Goal: Submit feedback/report problem: Provide input to the site owners about the experience or issues

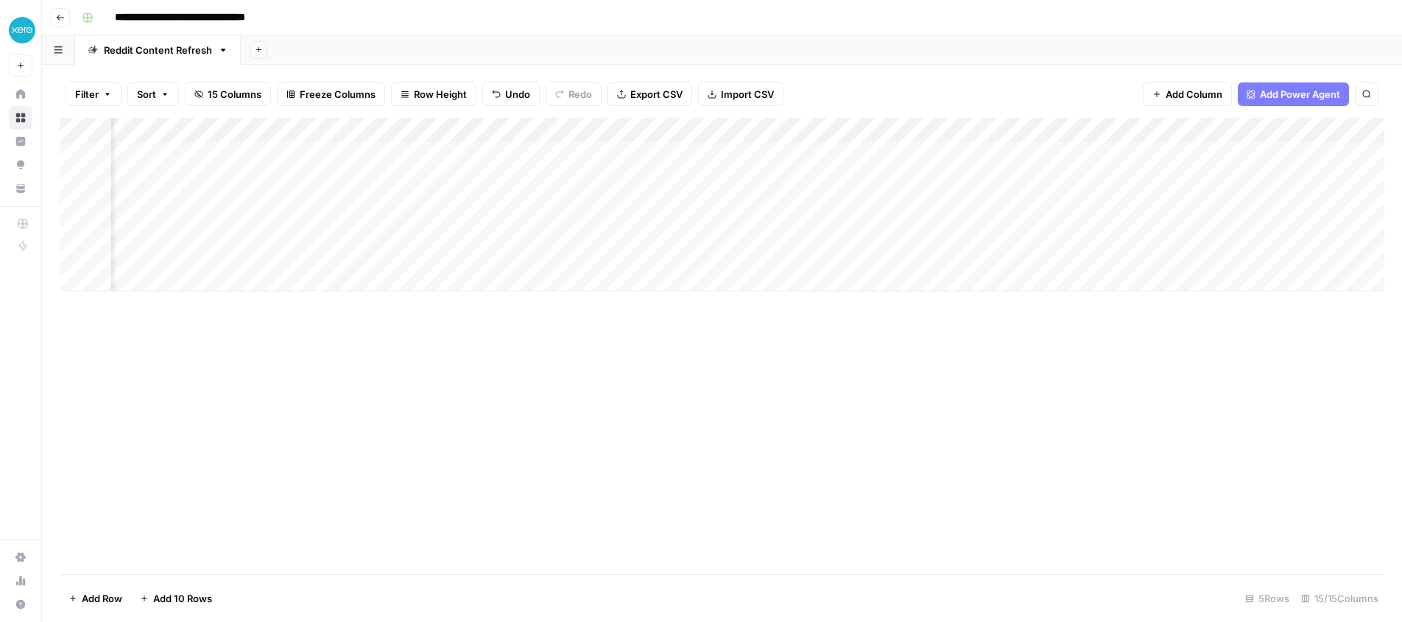
scroll to position [0, 414]
click at [1058, 193] on div "Add Column" at bounding box center [722, 205] width 1324 height 174
click at [1139, 130] on div "Add Column" at bounding box center [722, 205] width 1324 height 174
click at [1135, 130] on div at bounding box center [1144, 132] width 133 height 29
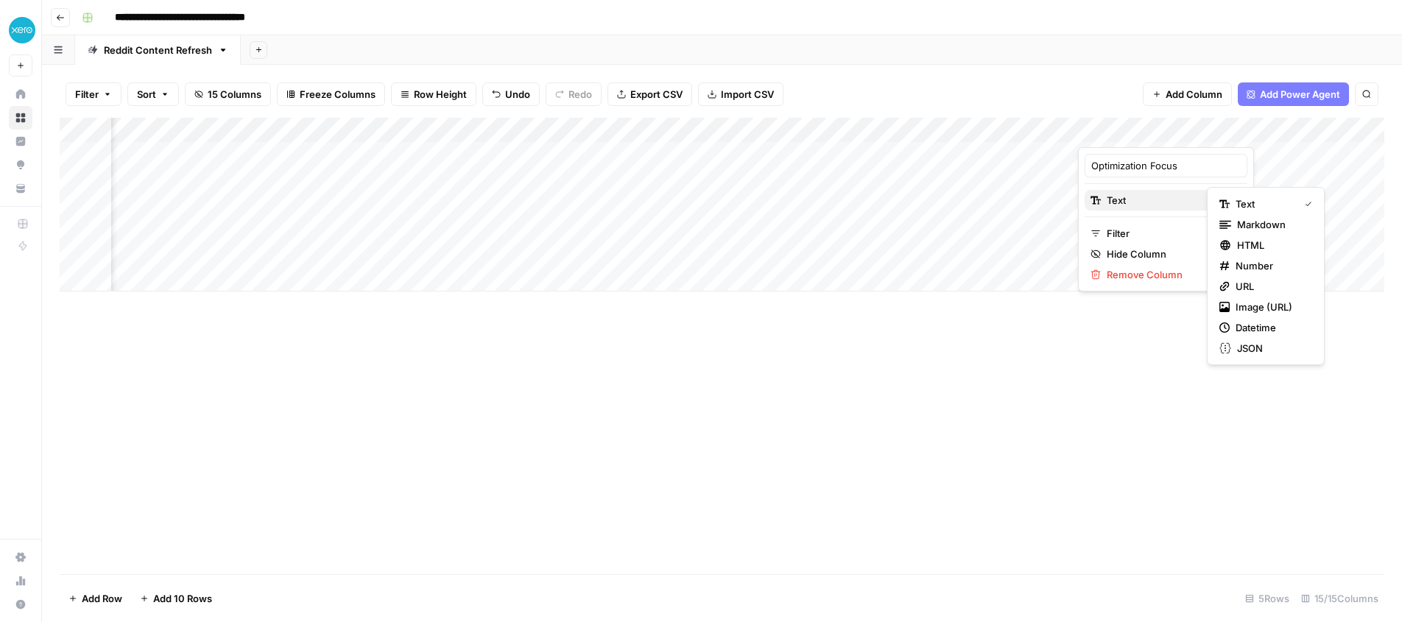
click at [1135, 202] on span "Text" at bounding box center [1163, 200] width 114 height 15
click at [1198, 129] on div at bounding box center [1144, 132] width 133 height 29
click at [1107, 94] on div "Filter Sort 15 Columns Freeze Columns Row Height Undo Redo Export CSV Import CS…" at bounding box center [722, 94] width 1324 height 47
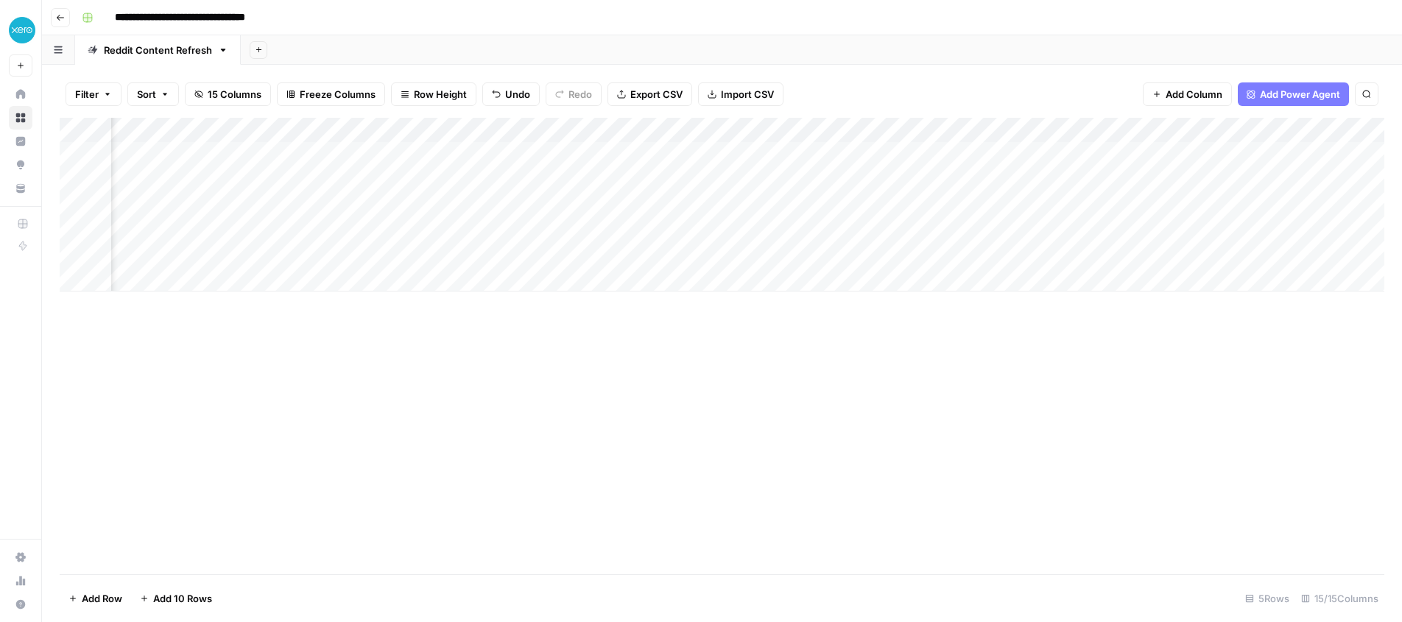
click at [1140, 159] on div "Add Column" at bounding box center [722, 205] width 1324 height 174
drag, startPoint x: 1172, startPoint y: 155, endPoint x: 1049, endPoint y: 149, distance: 123.1
click at [1049, 149] on body "**********" at bounding box center [701, 311] width 1402 height 622
type textarea "**********"
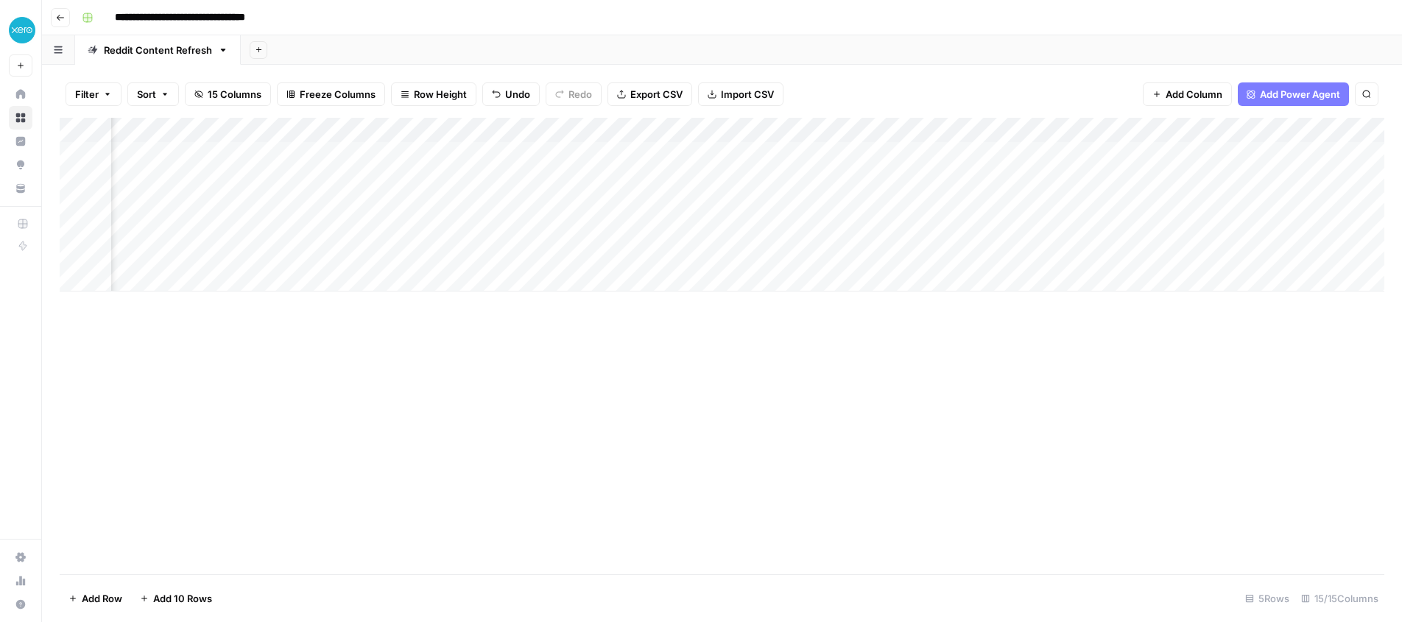
click at [1152, 181] on div "Add Column" at bounding box center [722, 205] width 1324 height 174
drag, startPoint x: 1165, startPoint y: 155, endPoint x: 1188, endPoint y: 153, distance: 23.7
click at [1166, 155] on div "Add Column" at bounding box center [722, 205] width 1324 height 174
click at [928, 153] on div "Add Column" at bounding box center [722, 205] width 1324 height 174
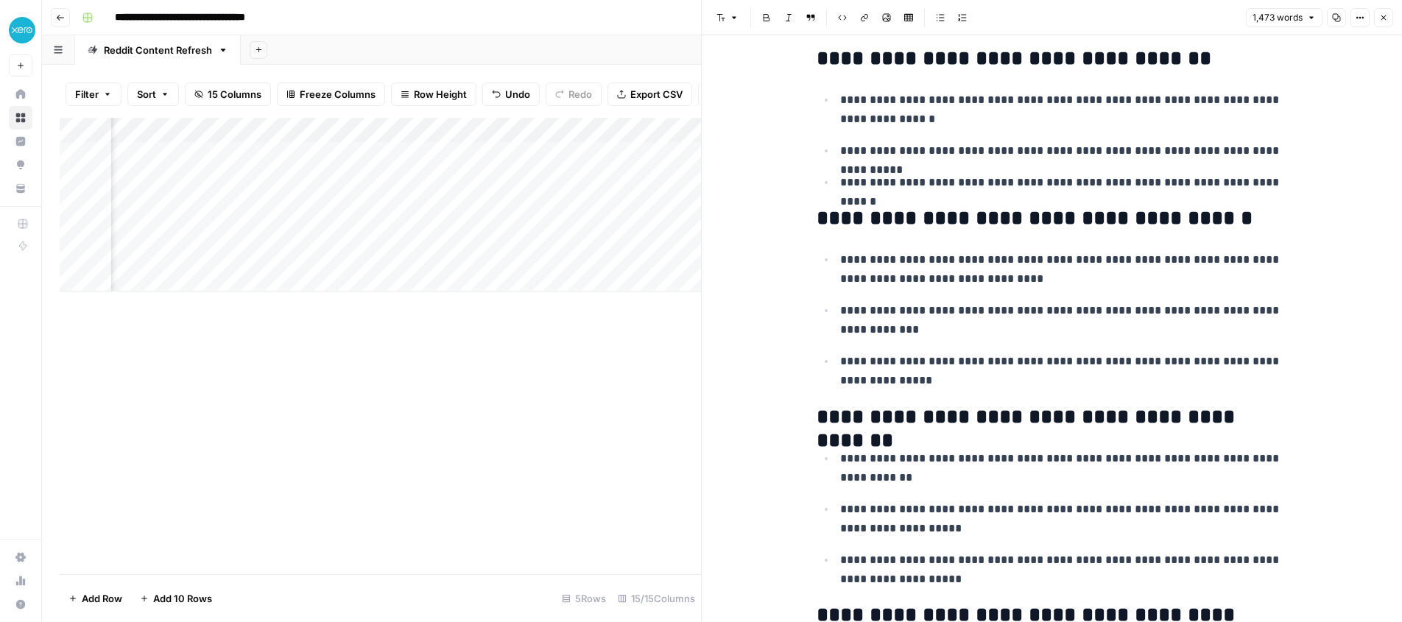
scroll to position [280, 0]
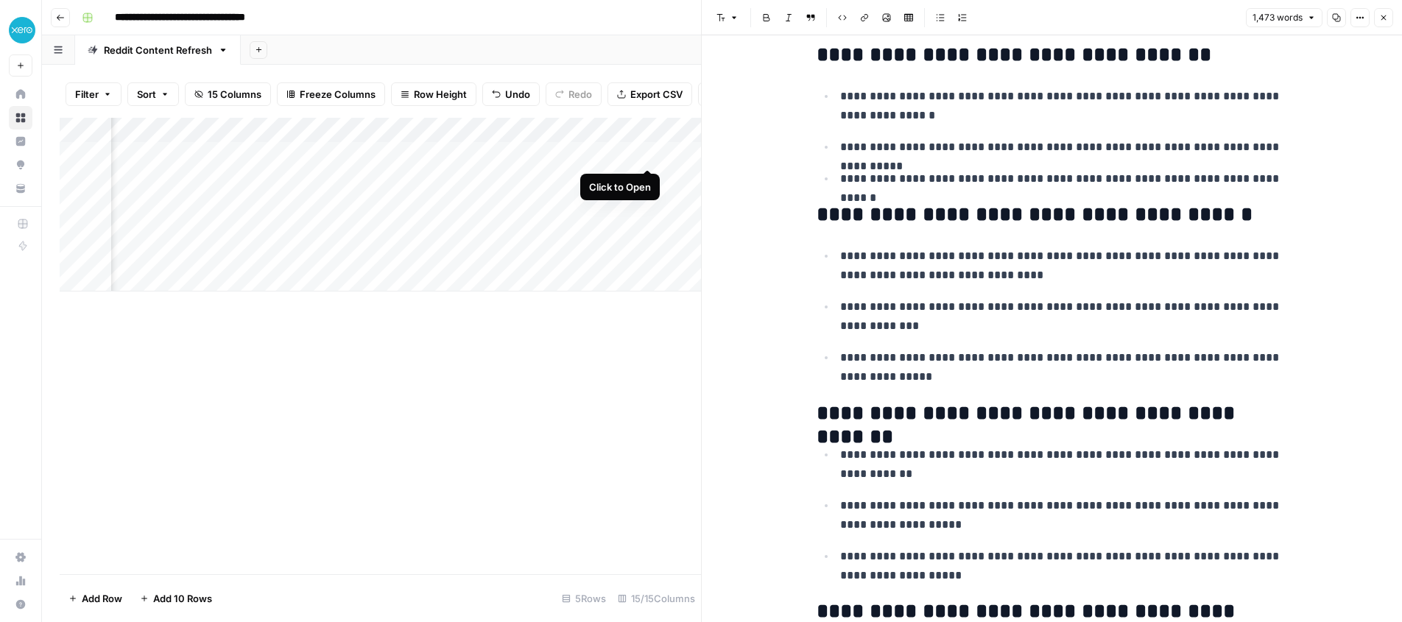
click at [643, 155] on div "Add Column" at bounding box center [380, 205] width 641 height 174
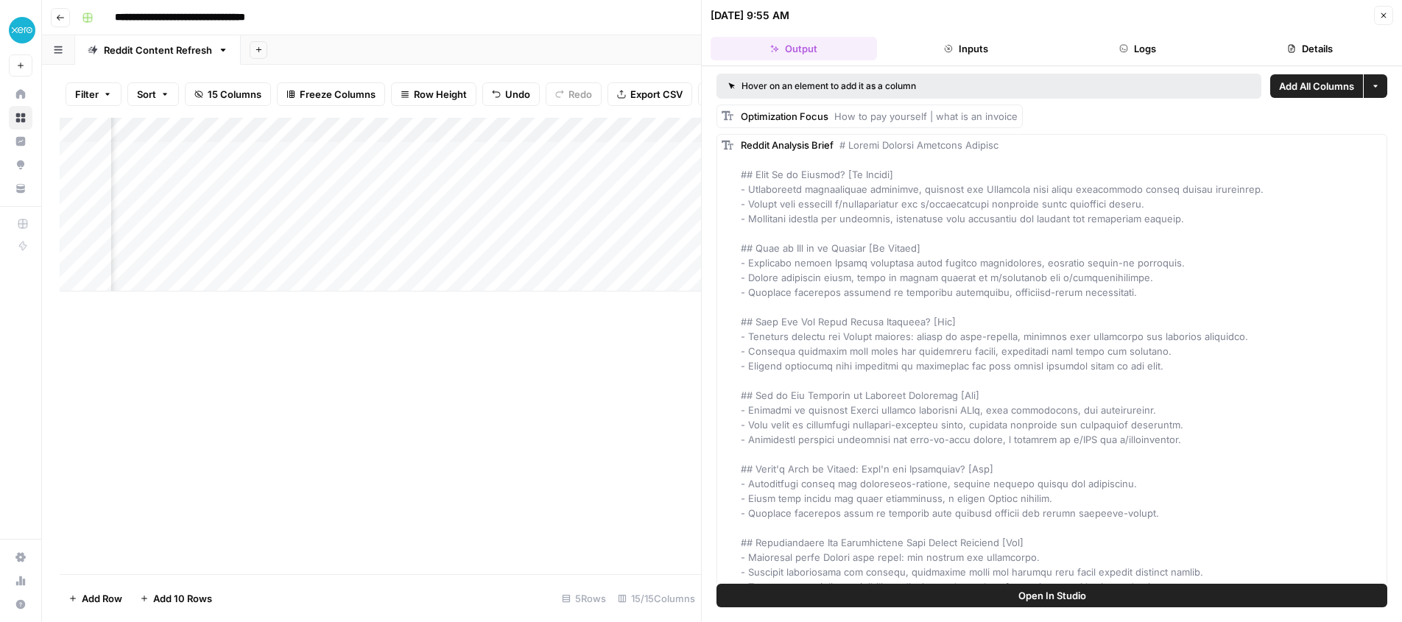
click at [851, 115] on span "How to pay yourself | what is an invoice" at bounding box center [925, 116] width 183 height 12
drag, startPoint x: 866, startPoint y: 114, endPoint x: 919, endPoint y: 117, distance: 53.1
click at [919, 117] on span "How to pay yourself | what is an invoice" at bounding box center [925, 116] width 183 height 12
click at [892, 114] on span "How to pay yourself | what is an invoice" at bounding box center [925, 116] width 183 height 12
drag, startPoint x: 774, startPoint y: 119, endPoint x: 931, endPoint y: 122, distance: 157.6
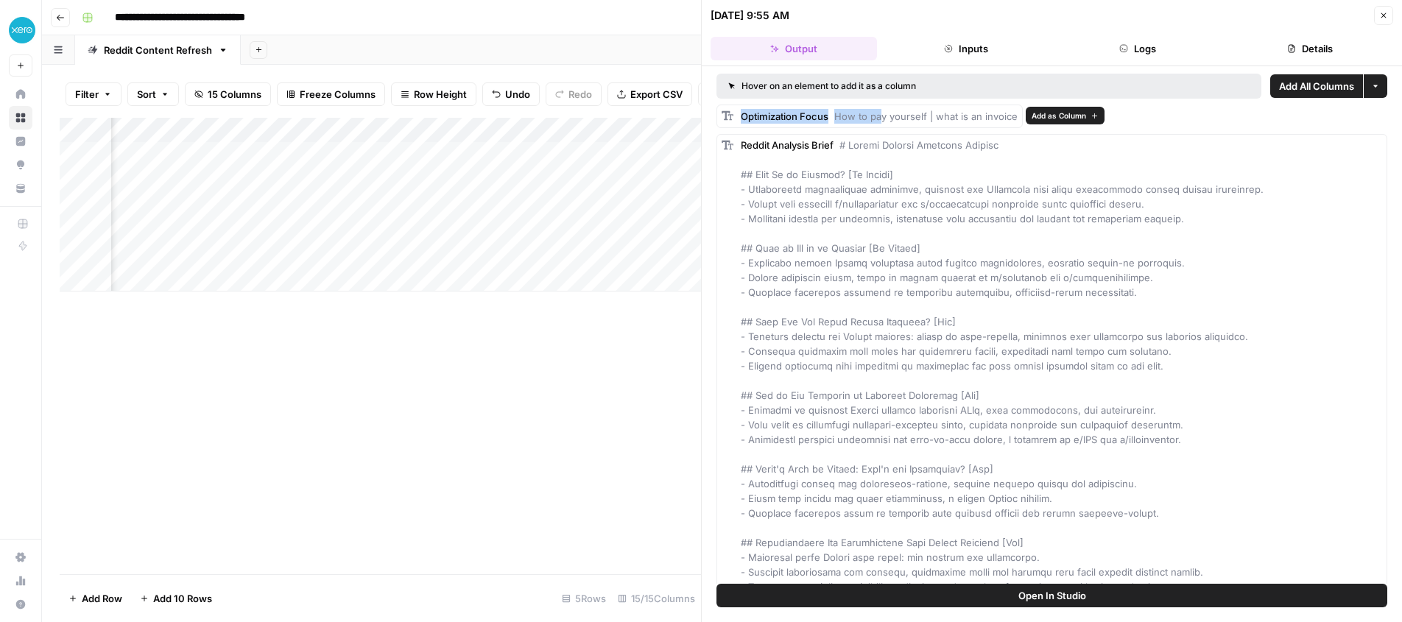
click at [908, 122] on div "Optimization Focus How to pay yourself | what is an invoice" at bounding box center [869, 117] width 306 height 24
click at [934, 122] on div "Optimization Focus How to pay yourself | what is an invoice" at bounding box center [879, 116] width 277 height 15
click at [912, 117] on span "How to pay yourself | what is an invoice" at bounding box center [925, 116] width 183 height 12
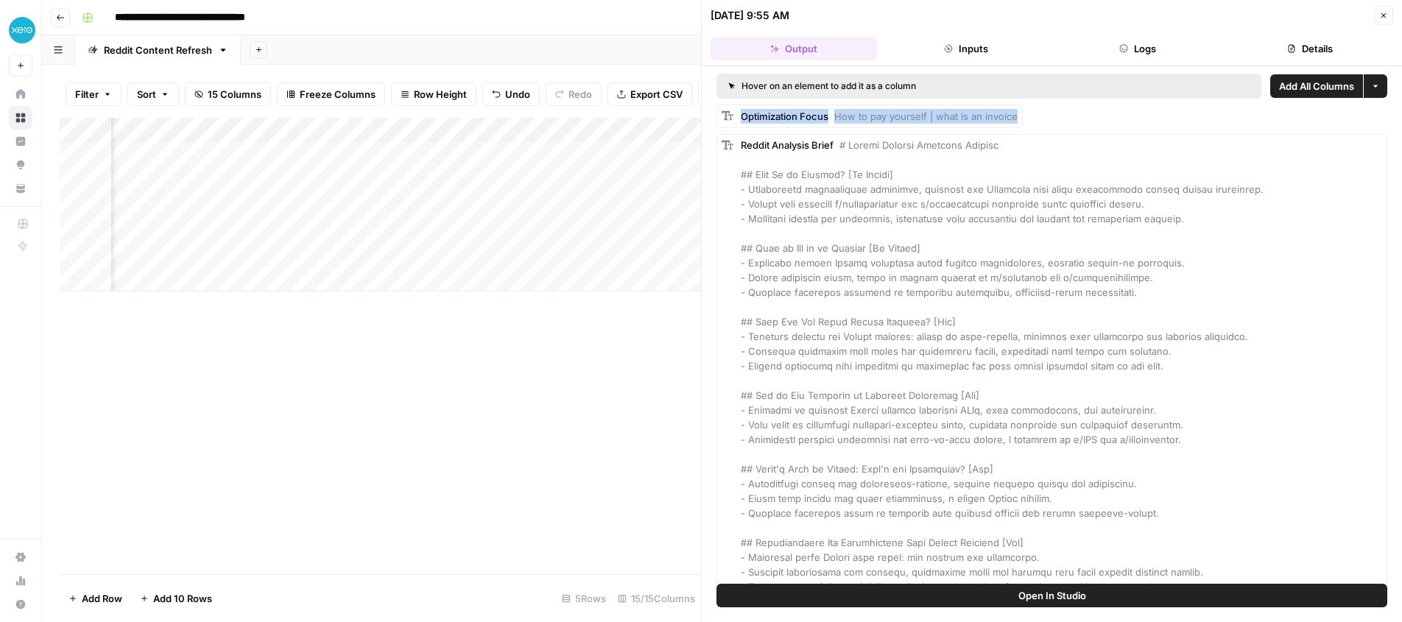
click at [980, 124] on div "Optimization Focus How to pay yourself | what is an invoice" at bounding box center [869, 117] width 306 height 24
drag, startPoint x: 995, startPoint y: 50, endPoint x: 1042, endPoint y: 53, distance: 47.2
click at [997, 50] on button "Inputs" at bounding box center [966, 49] width 166 height 24
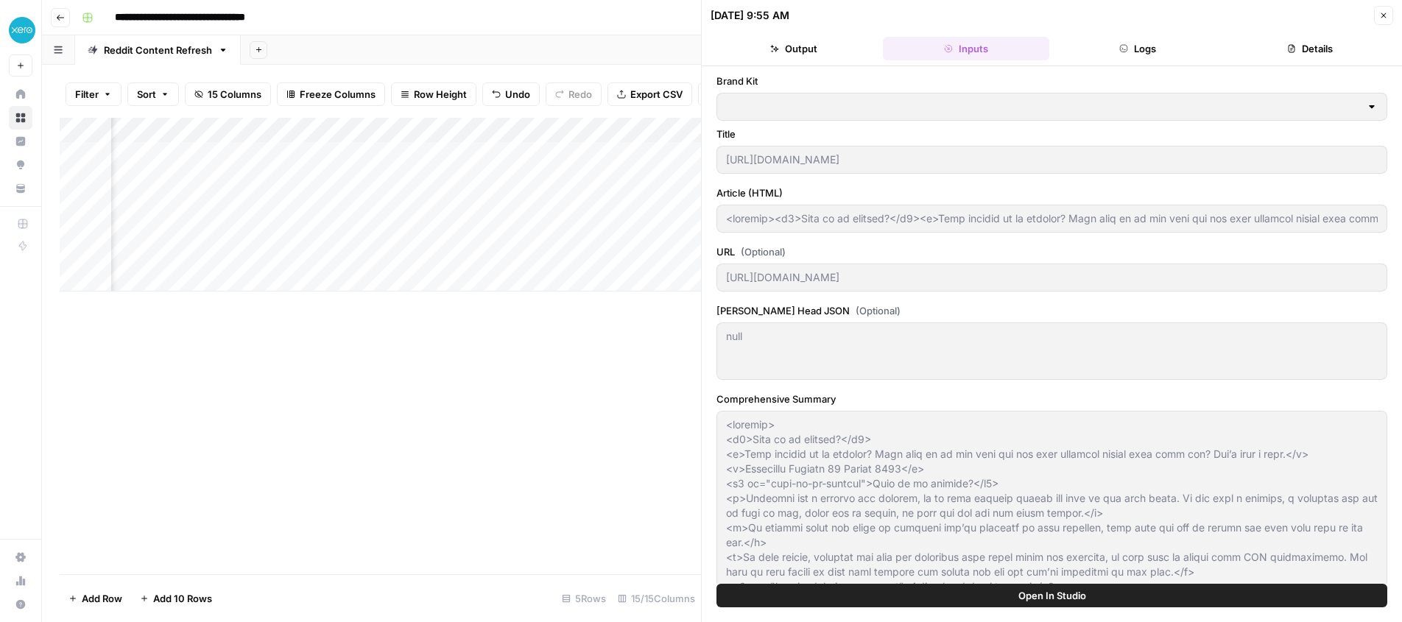
type input "Xero Reddit"
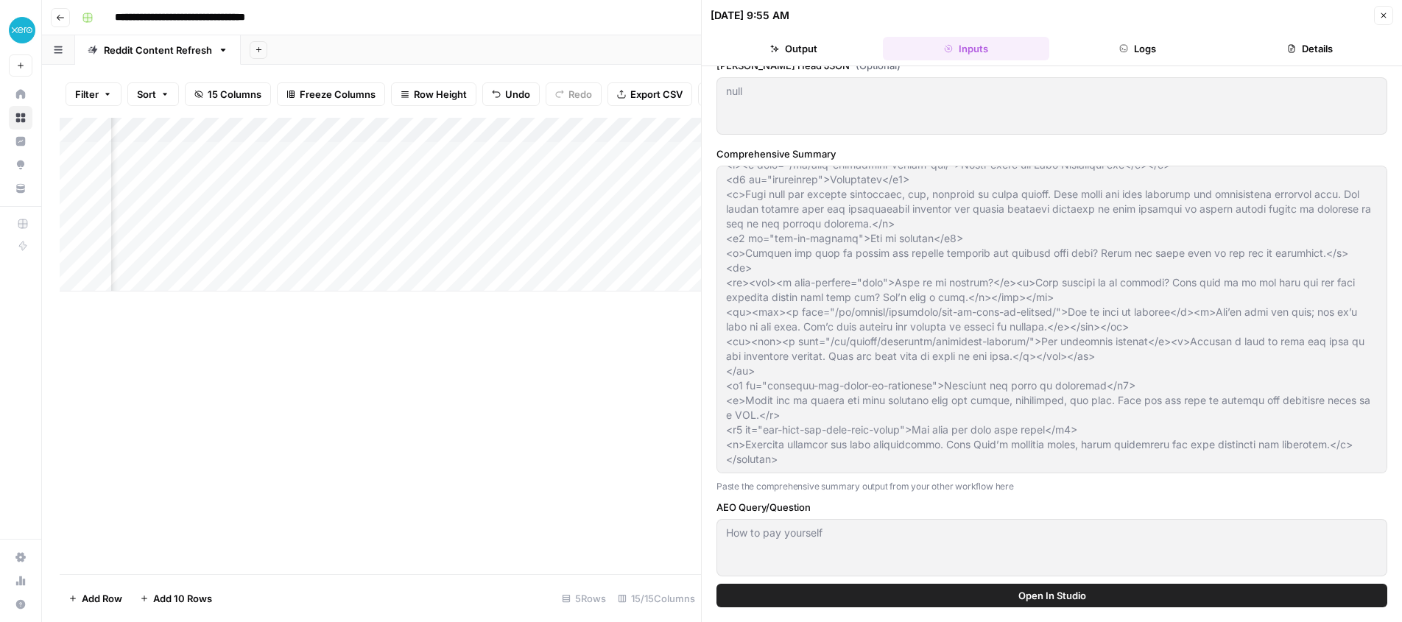
scroll to position [353, 0]
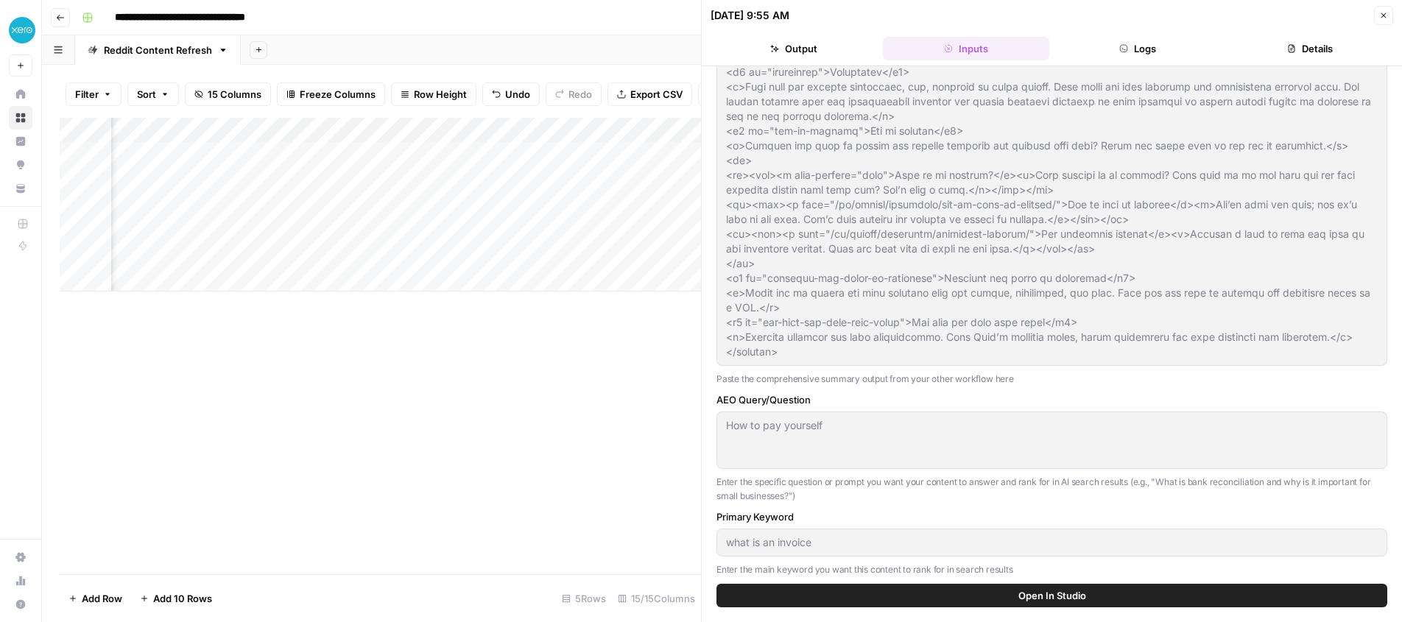
drag, startPoint x: 1387, startPoint y: 17, endPoint x: 1353, endPoint y: 25, distance: 34.8
click at [1386, 17] on icon "button" at bounding box center [1383, 15] width 9 height 9
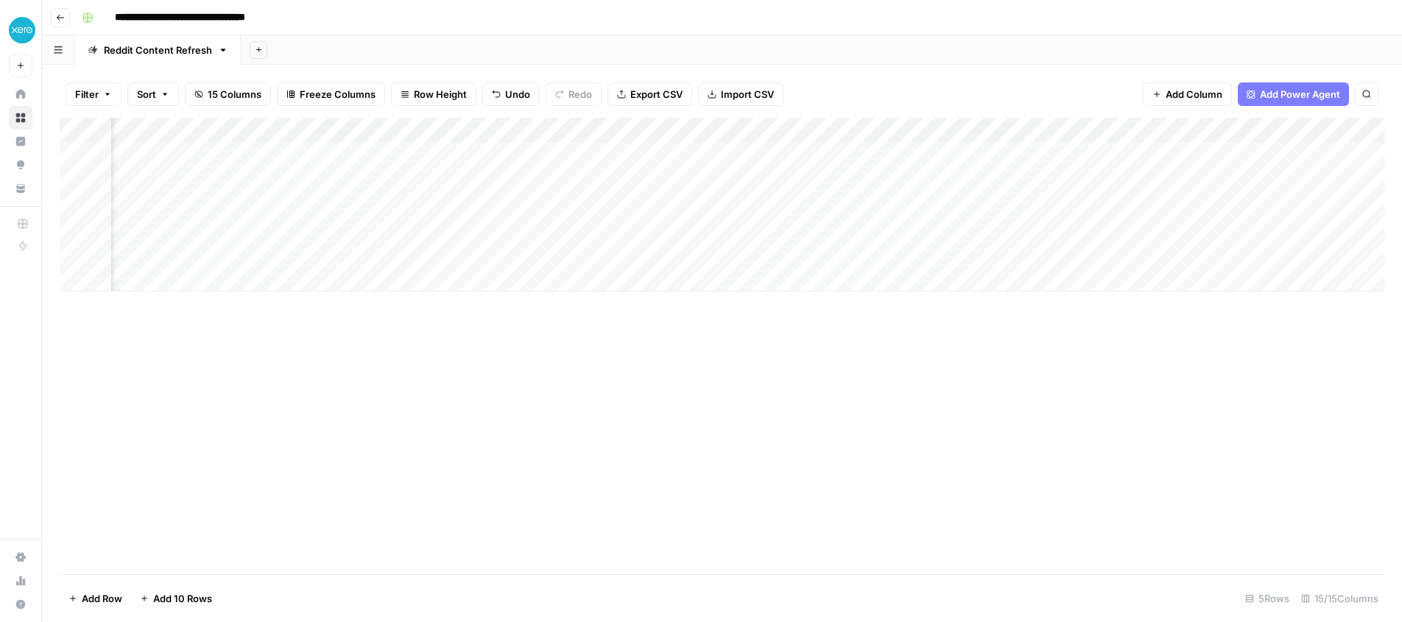
click at [646, 130] on div "Add Column" at bounding box center [722, 205] width 1324 height 174
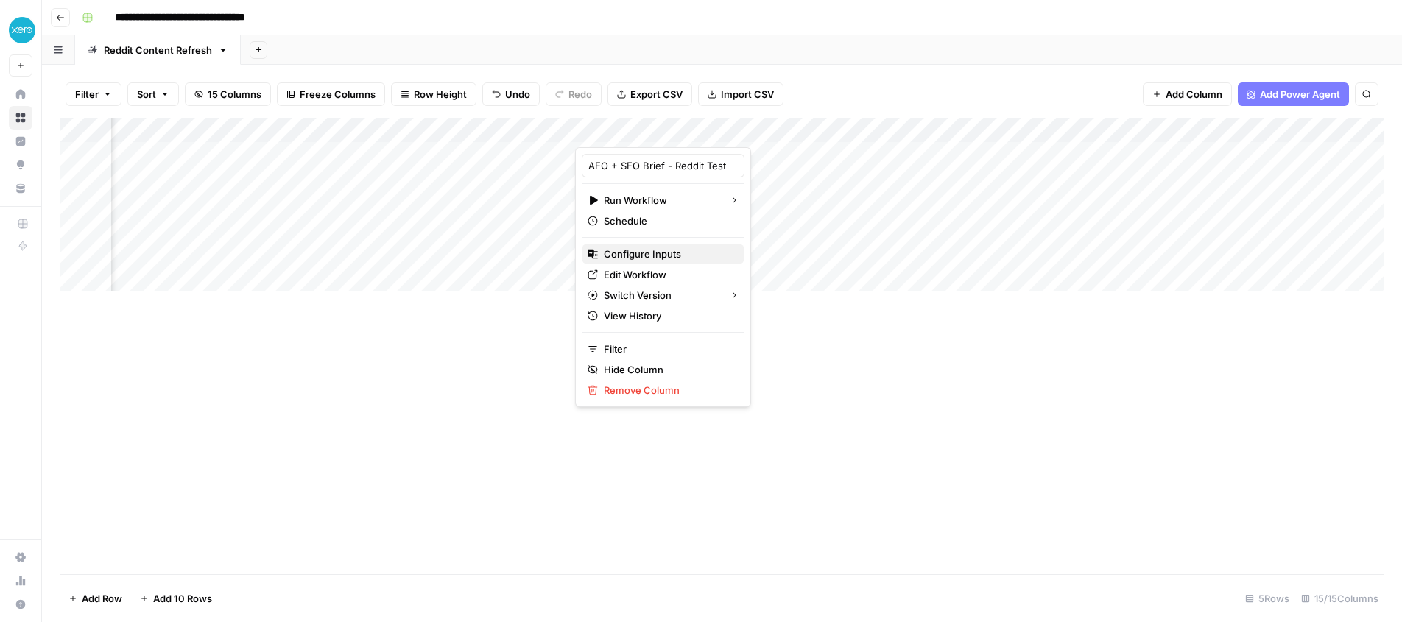
click at [641, 256] on span "Configure Inputs" at bounding box center [668, 254] width 129 height 15
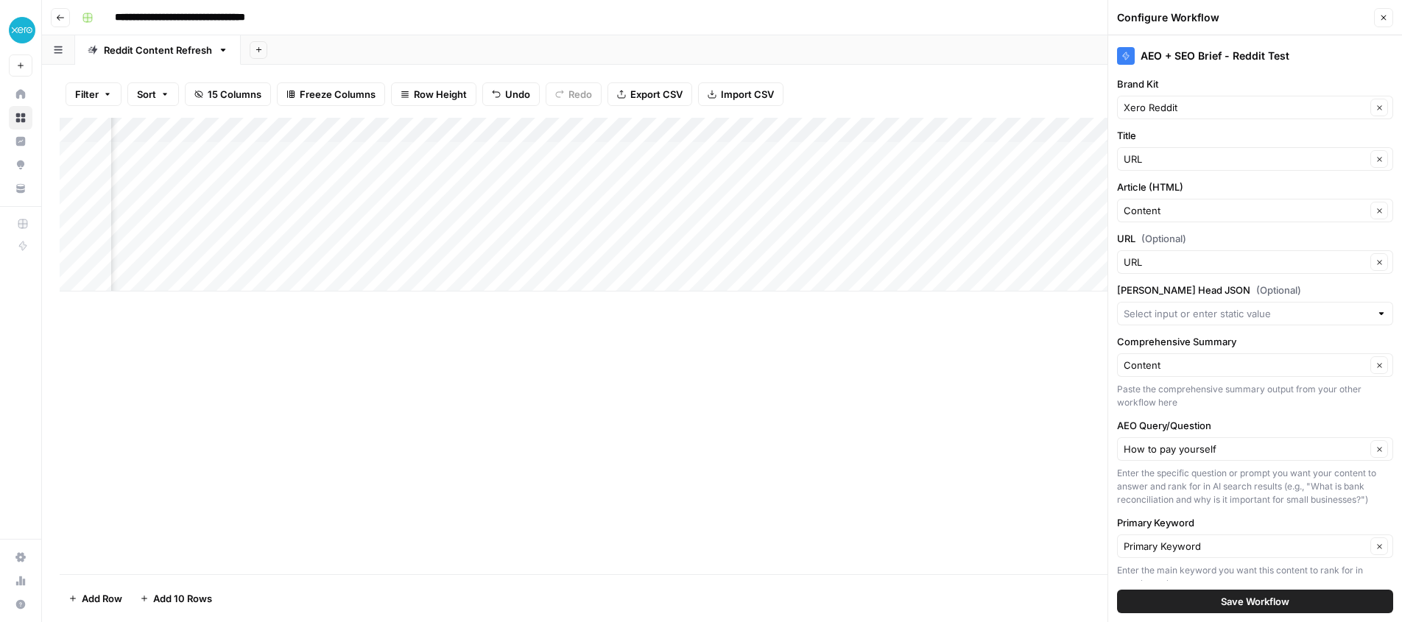
scroll to position [43, 0]
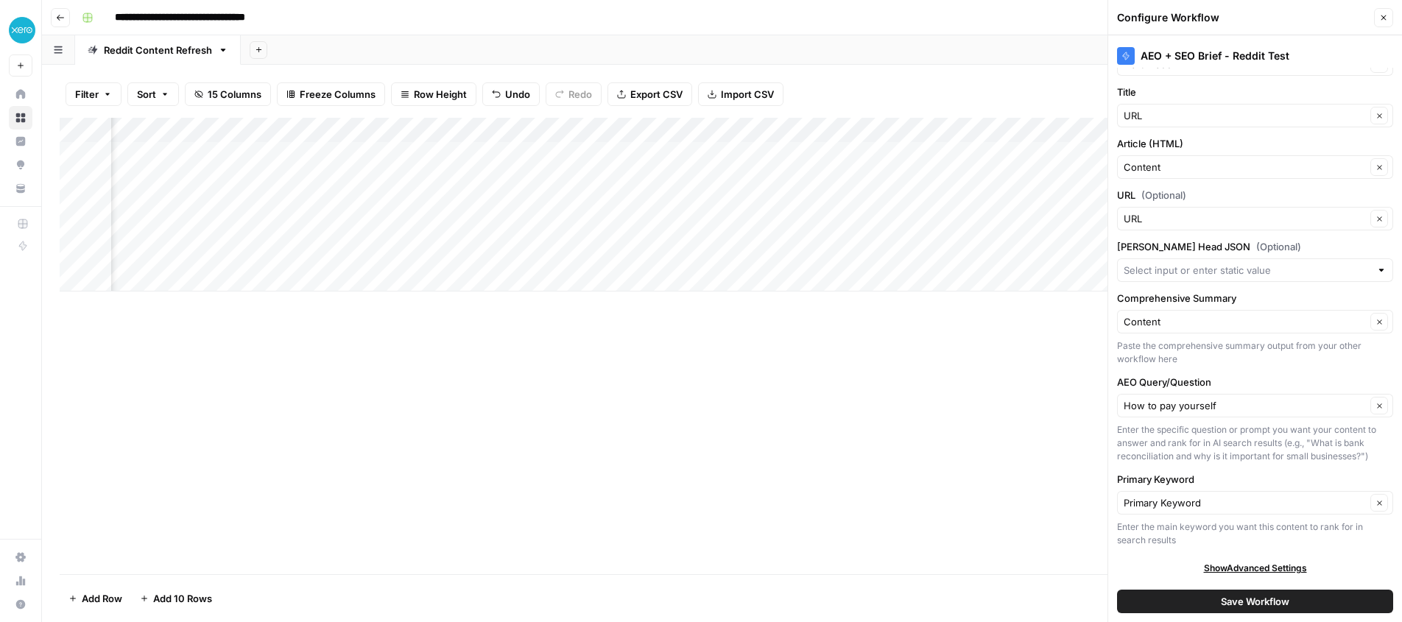
click at [1237, 413] on div "How to pay yourself Clear" at bounding box center [1255, 406] width 276 height 24
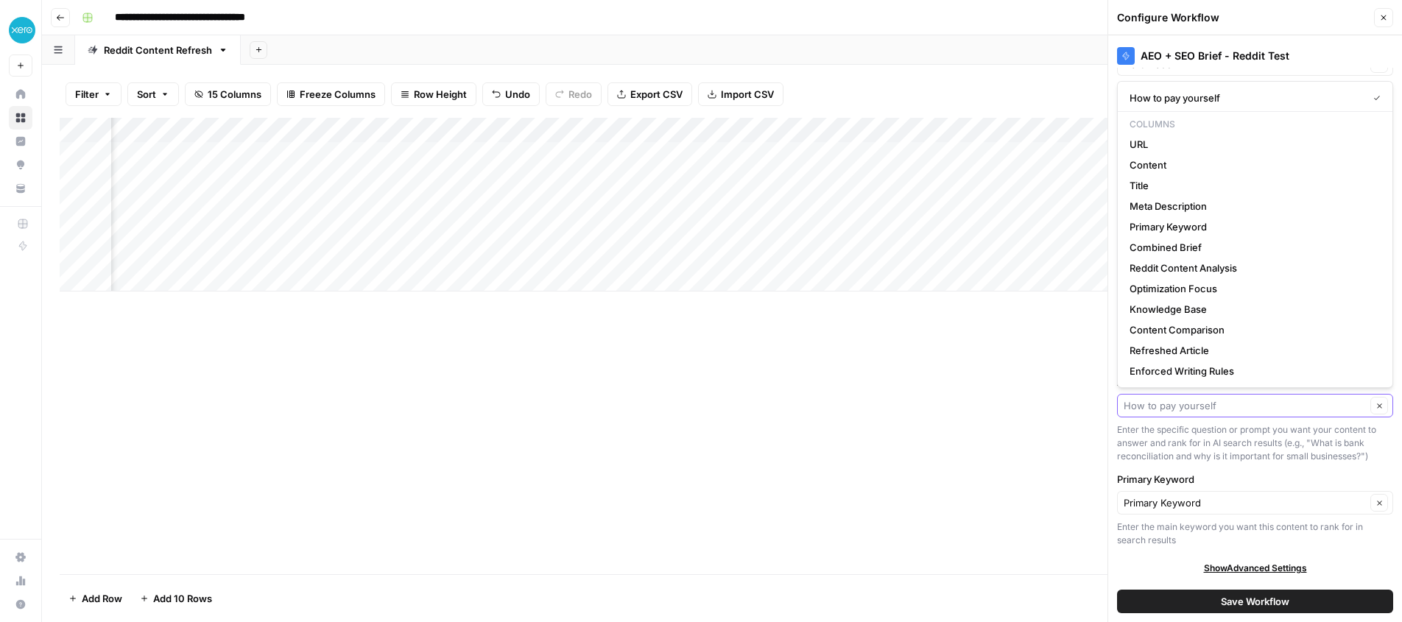
click at [1247, 409] on input "AEO Query/Question" at bounding box center [1244, 405] width 242 height 15
click at [1214, 232] on span "Primary Keyword" at bounding box center [1251, 226] width 245 height 15
type input "Primary Keyword"
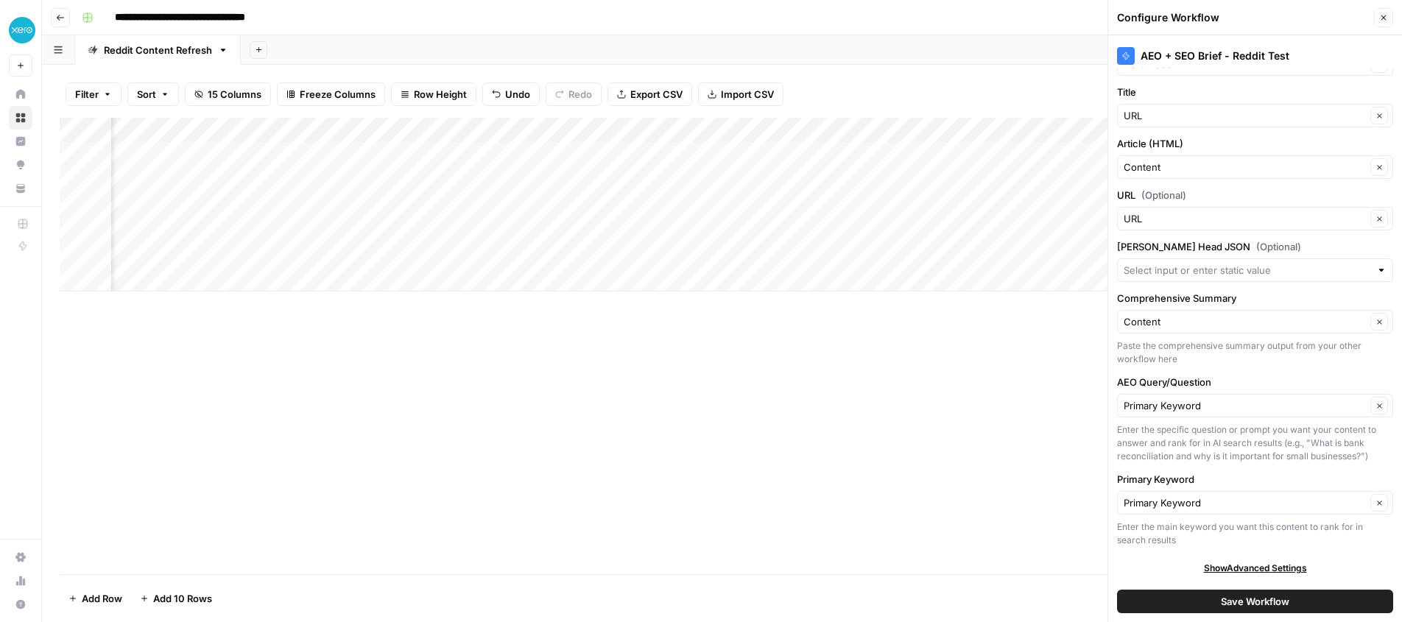
click at [1211, 608] on button "Save Workflow" at bounding box center [1255, 602] width 276 height 24
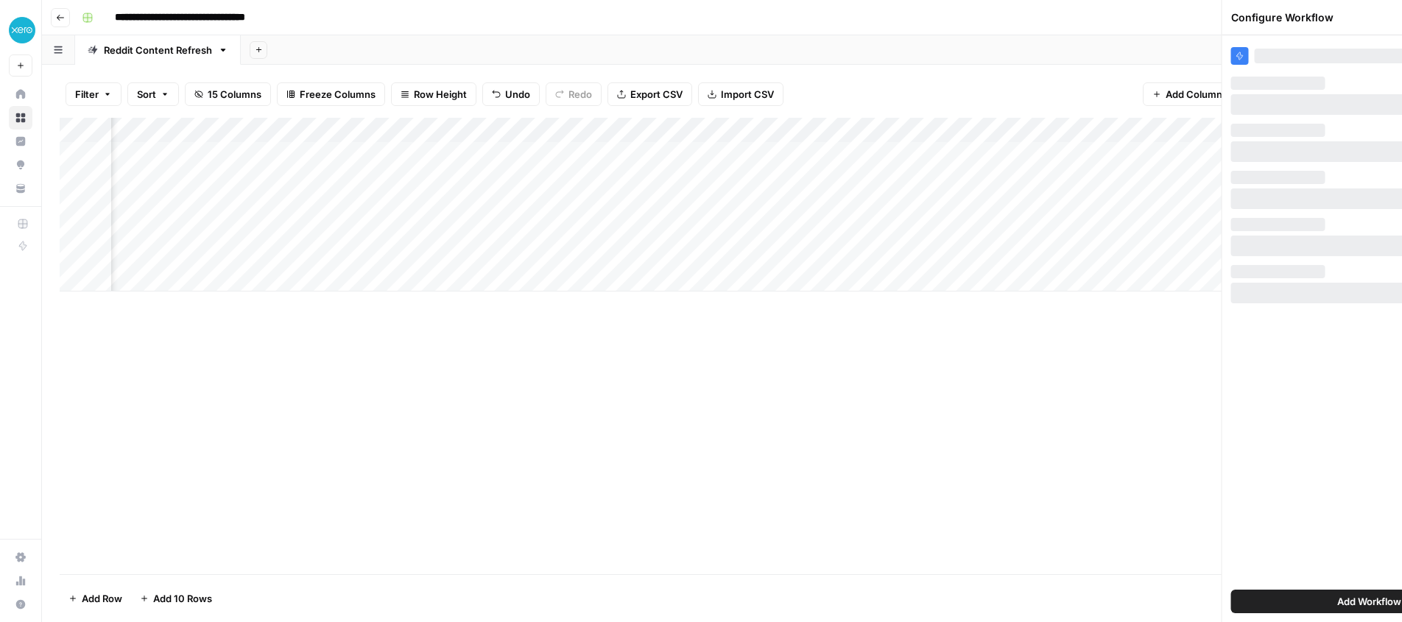
scroll to position [0, 0]
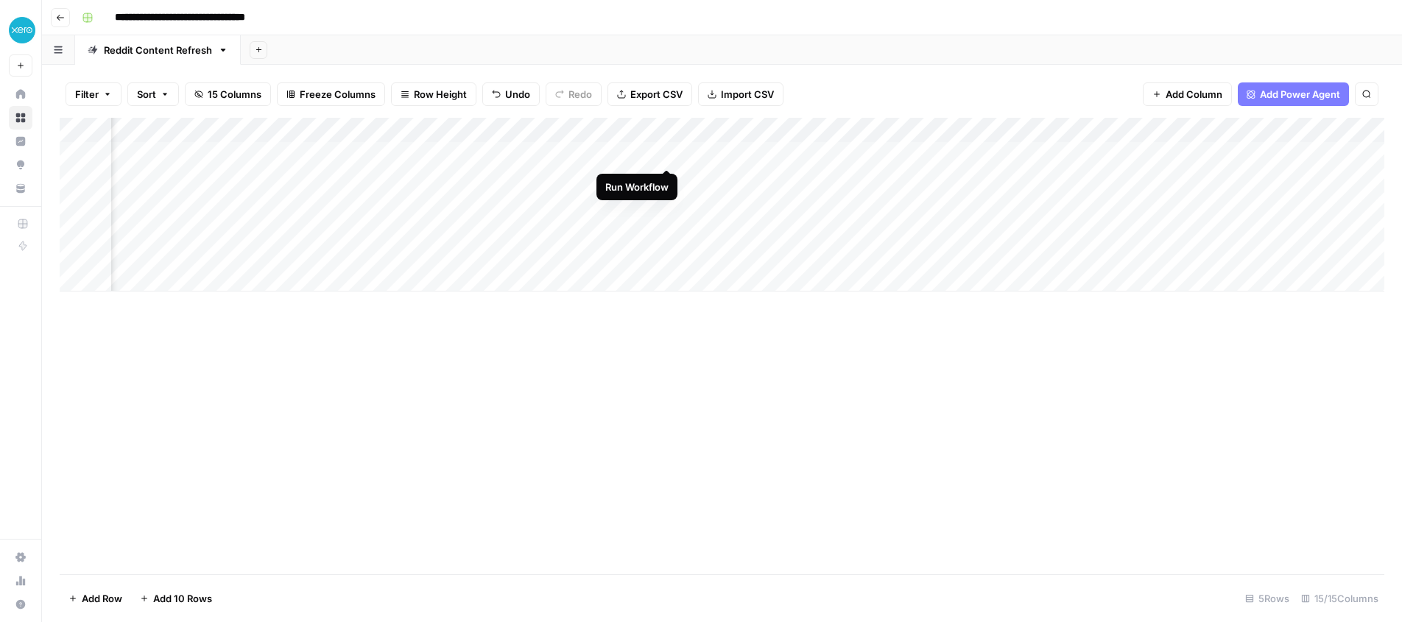
click at [664, 154] on div "Add Column" at bounding box center [722, 205] width 1324 height 174
click at [1158, 155] on div "Add Column" at bounding box center [722, 205] width 1324 height 174
click at [645, 130] on div "Add Column" at bounding box center [722, 205] width 1324 height 174
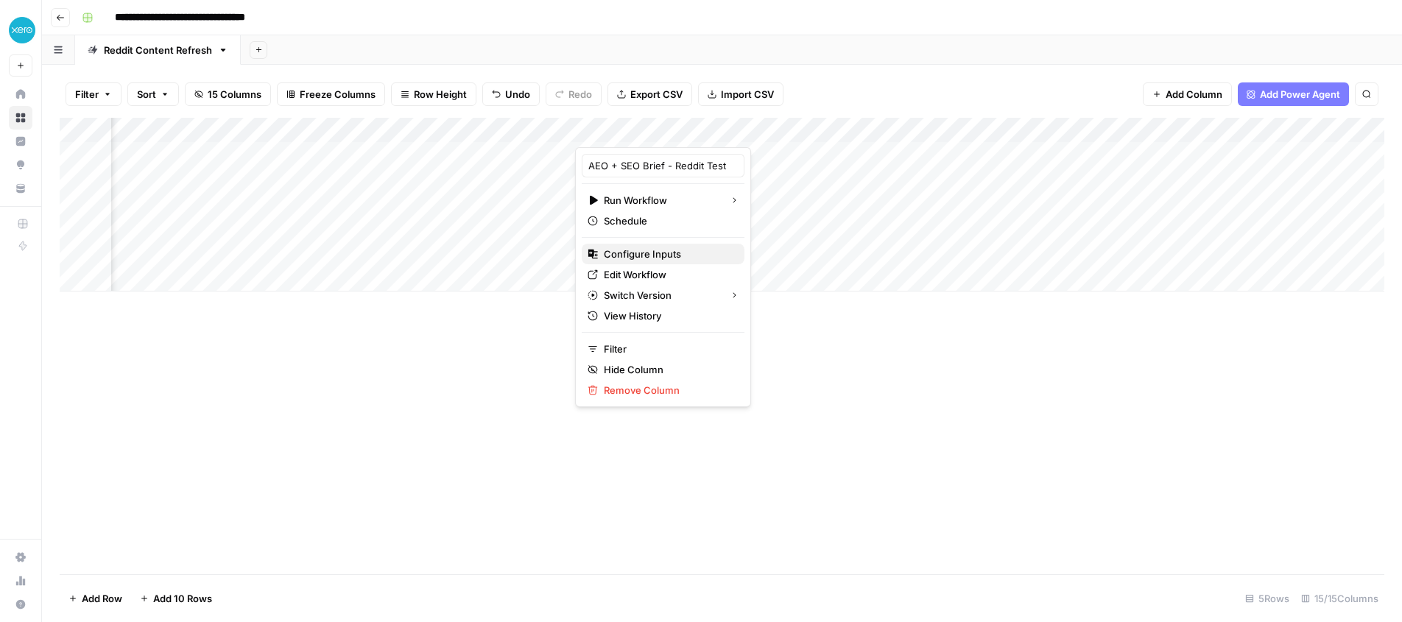
click at [638, 261] on button "Configure Inputs" at bounding box center [663, 254] width 163 height 21
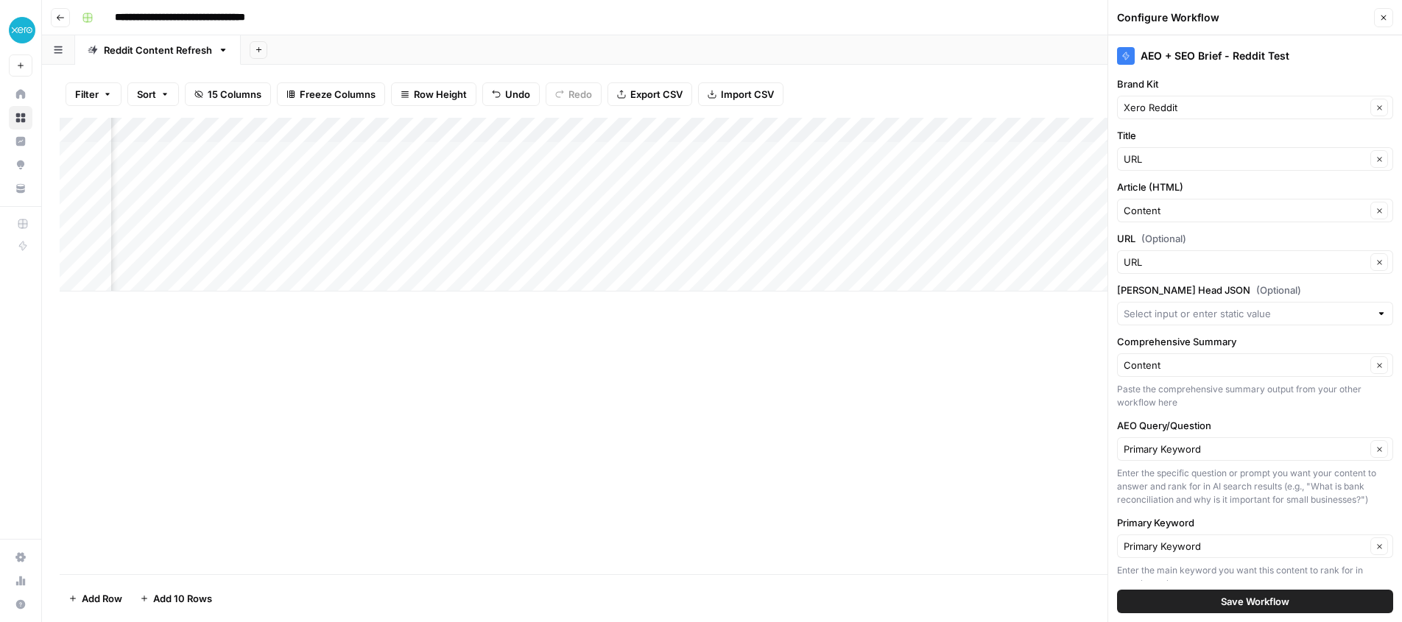
scroll to position [43, 0]
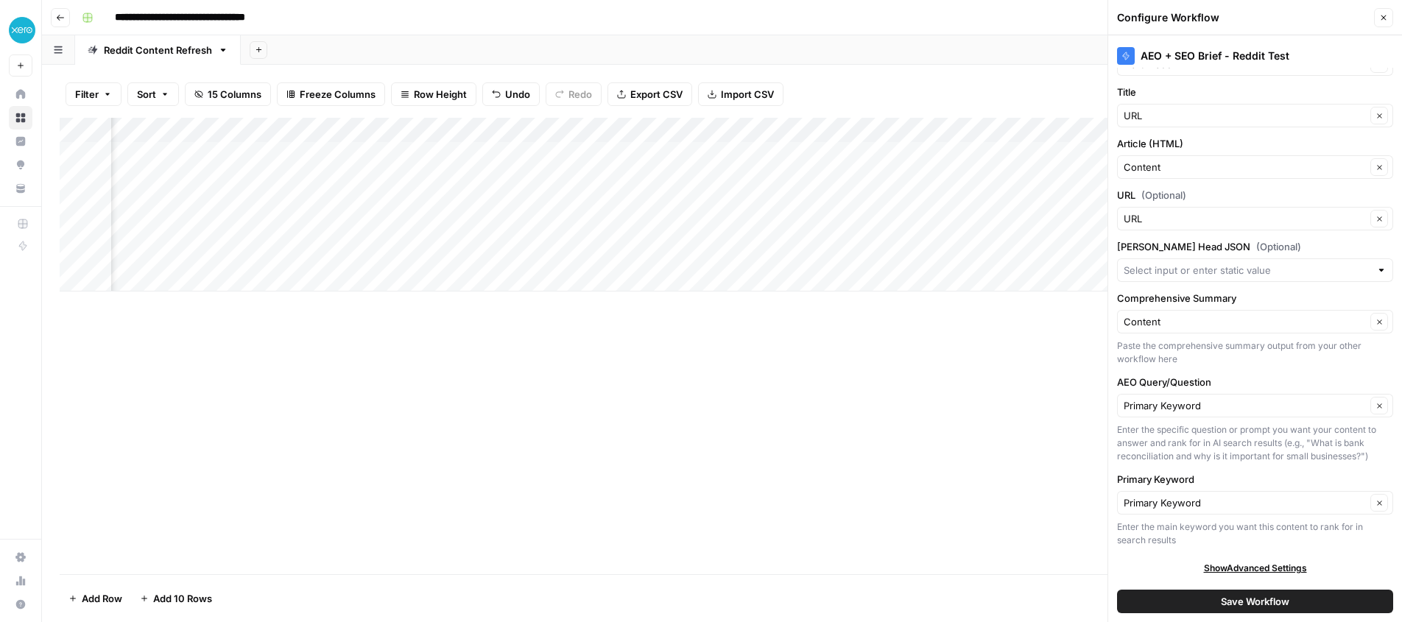
click at [1223, 413] on div "Primary Keyword Clear" at bounding box center [1255, 406] width 276 height 24
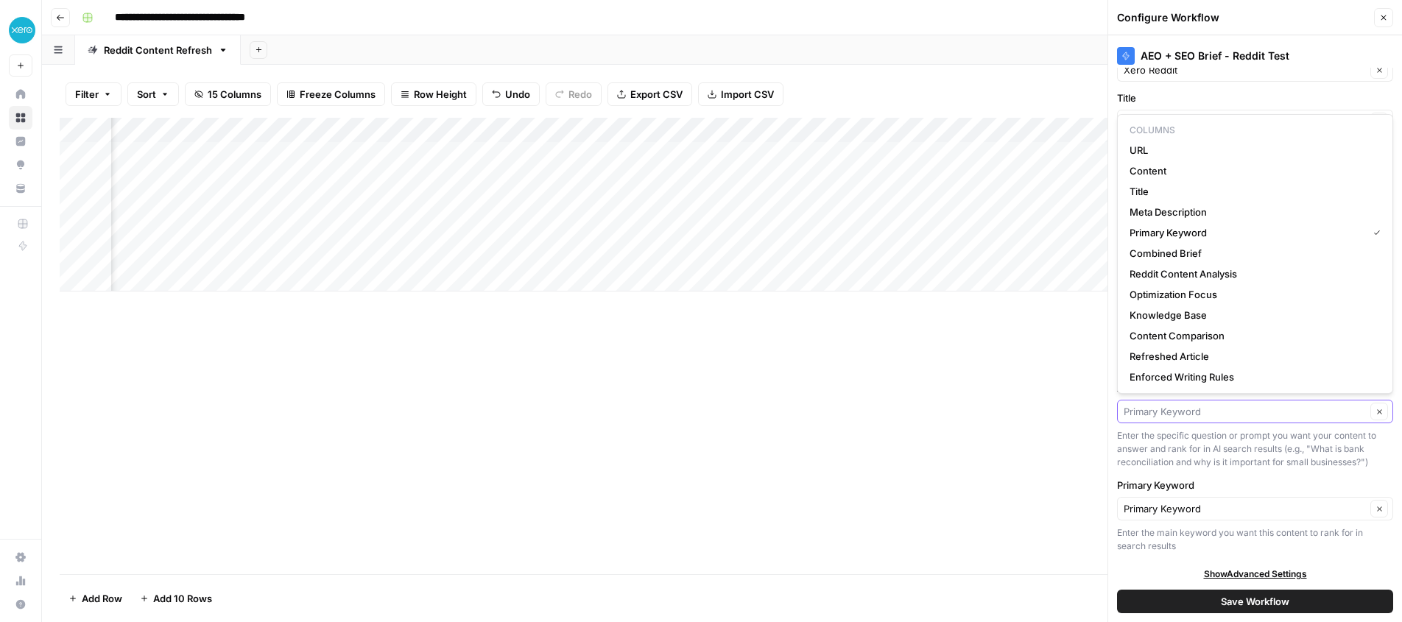
click at [1377, 411] on icon "button" at bounding box center [1379, 412] width 8 height 8
type input "Primary Keyword"
click at [1249, 436] on div "Enter the specific question or prompt you want your content to answer and rank …" at bounding box center [1255, 445] width 276 height 40
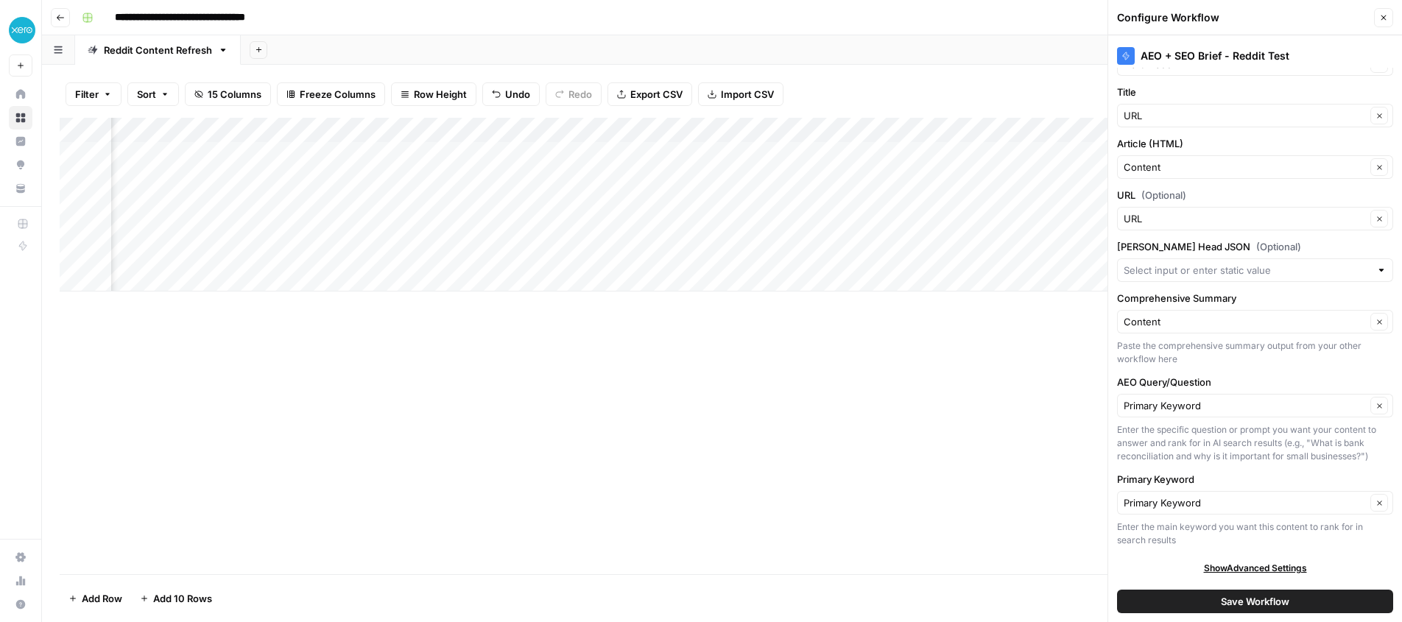
click at [648, 128] on div "Add Column" at bounding box center [722, 205] width 1324 height 174
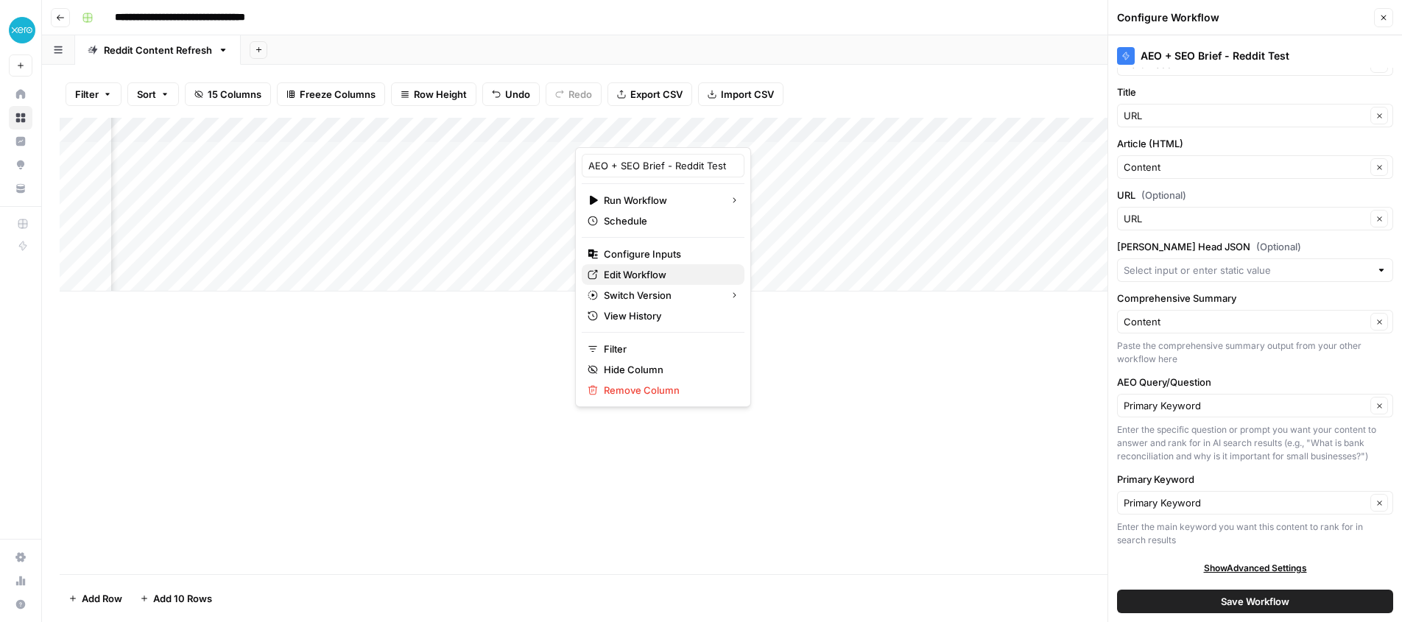
click at [629, 271] on span "Edit Workflow" at bounding box center [668, 274] width 129 height 15
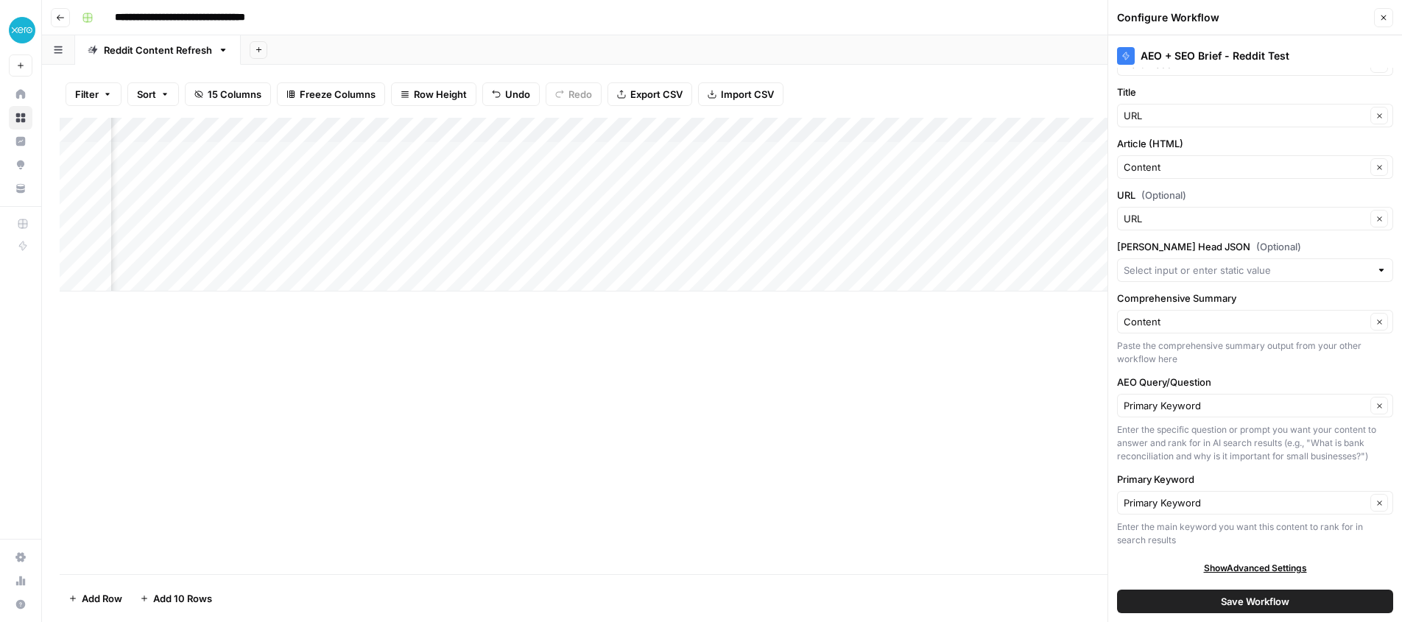
drag, startPoint x: 1385, startPoint y: 18, endPoint x: 903, endPoint y: 120, distance: 492.2
click at [1385, 18] on icon "button" at bounding box center [1383, 17] width 9 height 9
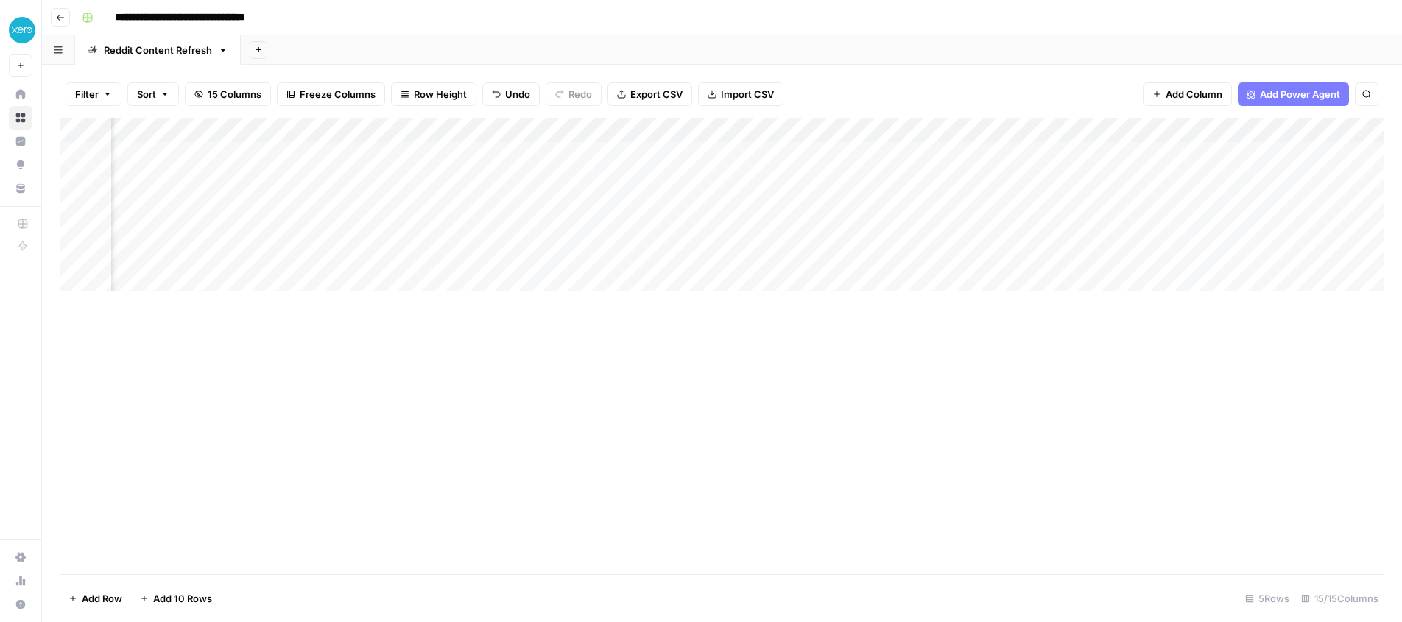
click at [649, 129] on div "Add Column" at bounding box center [722, 205] width 1324 height 174
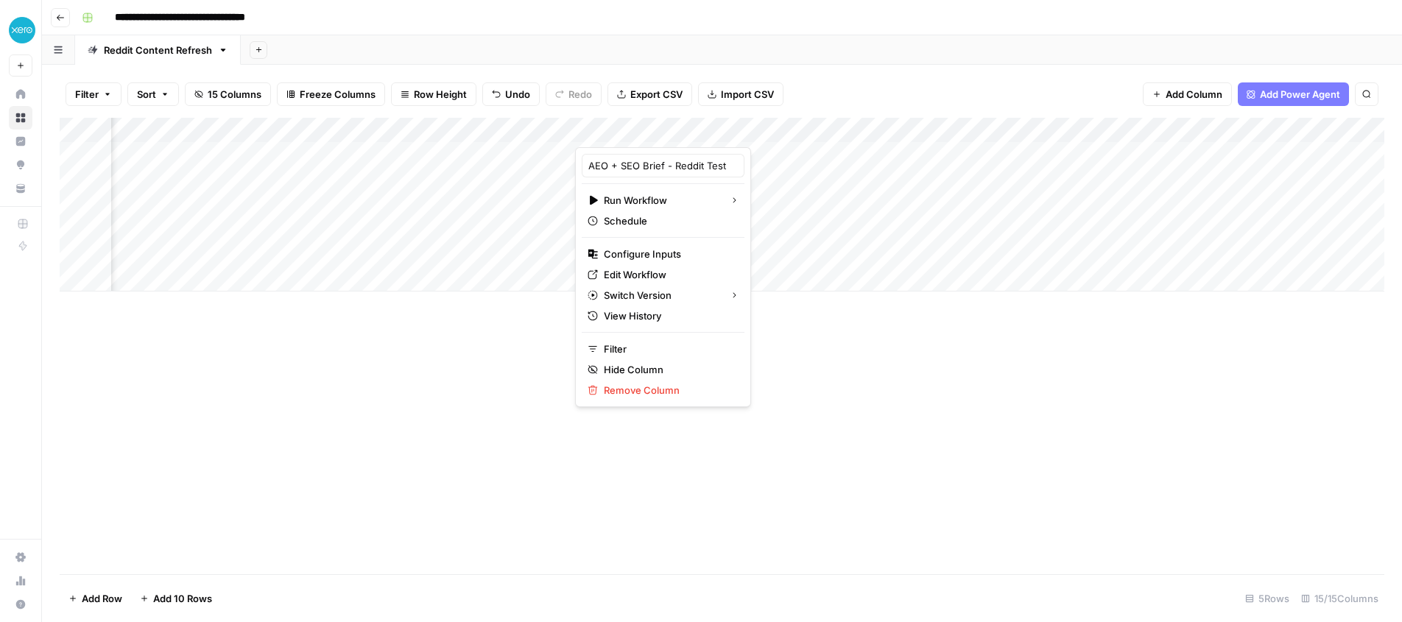
click at [649, 129] on div at bounding box center [628, 132] width 106 height 29
click at [615, 152] on div "AEO + SEO Brief - Reddit Test Run Workflow Schedule Configure Inputs Edit Workf…" at bounding box center [663, 277] width 176 height 260
click at [619, 146] on div at bounding box center [628, 132] width 106 height 29
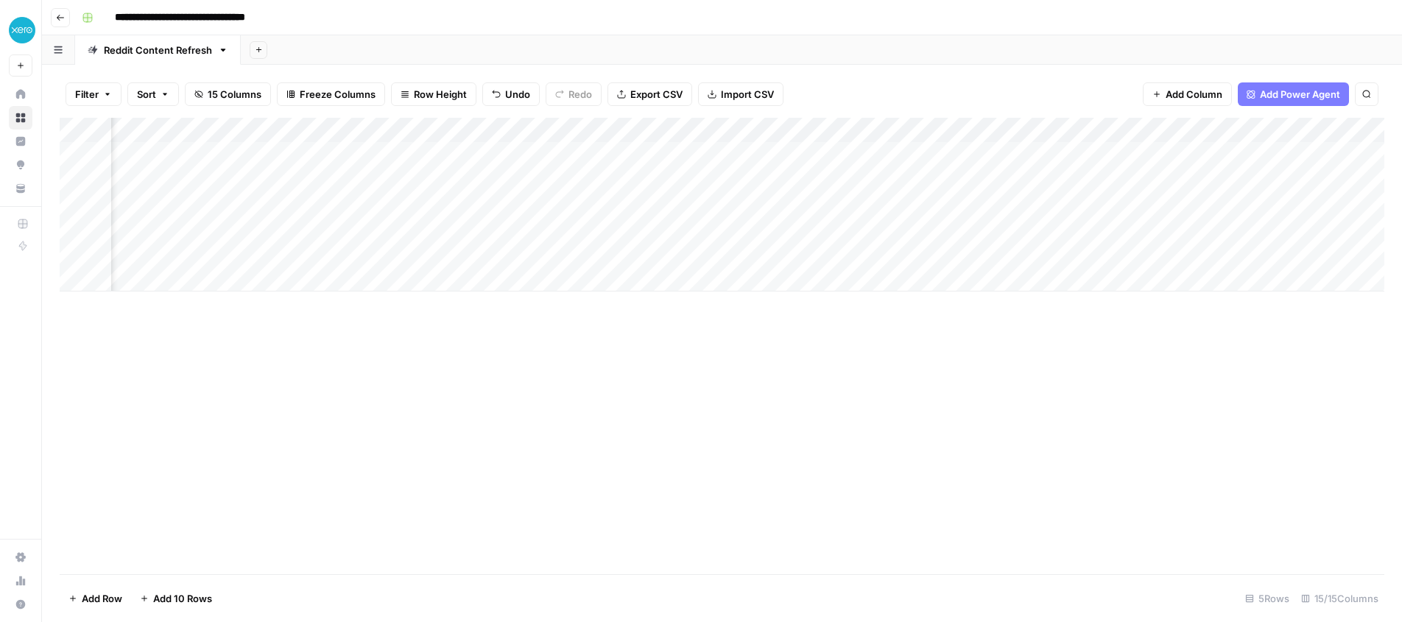
drag, startPoint x: 896, startPoint y: 451, endPoint x: 728, endPoint y: 318, distance: 213.8
click at [894, 450] on div "Add Column" at bounding box center [722, 346] width 1324 height 456
click at [668, 154] on div "Add Column" at bounding box center [722, 205] width 1324 height 174
click at [1262, 568] on div "aeo_query_input_value can't be blank" at bounding box center [1280, 575] width 181 height 15
click at [649, 130] on div "Add Column" at bounding box center [722, 205] width 1324 height 174
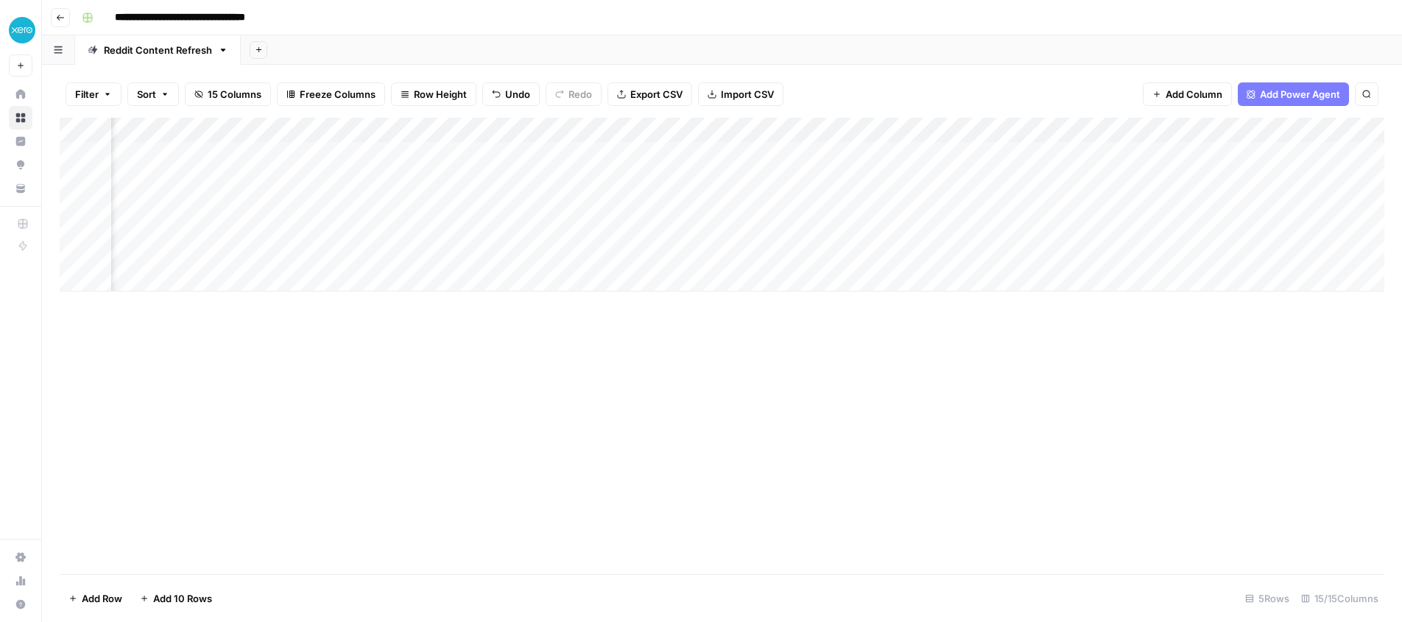
click at [748, 158] on div "Add Column" at bounding box center [722, 205] width 1324 height 174
click at [636, 155] on div "Add Column" at bounding box center [722, 205] width 1324 height 174
click at [644, 154] on div "Add Column" at bounding box center [722, 205] width 1324 height 174
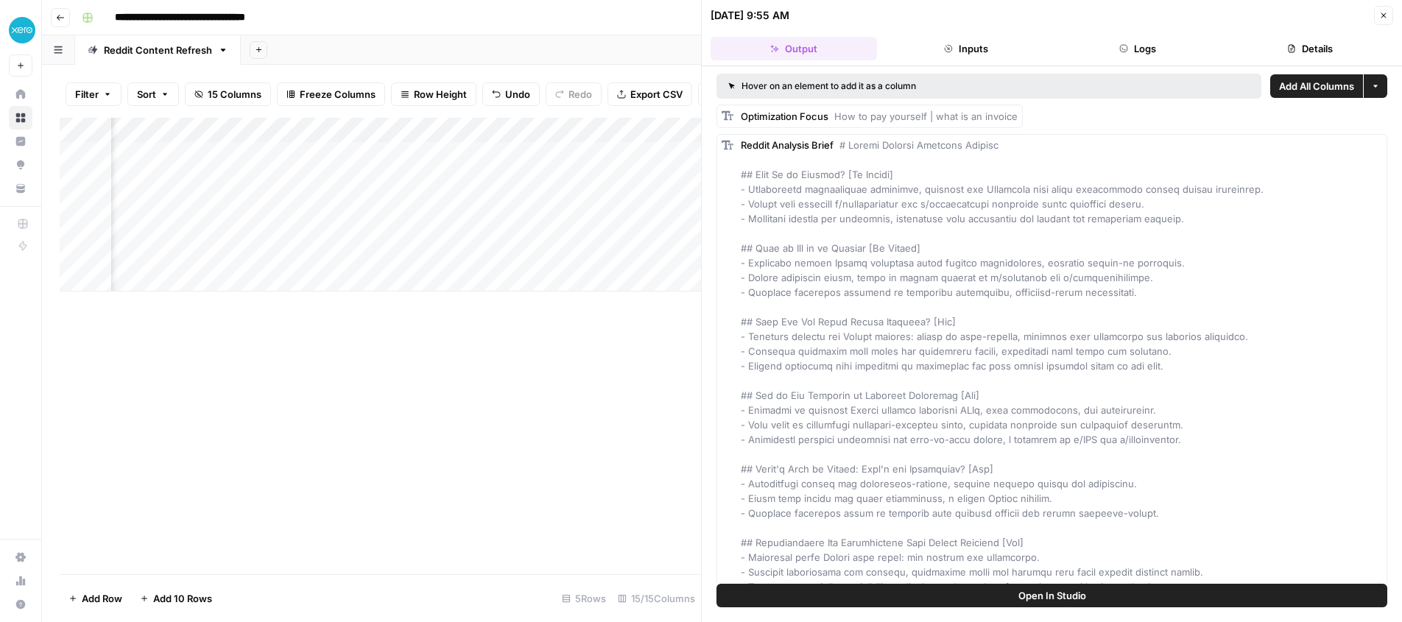
click at [1138, 58] on header "09/19/25 at 9:55 AM Close Output Inputs Logs Details" at bounding box center [1052, 33] width 700 height 66
click at [1140, 47] on button "Logs" at bounding box center [1138, 49] width 166 height 24
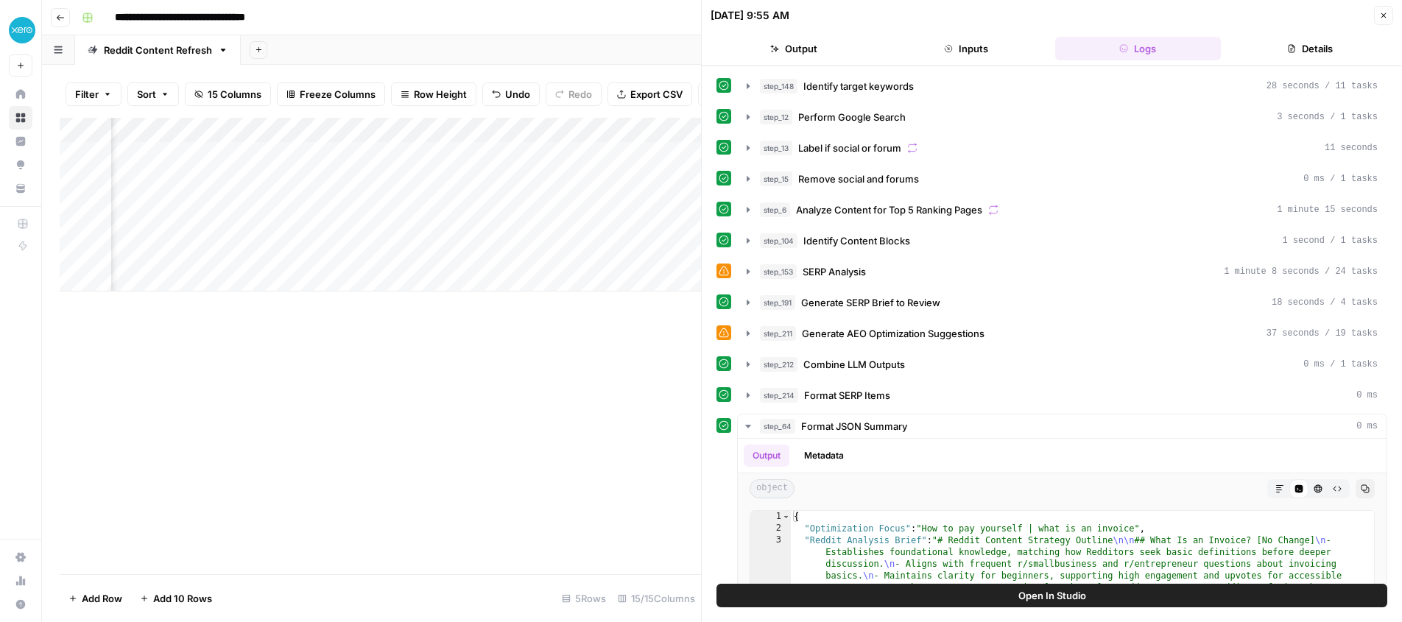
click at [972, 45] on button "Inputs" at bounding box center [966, 49] width 166 height 24
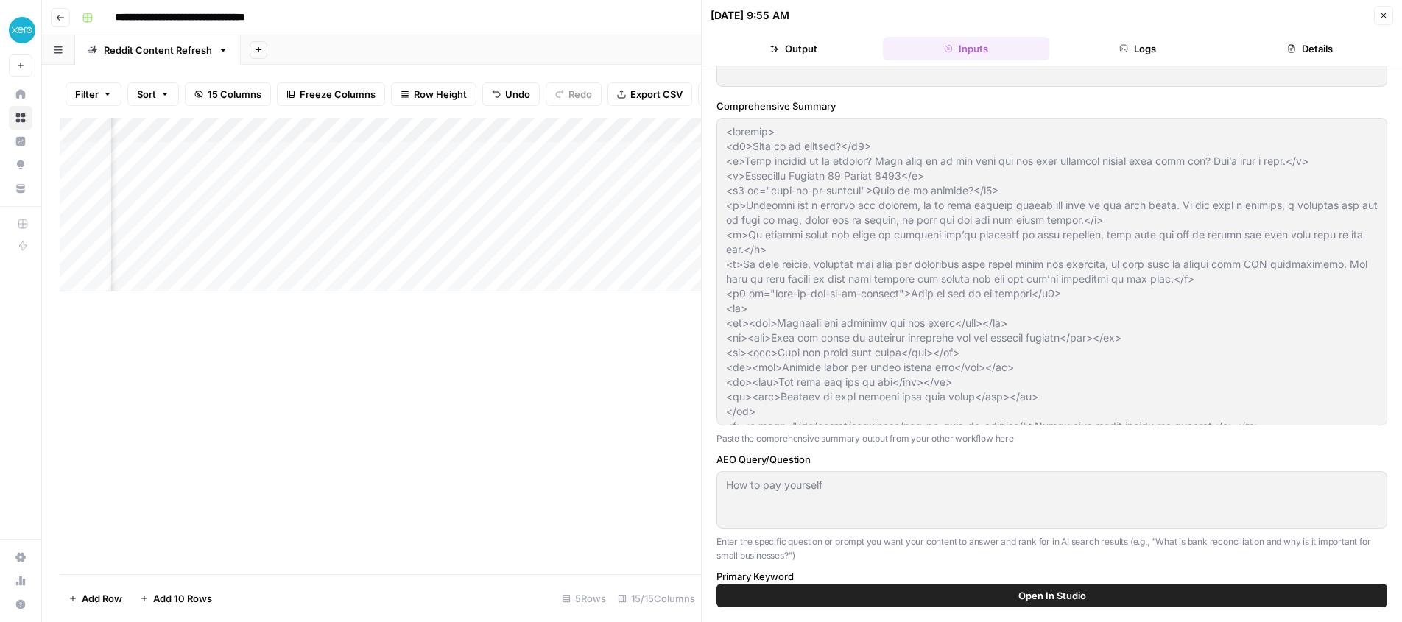
scroll to position [353, 0]
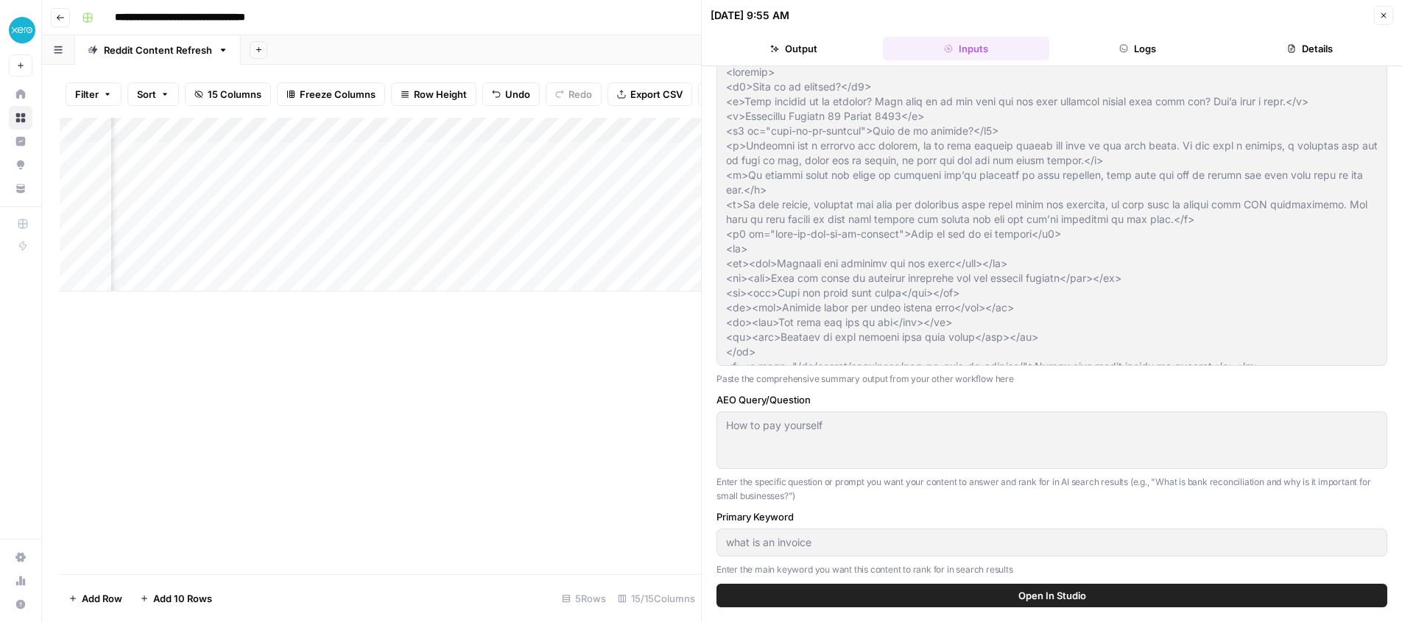
click at [833, 413] on div "How to pay yourself How to pay yourself" at bounding box center [1051, 440] width 671 height 57
drag, startPoint x: 832, startPoint y: 412, endPoint x: 714, endPoint y: 402, distance: 118.2
click at [710, 404] on div "Brand Kit Xero Reddit Title https://www.xero.com/us/guides/invoicing/what-is-an…" at bounding box center [1052, 325] width 700 height 518
click at [750, 393] on label "AEO Query/Question" at bounding box center [1051, 399] width 671 height 15
click at [666, 155] on div "Add Column" at bounding box center [380, 205] width 641 height 174
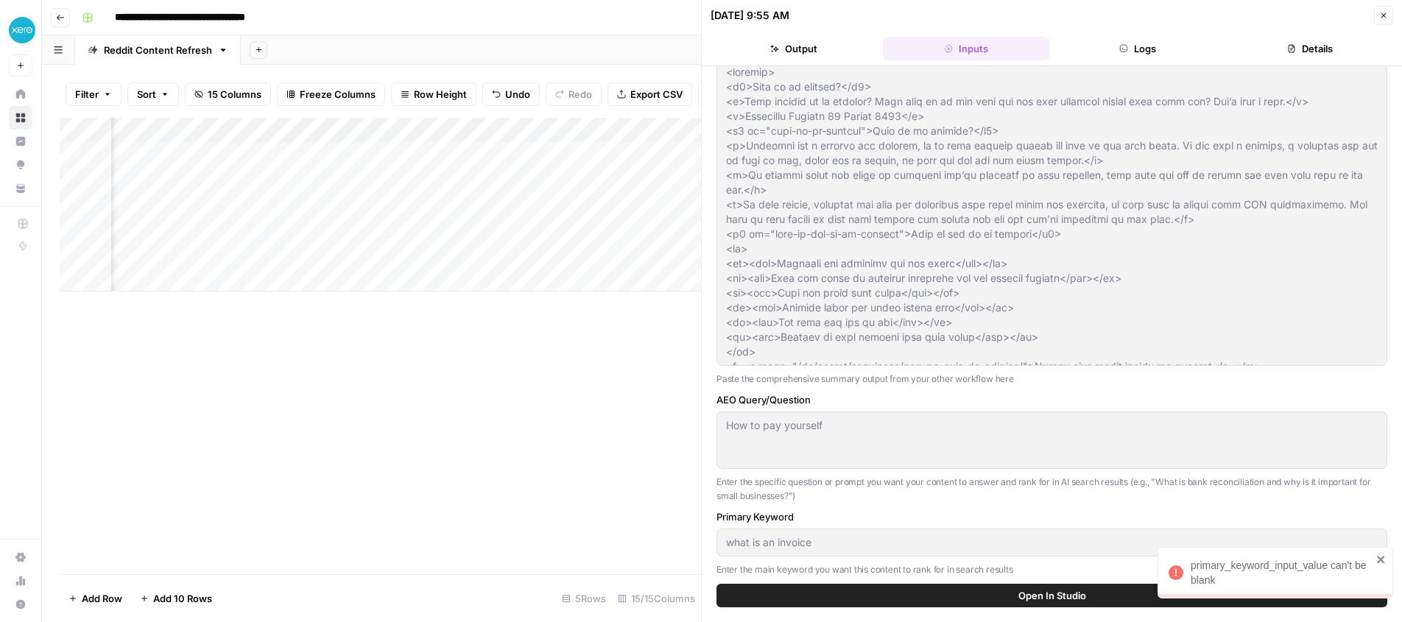
drag, startPoint x: 1382, startPoint y: 12, endPoint x: 989, endPoint y: 103, distance: 403.6
click at [1380, 12] on icon "button" at bounding box center [1383, 15] width 9 height 9
type input "<article><h1>What is an invoice?</h1><p>What exactly is an invoice? What does i…"
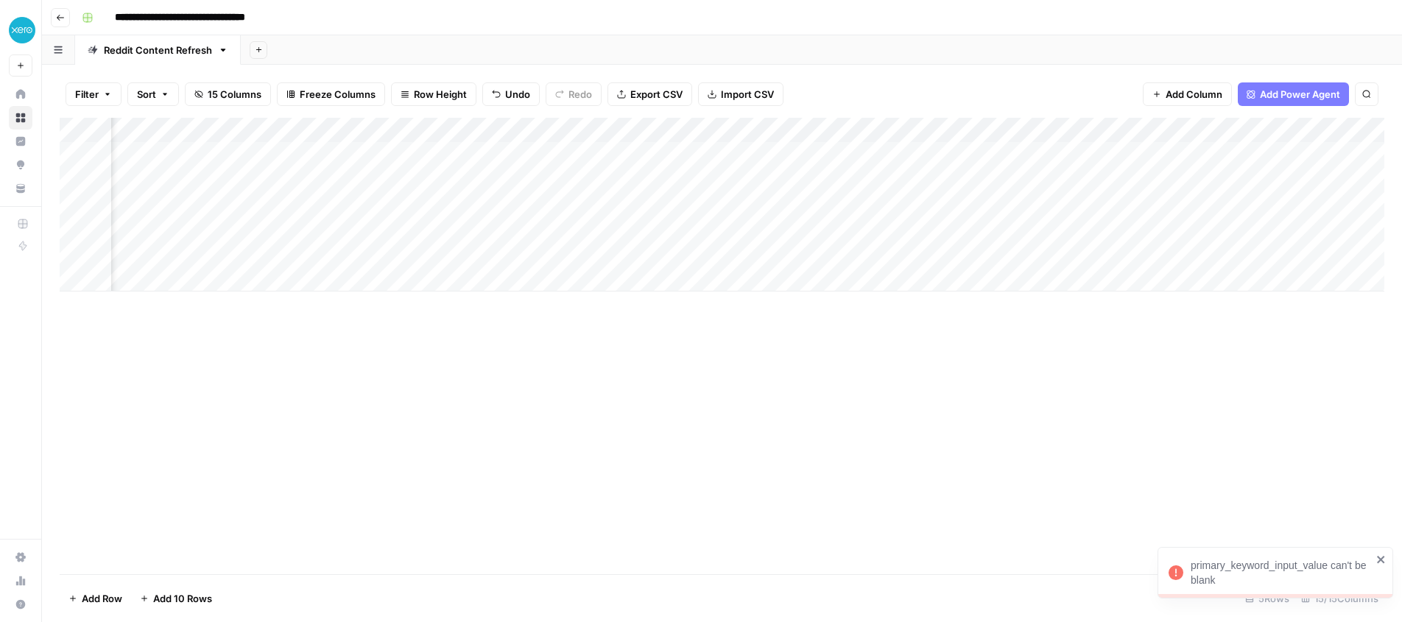
click at [651, 131] on div "Add Column" at bounding box center [722, 205] width 1324 height 174
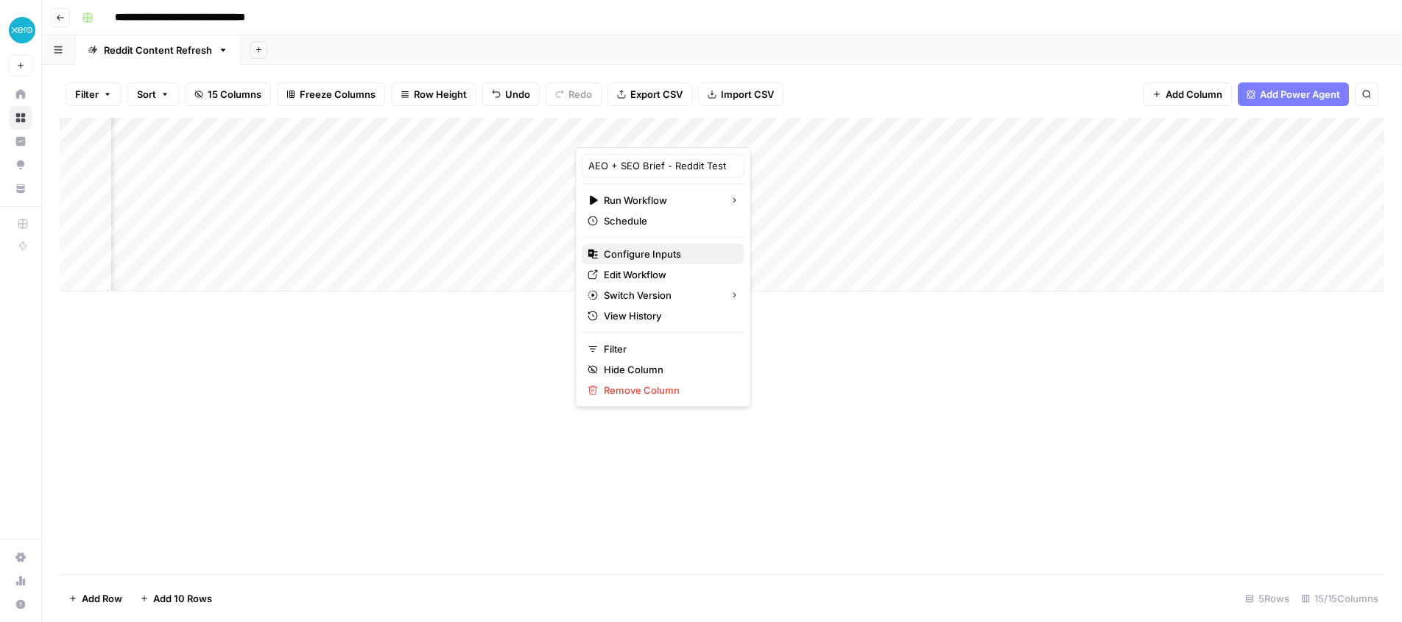
click at [660, 250] on span "Configure Inputs" at bounding box center [668, 254] width 129 height 15
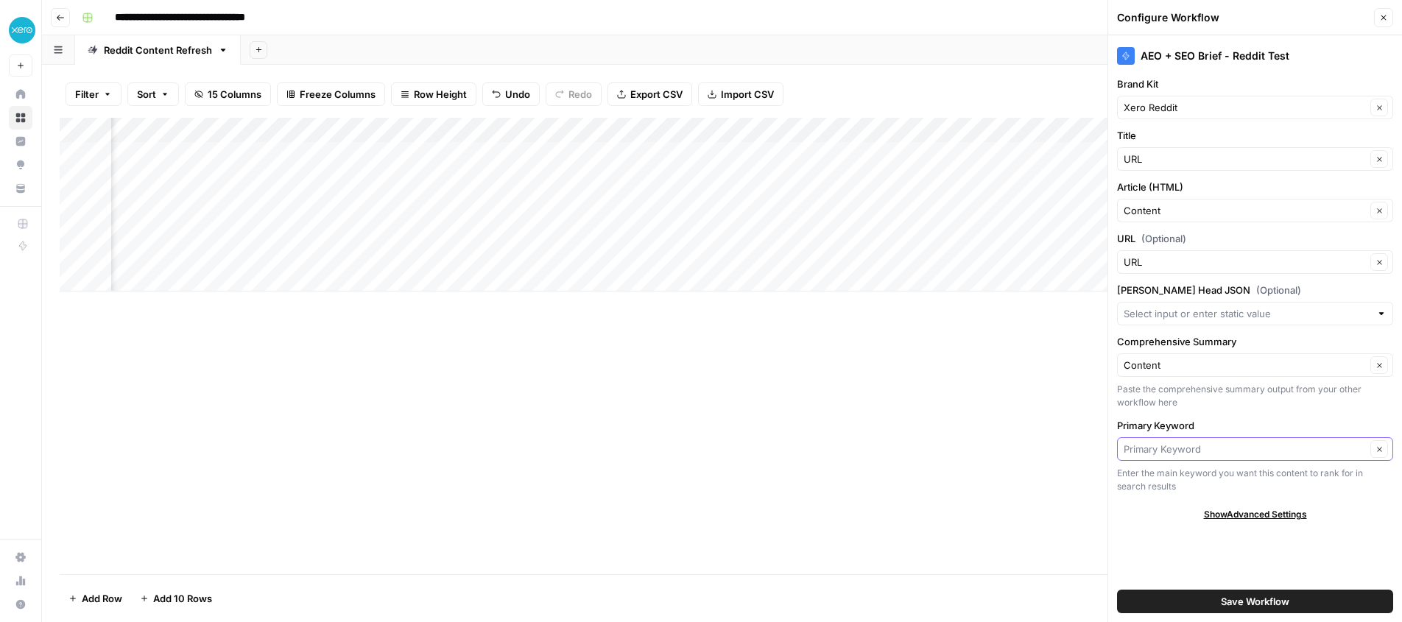
click at [1246, 449] on input "Primary Keyword" at bounding box center [1244, 449] width 242 height 15
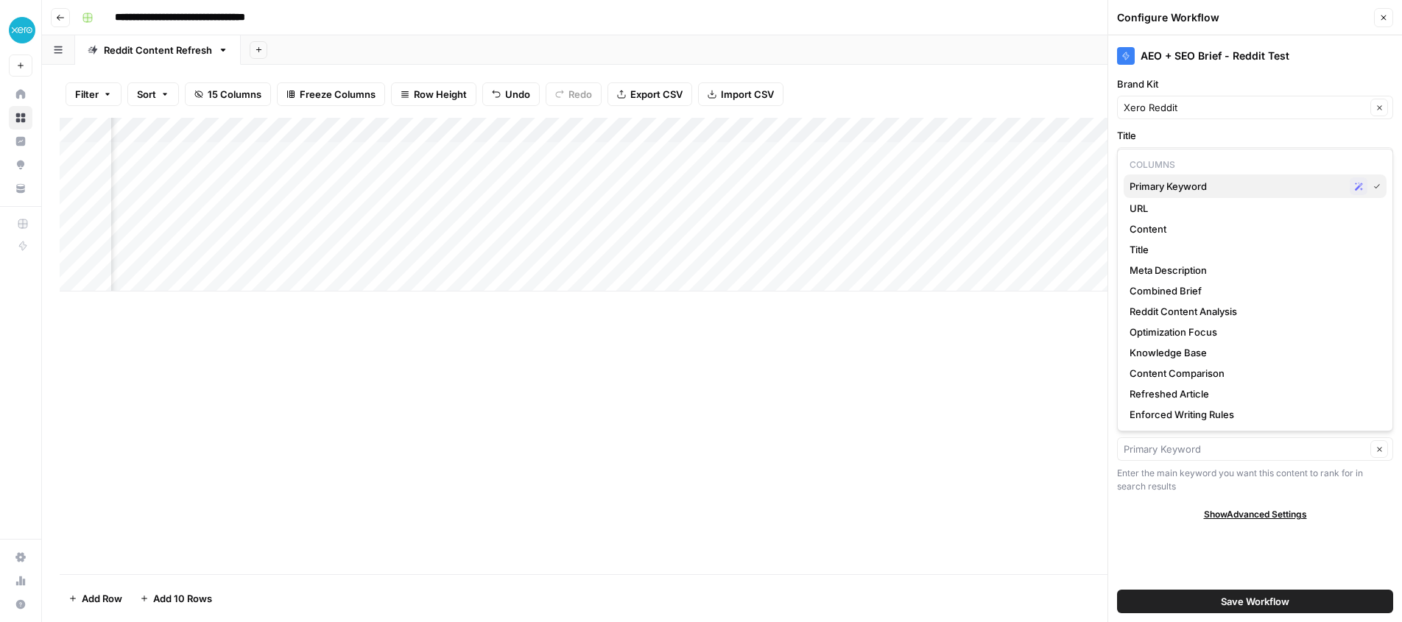
click at [1206, 191] on span "Primary Keyword" at bounding box center [1236, 186] width 214 height 15
type input "Primary Keyword"
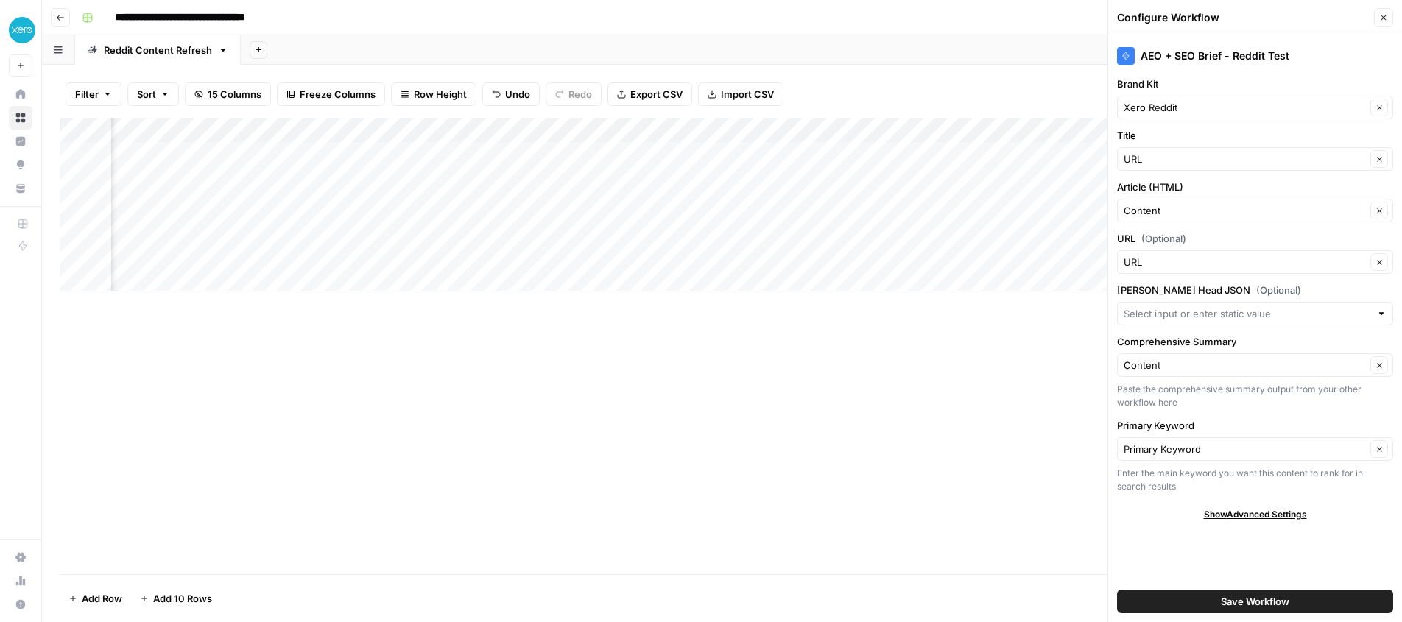
click at [1274, 604] on span "Save Workflow" at bounding box center [1255, 601] width 68 height 15
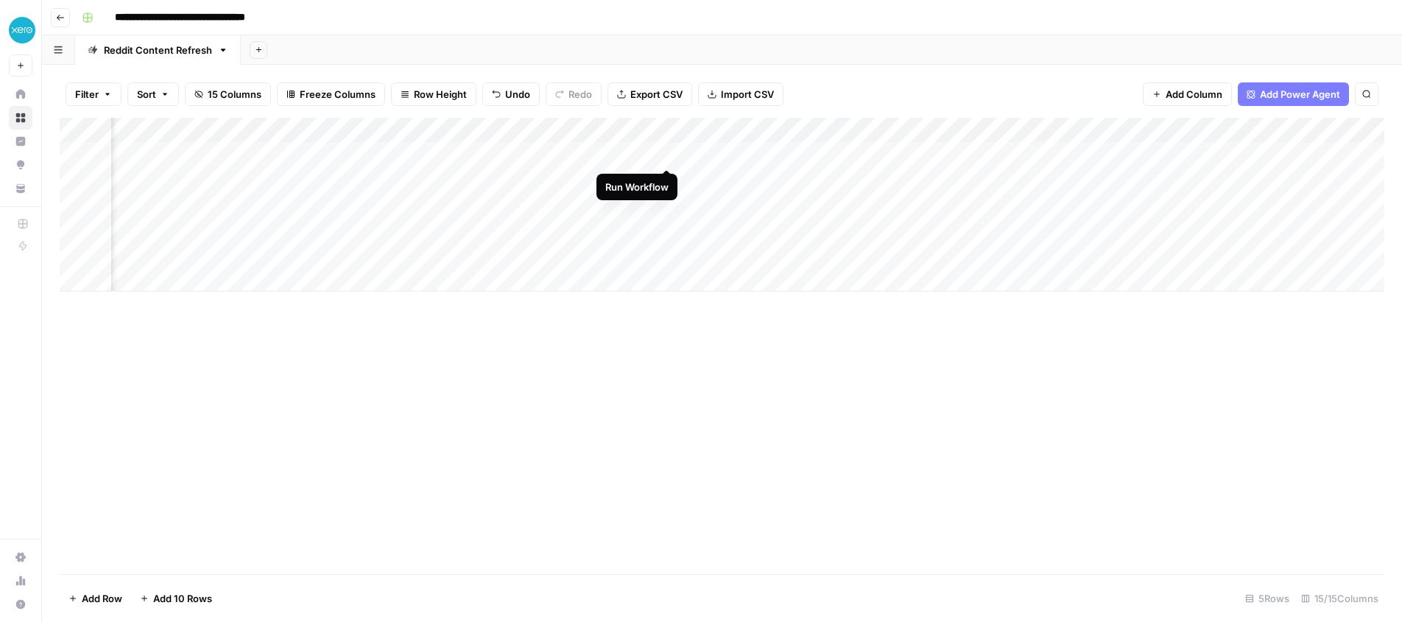
click at [665, 155] on div "Add Column" at bounding box center [722, 205] width 1324 height 174
click at [729, 153] on div "Add Column" at bounding box center [722, 205] width 1324 height 174
click at [715, 154] on div "Add Column" at bounding box center [722, 205] width 1324 height 174
click at [651, 130] on div "Add Column" at bounding box center [722, 205] width 1324 height 174
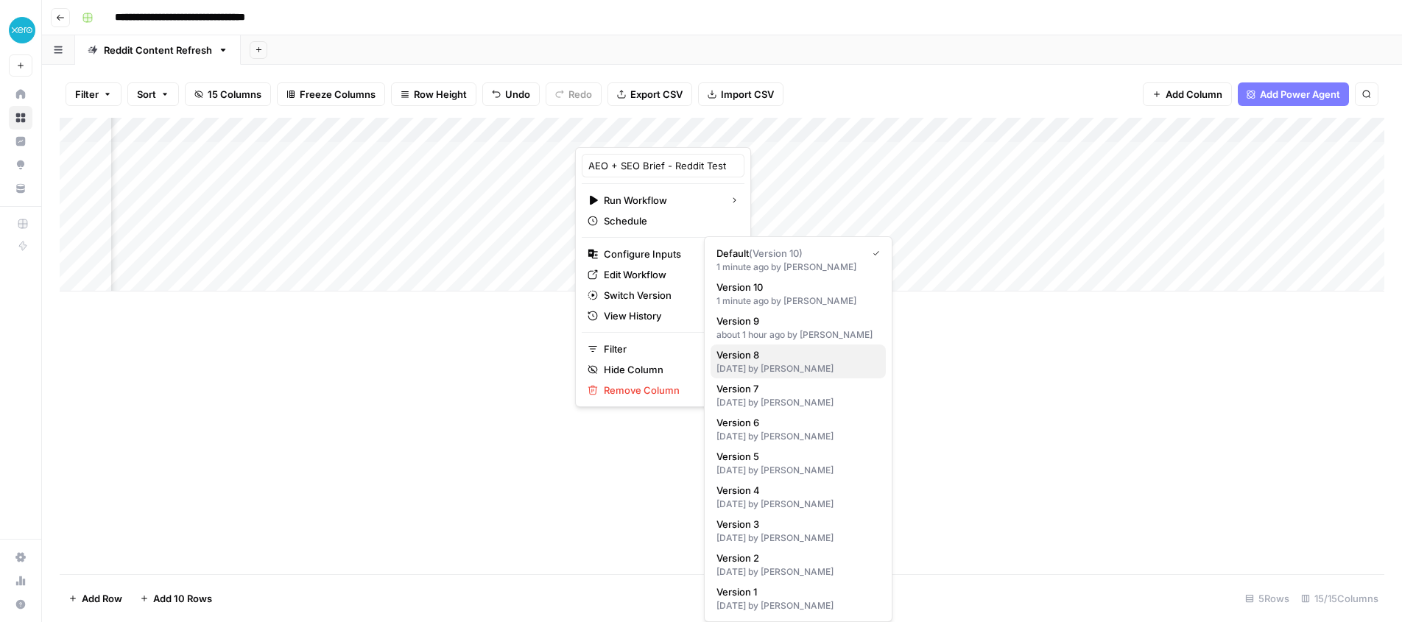
click at [777, 361] on span "Version 8" at bounding box center [795, 354] width 158 height 15
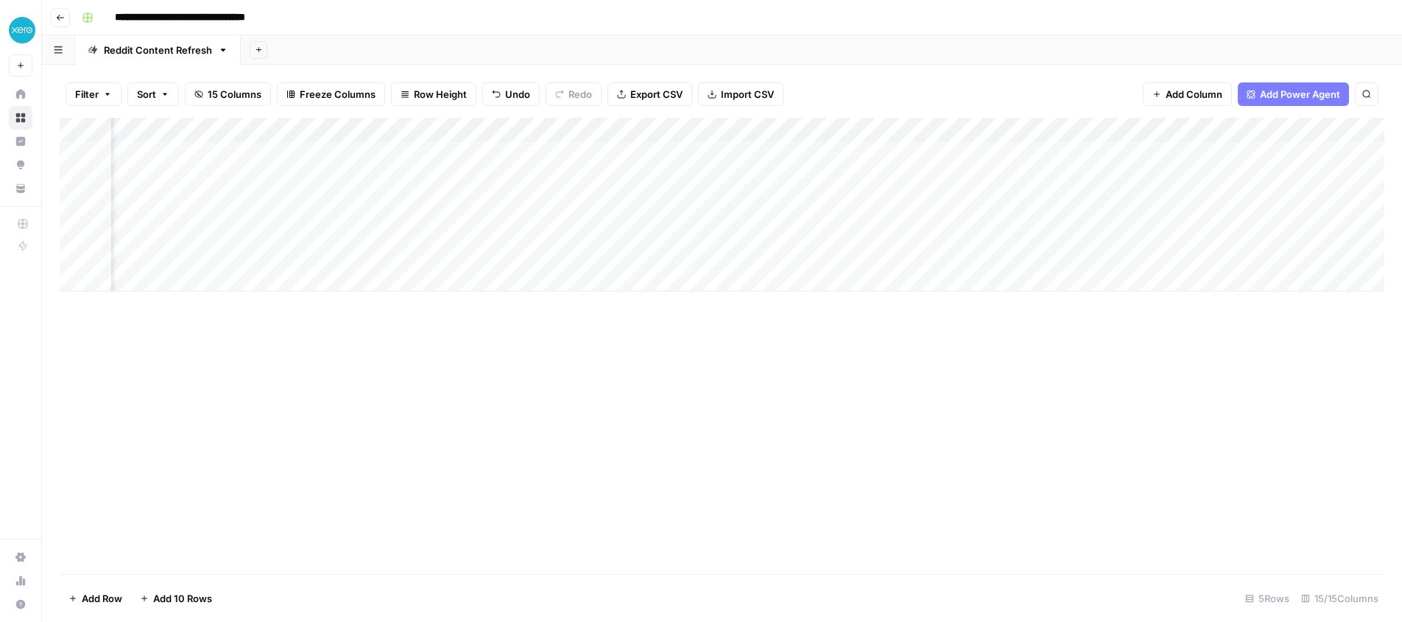
click at [651, 127] on div "Add Column" at bounding box center [722, 205] width 1324 height 174
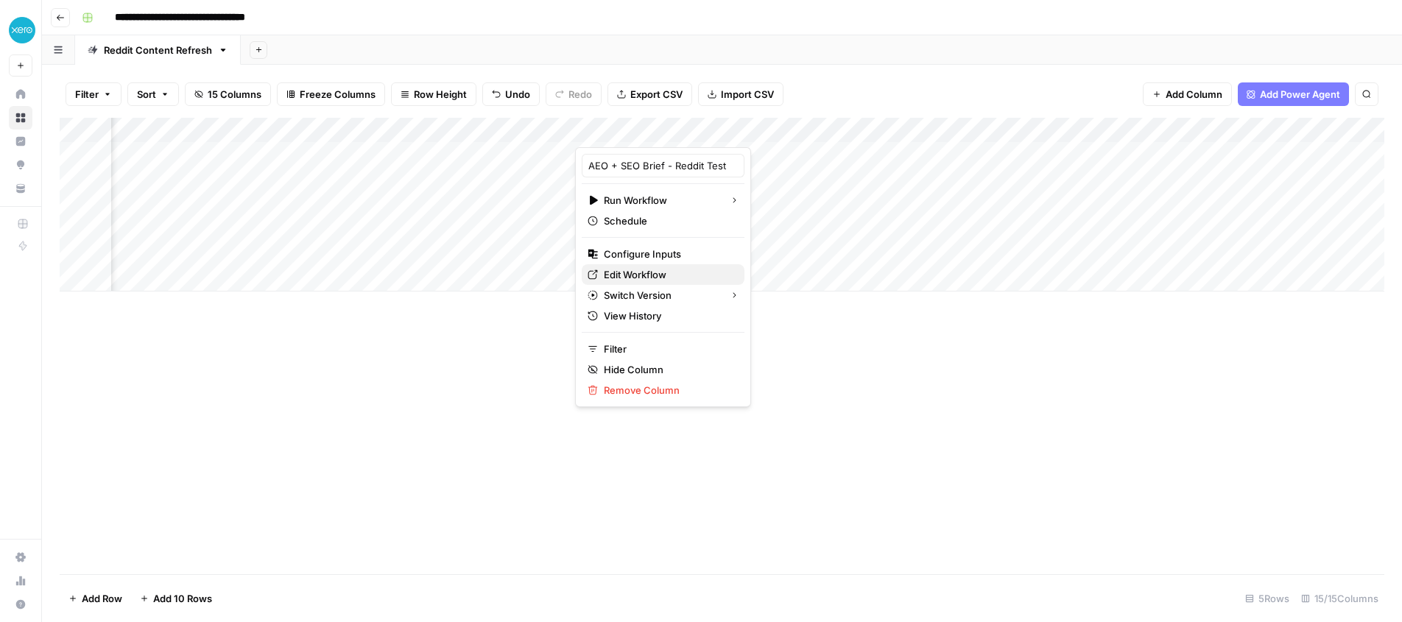
click at [651, 267] on span "Edit Workflow" at bounding box center [668, 274] width 129 height 15
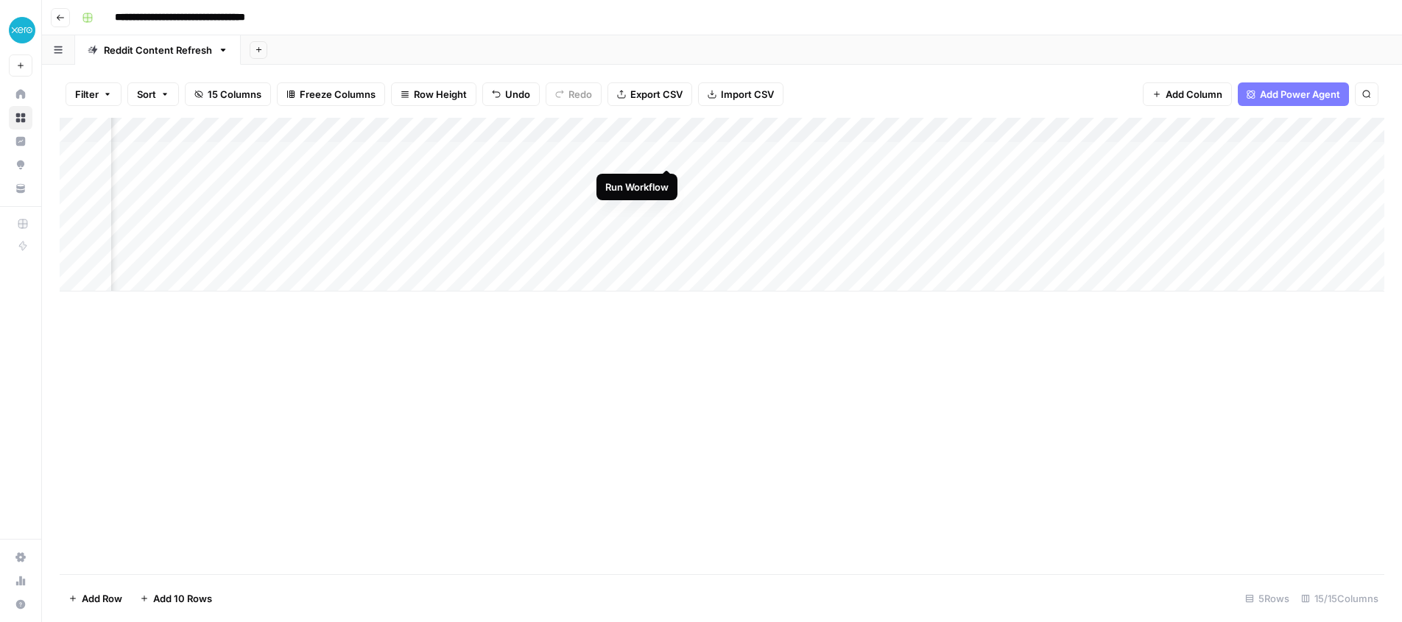
click at [665, 154] on div "Add Column" at bounding box center [722, 205] width 1324 height 174
click at [1199, 130] on div "Add Column" at bounding box center [722, 205] width 1324 height 174
click at [1160, 267] on span "Remove Column" at bounding box center [1170, 274] width 129 height 15
click at [652, 179] on span "Delete" at bounding box center [648, 179] width 32 height 15
click at [666, 152] on div "Add Column" at bounding box center [722, 205] width 1324 height 174
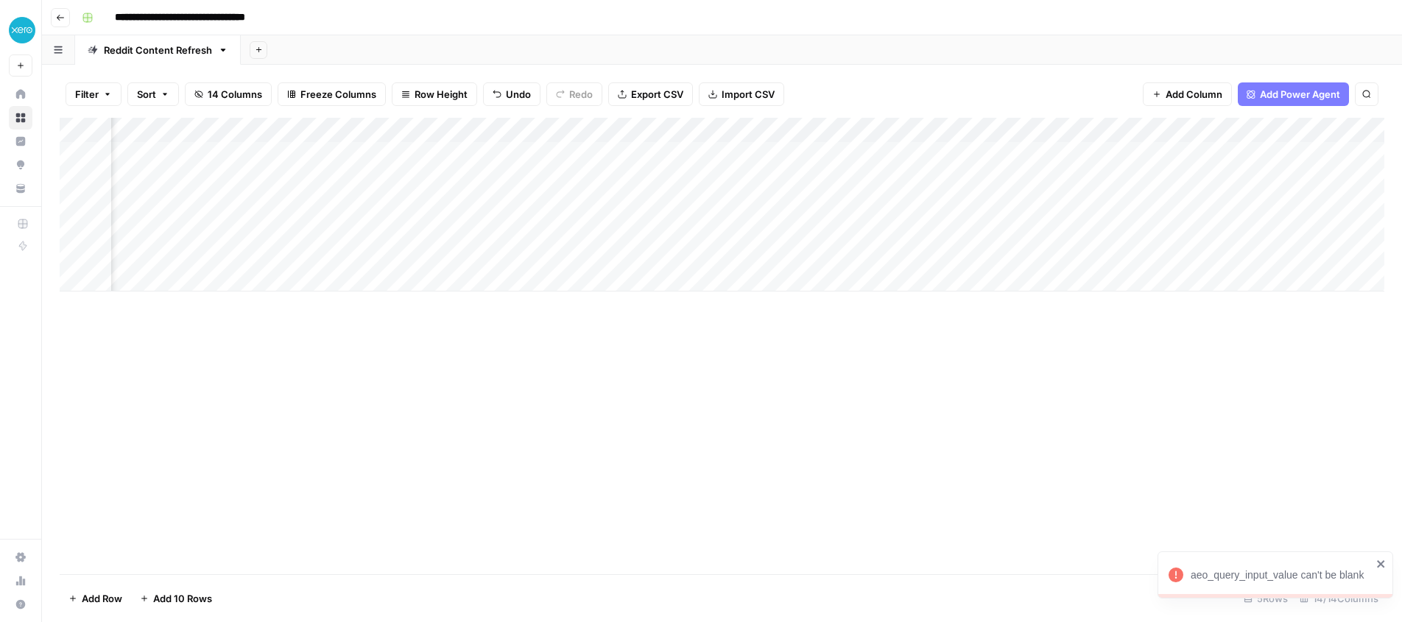
click at [652, 127] on div "Add Column" at bounding box center [722, 205] width 1324 height 174
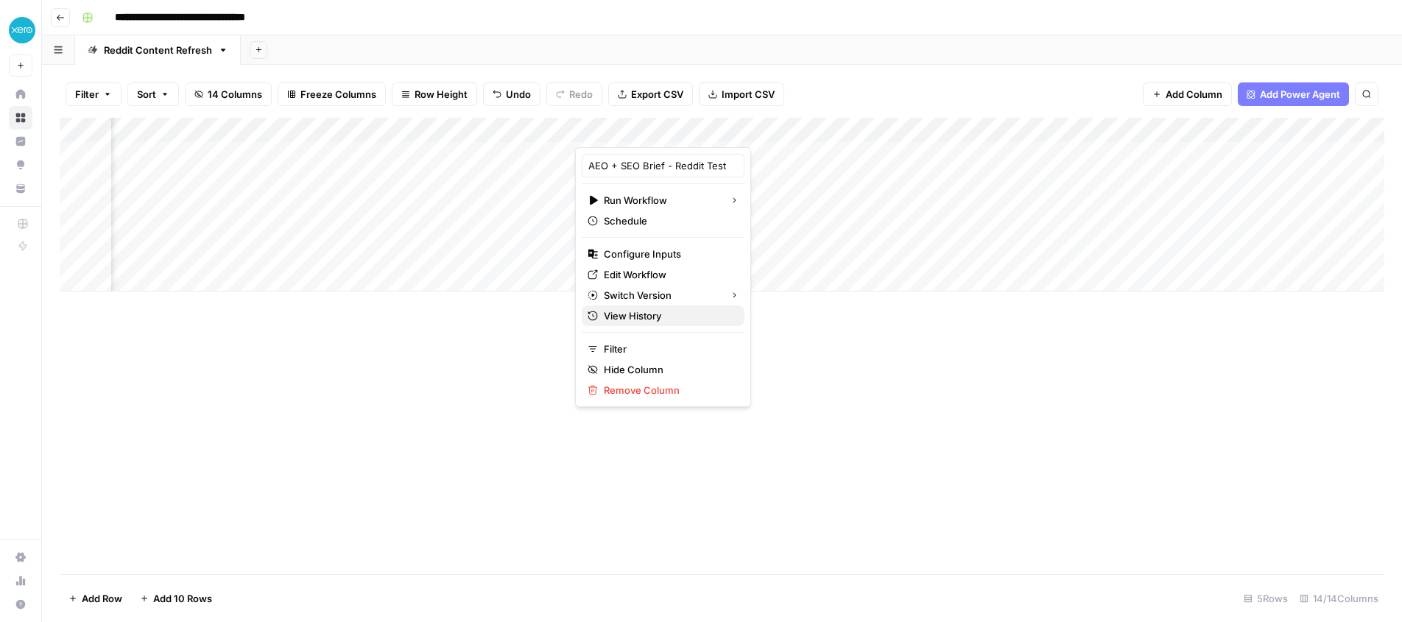
click at [652, 317] on span "View History" at bounding box center [668, 315] width 129 height 15
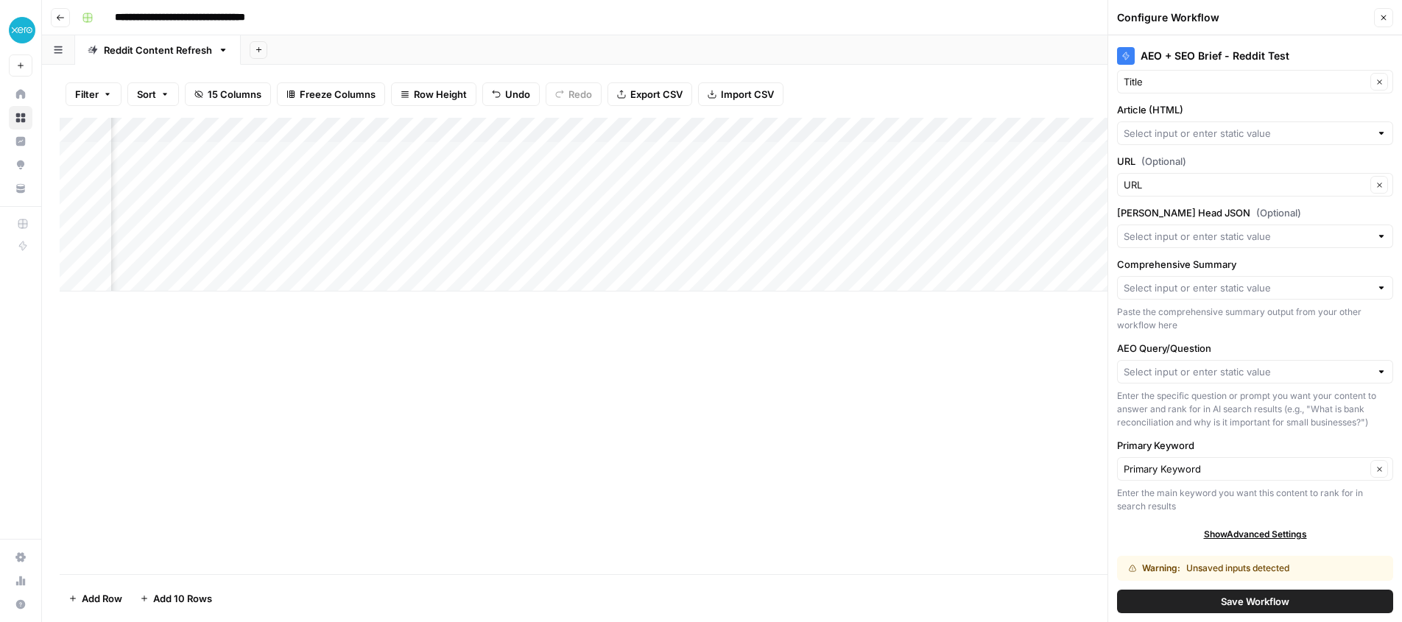
scroll to position [0, 372]
click at [707, 152] on div "Add Column" at bounding box center [722, 205] width 1324 height 174
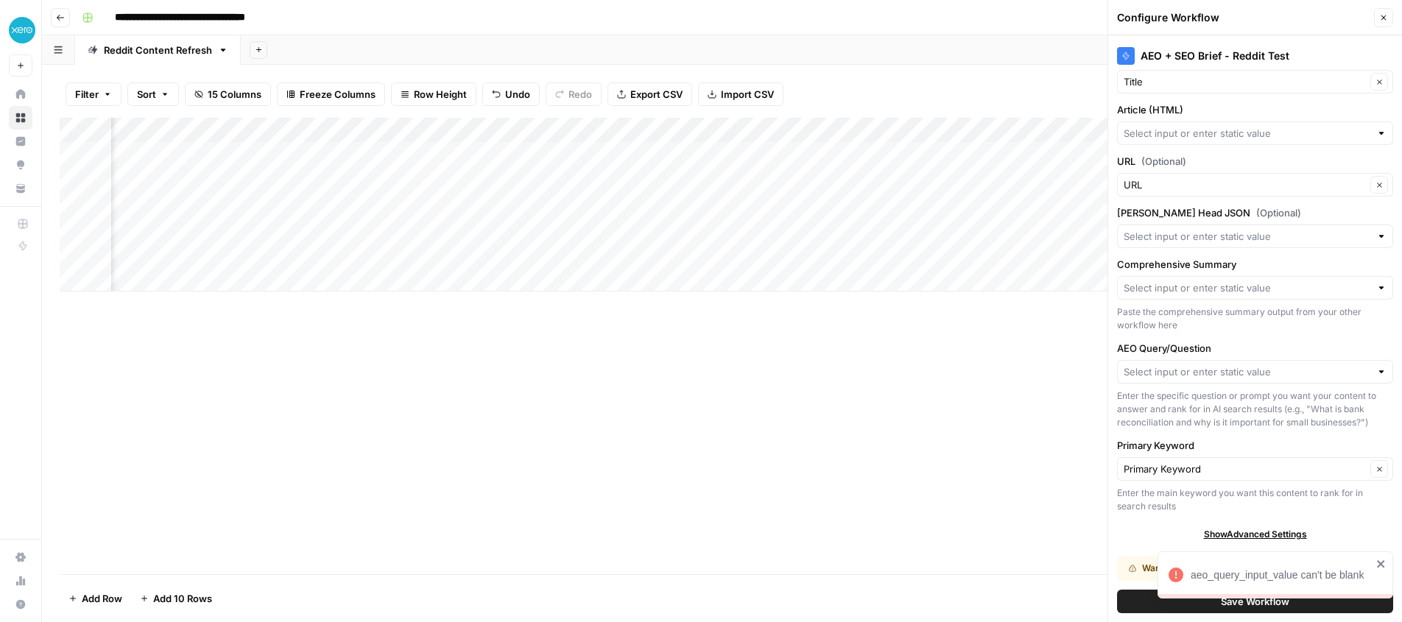
scroll to position [0, 433]
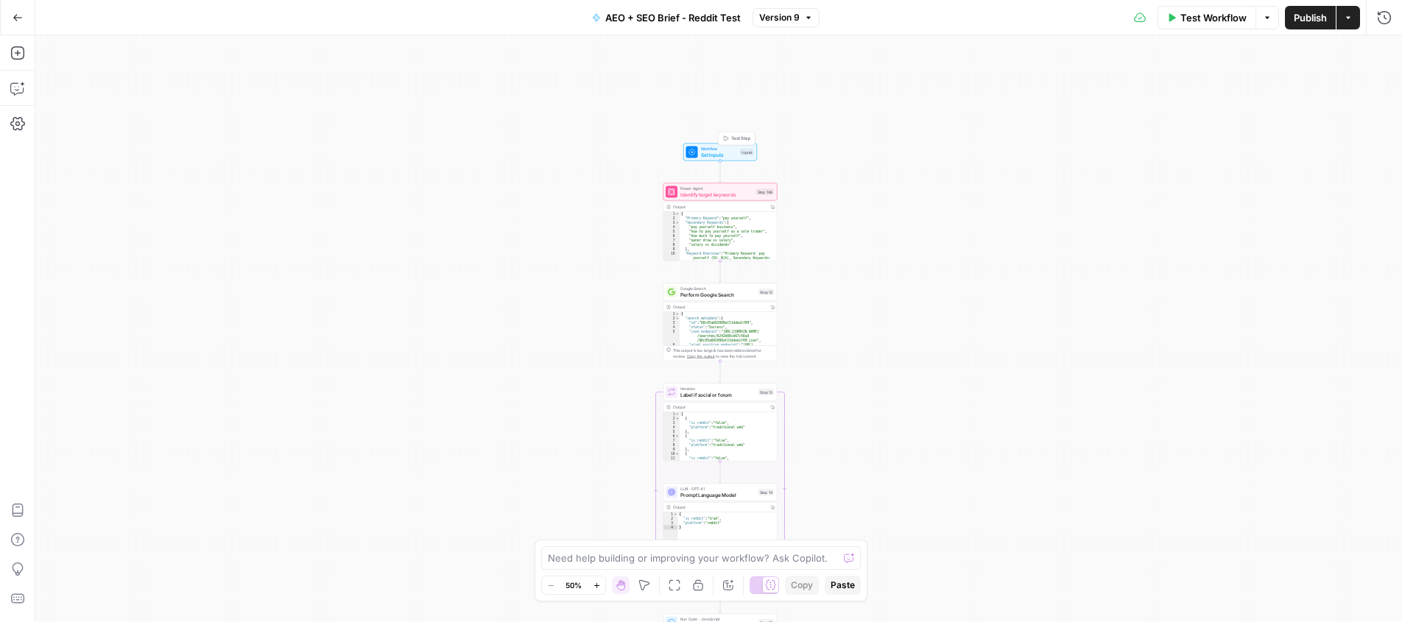
click at [711, 146] on span "Workflow" at bounding box center [719, 149] width 37 height 6
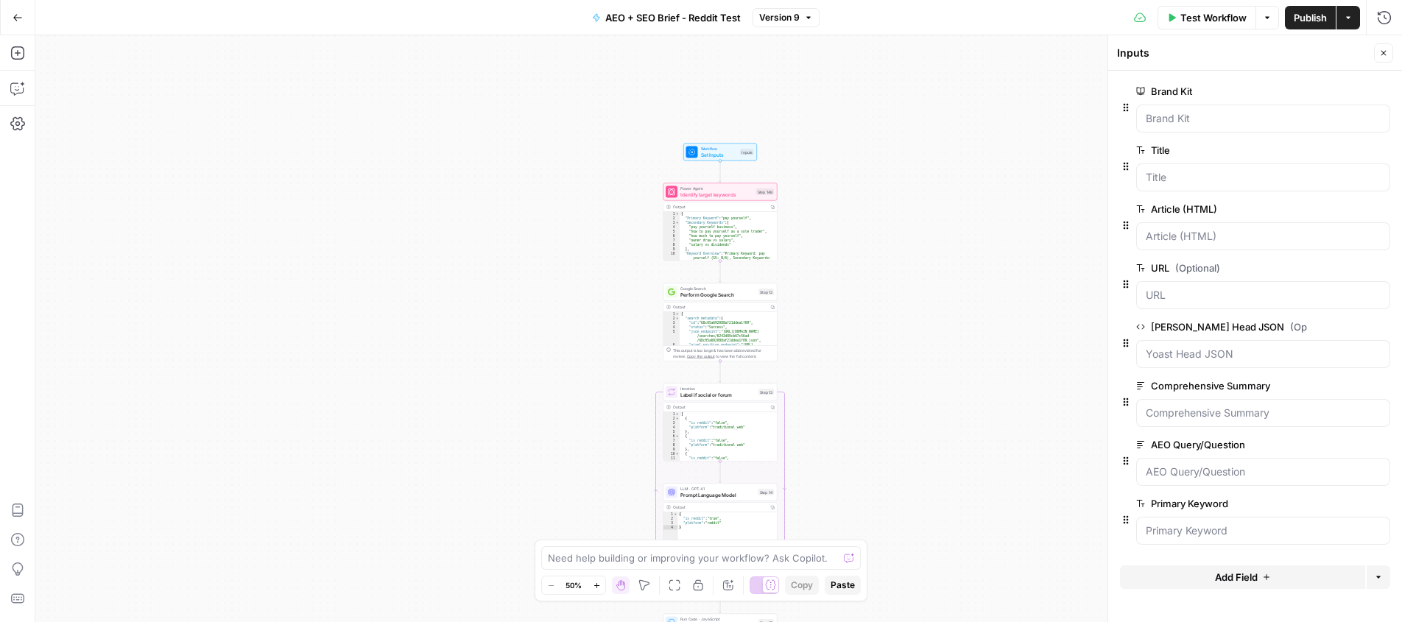
click at [1382, 445] on icon "button" at bounding box center [1381, 445] width 8 height 8
click at [1307, 14] on span "Publish" at bounding box center [1309, 17] width 33 height 15
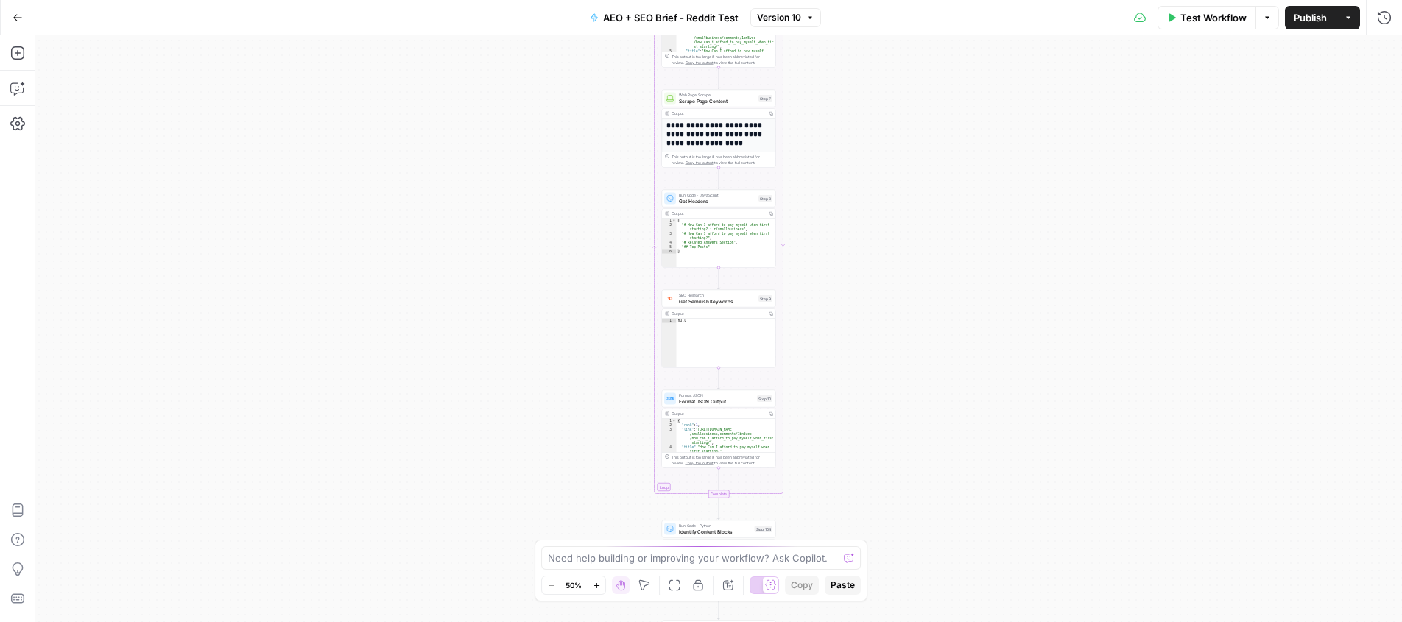
click at [778, 16] on span "Version 10" at bounding box center [779, 17] width 44 height 13
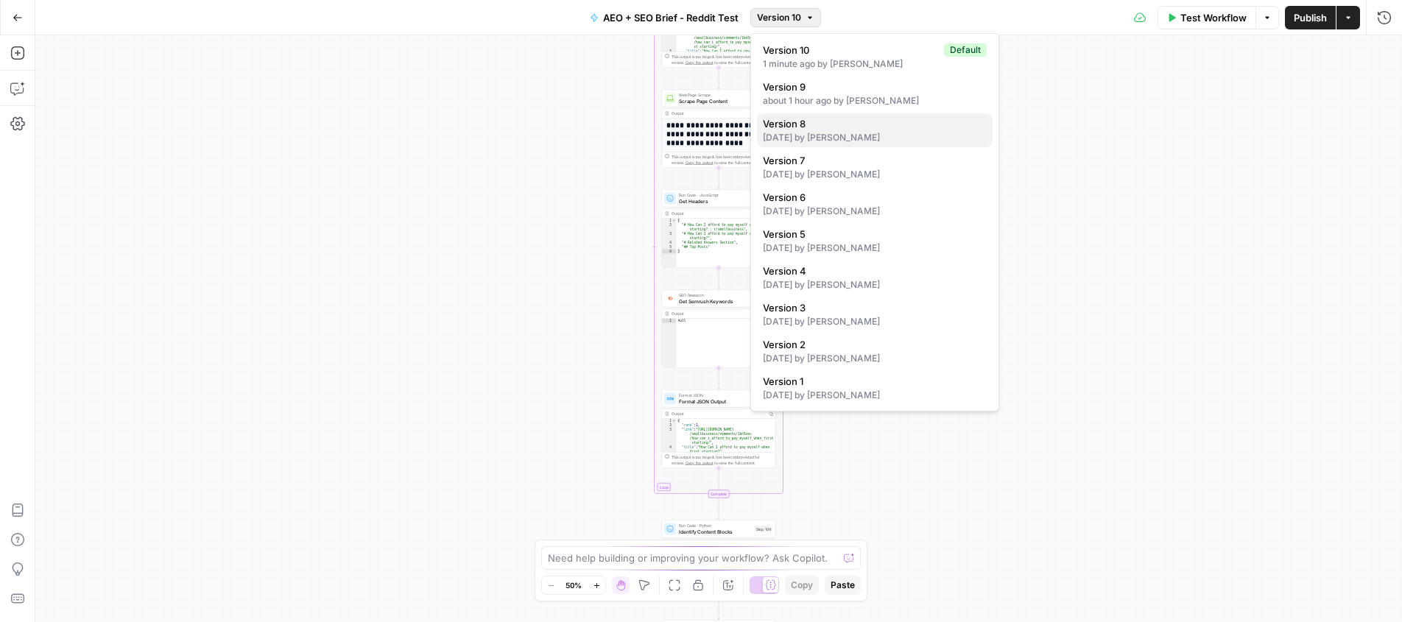
click at [810, 128] on span "Version 8" at bounding box center [872, 123] width 218 height 15
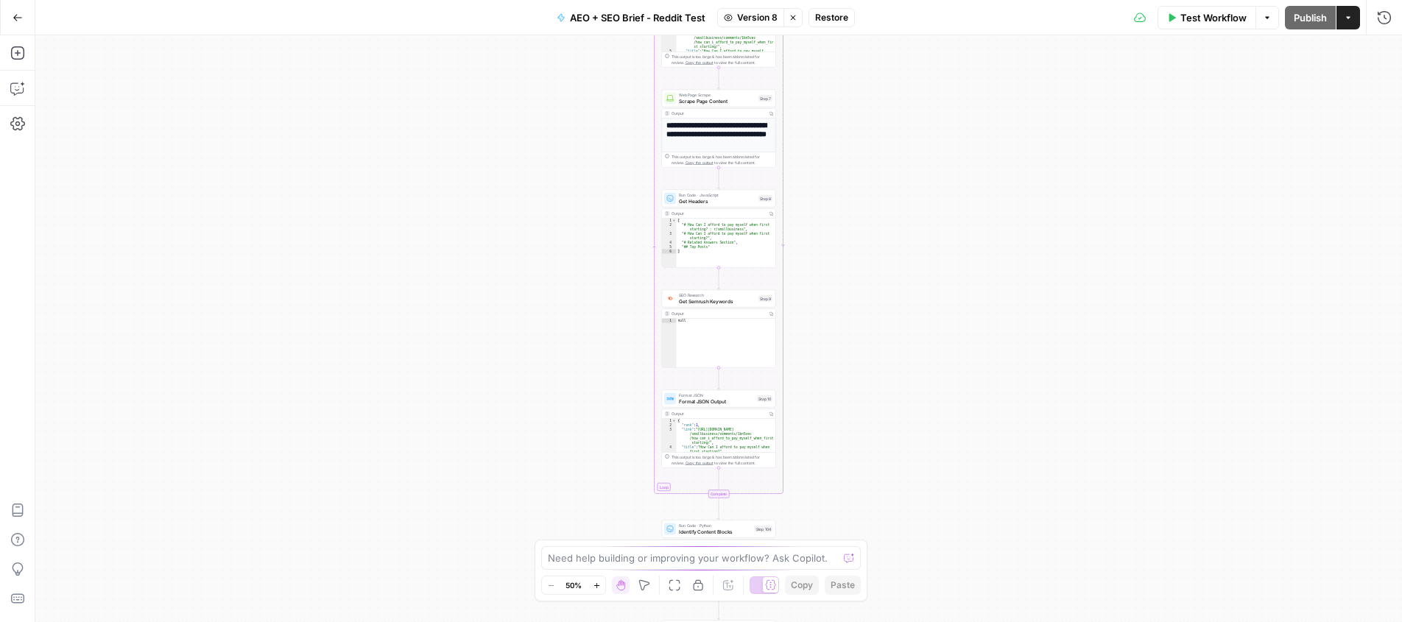
click at [1347, 22] on button "Actions" at bounding box center [1348, 18] width 24 height 24
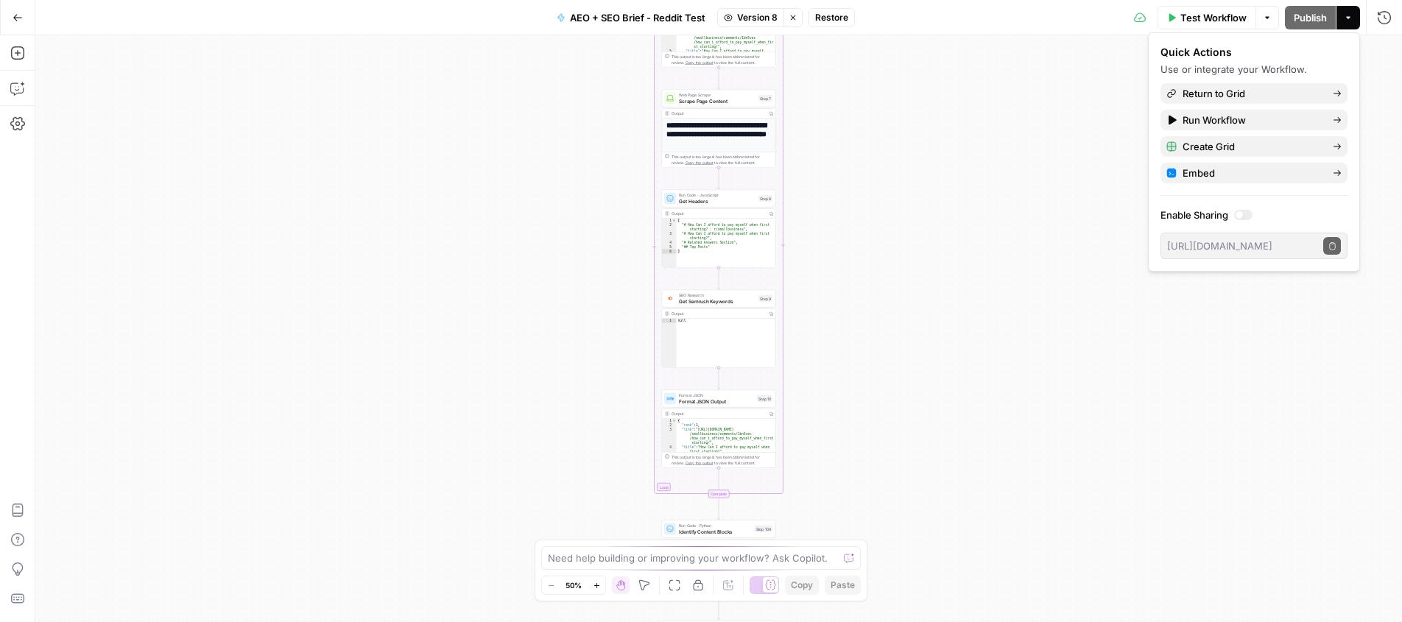
click at [1348, 21] on icon "button" at bounding box center [1347, 17] width 9 height 9
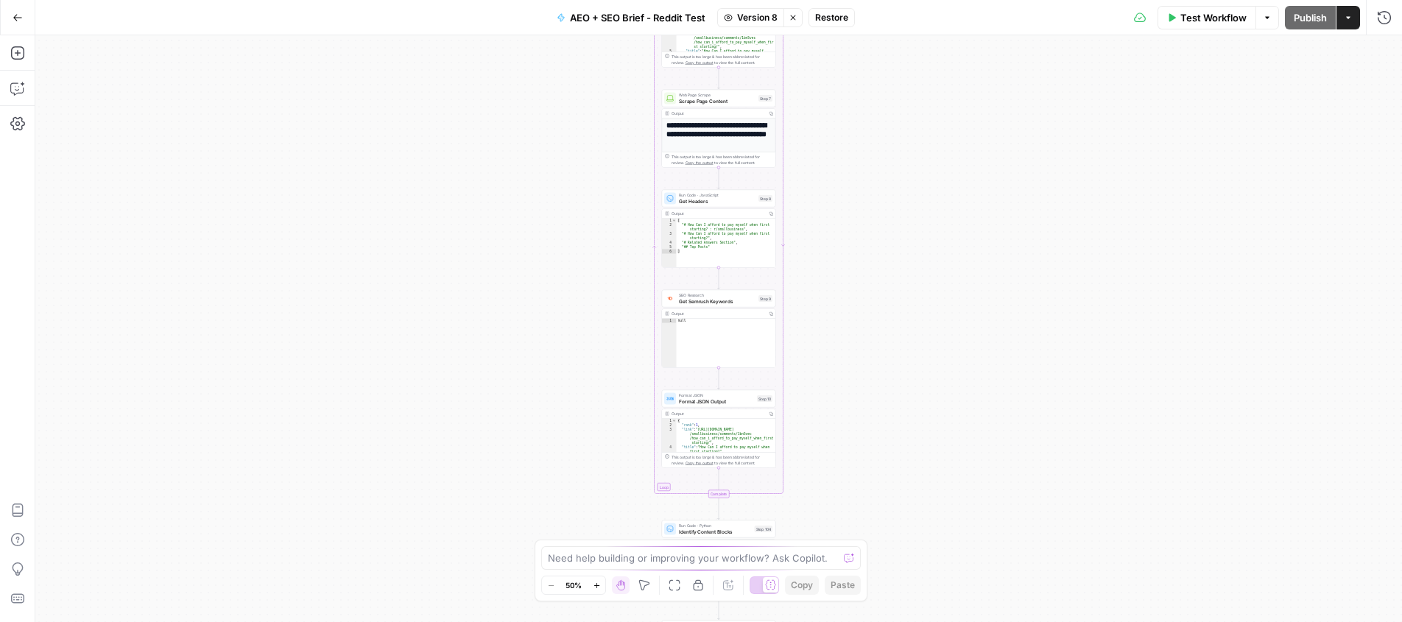
click at [1268, 15] on icon "button" at bounding box center [1266, 17] width 9 height 9
click at [763, 15] on span "Version 8" at bounding box center [757, 17] width 40 height 13
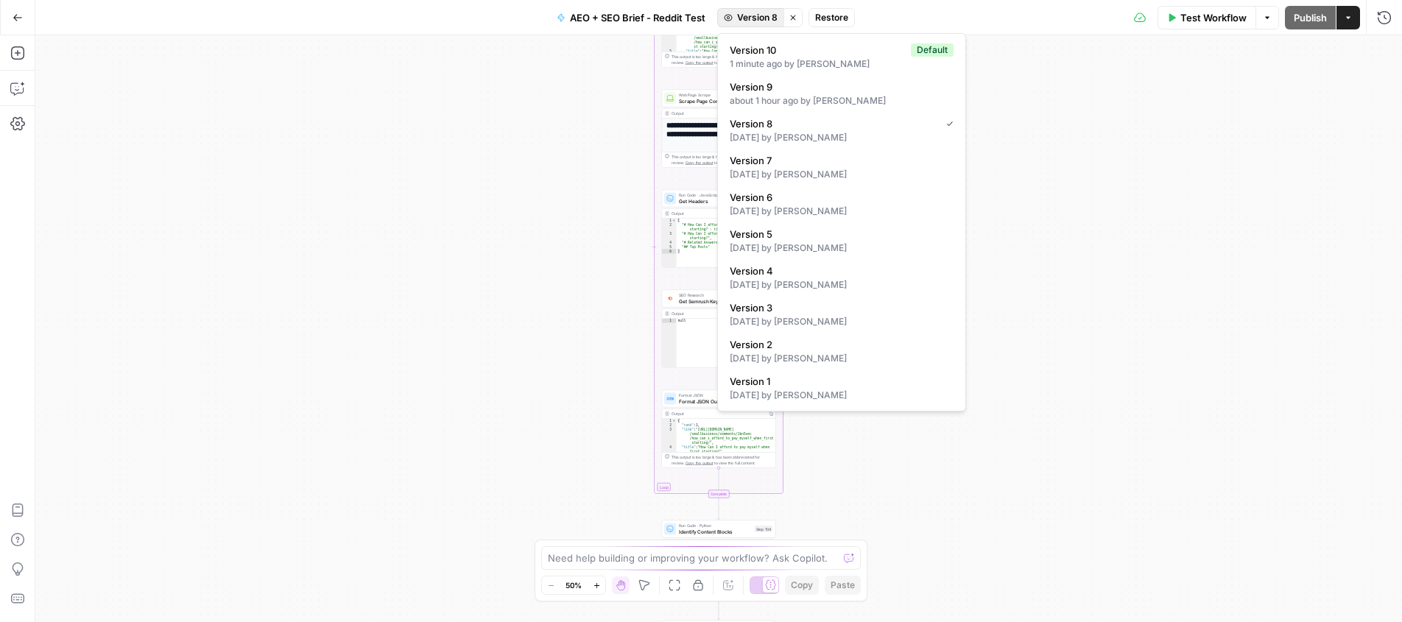
click at [791, 14] on icon "button" at bounding box center [792, 17] width 9 height 9
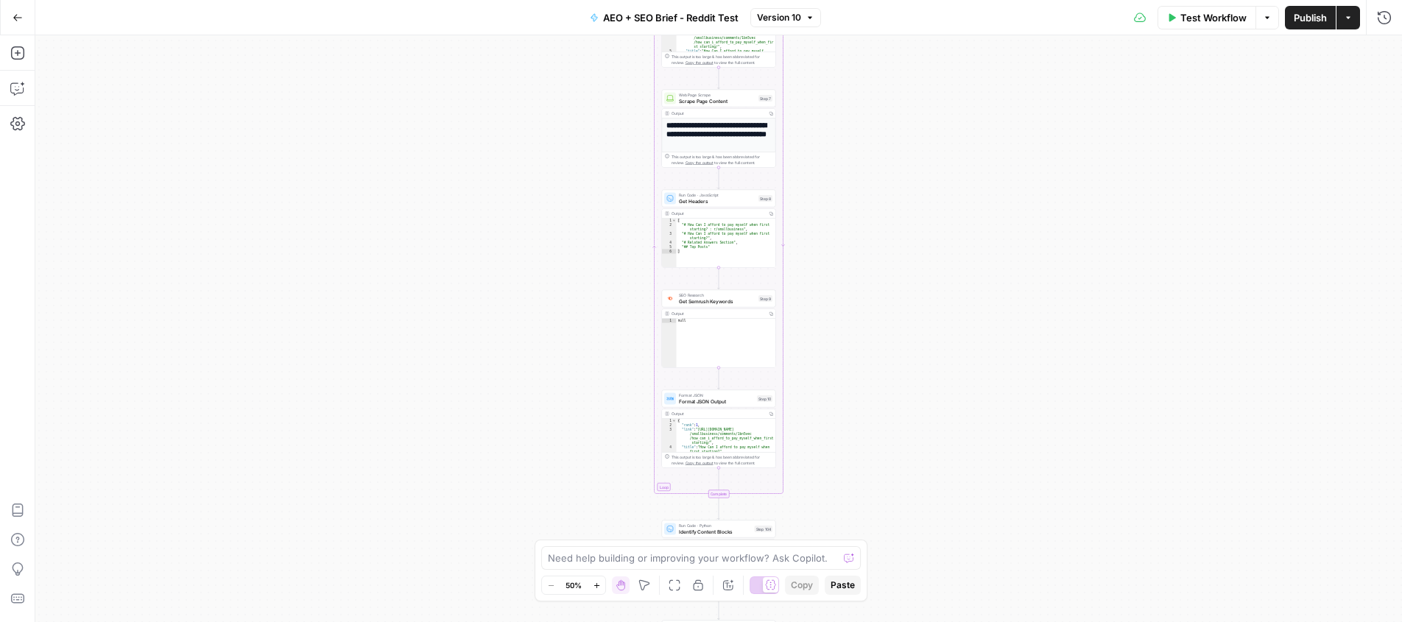
click at [792, 15] on span "Version 10" at bounding box center [779, 17] width 44 height 13
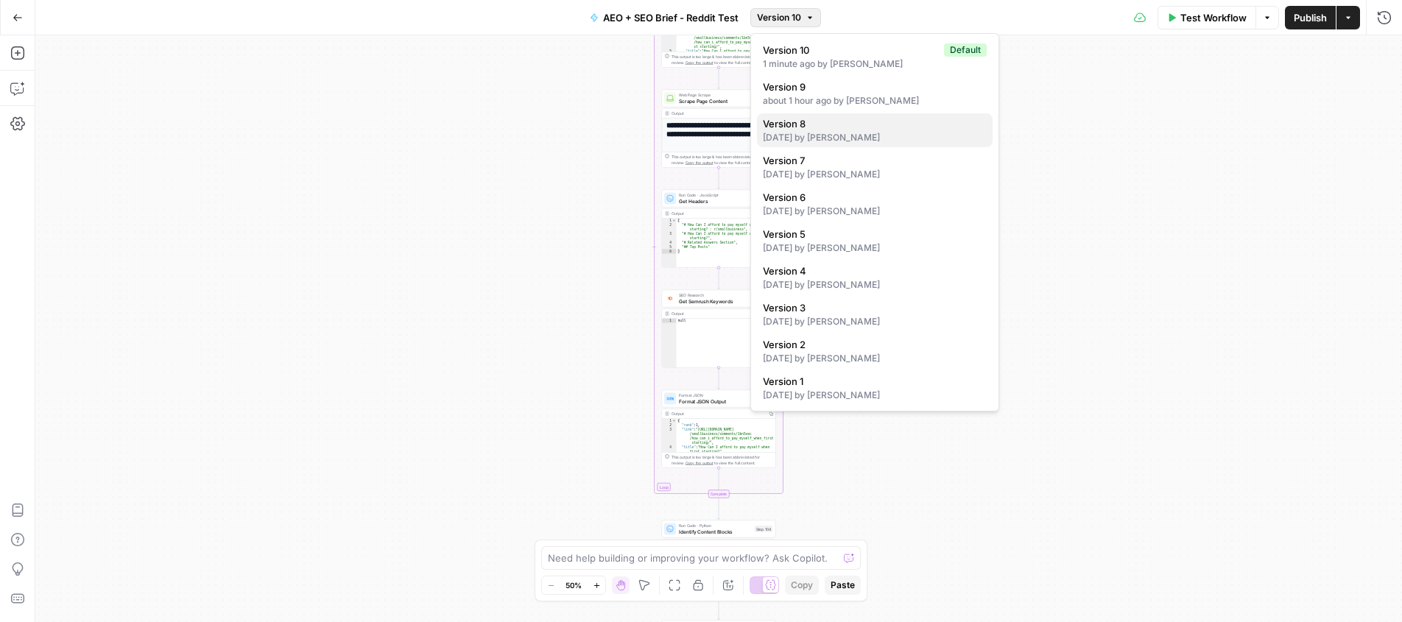
drag, startPoint x: 816, startPoint y: 127, endPoint x: 818, endPoint y: 75, distance: 52.3
click at [816, 127] on span "Version 8" at bounding box center [872, 123] width 218 height 15
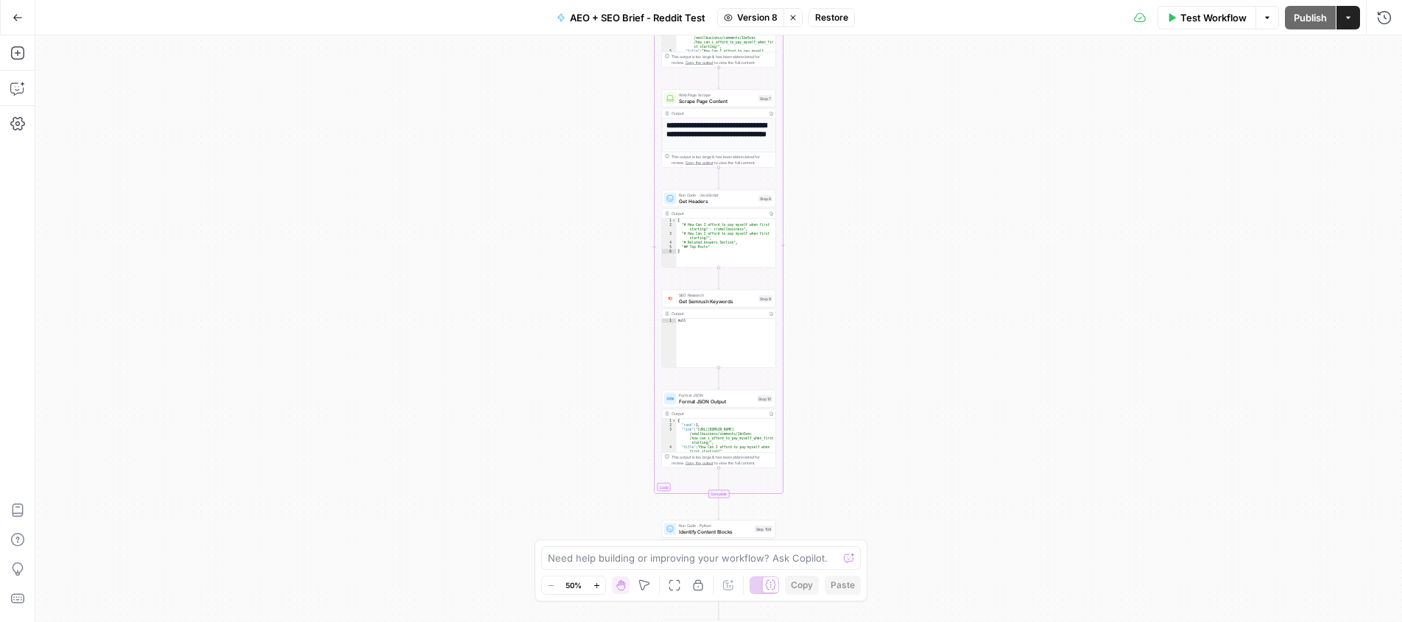
click at [828, 21] on span "Restore" at bounding box center [831, 17] width 33 height 13
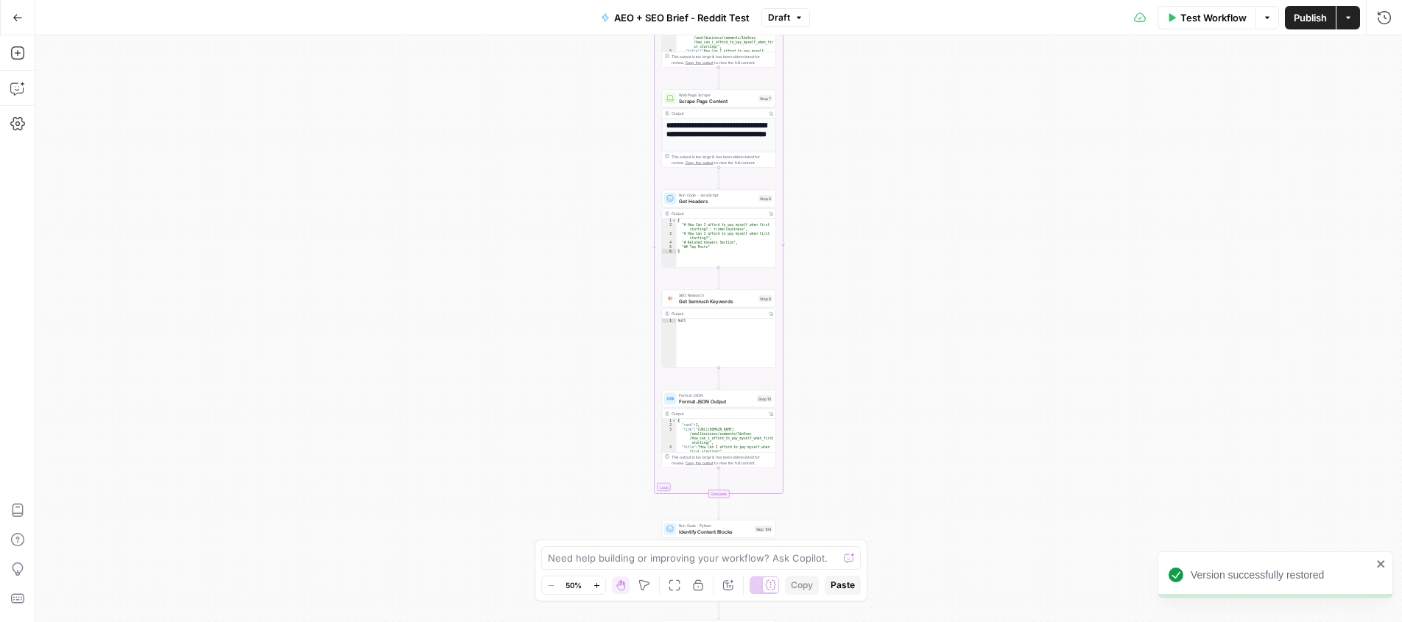
click at [1309, 27] on button "Publish" at bounding box center [1310, 18] width 51 height 24
click at [1310, 18] on span "Publish" at bounding box center [1309, 17] width 33 height 15
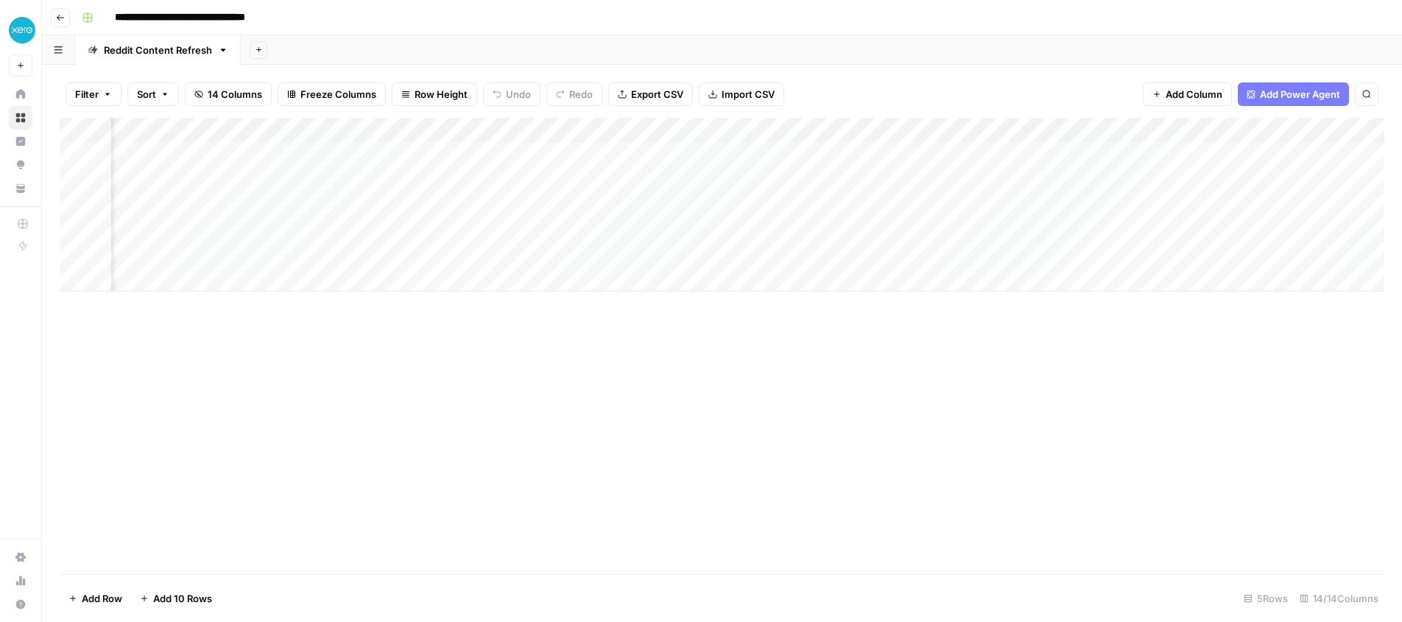
scroll to position [0, 317]
click at [749, 130] on div "Add Column" at bounding box center [722, 205] width 1324 height 174
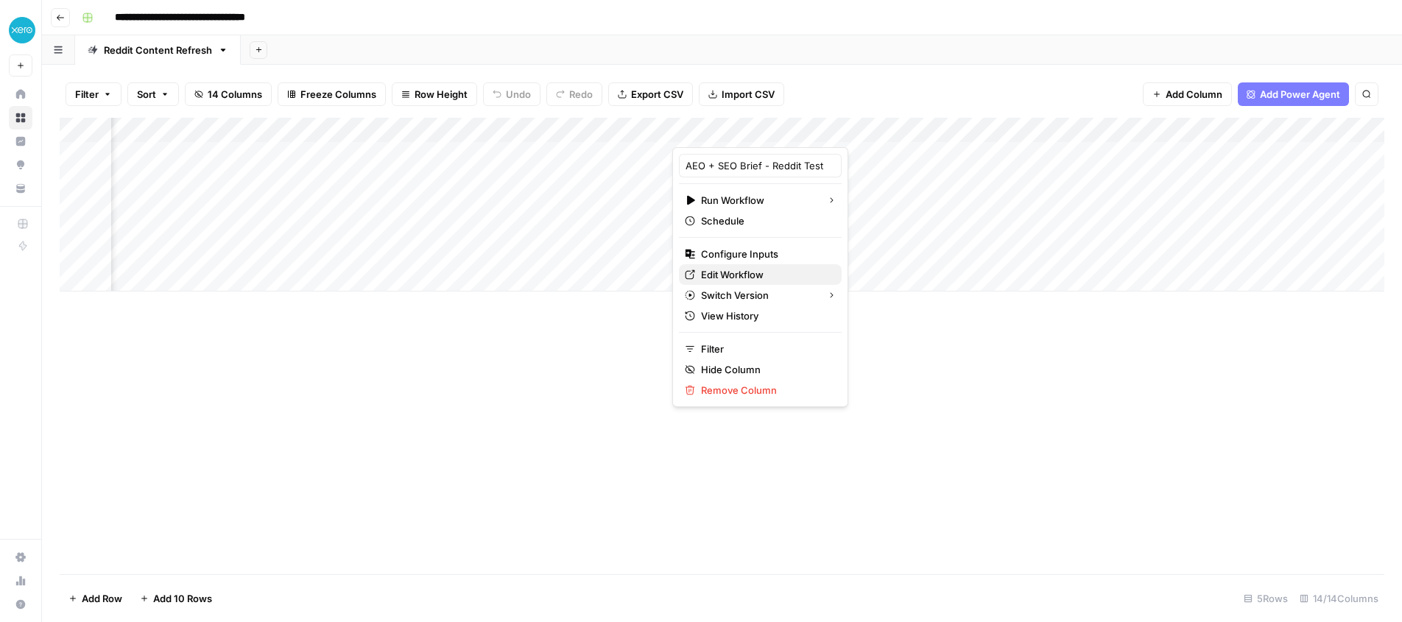
click at [750, 275] on span "Edit Workflow" at bounding box center [765, 274] width 129 height 15
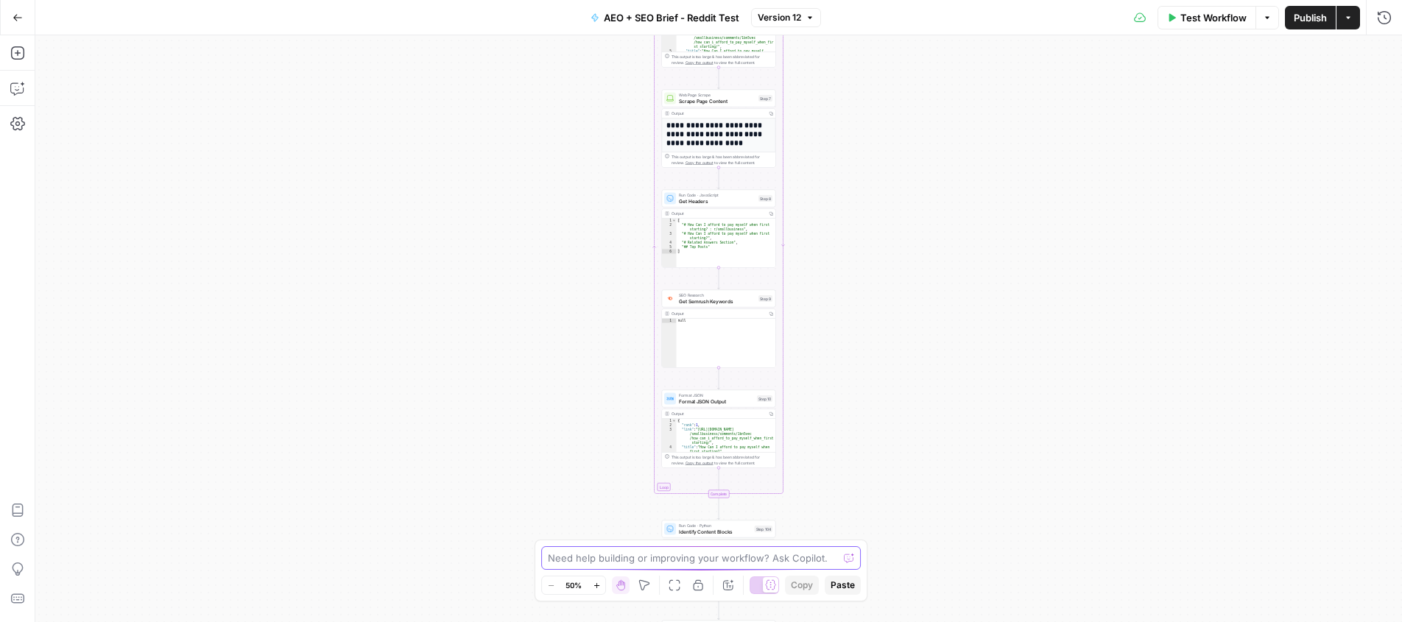
click at [597, 553] on textarea at bounding box center [693, 558] width 290 height 15
type textarea "my workflow isn't working. why?"
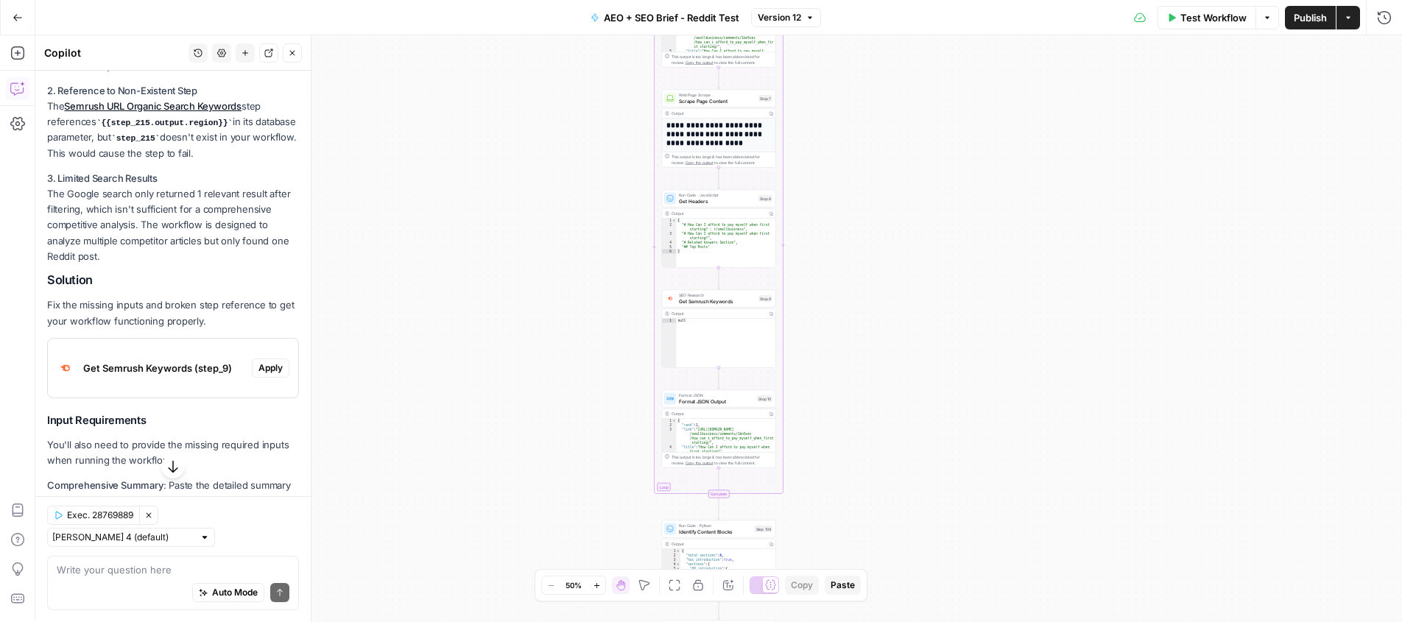
scroll to position [434, 0]
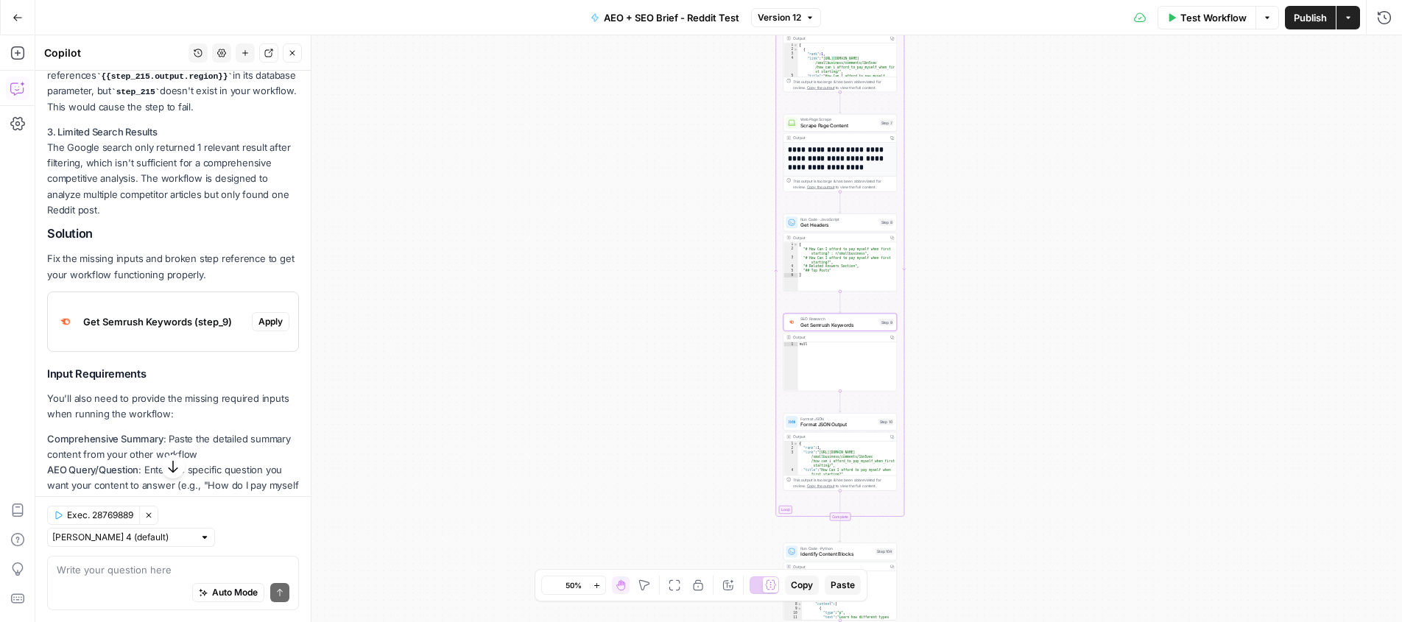
click at [260, 315] on span "Apply" at bounding box center [270, 321] width 24 height 13
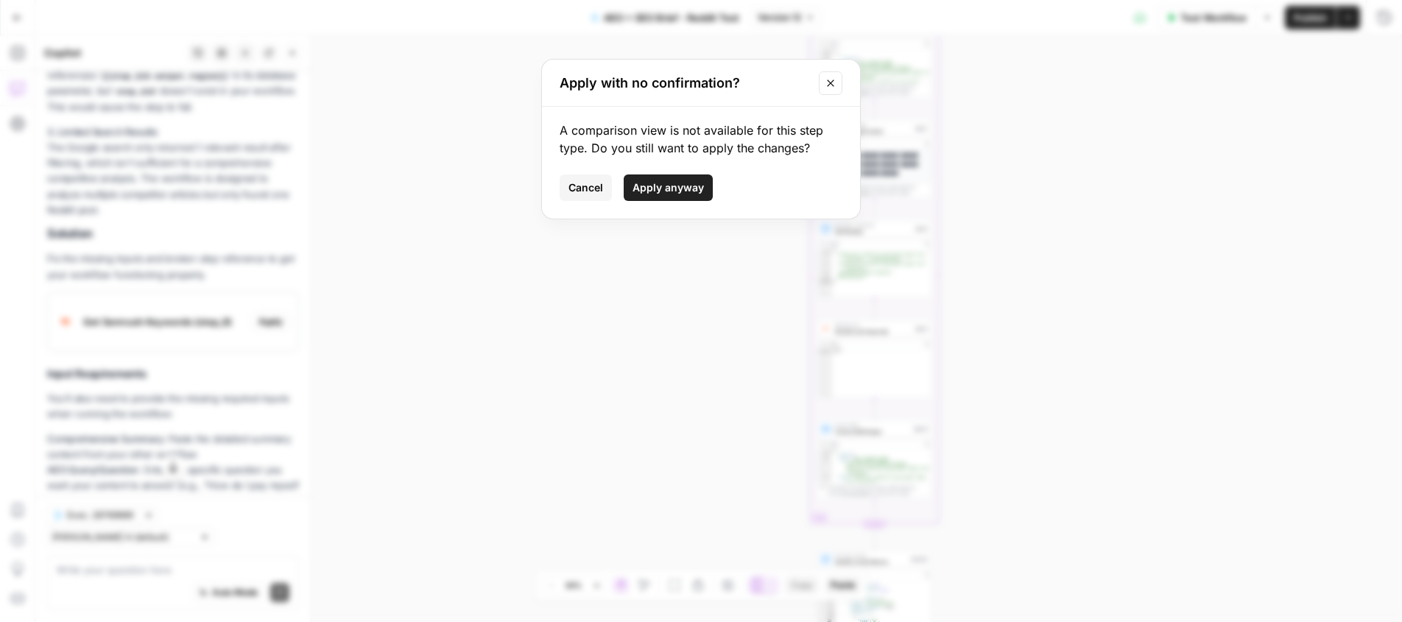
click at [662, 188] on span "Apply anyway" at bounding box center [667, 187] width 71 height 15
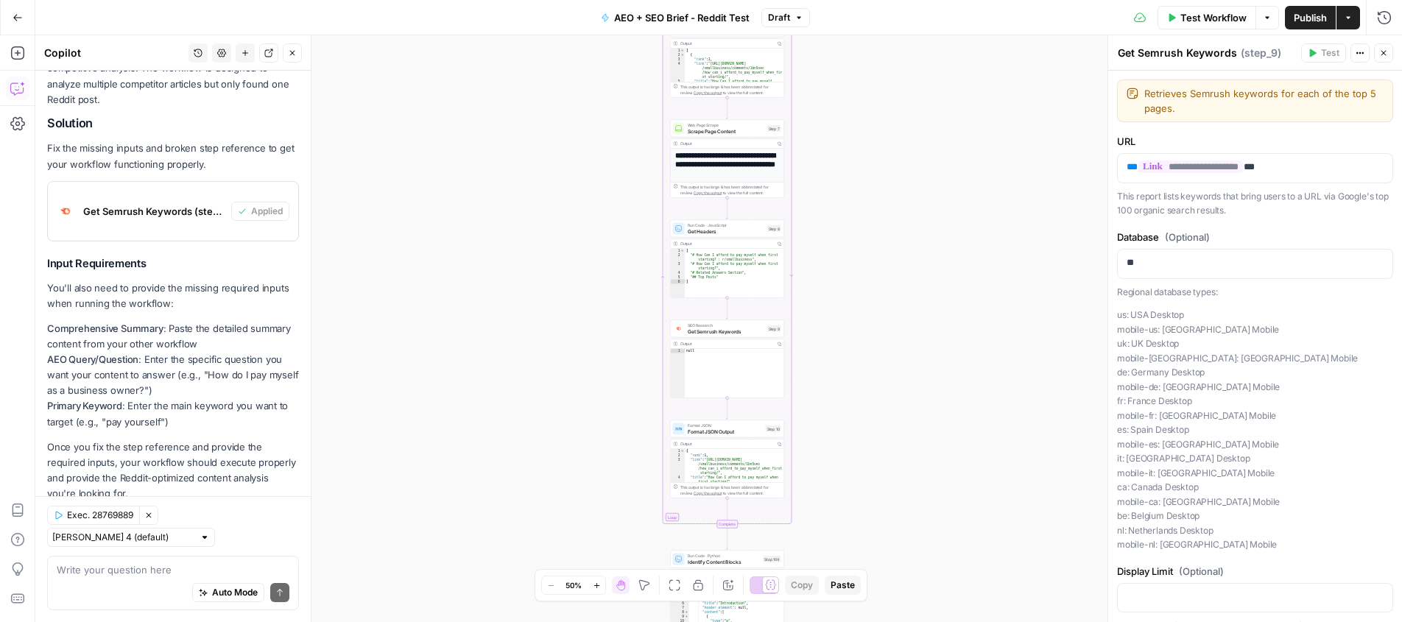
scroll to position [567, 0]
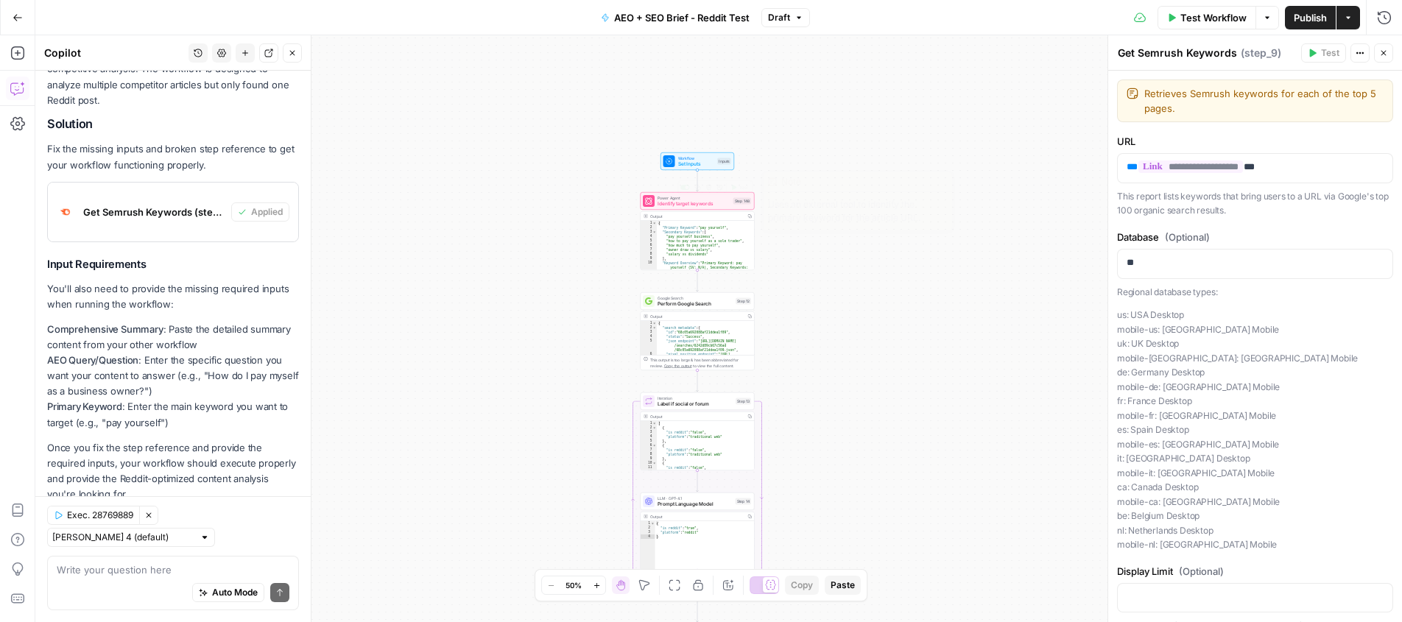
click at [679, 200] on span "Identify target keywords" at bounding box center [693, 203] width 73 height 7
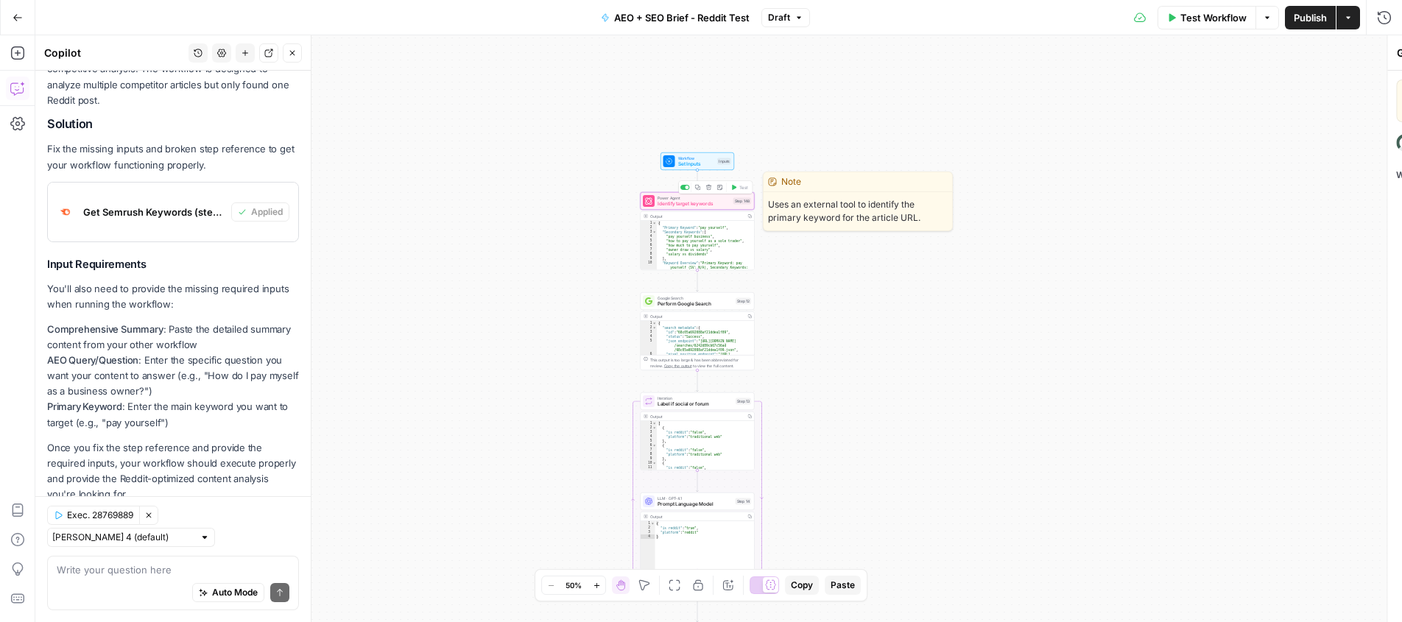
type textarea "Identify target keywords"
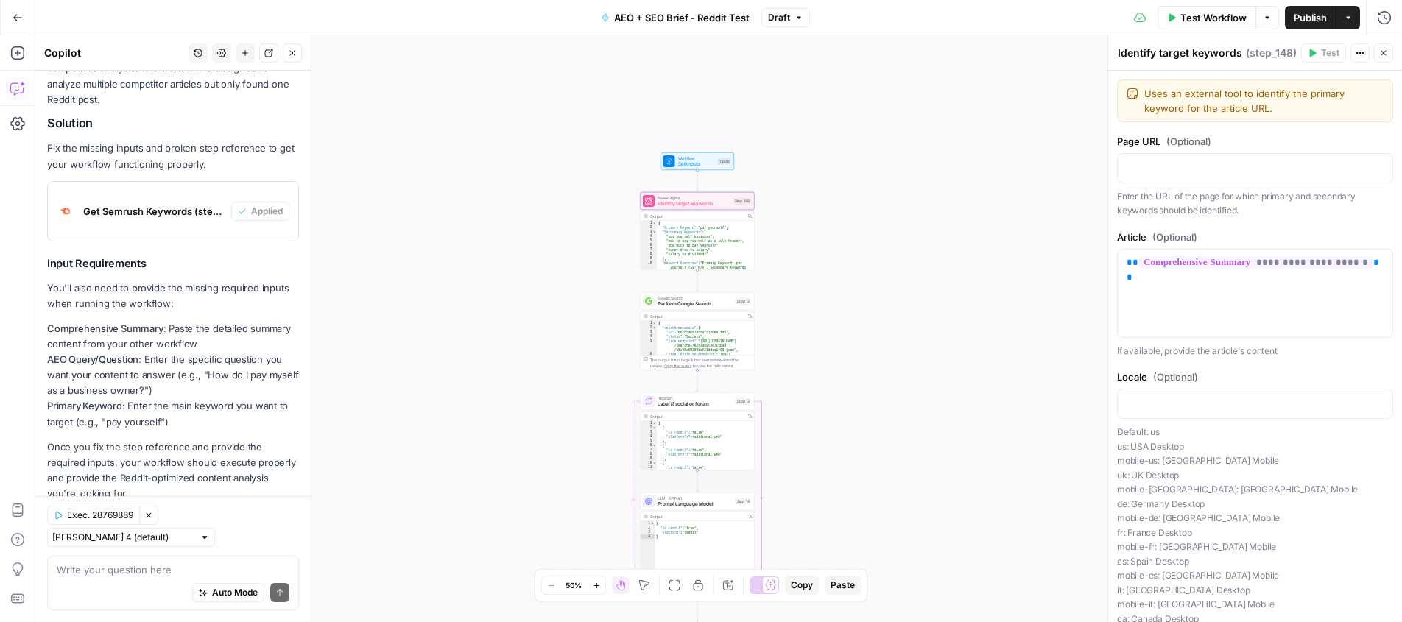
click at [686, 161] on span "Set Inputs" at bounding box center [696, 163] width 37 height 7
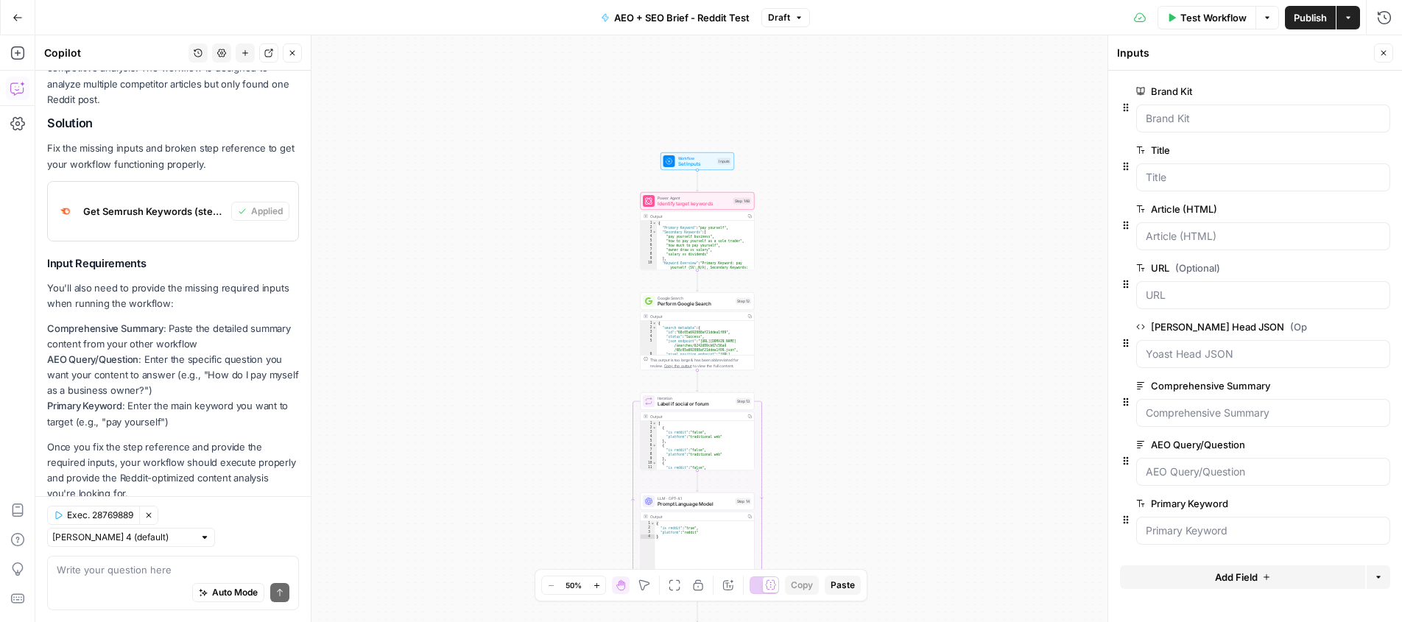
click at [1382, 442] on icon "button" at bounding box center [1380, 444] width 7 height 7
click at [1384, 54] on icon "button" at bounding box center [1383, 53] width 9 height 9
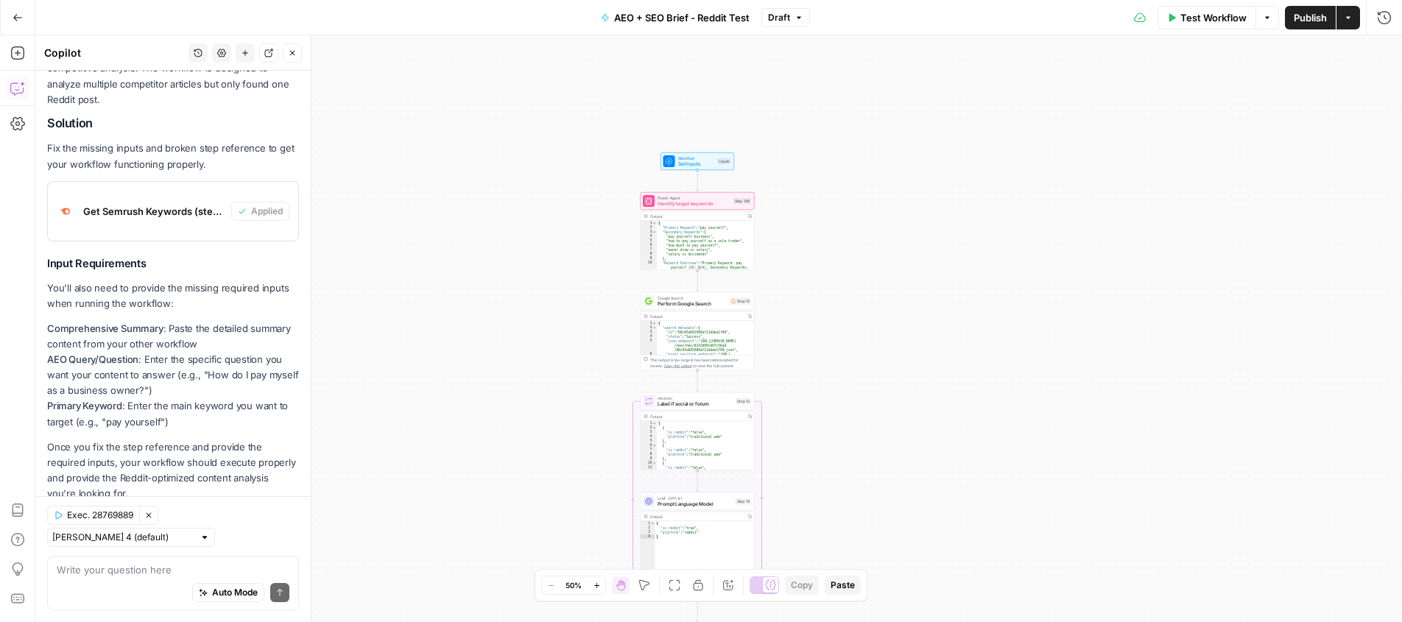
click at [1305, 19] on span "Publish" at bounding box center [1309, 17] width 33 height 15
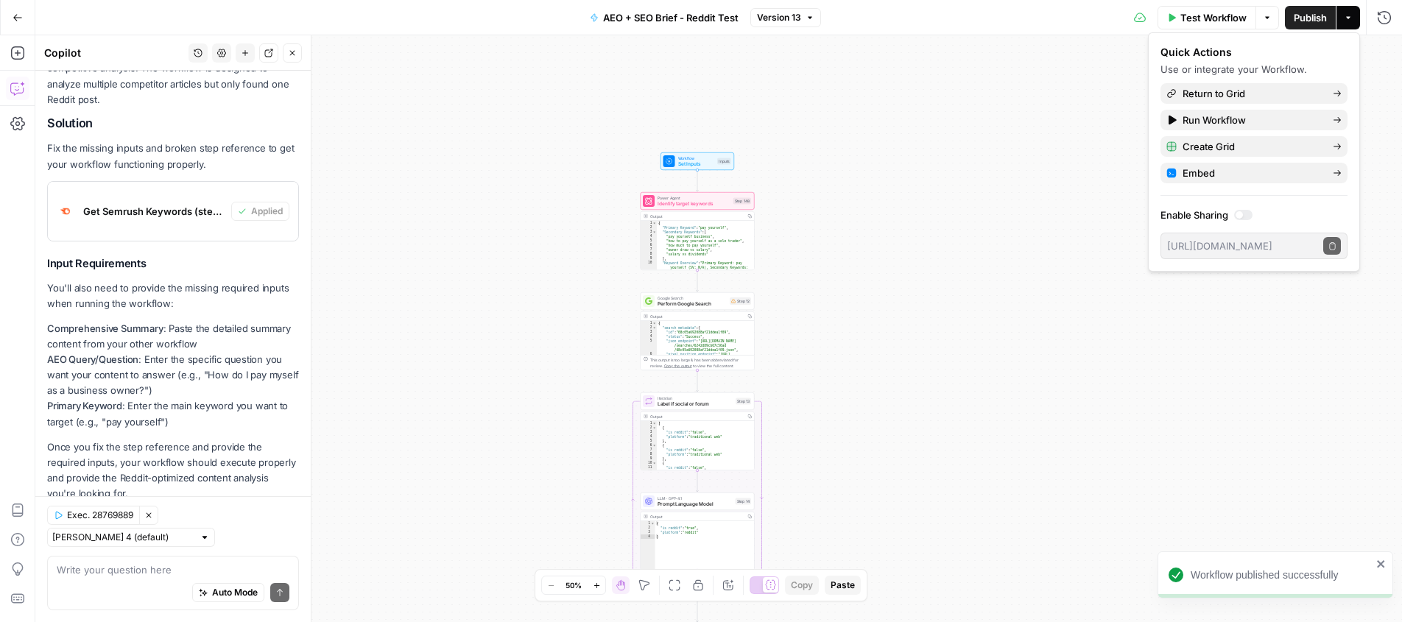
click at [1207, 18] on span "Test Workflow" at bounding box center [1213, 17] width 66 height 15
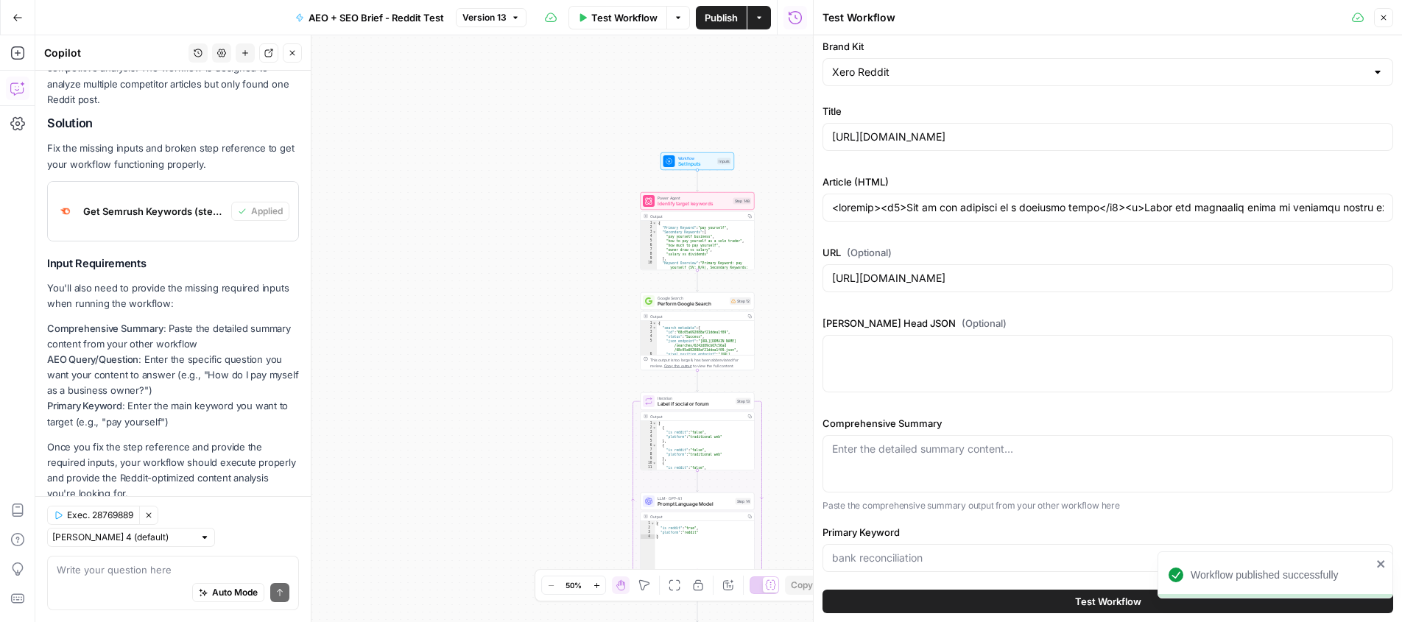
scroll to position [25, 0]
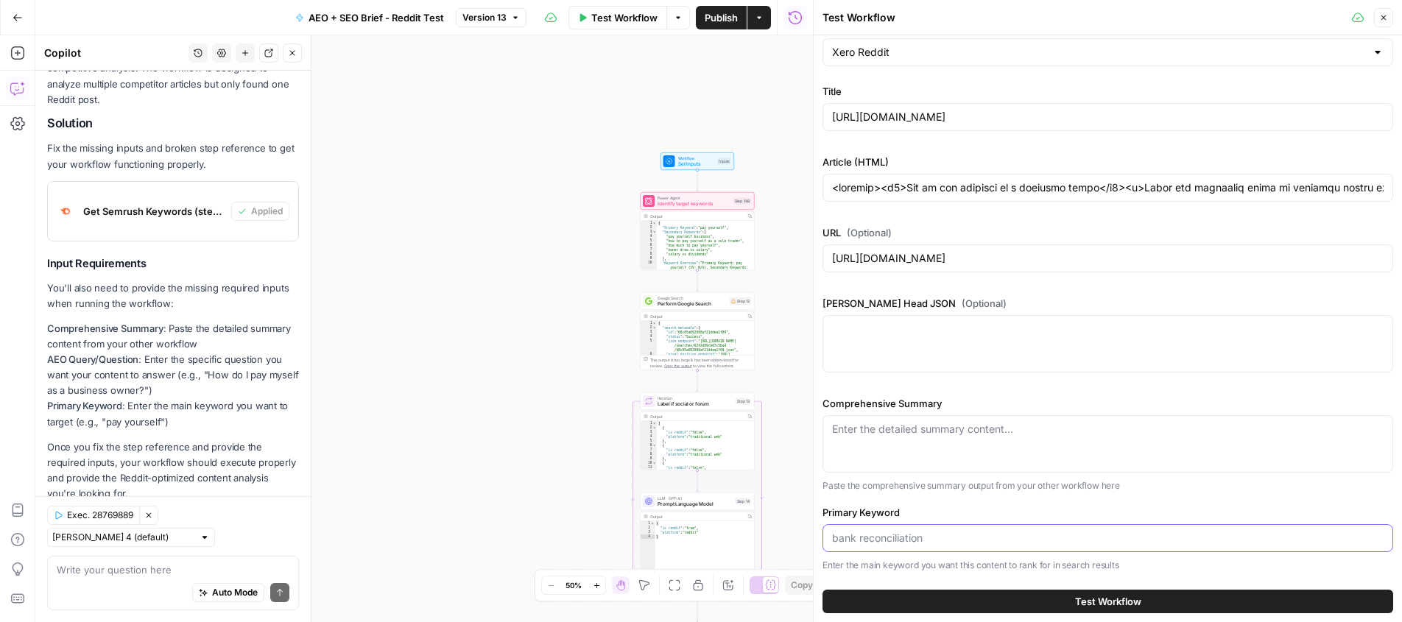
click at [994, 538] on input "Primary Keyword" at bounding box center [1107, 538] width 551 height 15
click at [1009, 500] on div "Comprehensive Summary Enter the detailed summary content... Paste the comprehen…" at bounding box center [1107, 484] width 571 height 176
click at [1384, 15] on icon "button" at bounding box center [1383, 17] width 9 height 9
type input "<article><h1>How to pay yourself as a business owner</h1><p>Learn how different…"
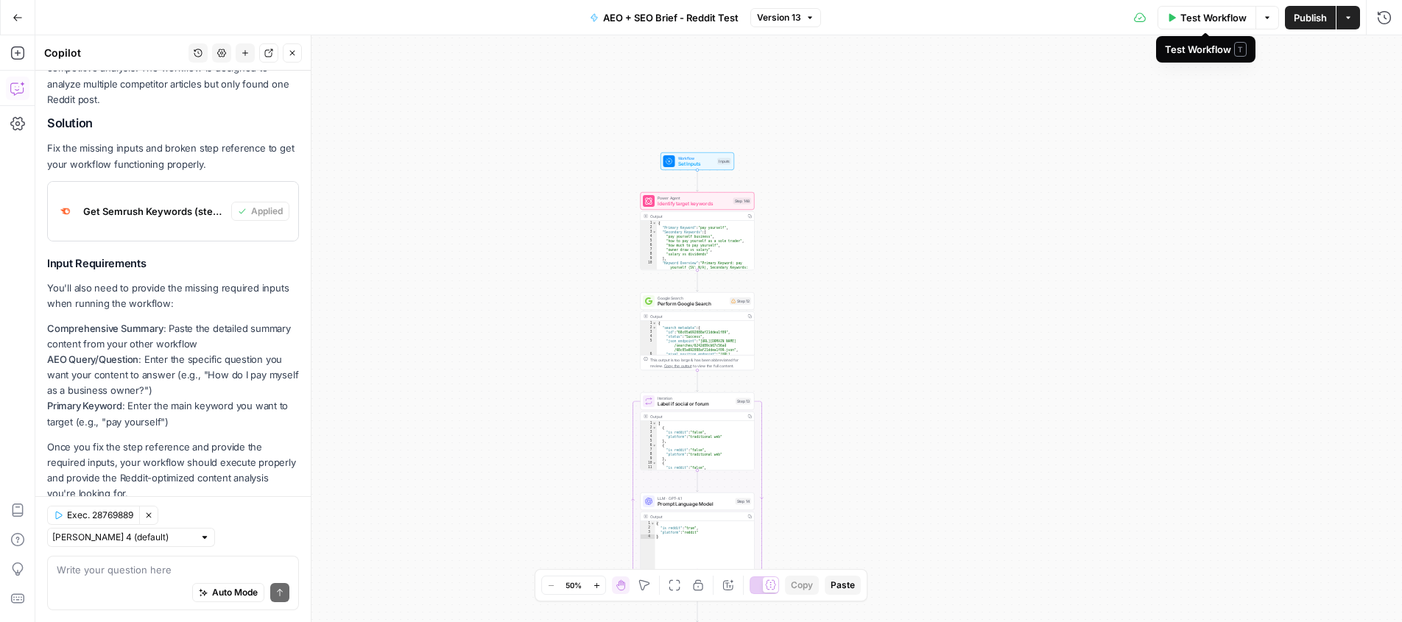
click at [1218, 17] on span "Test Workflow" at bounding box center [1213, 17] width 66 height 15
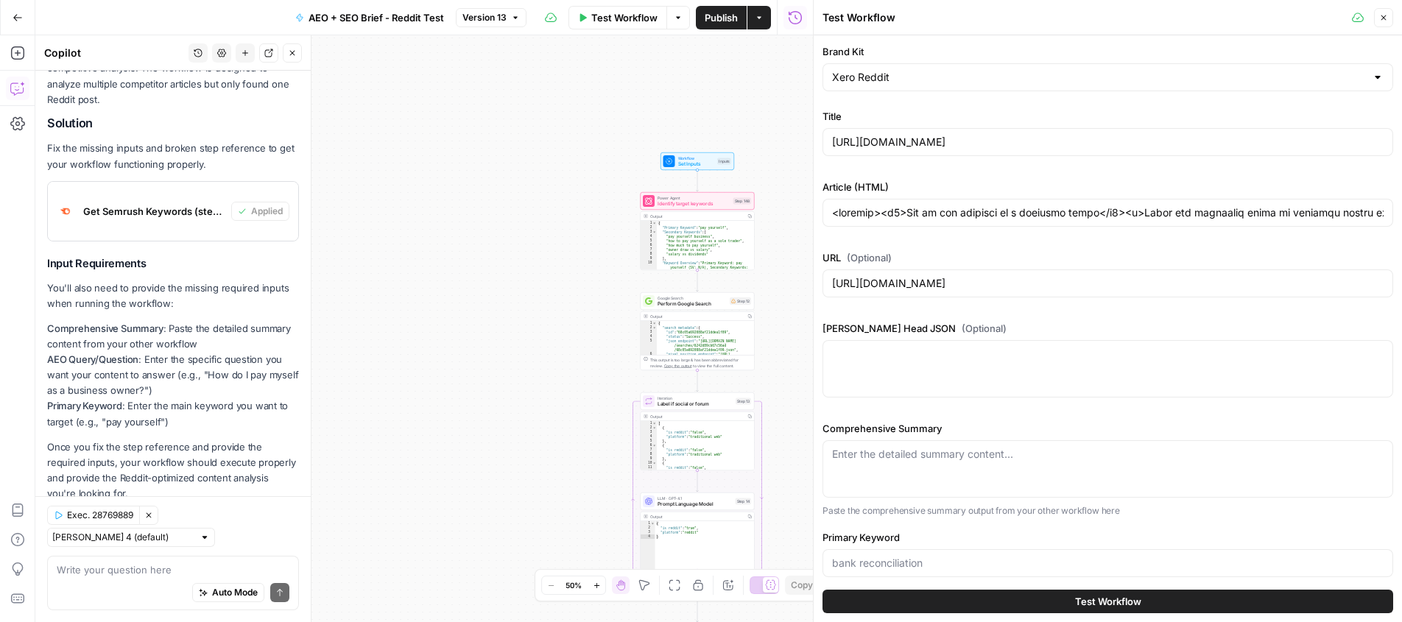
click at [1109, 602] on span "Test Workflow" at bounding box center [1108, 601] width 66 height 15
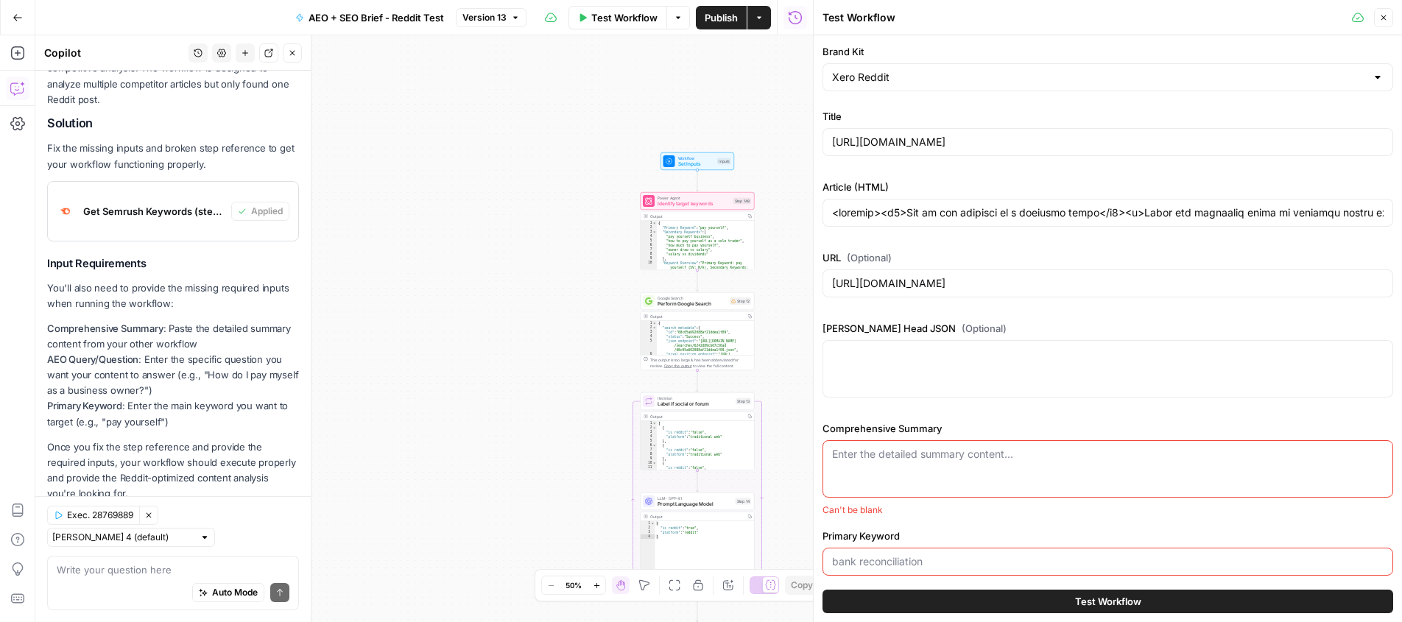
click at [999, 452] on textarea "Comprehensive Summary" at bounding box center [1107, 454] width 551 height 15
click at [794, 401] on div "Workflow Set Inputs Inputs Power Agent Identify target keywords Step 148 Output…" at bounding box center [423, 328] width 777 height 587
click at [1387, 15] on icon "button" at bounding box center [1383, 17] width 9 height 9
type input "<article><h1>How to pay yourself as a business owner</h1><p>Learn how different…"
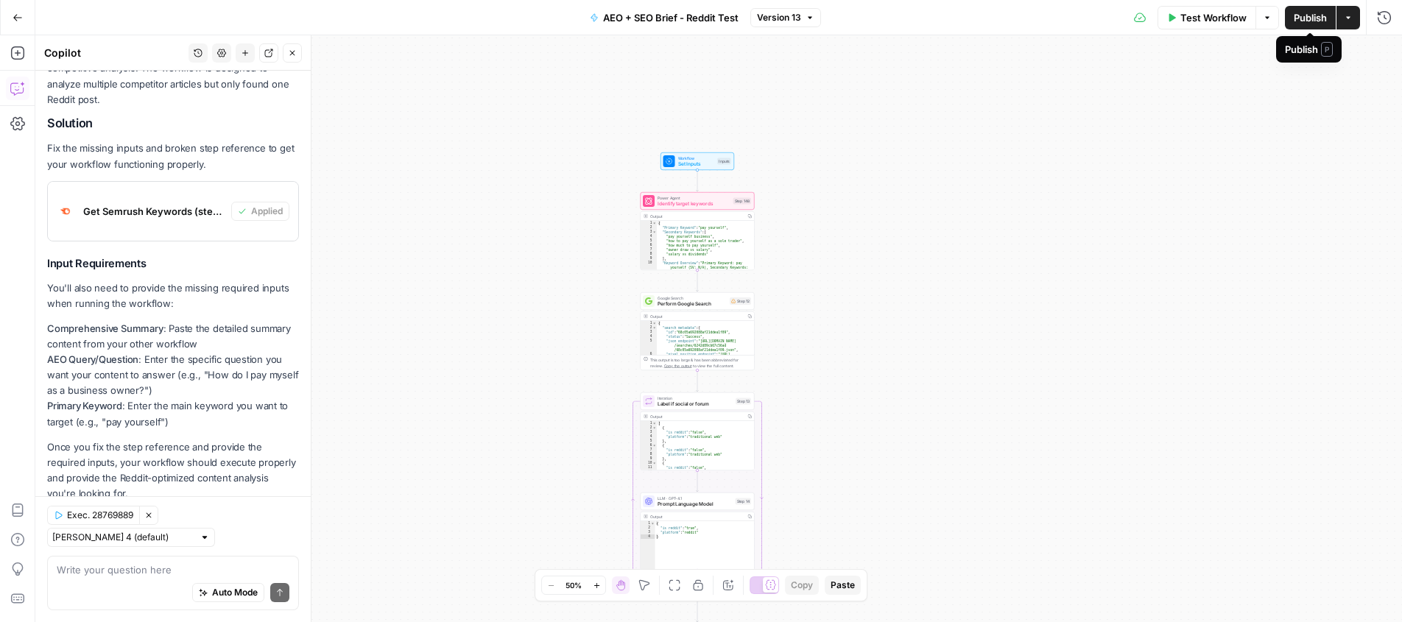
click at [1302, 15] on span "Publish" at bounding box center [1309, 17] width 33 height 15
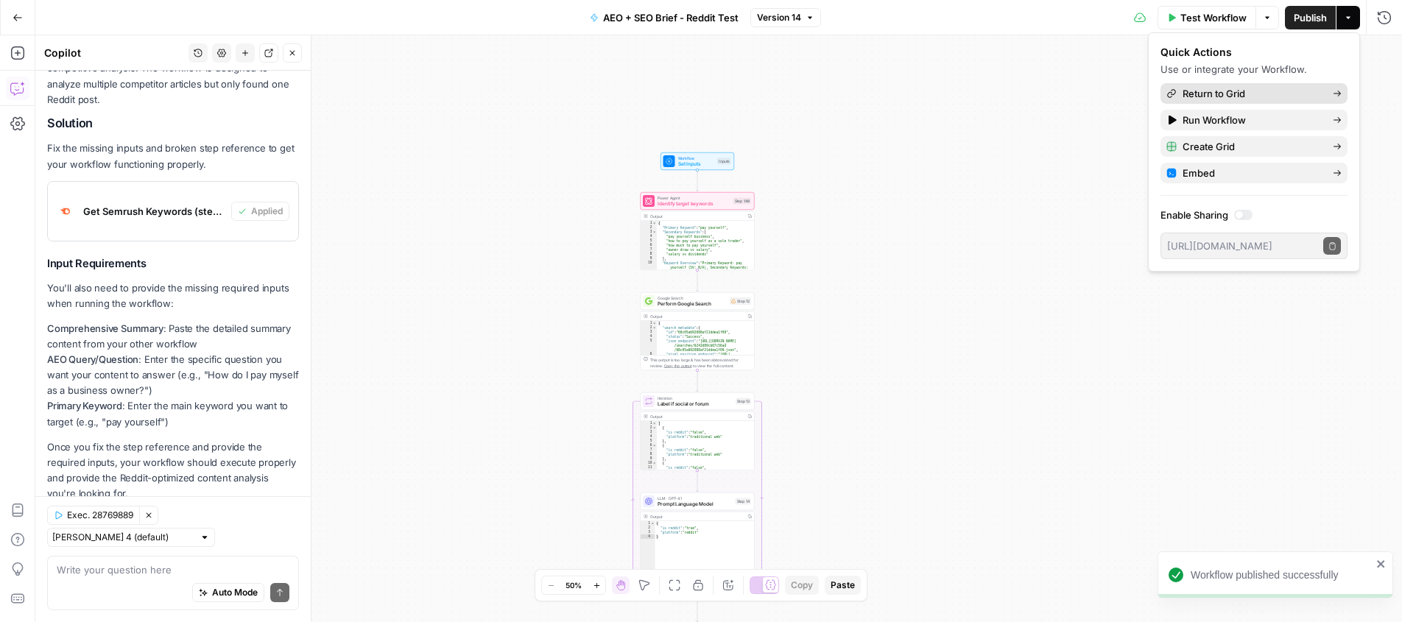
click at [1212, 91] on span "Return to Grid" at bounding box center [1251, 93] width 138 height 15
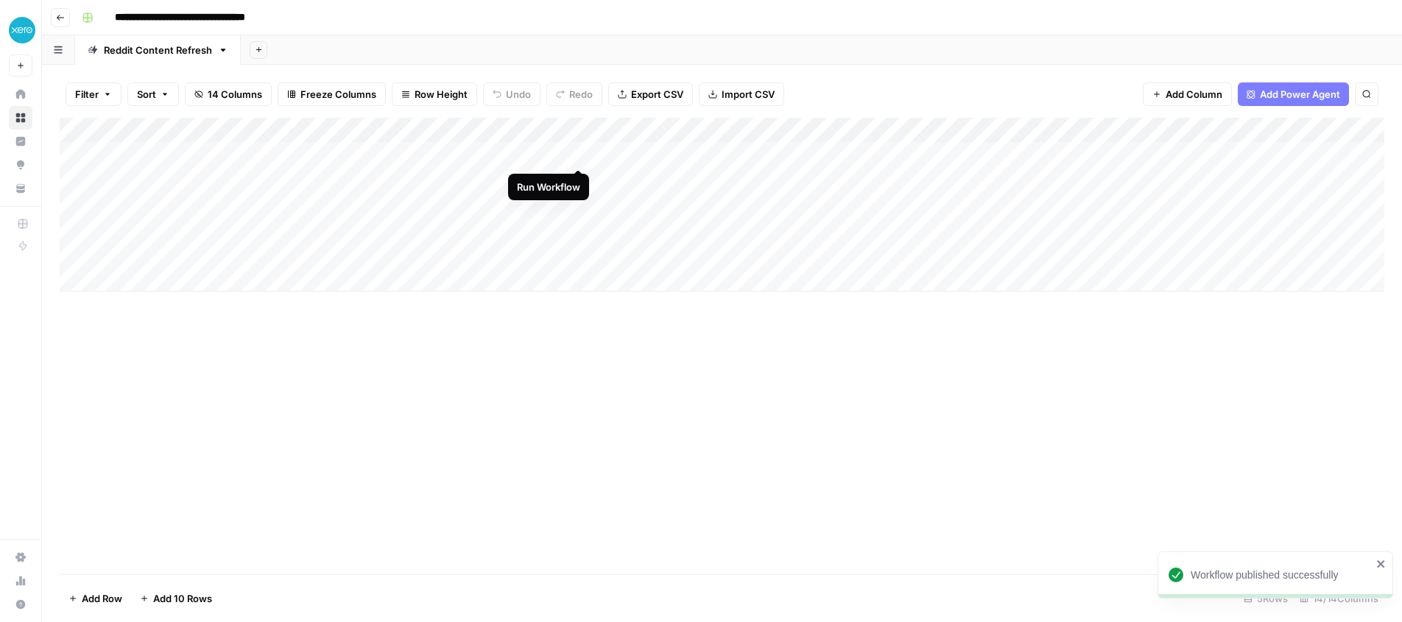
click at [578, 154] on div "Add Column" at bounding box center [722, 205] width 1324 height 174
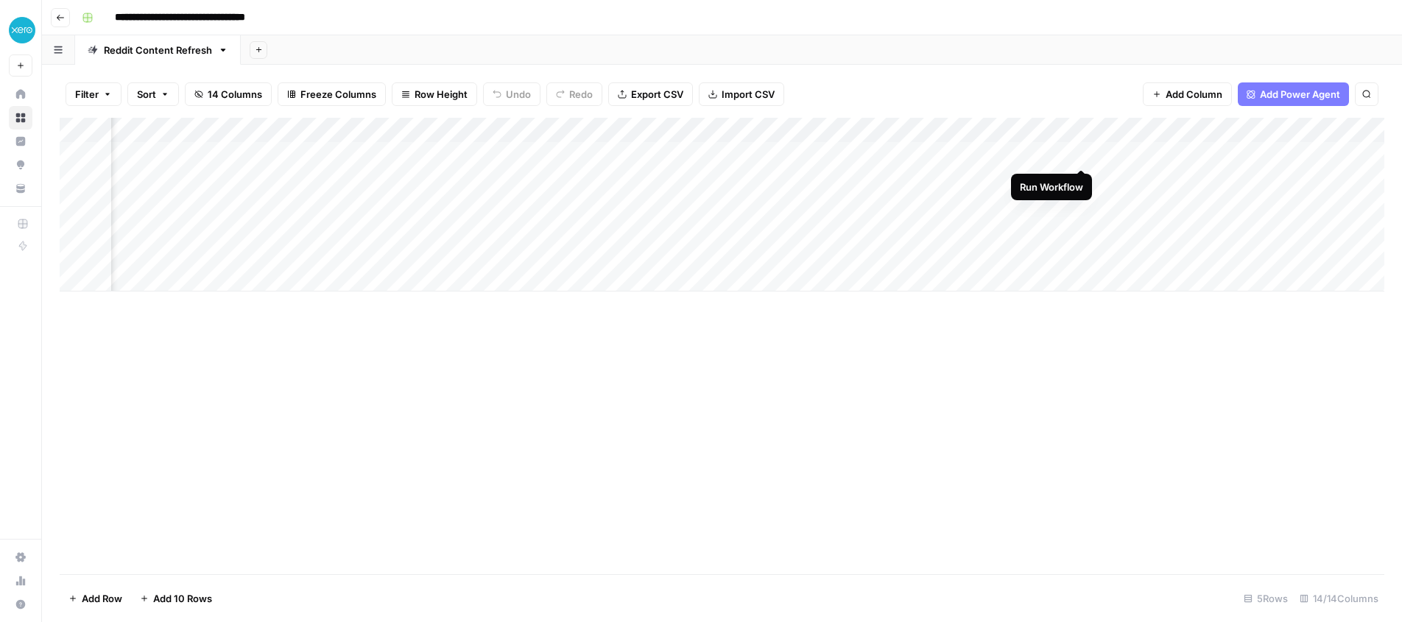
scroll to position [0, 333]
click at [1083, 152] on div "Add Column" at bounding box center [722, 205] width 1324 height 174
click at [749, 152] on div "Add Column" at bounding box center [722, 205] width 1324 height 174
click at [731, 127] on div "Add Column" at bounding box center [722, 205] width 1324 height 174
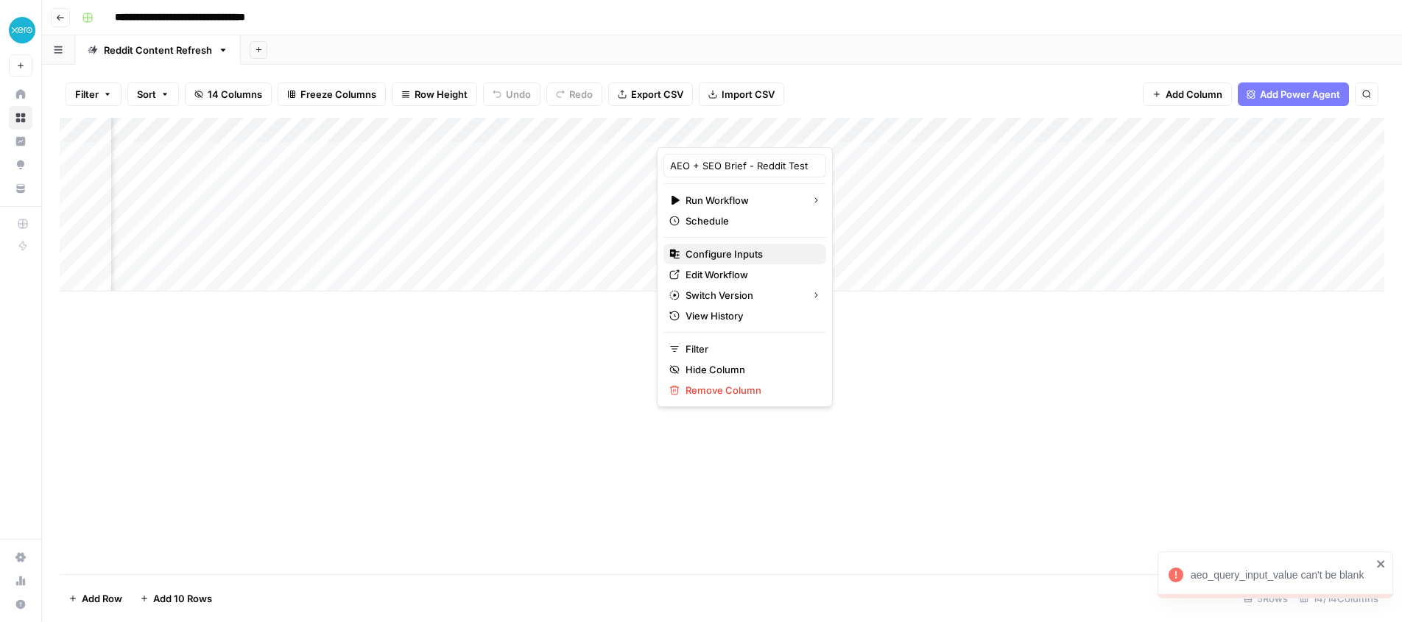
click at [729, 249] on span "Configure Inputs" at bounding box center [749, 254] width 129 height 15
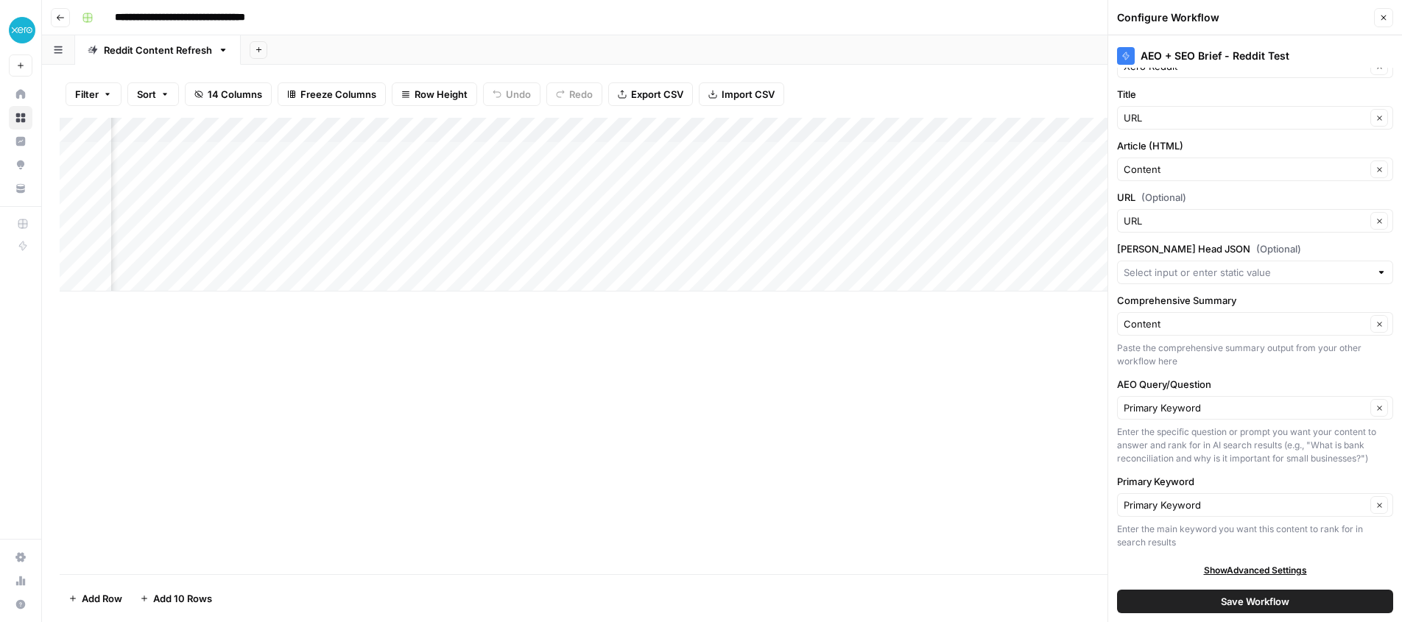
scroll to position [43, 0]
click at [1226, 400] on input "AEO Query/Question" at bounding box center [1244, 405] width 242 height 15
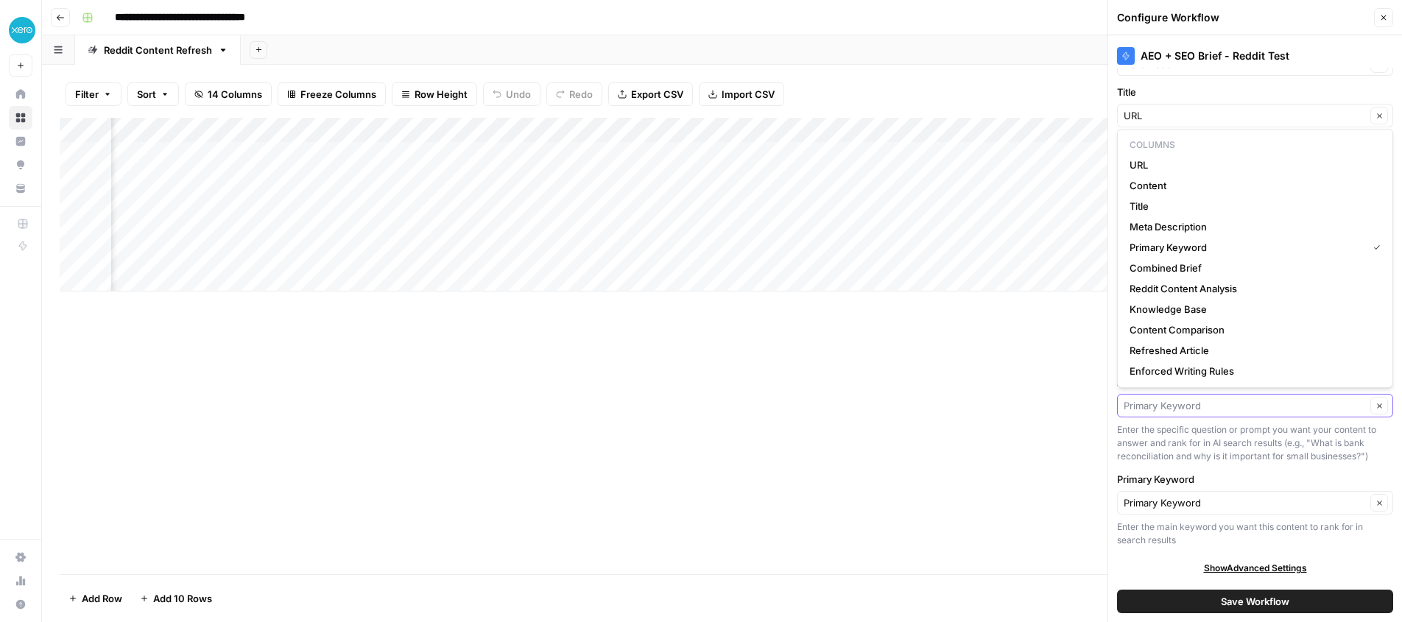
click at [1378, 406] on icon "button" at bounding box center [1379, 405] width 4 height 4
type input "Primary Keyword"
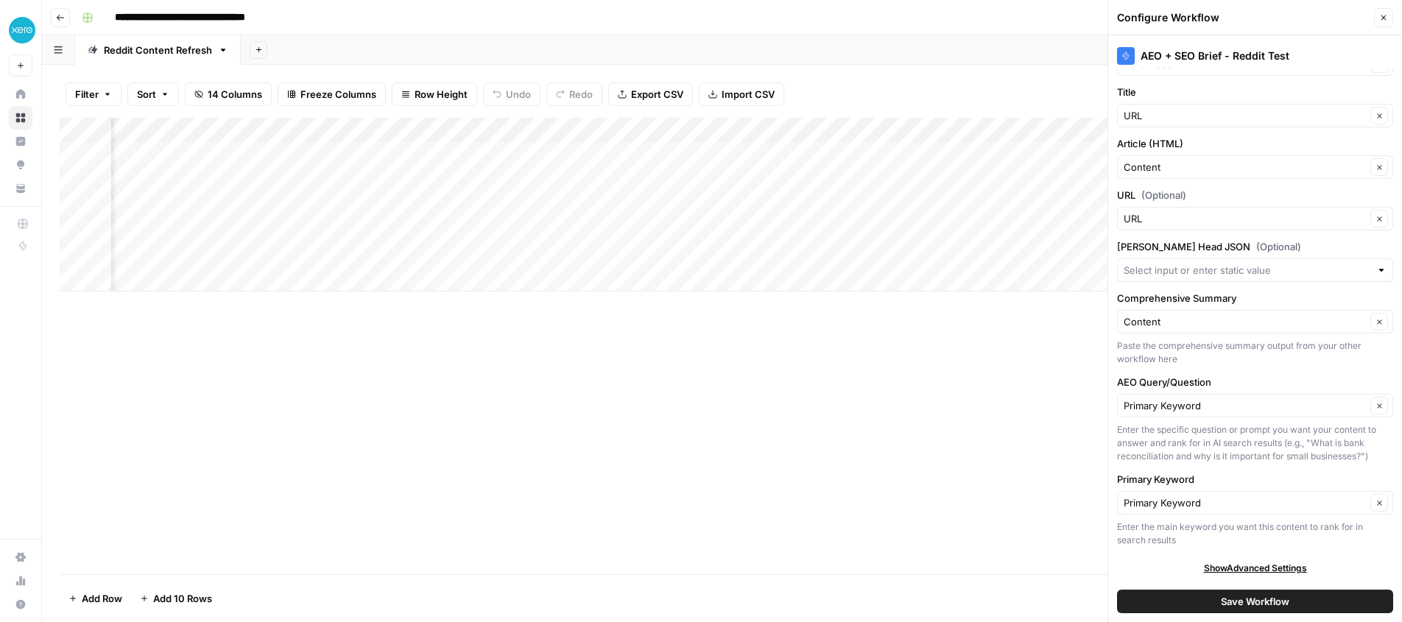
click at [1243, 439] on div "Enter the specific question or prompt you want your content to answer and rank …" at bounding box center [1255, 443] width 276 height 40
click at [1374, 17] on button "Close" at bounding box center [1383, 17] width 19 height 19
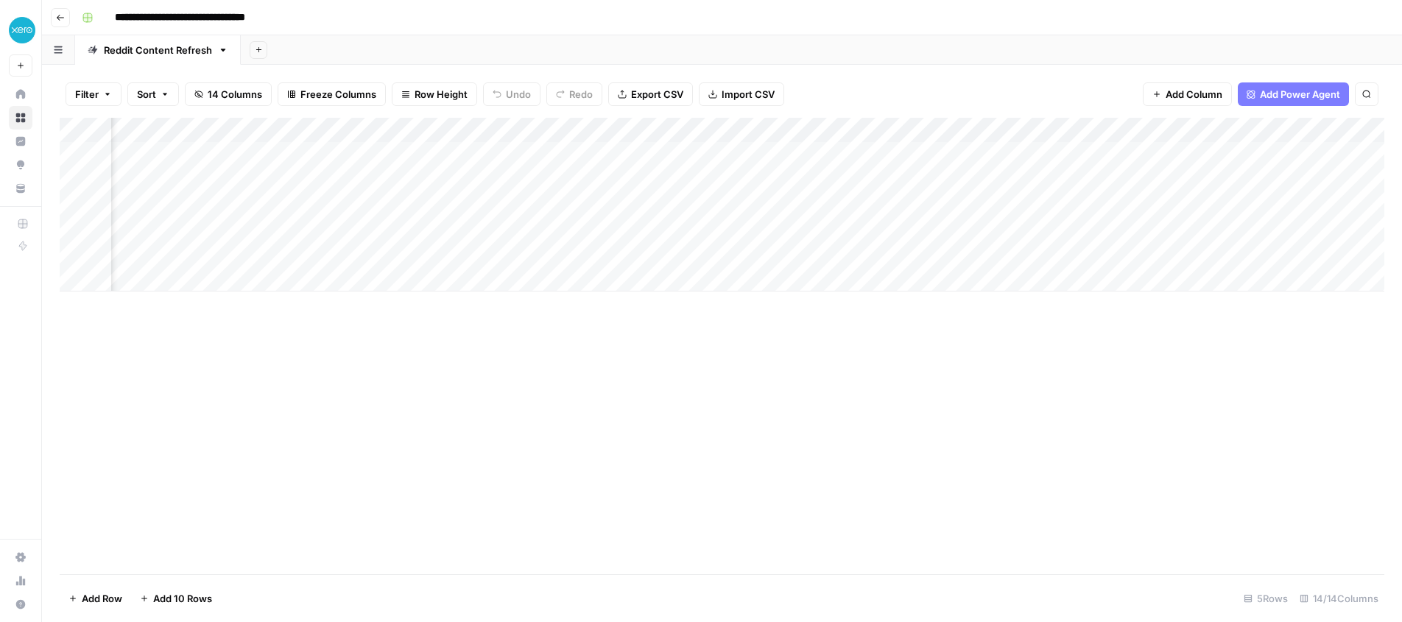
click at [727, 129] on div "Add Column" at bounding box center [722, 205] width 1324 height 174
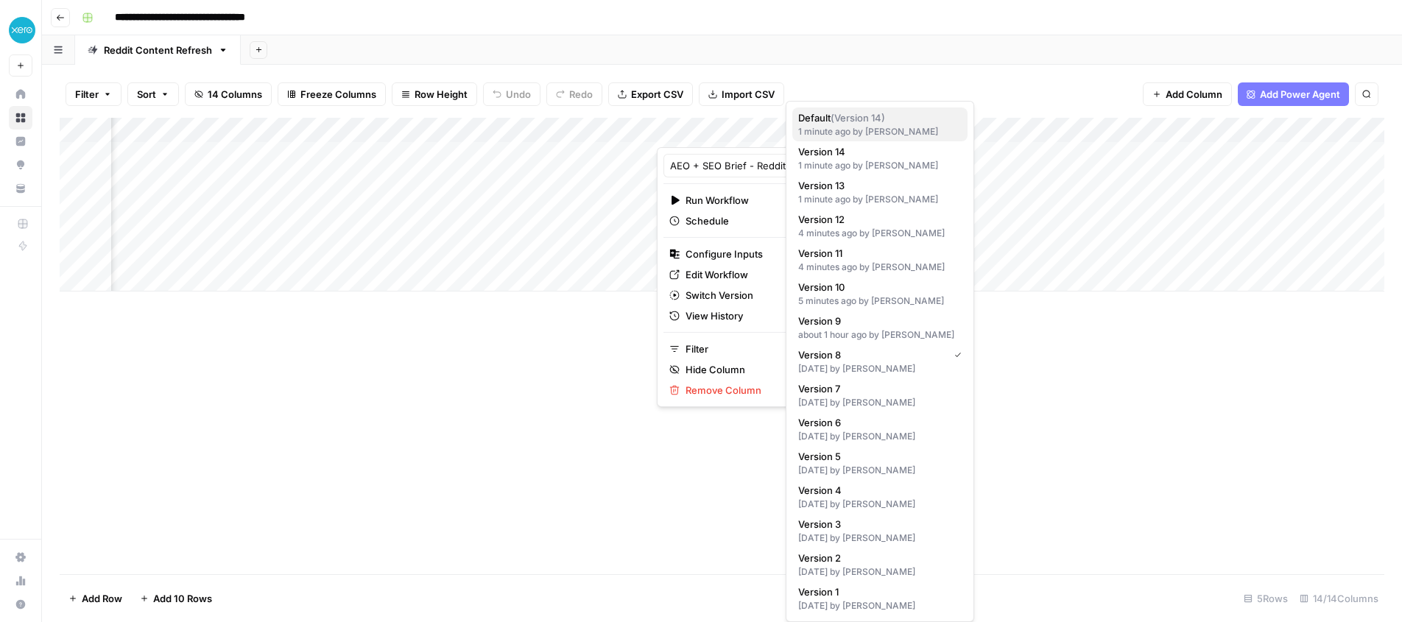
click at [857, 125] on div "1 minute ago by Anna Sawyer" at bounding box center [879, 131] width 163 height 13
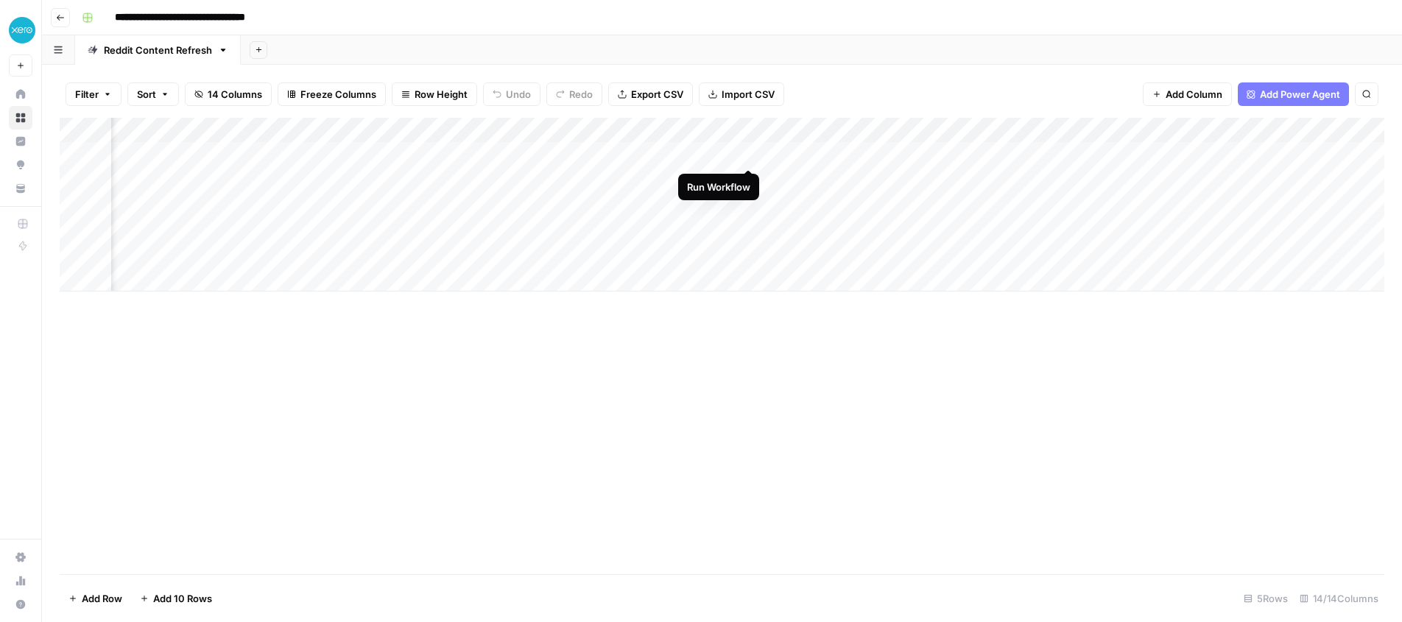
click at [749, 150] on div "Add Column" at bounding box center [722, 205] width 1324 height 174
click at [732, 132] on div "Add Column" at bounding box center [722, 205] width 1324 height 174
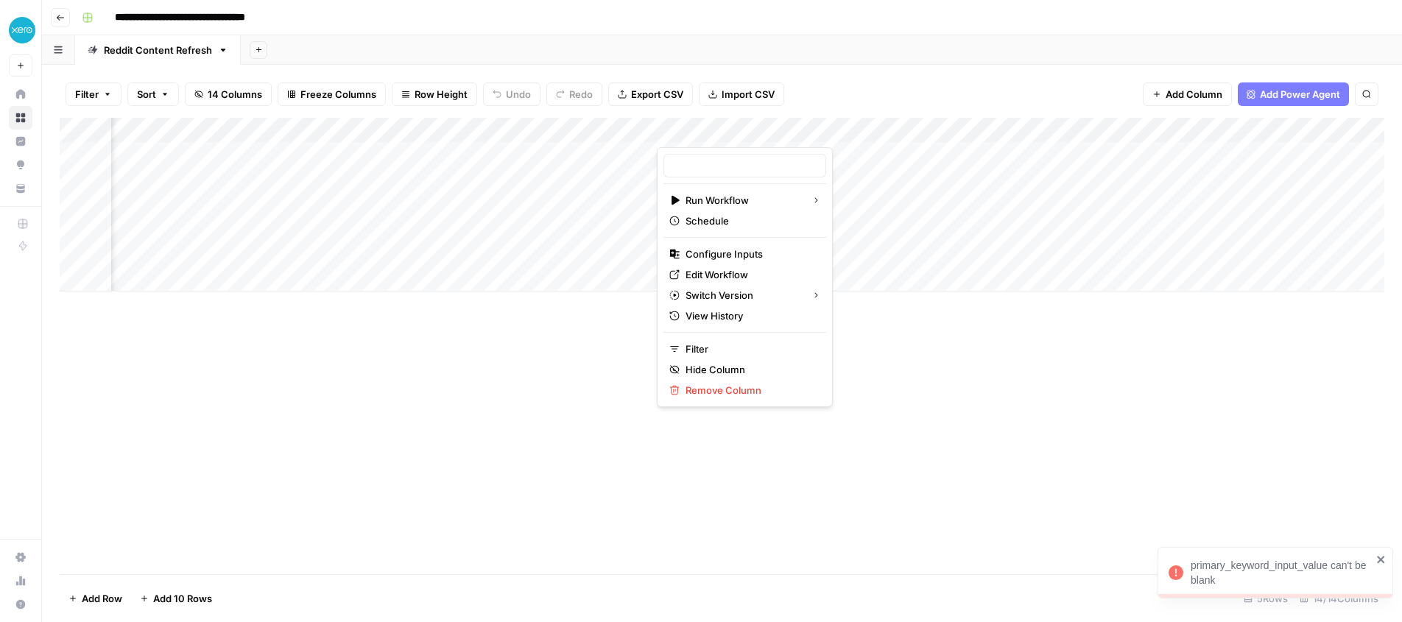
type input "AEO + SEO Brief - Reddit Test"
click at [727, 257] on span "Configure Inputs" at bounding box center [749, 254] width 129 height 15
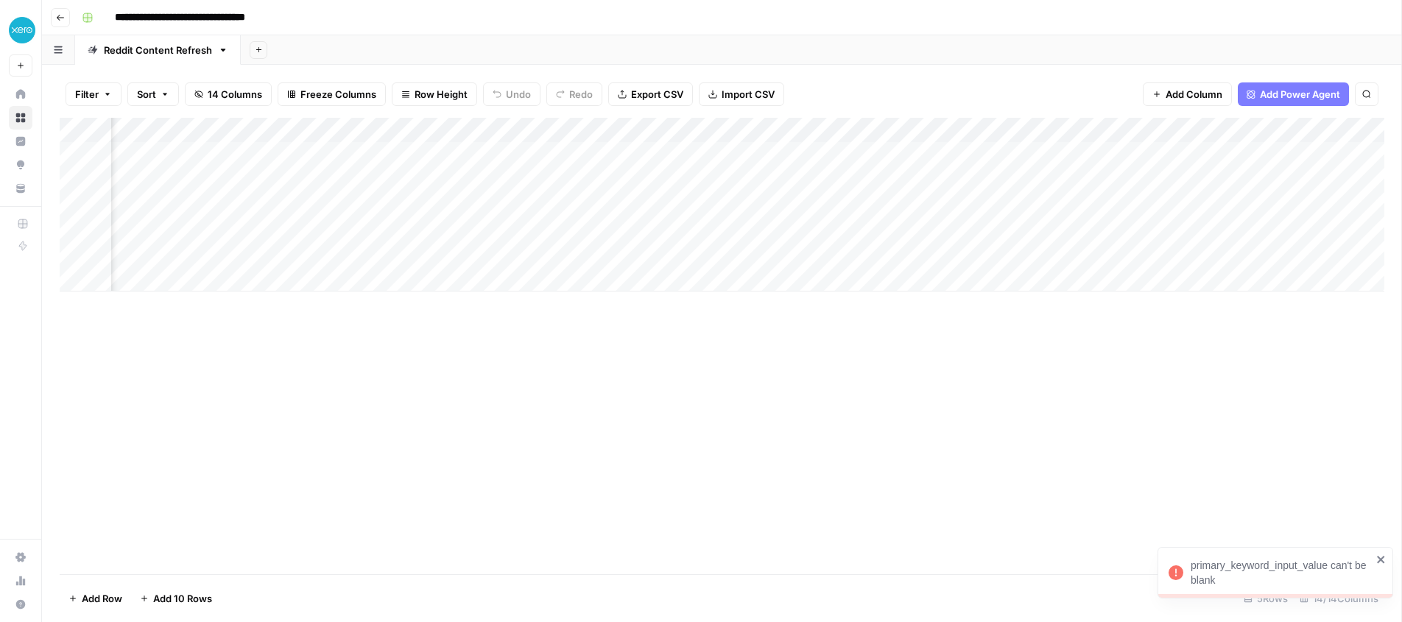
scroll to position [0, 328]
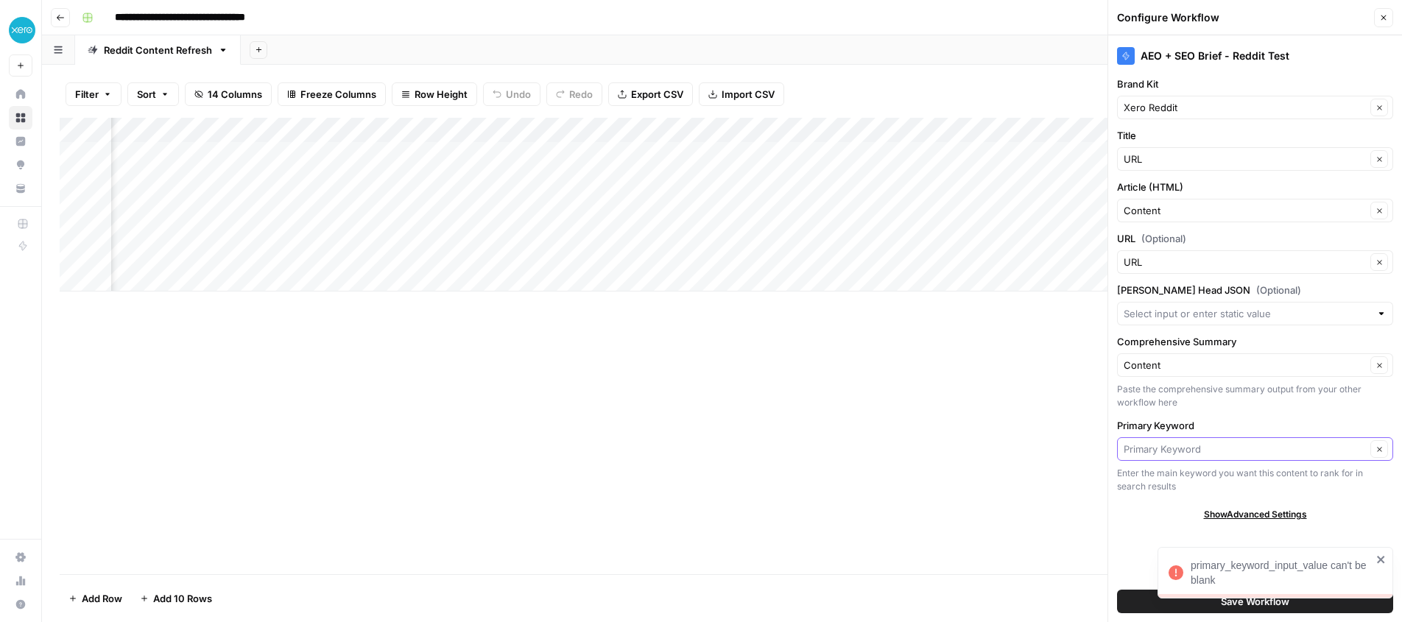
click at [1235, 449] on input "Primary Keyword" at bounding box center [1244, 449] width 242 height 15
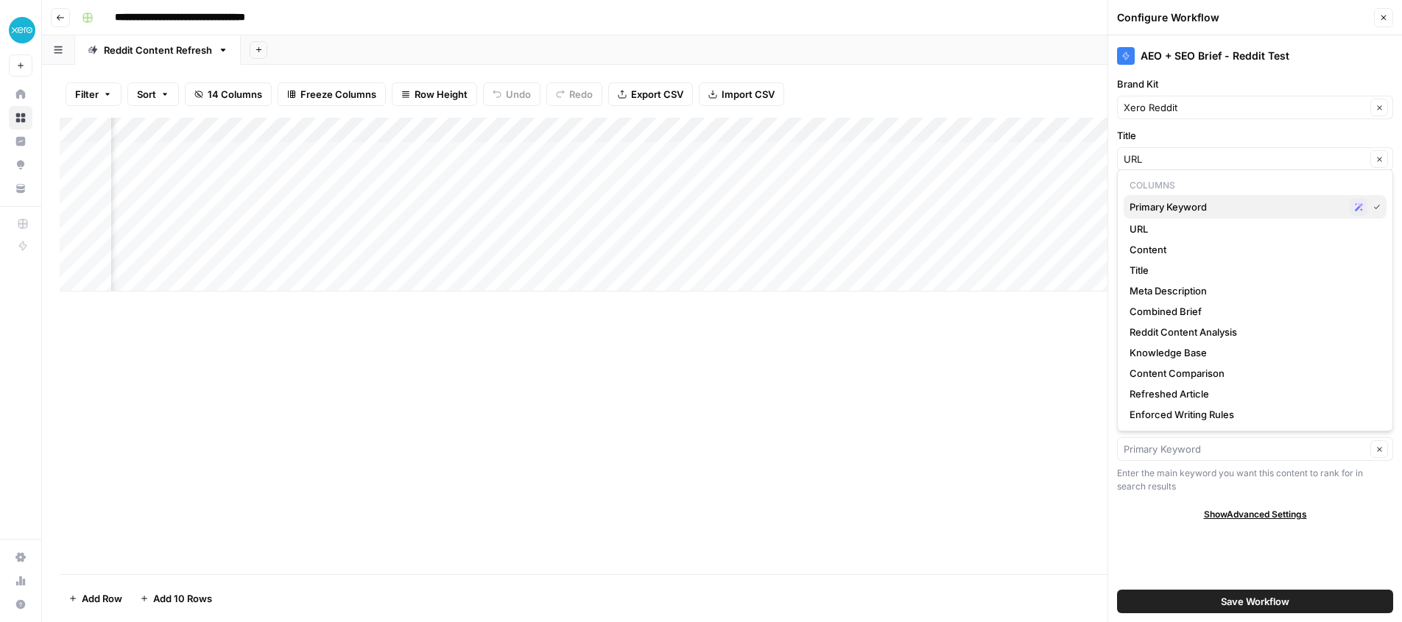
click at [1179, 206] on span "Primary Keyword" at bounding box center [1236, 206] width 214 height 15
type input "Primary Keyword"
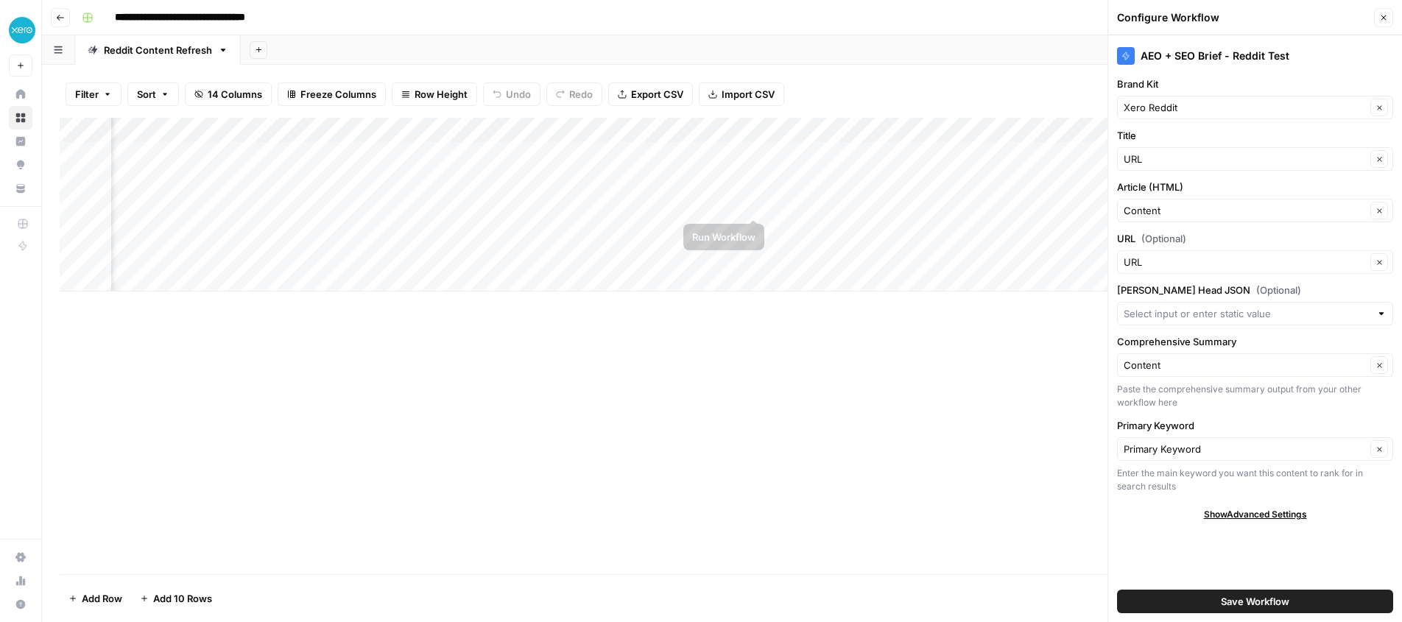
click at [756, 179] on div "Add Column" at bounding box center [722, 205] width 1324 height 174
click at [753, 153] on div "Add Column" at bounding box center [722, 205] width 1324 height 174
click at [1244, 455] on input "Primary Keyword" at bounding box center [1244, 449] width 242 height 15
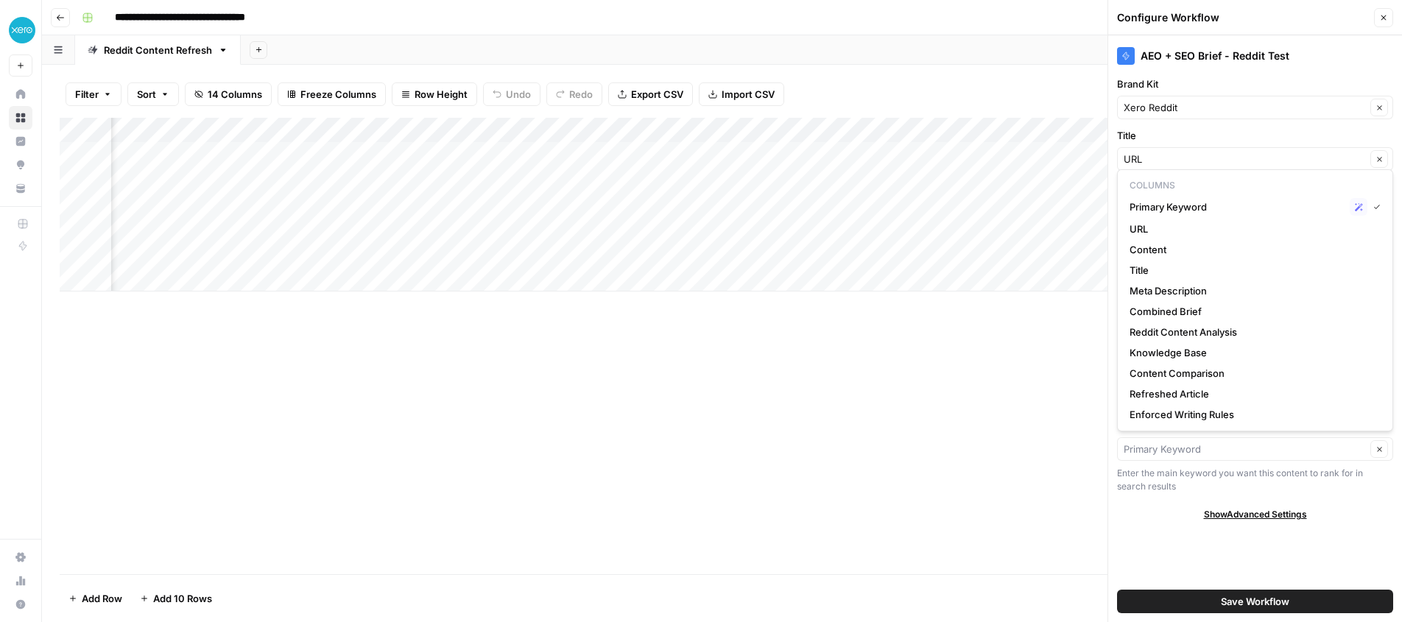
scroll to position [0, 770]
type input "Primary Keyword"
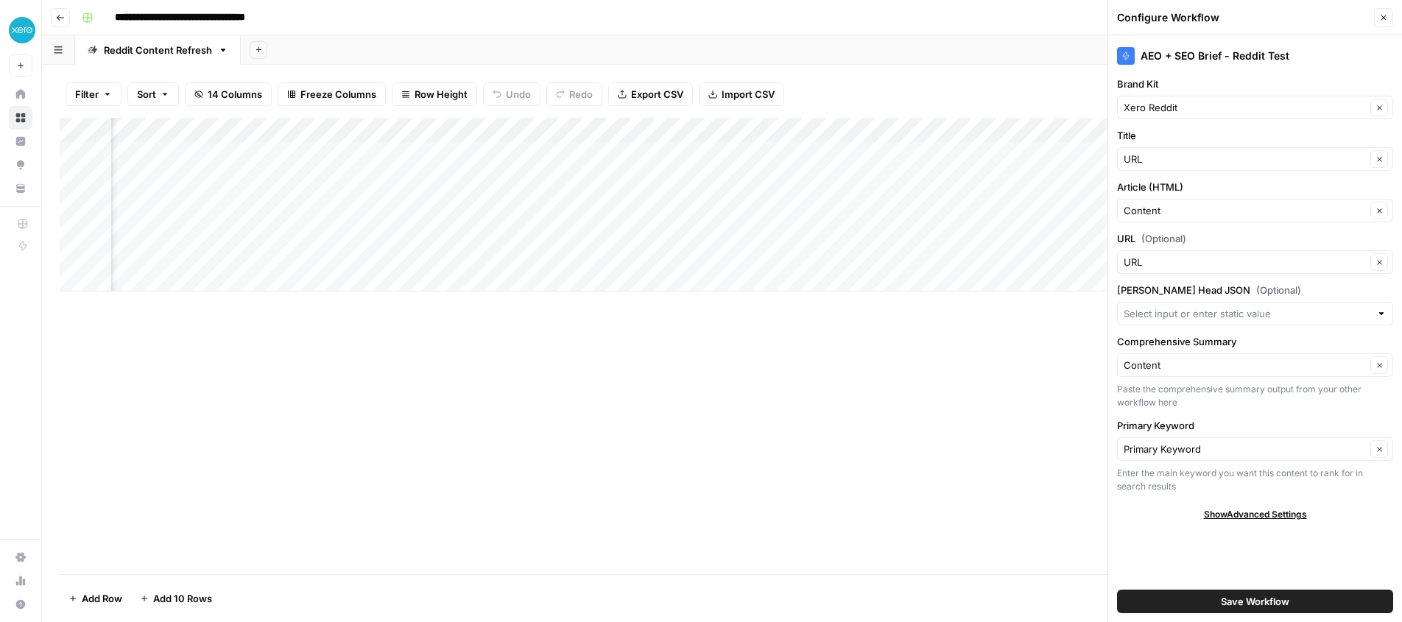
click at [809, 129] on div "Add Column" at bounding box center [722, 205] width 1324 height 174
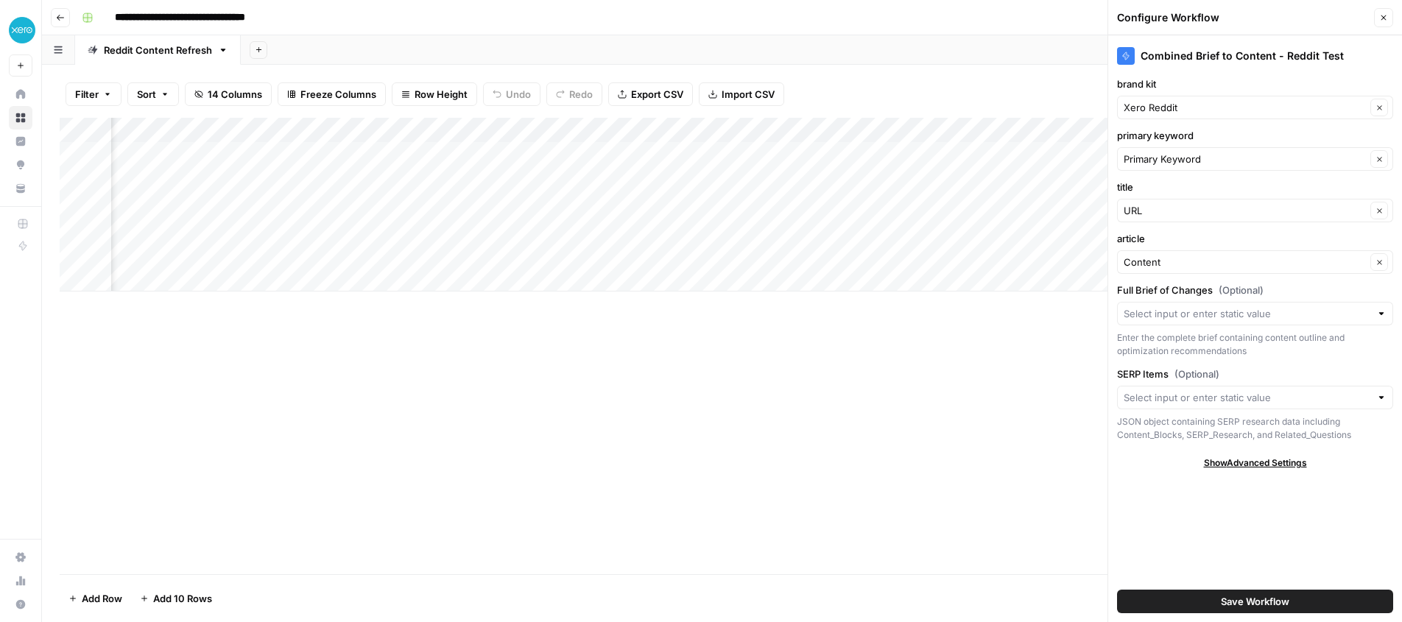
scroll to position [0, 509]
click at [1380, 18] on icon "button" at bounding box center [1383, 17] width 9 height 9
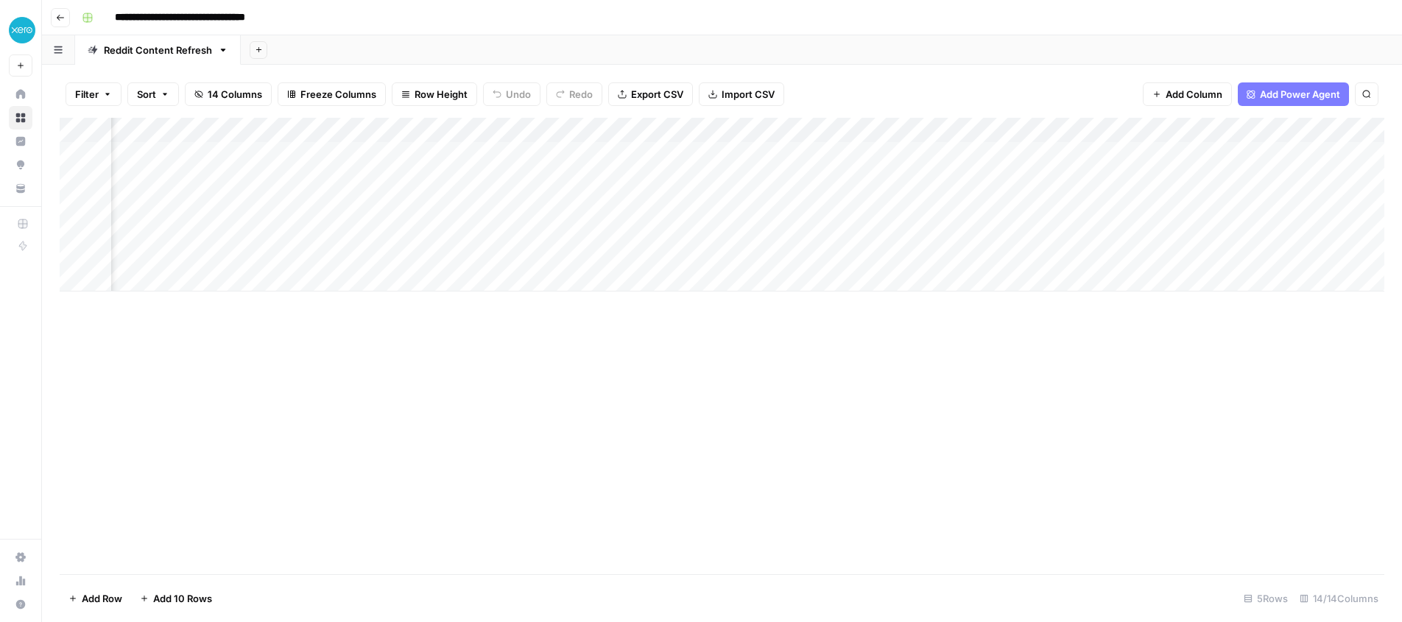
click at [638, 155] on div "Add Column" at bounding box center [722, 205] width 1324 height 174
click at [646, 155] on div "Add Column" at bounding box center [722, 205] width 1324 height 174
type textarea "**********"
click at [571, 153] on div "Add Column" at bounding box center [722, 205] width 1324 height 174
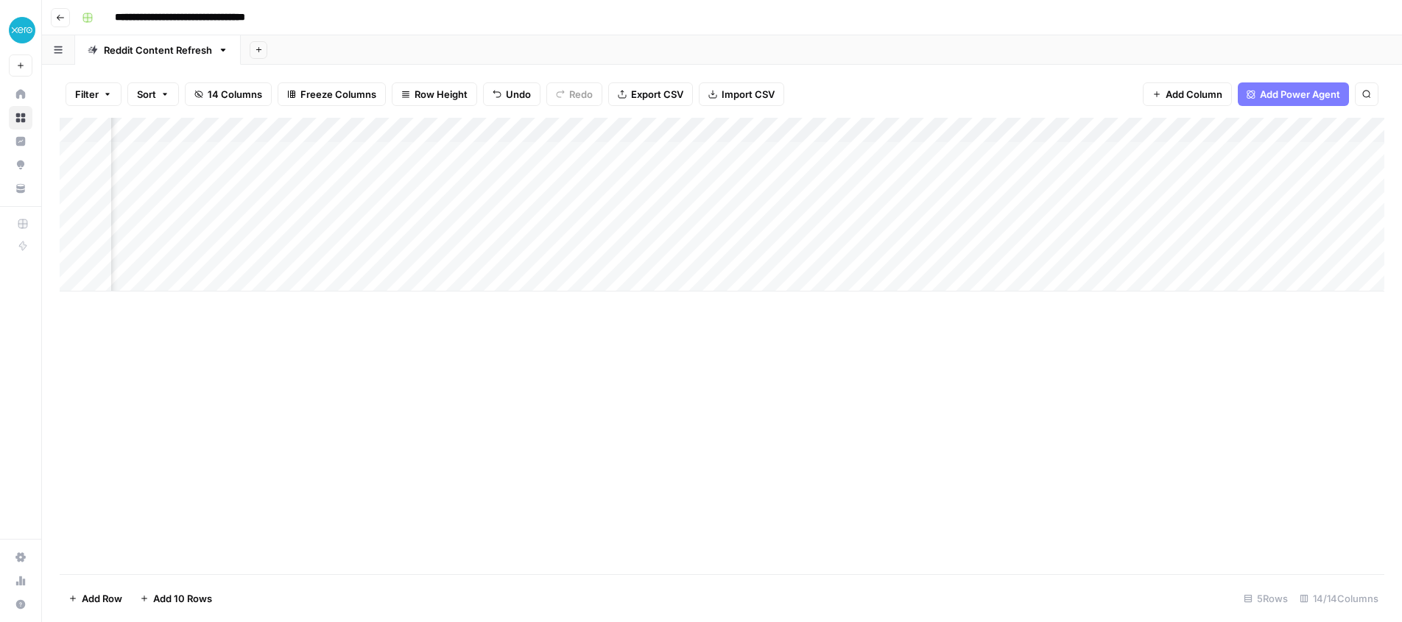
click at [324, 228] on div "Add Column" at bounding box center [722, 205] width 1324 height 174
click at [833, 230] on div "Add Column" at bounding box center [722, 205] width 1324 height 174
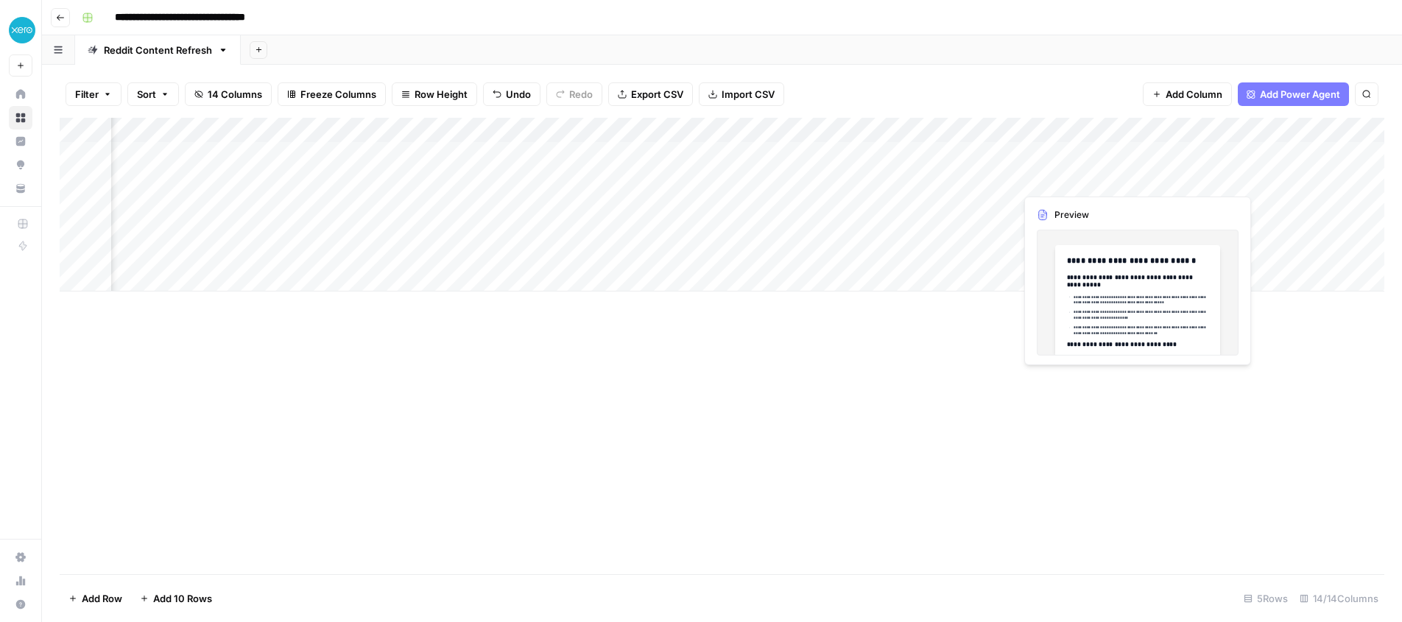
scroll to position [0, 880]
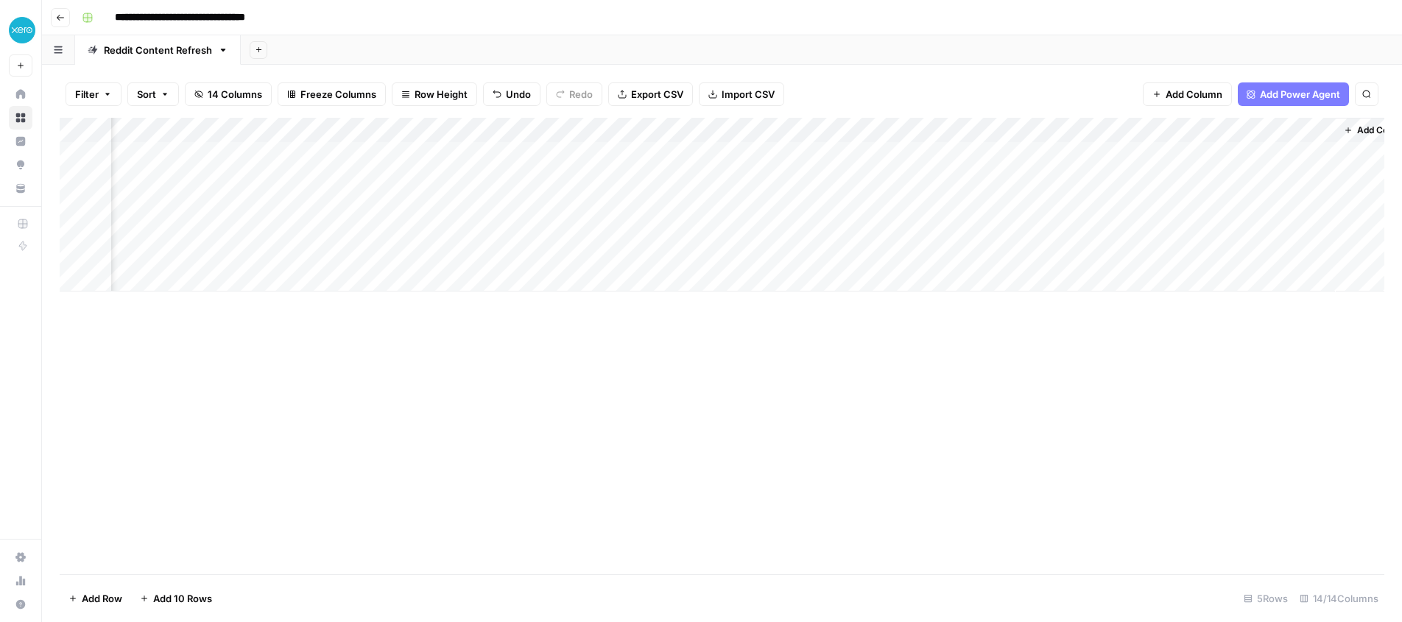
click at [927, 151] on div "Add Column" at bounding box center [722, 205] width 1324 height 174
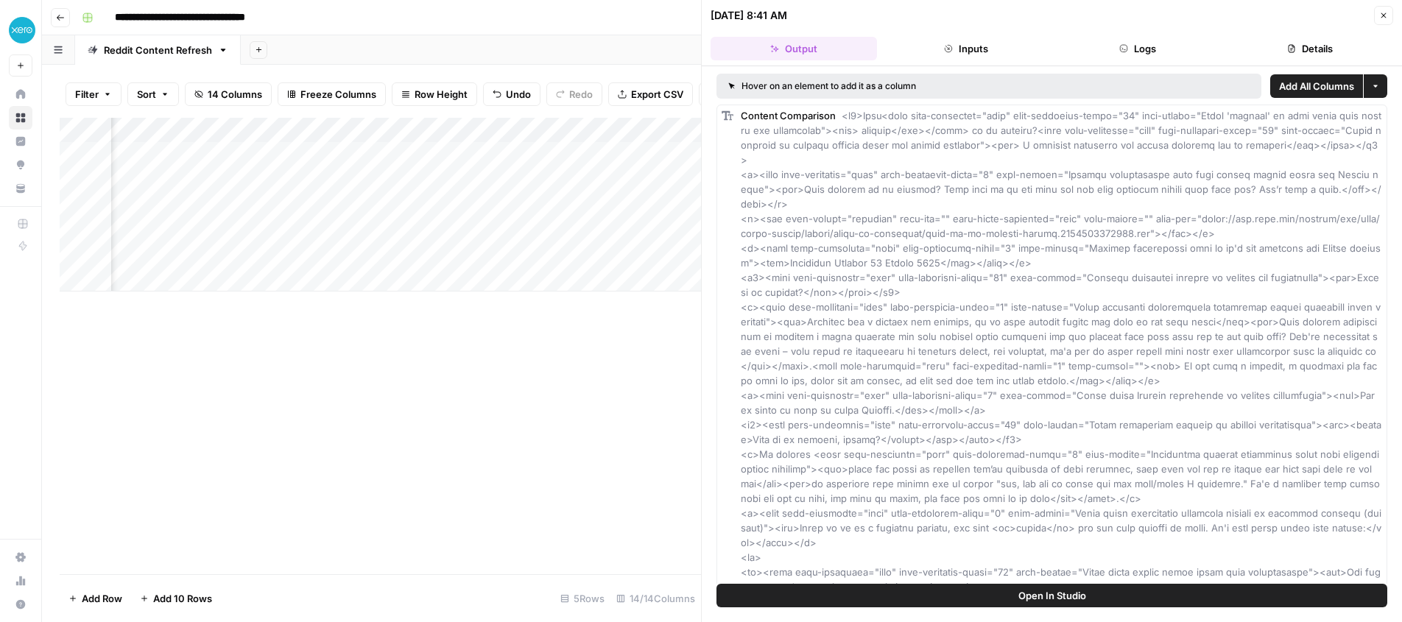
drag, startPoint x: 1384, startPoint y: 15, endPoint x: 1115, endPoint y: 69, distance: 274.9
click at [1383, 15] on icon "button" at bounding box center [1383, 15] width 9 height 9
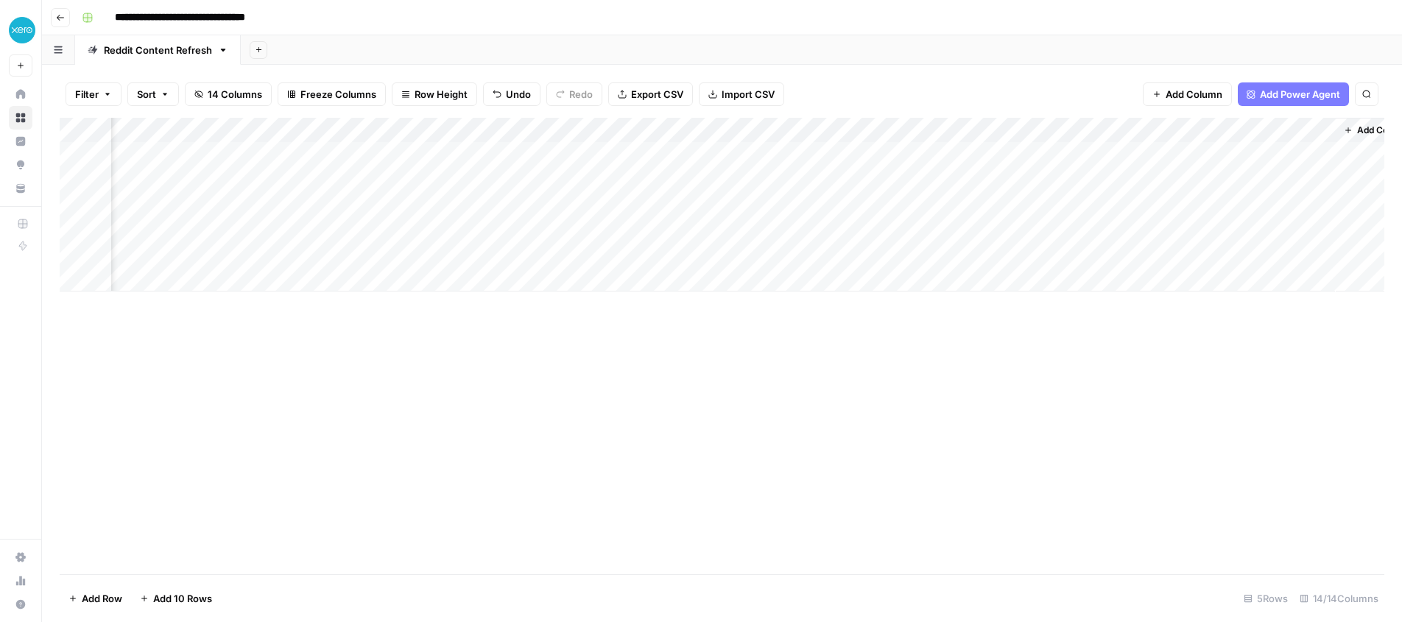
click at [813, 154] on div "Add Column" at bounding box center [722, 205] width 1324 height 174
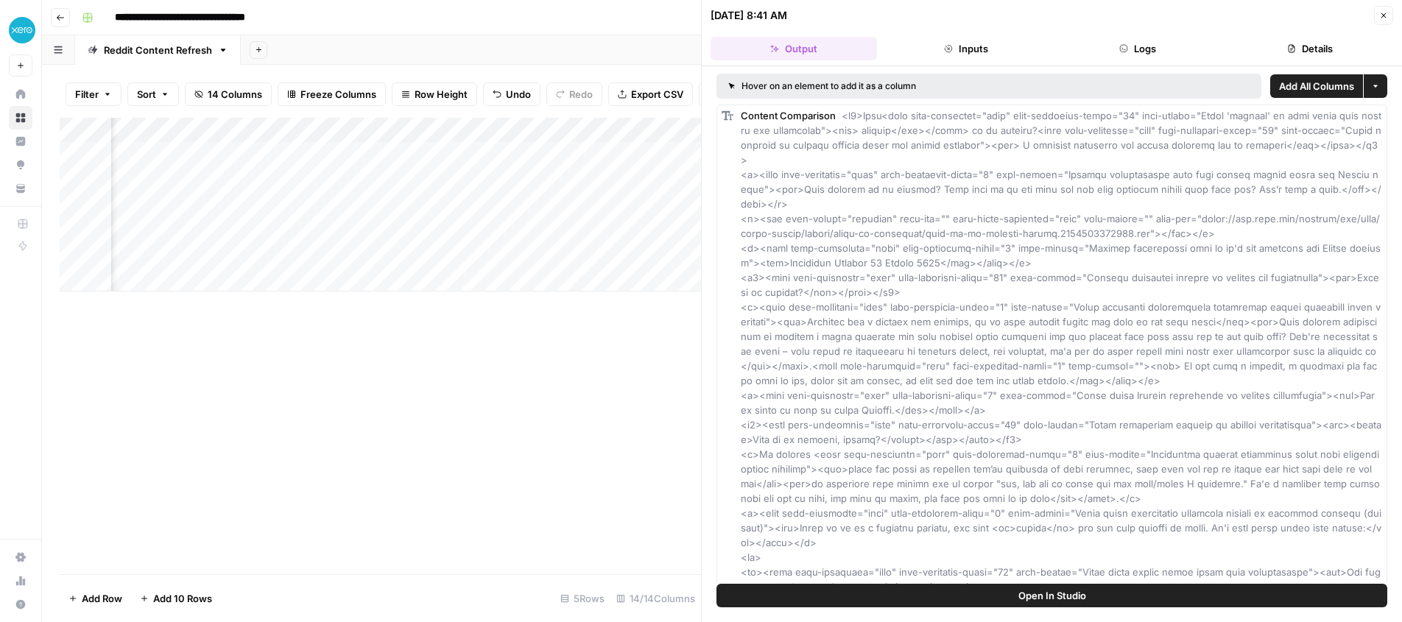
click at [1387, 13] on icon "button" at bounding box center [1383, 15] width 9 height 9
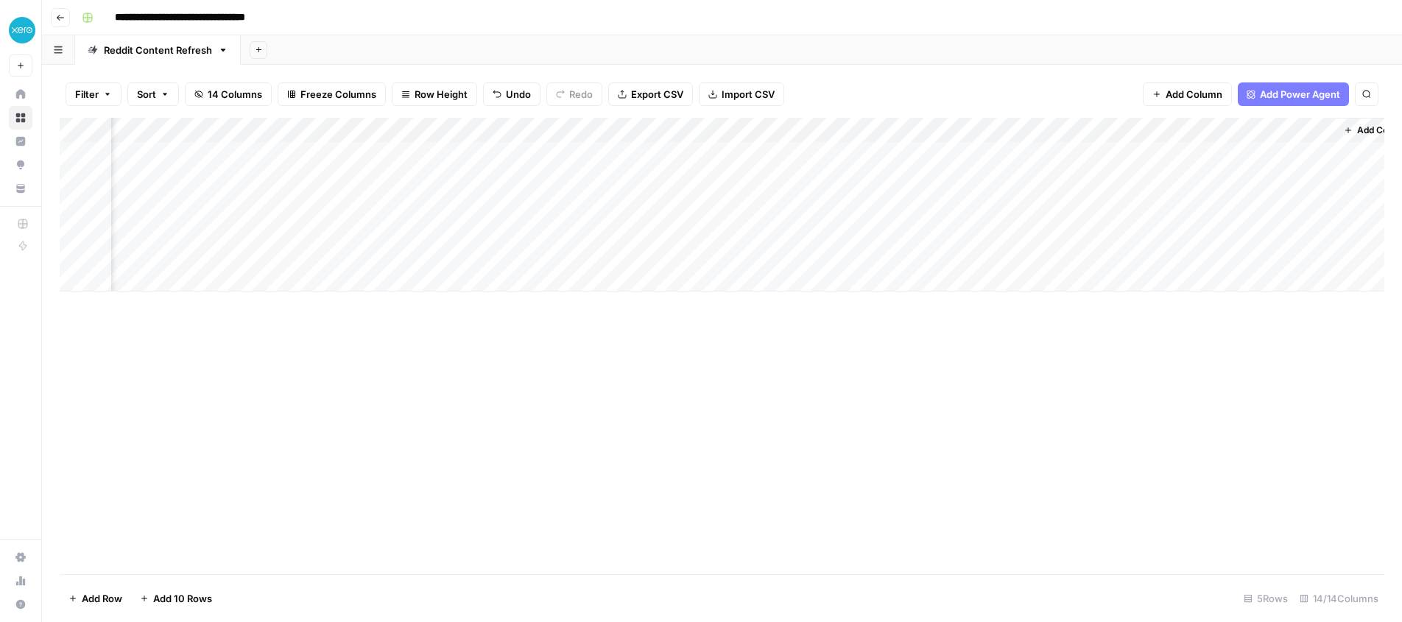
click at [903, 129] on div "Add Column" at bounding box center [722, 205] width 1324 height 174
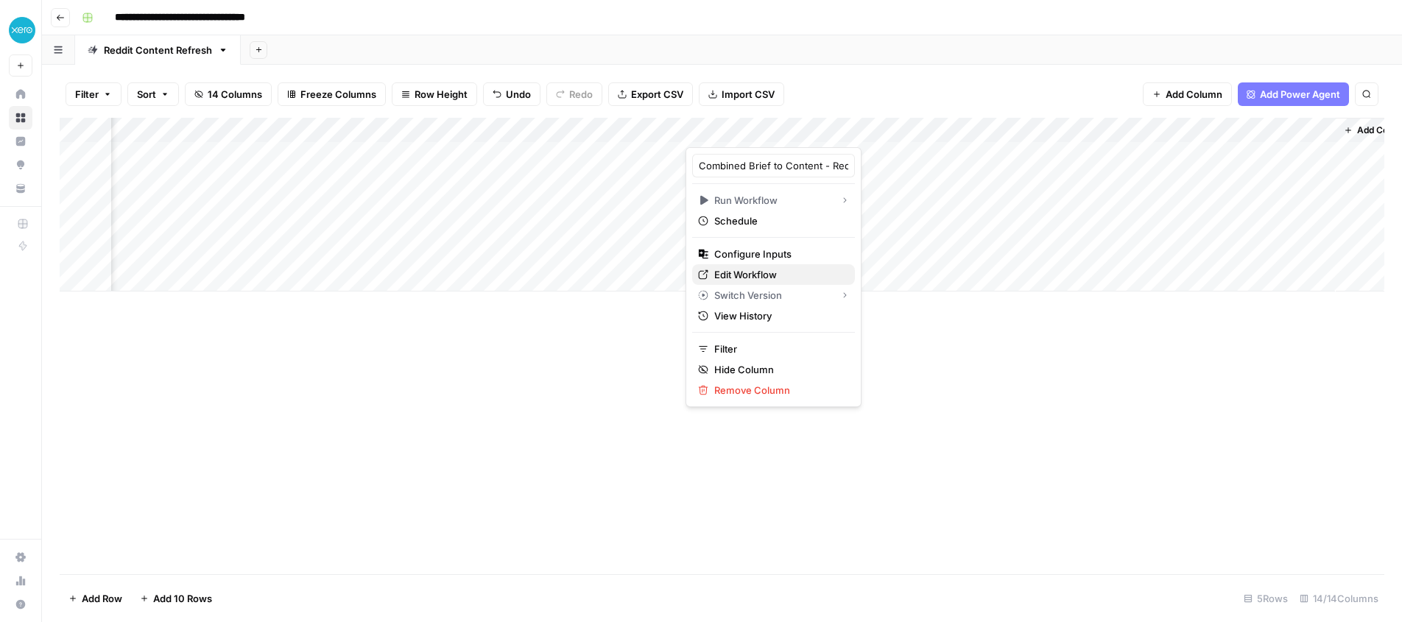
click at [749, 273] on span "Edit Workflow" at bounding box center [778, 274] width 129 height 15
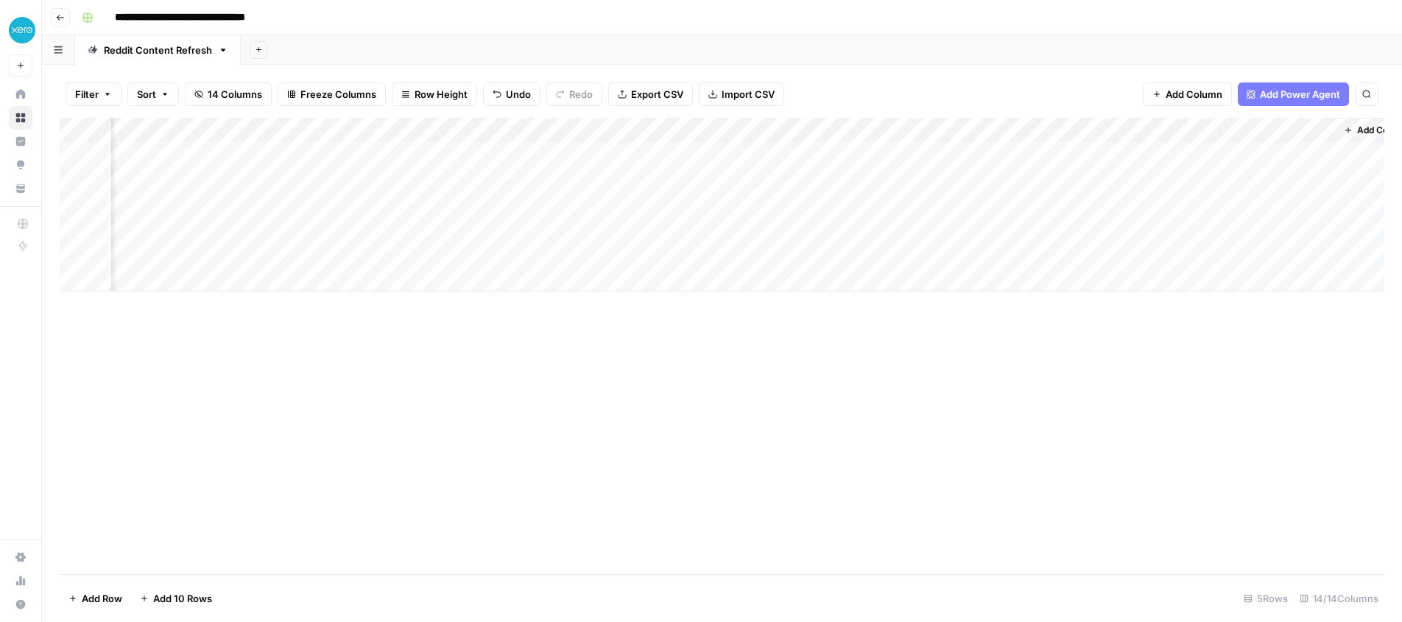
click at [696, 130] on div "Add Column" at bounding box center [722, 205] width 1324 height 174
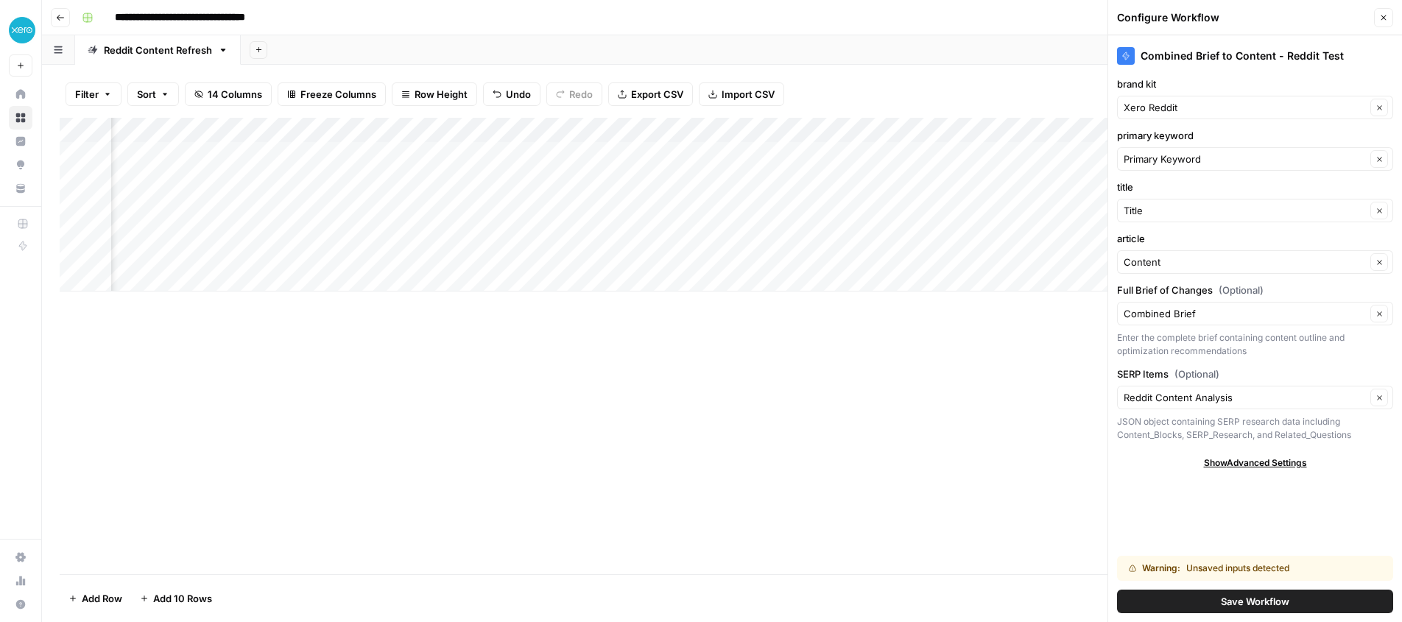
click at [1235, 569] on div "Warning: Unsaved inputs detected" at bounding box center [1232, 568] width 207 height 13
click at [1391, 18] on button "Close" at bounding box center [1383, 17] width 19 height 19
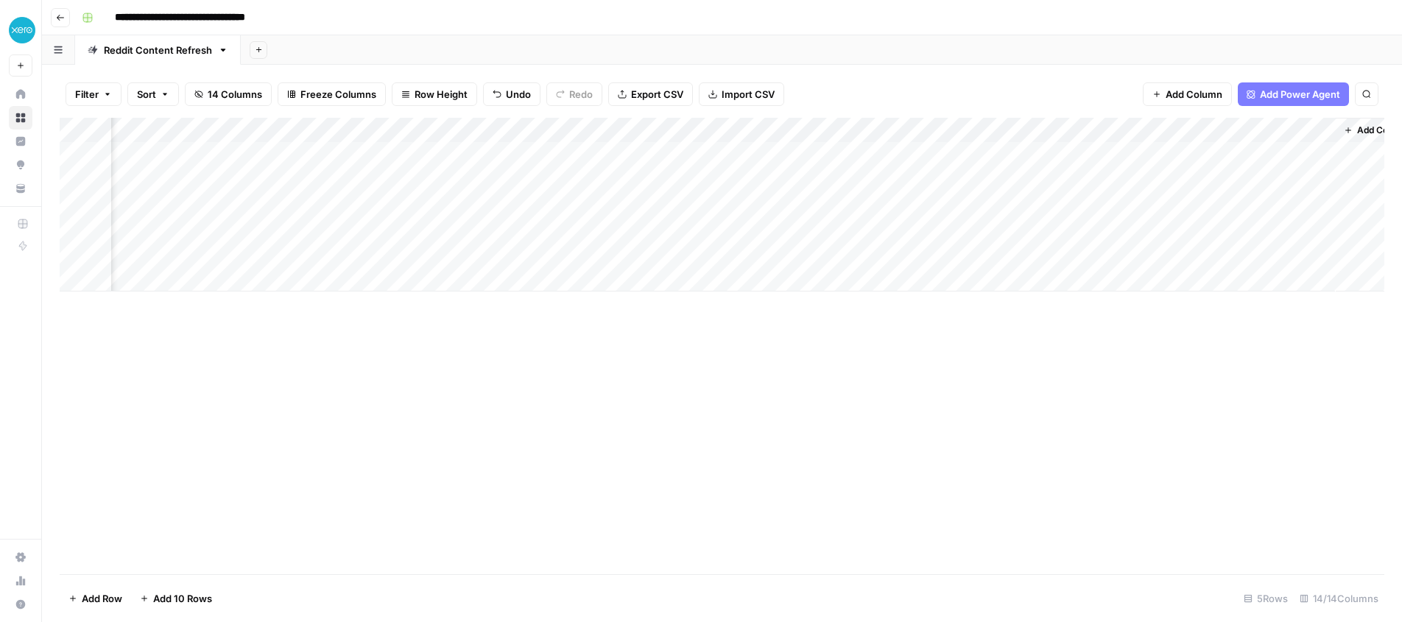
click at [922, 128] on div "Add Column" at bounding box center [722, 205] width 1324 height 174
click at [953, 158] on span "All Rows" at bounding box center [976, 164] width 93 height 15
click at [693, 127] on div "Add Column" at bounding box center [722, 205] width 1324 height 174
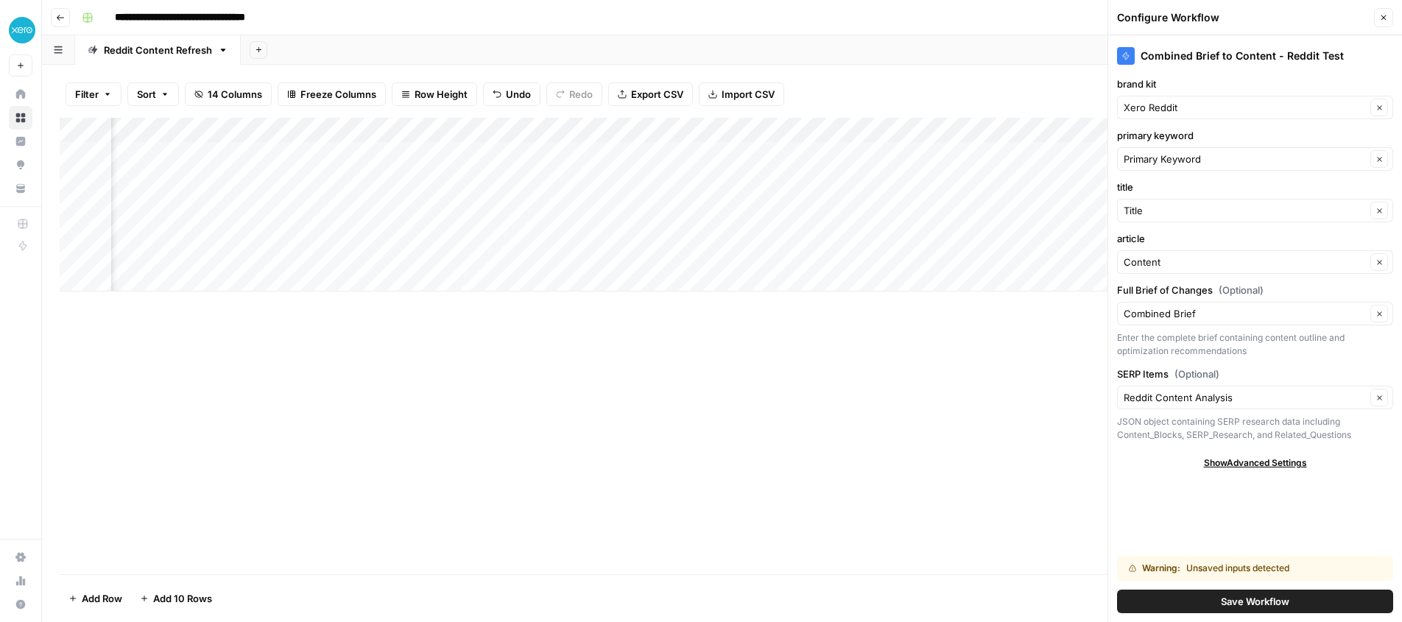
scroll to position [0, 824]
drag, startPoint x: 1382, startPoint y: 21, endPoint x: 1363, endPoint y: 22, distance: 18.5
click at [1382, 21] on icon "button" at bounding box center [1383, 17] width 9 height 9
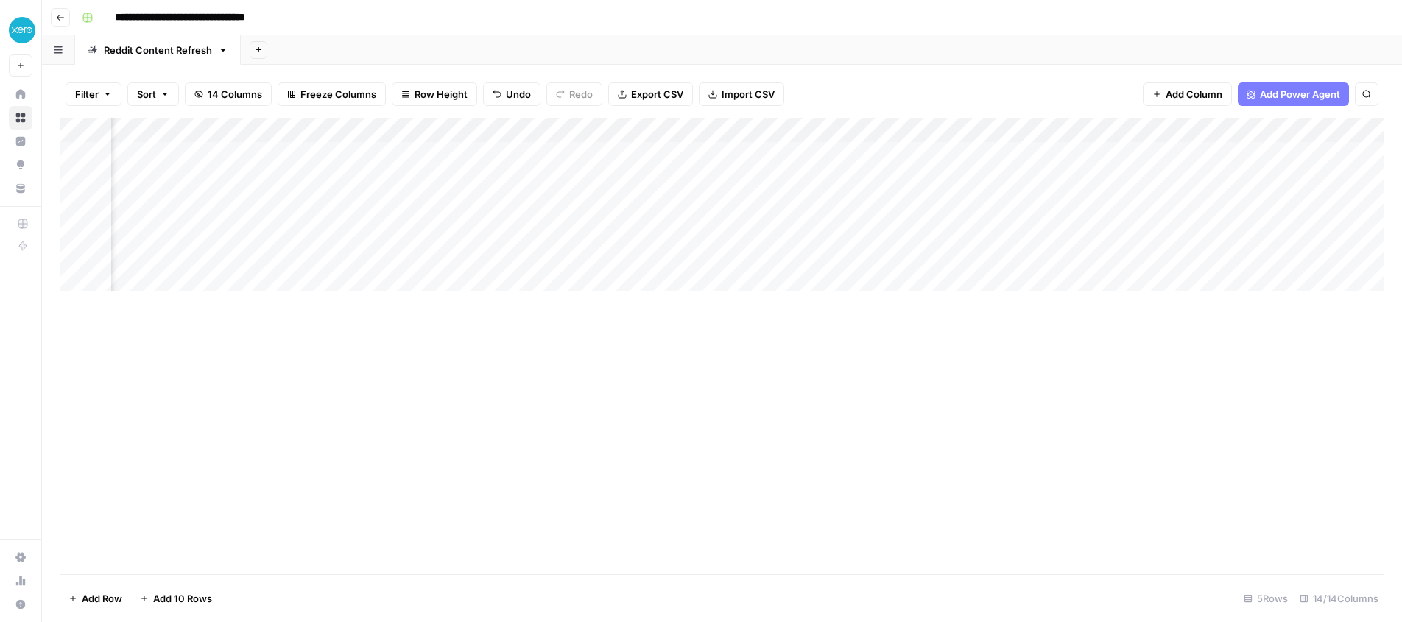
scroll to position [0, 460]
click at [601, 127] on div "Add Column" at bounding box center [722, 205] width 1324 height 174
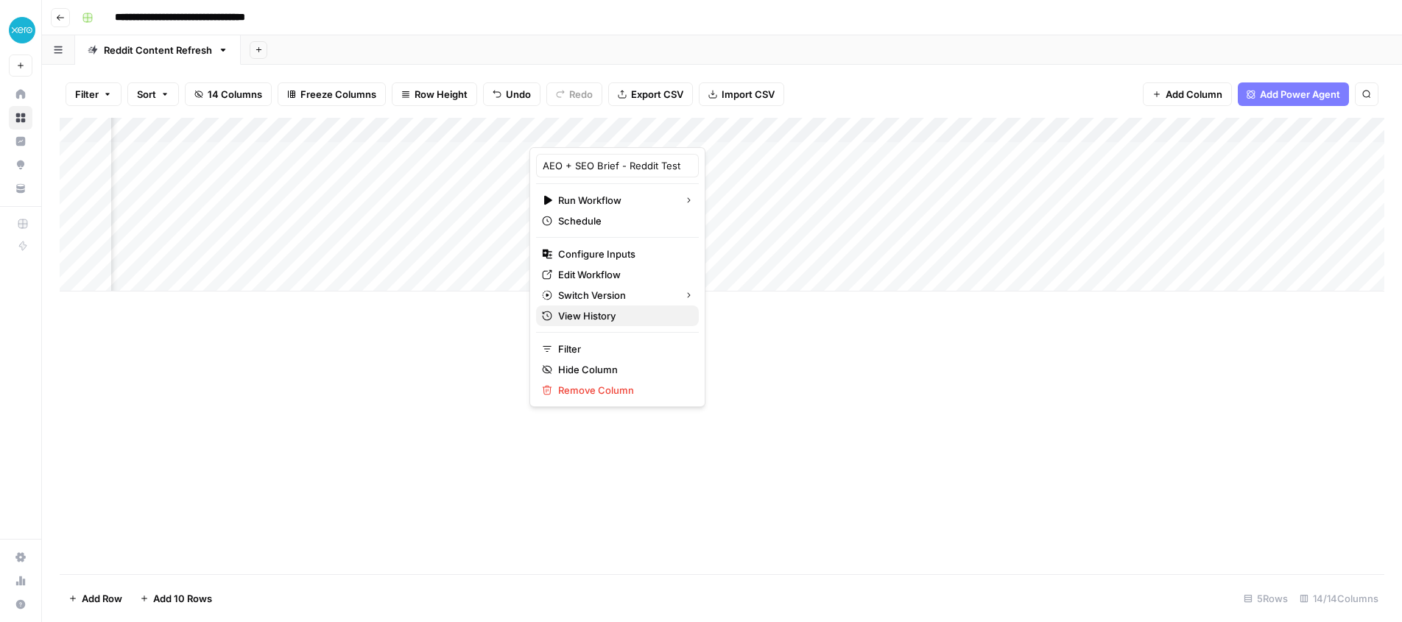
click at [590, 310] on span "View History" at bounding box center [622, 315] width 129 height 15
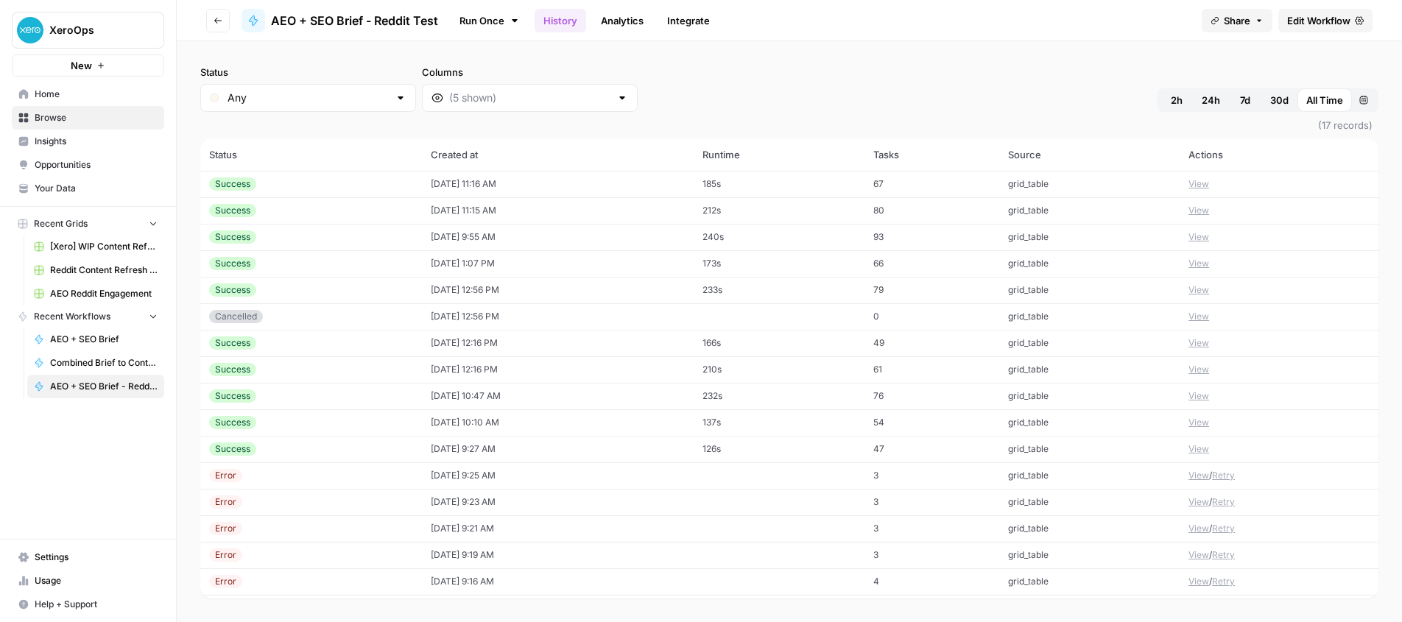
scroll to position [23, 0]
click at [601, 241] on td "[DATE] 1:07 PM" at bounding box center [558, 240] width 272 height 27
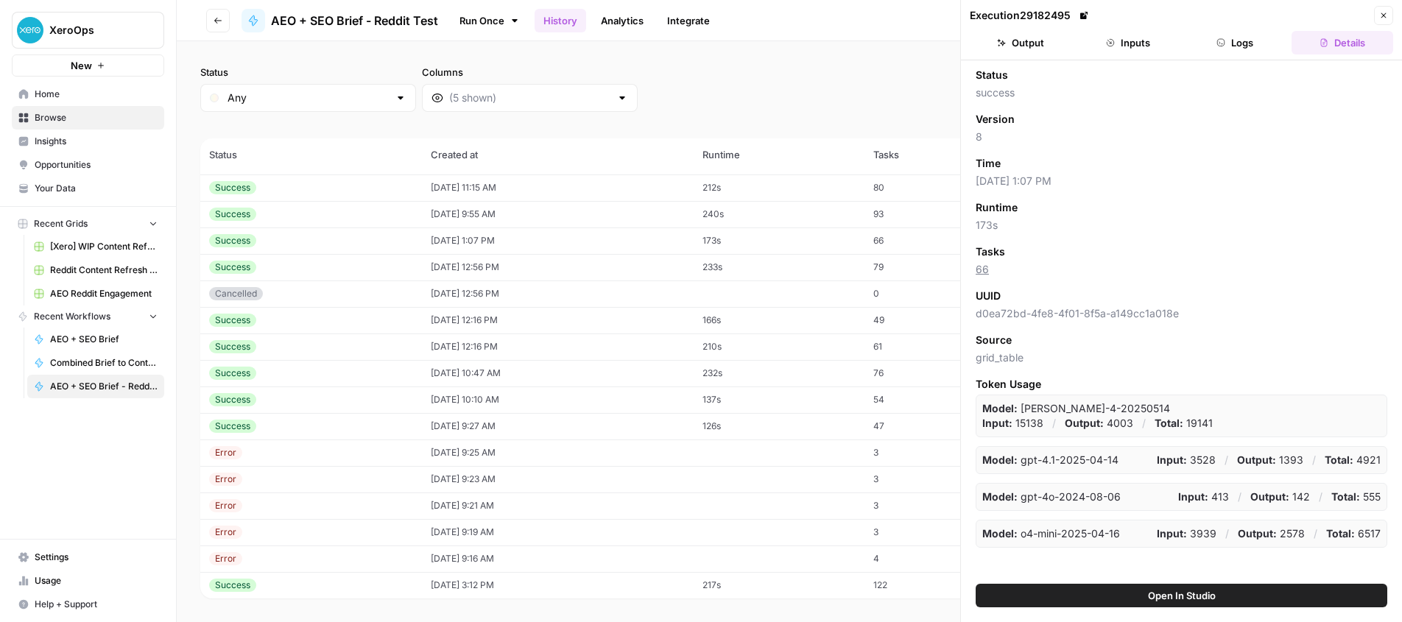
click at [1384, 12] on icon "button" at bounding box center [1383, 15] width 9 height 9
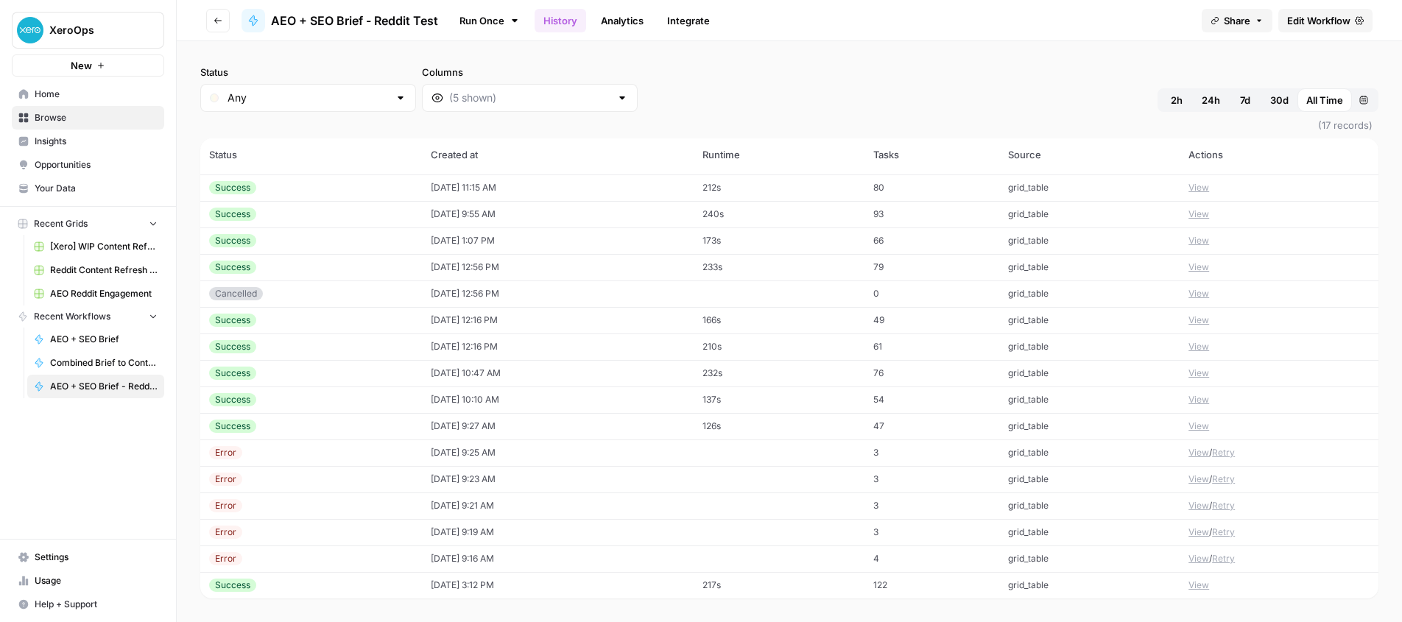
click at [495, 16] on link "Run Once" at bounding box center [489, 20] width 79 height 25
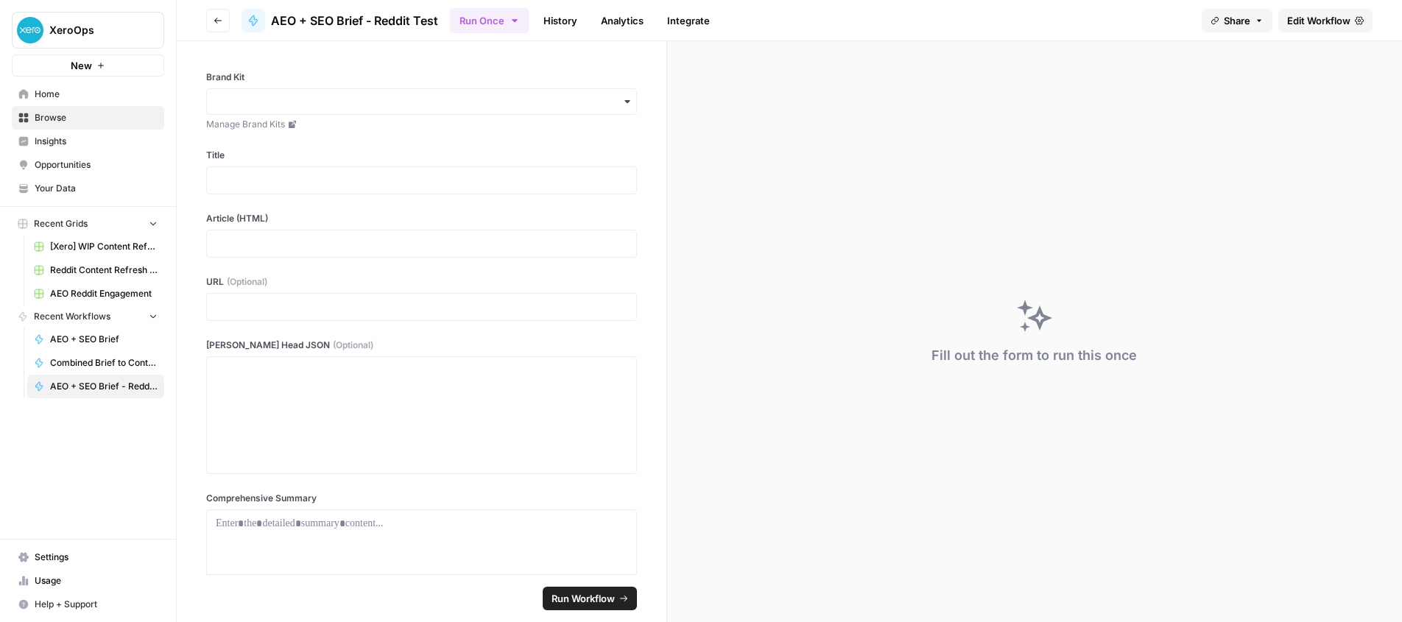
click at [610, 17] on link "Analytics" at bounding box center [622, 21] width 60 height 24
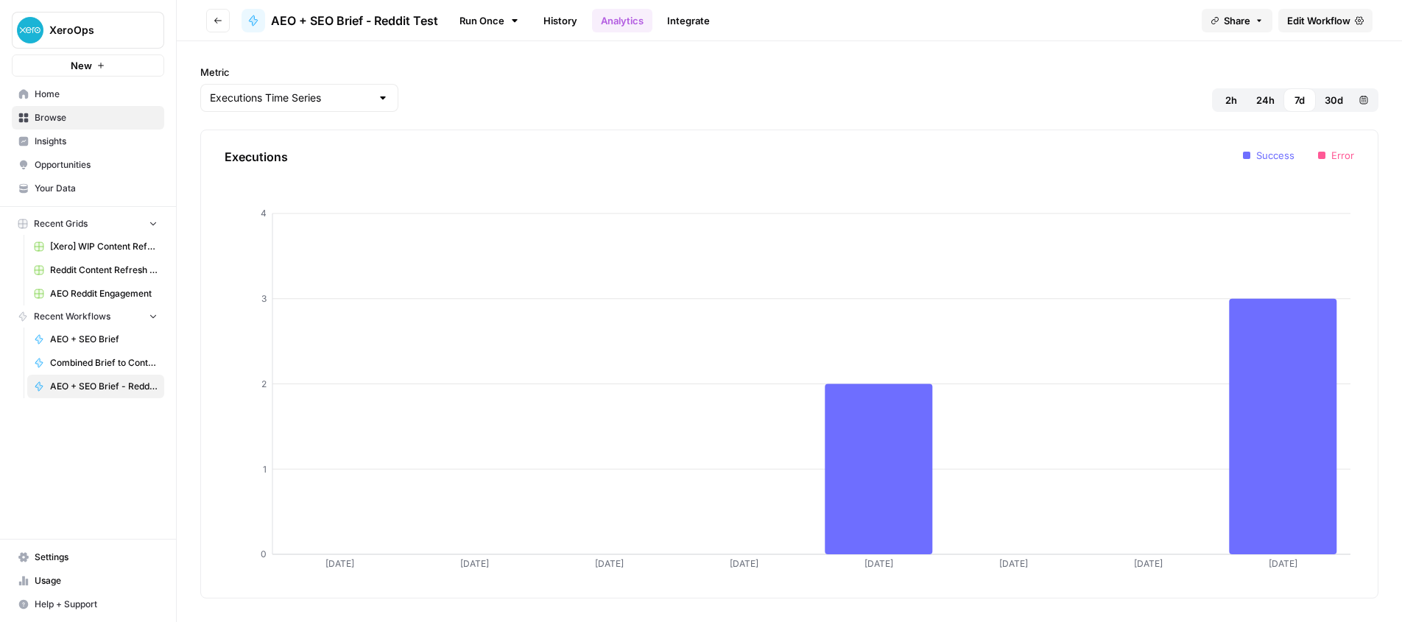
click at [700, 18] on link "Integrate" at bounding box center [688, 21] width 60 height 24
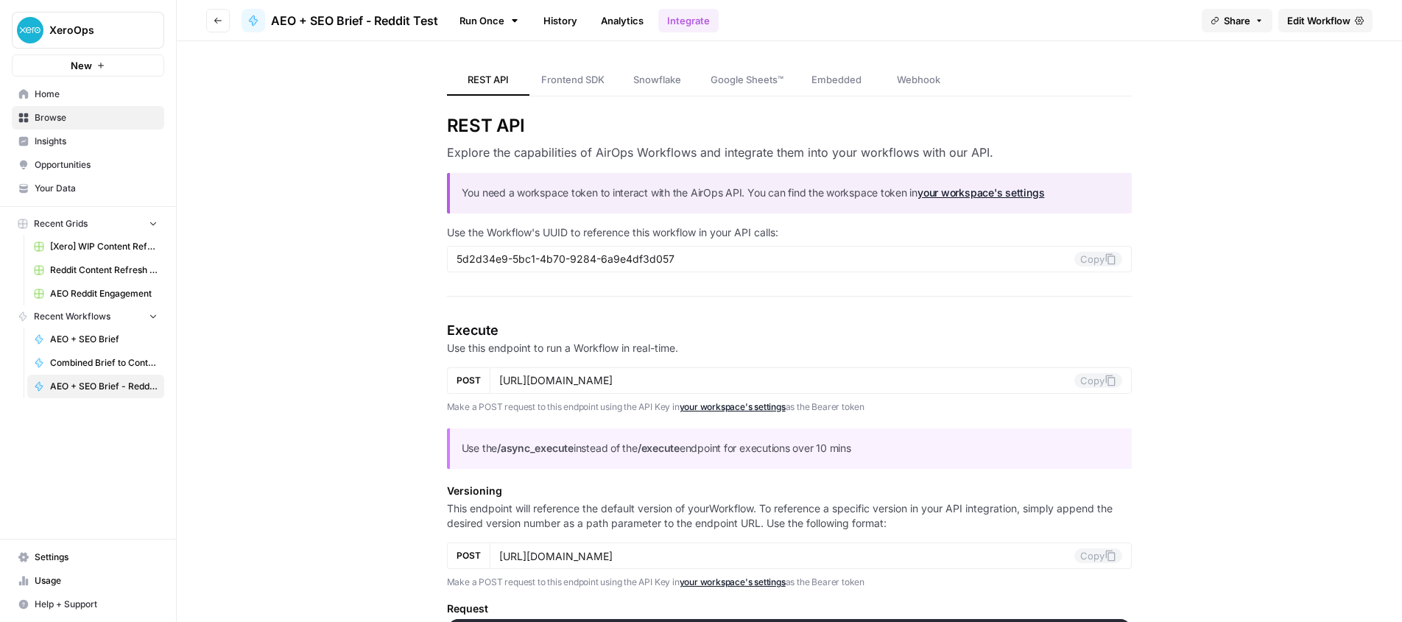
click at [561, 18] on link "History" at bounding box center [560, 21] width 52 height 24
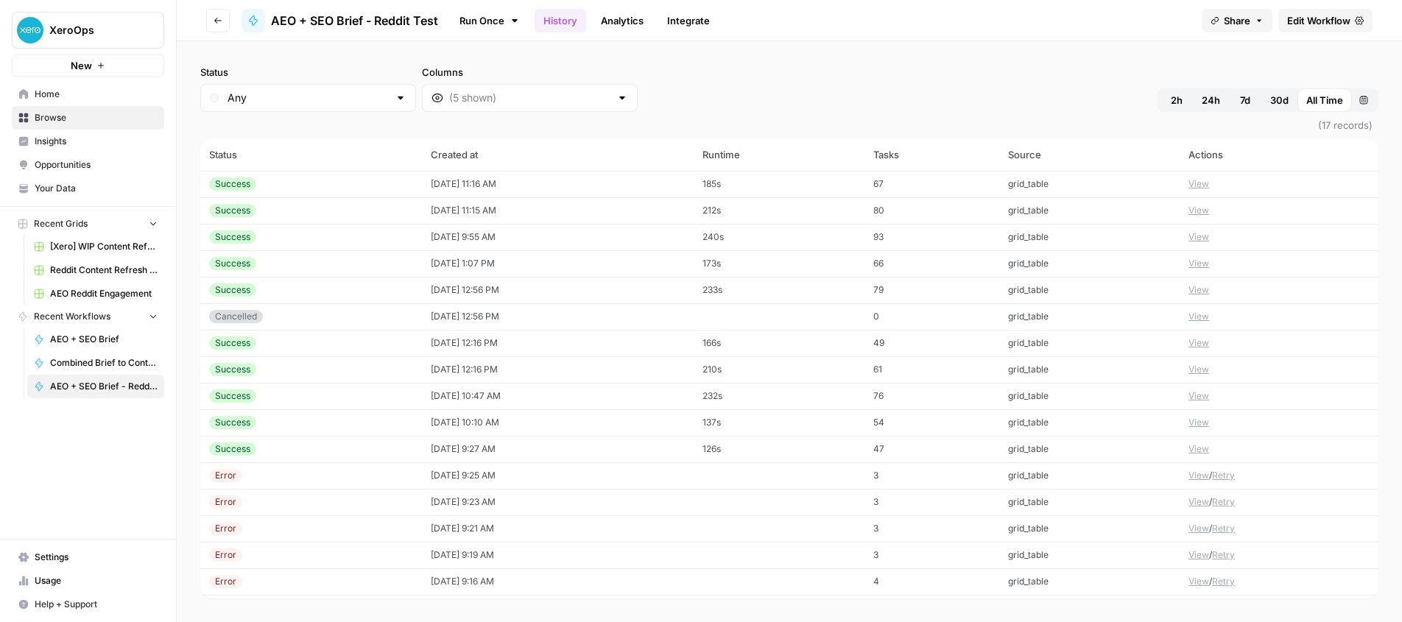
click at [372, 18] on span "AEO + SEO Brief - Reddit Test" at bounding box center [354, 21] width 167 height 18
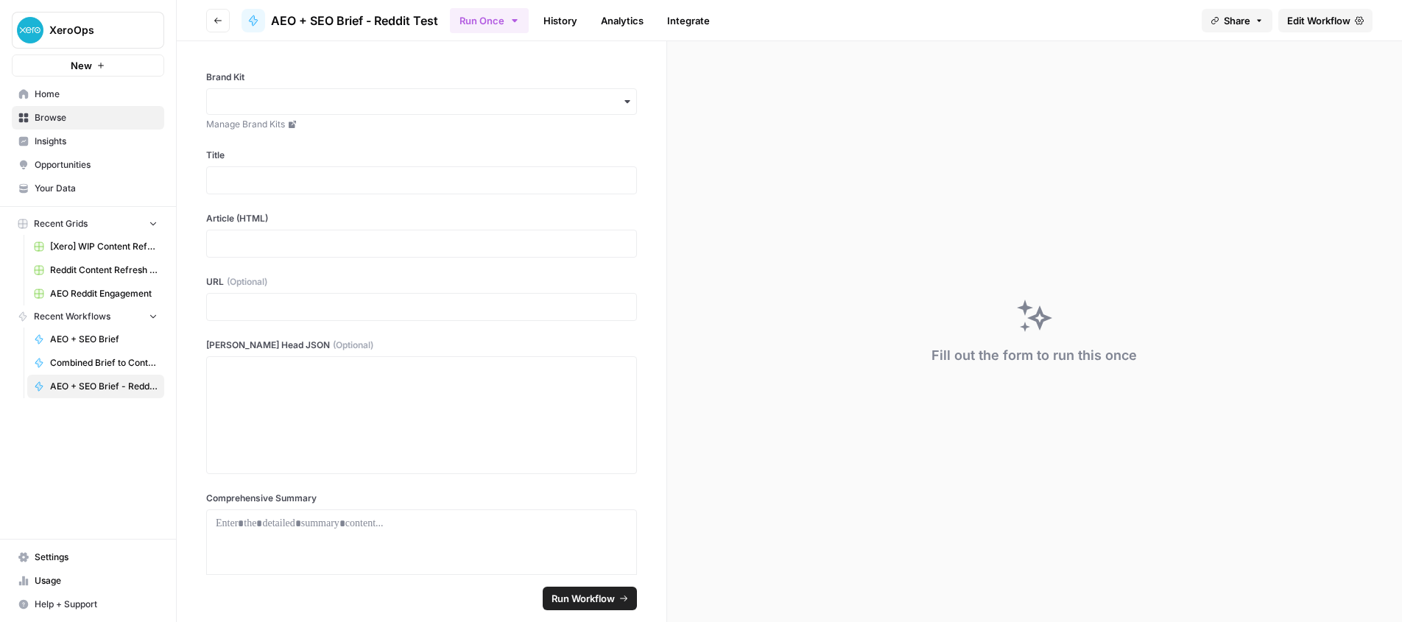
click at [370, 18] on span "AEO + SEO Brief - Reddit Test" at bounding box center [354, 21] width 167 height 18
click at [227, 16] on button "Go back" at bounding box center [218, 21] width 24 height 24
click at [215, 18] on icon "button" at bounding box center [217, 20] width 9 height 9
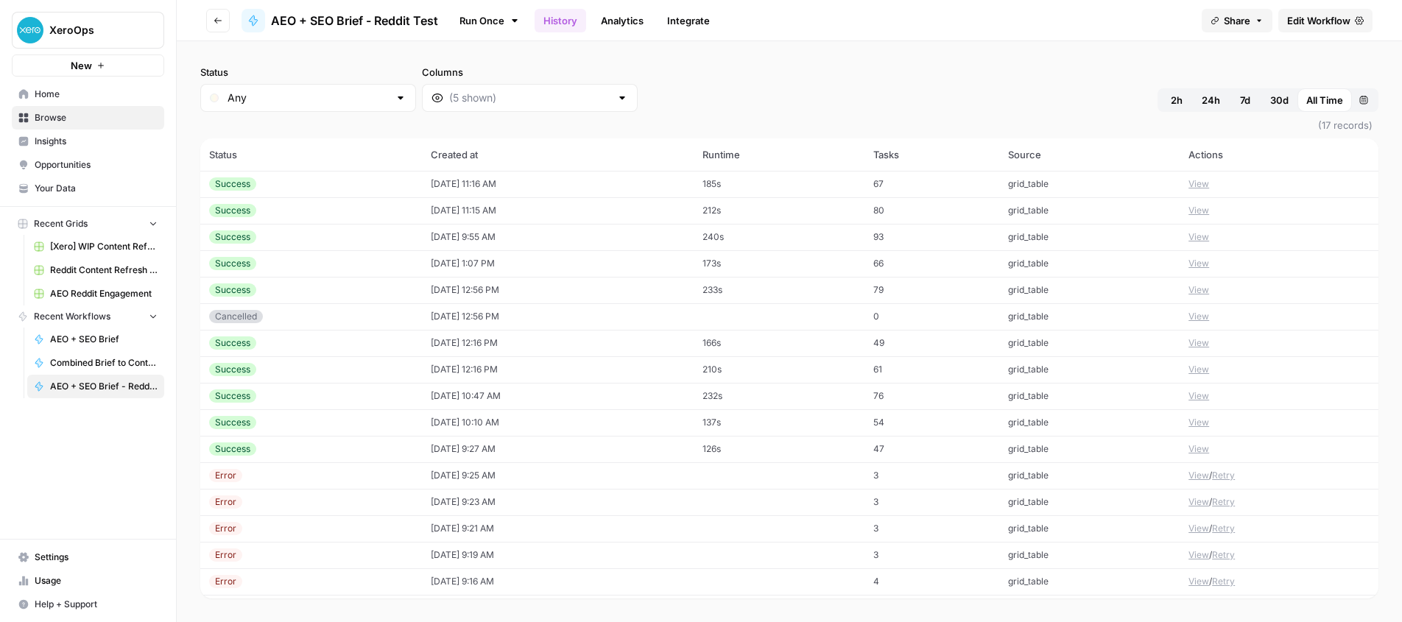
click at [109, 241] on span "[Xero] WIP Content Refresh" at bounding box center [103, 246] width 107 height 13
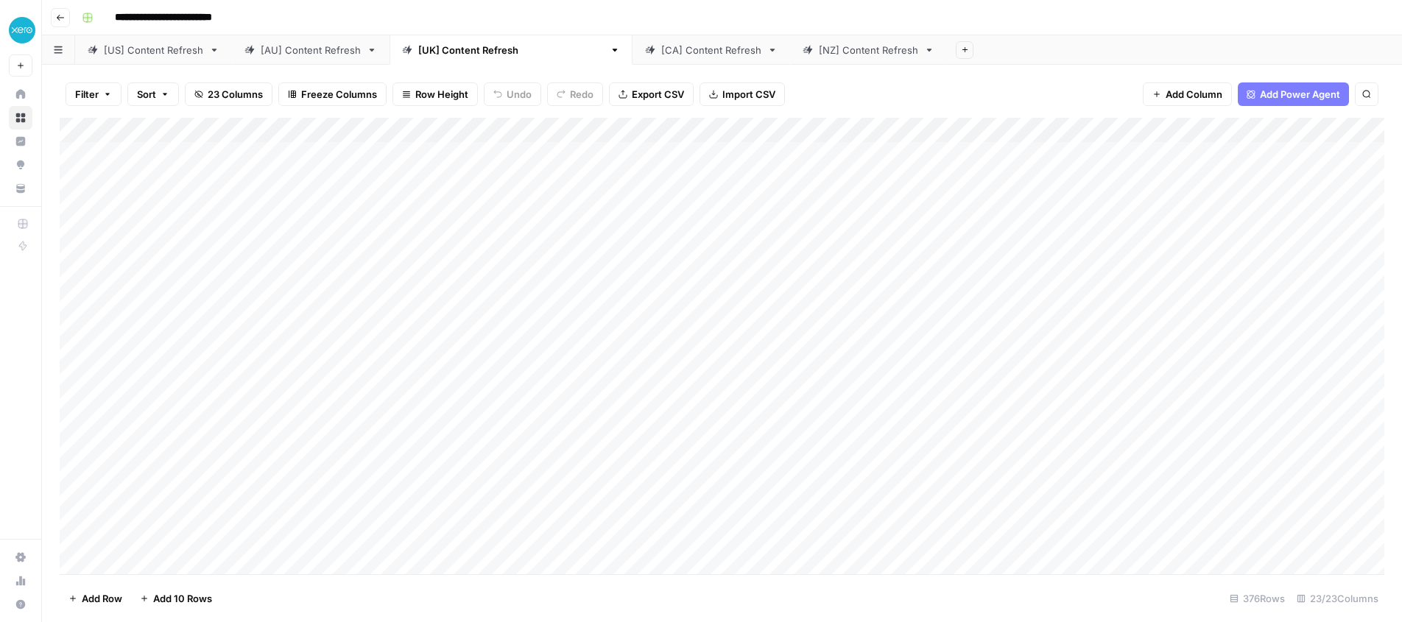
click at [62, 18] on icon "button" at bounding box center [60, 17] width 9 height 9
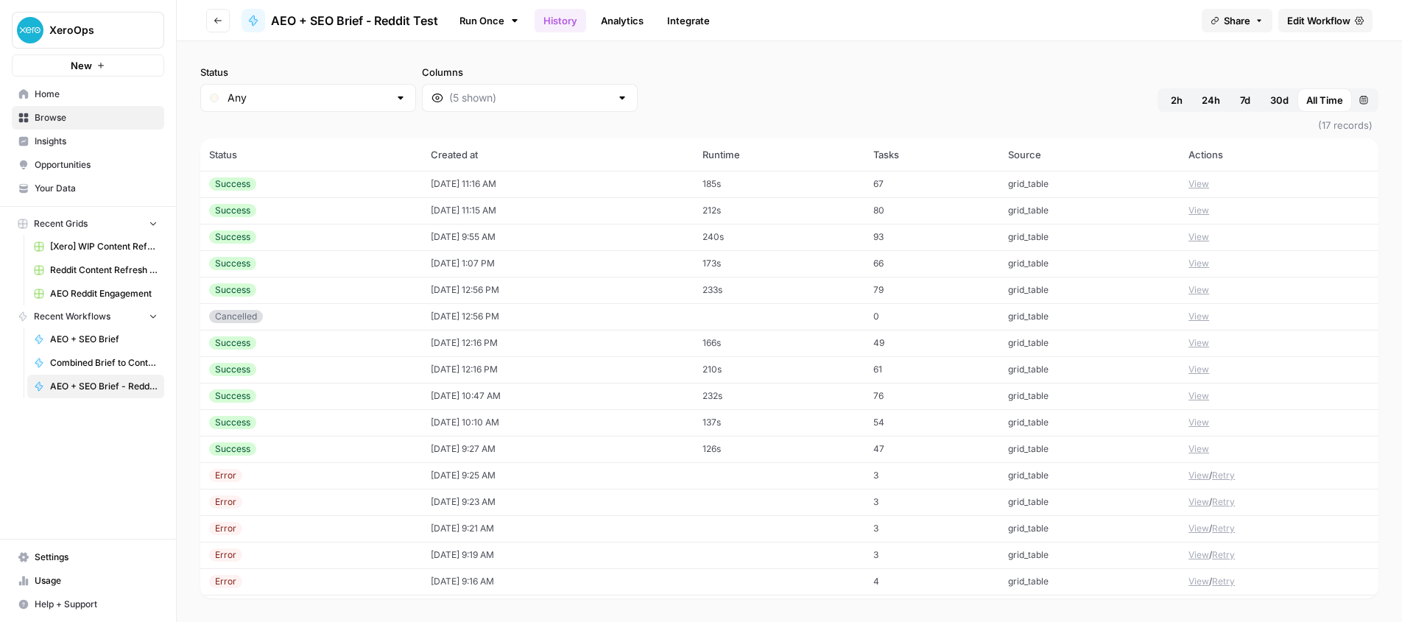
click at [38, 116] on span "Browse" at bounding box center [96, 117] width 123 height 13
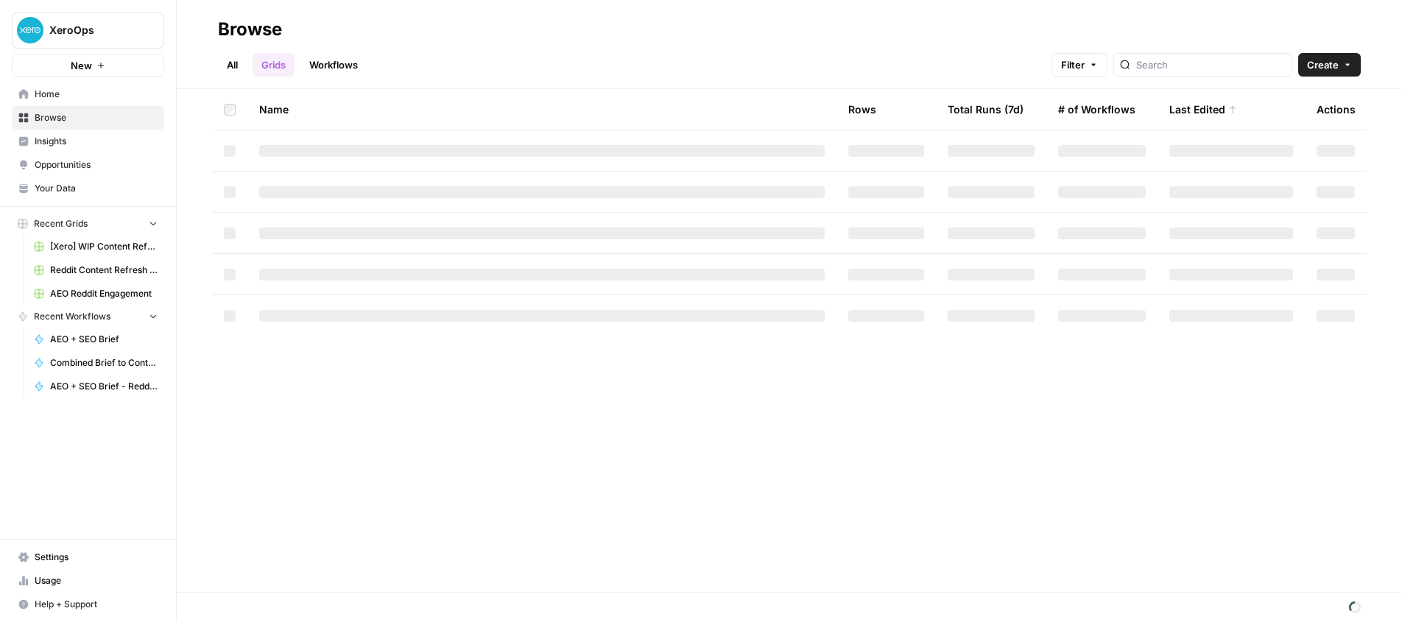
click at [336, 59] on link "Workflows" at bounding box center [333, 65] width 66 height 24
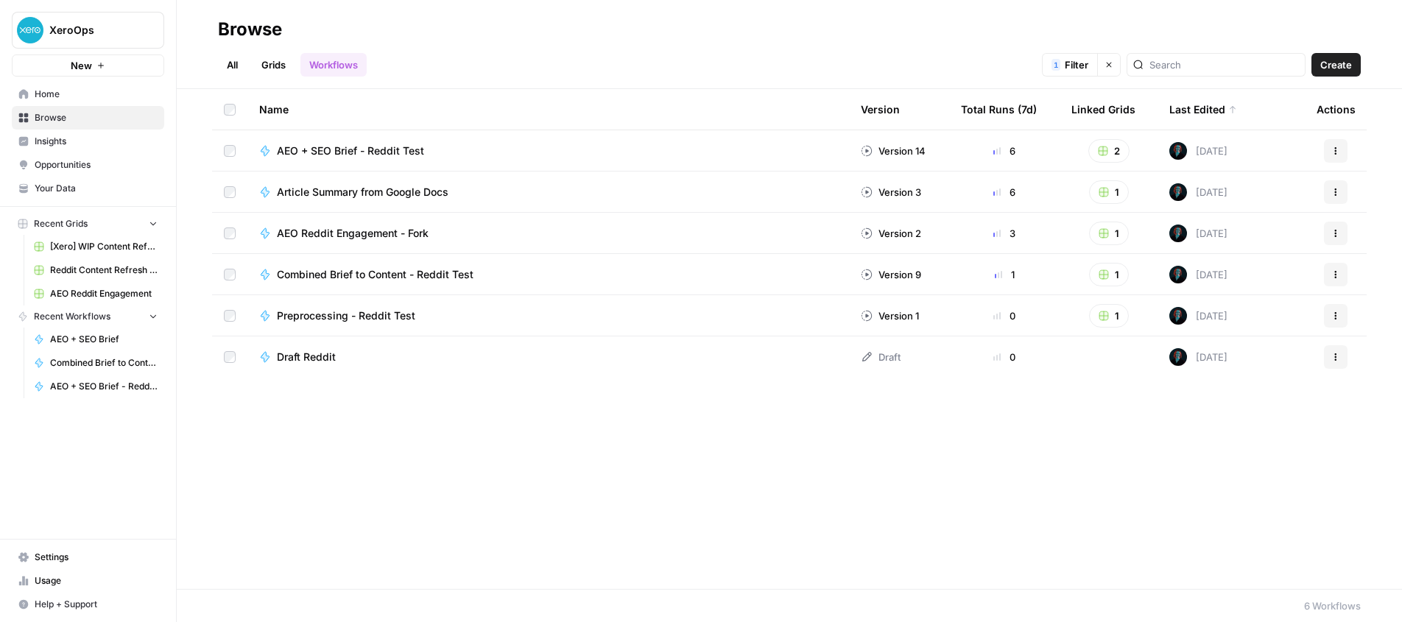
drag, startPoint x: 1148, startPoint y: 63, endPoint x: 1042, endPoint y: 165, distance: 147.3
click at [1113, 63] on icon "button" at bounding box center [1108, 64] width 9 height 9
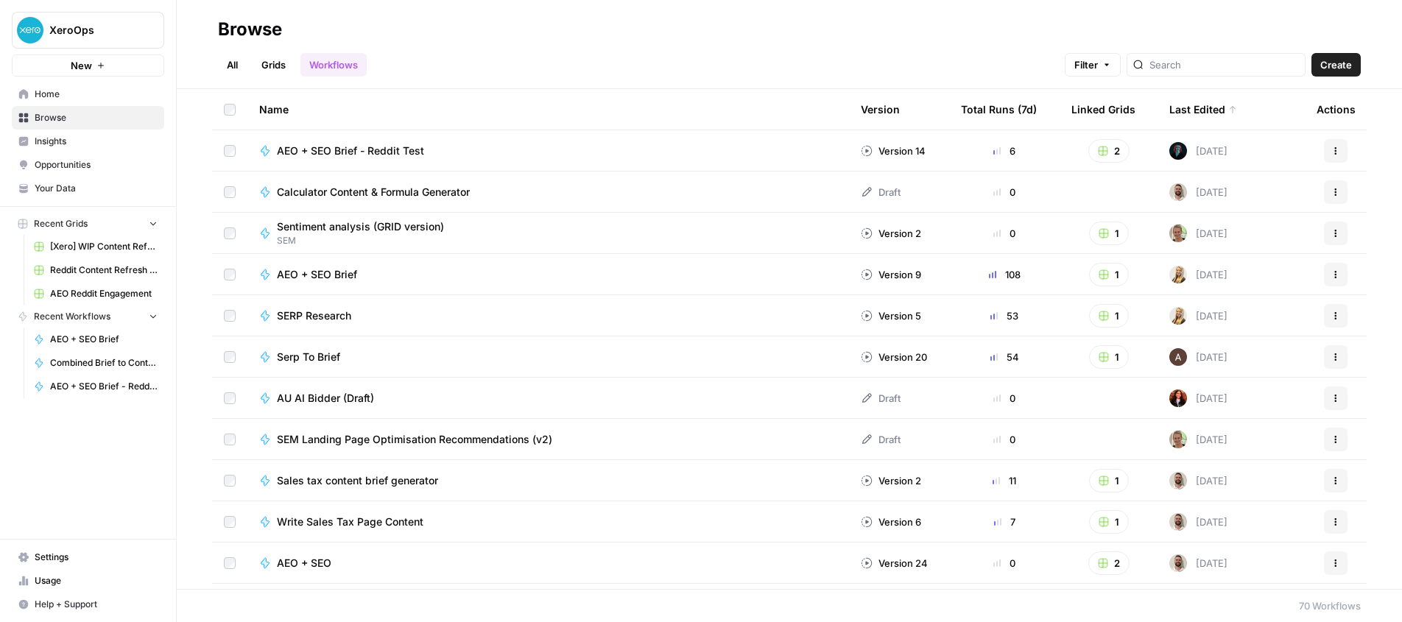
click at [671, 141] on td "AEO + SEO Brief - Reddit Test" at bounding box center [547, 150] width 601 height 40
click at [773, 150] on div "AEO + SEO Brief - Reddit Test" at bounding box center [548, 151] width 578 height 15
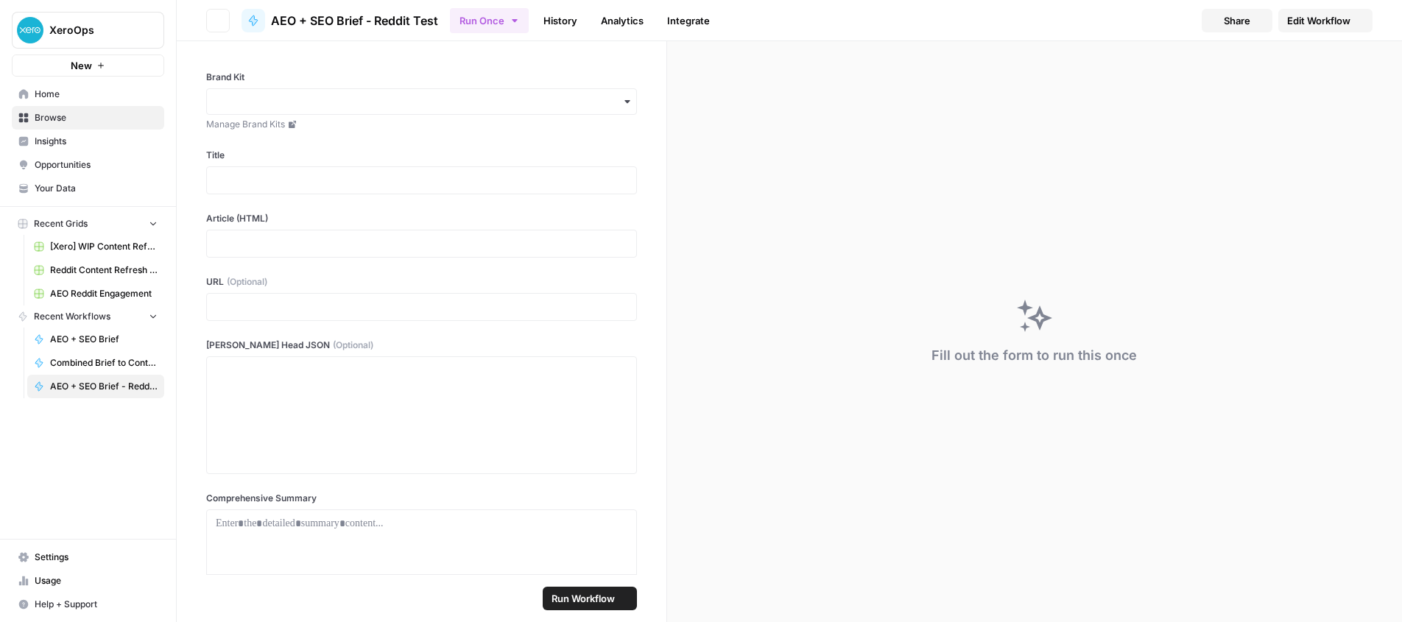
click at [773, 150] on div "Fill out the form to run this once" at bounding box center [1034, 331] width 735 height 581
click at [568, 18] on link "History" at bounding box center [560, 21] width 52 height 24
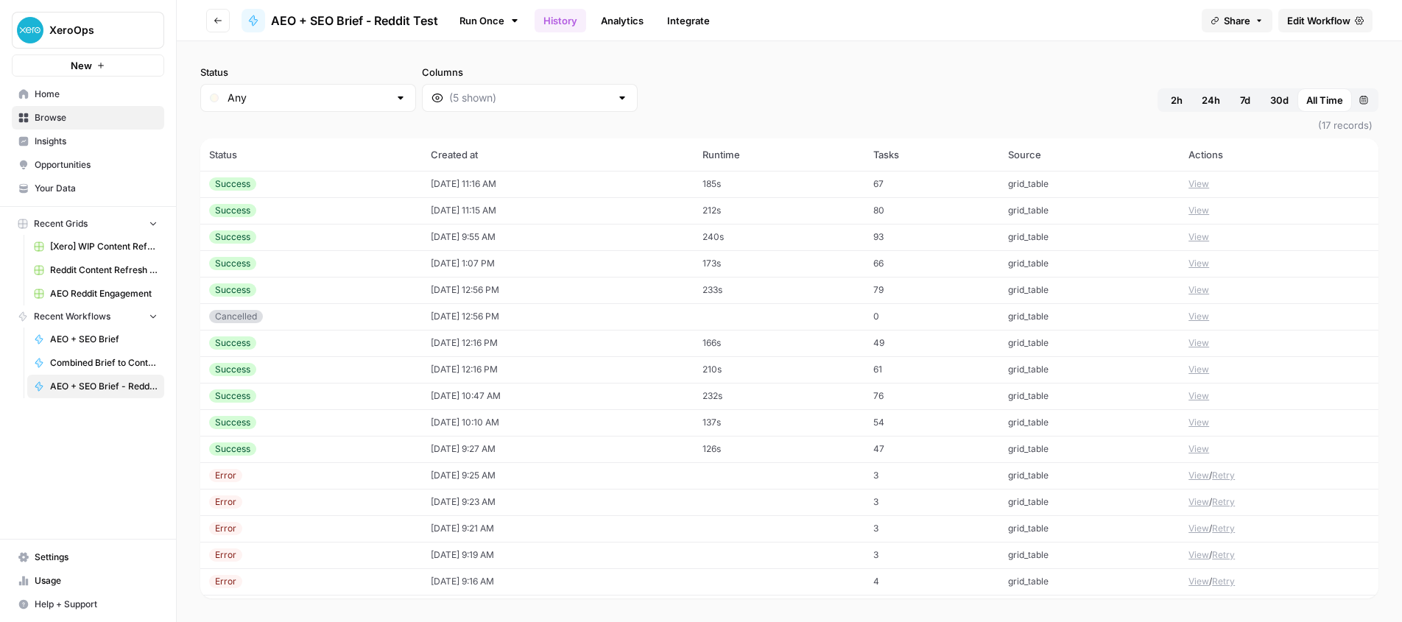
click at [478, 22] on link "Run Once" at bounding box center [489, 20] width 79 height 25
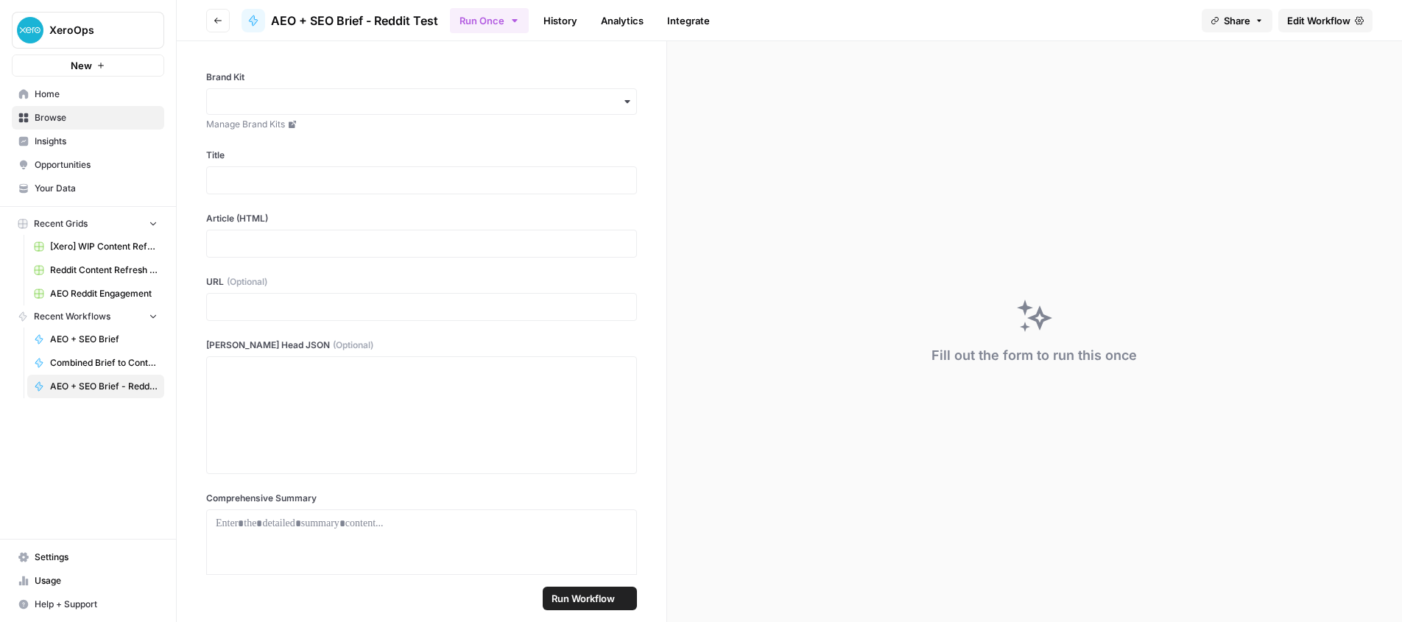
click at [373, 20] on span "AEO + SEO Brief - Reddit Test" at bounding box center [354, 21] width 167 height 18
click at [1302, 16] on span "Edit Workflow" at bounding box center [1318, 20] width 63 height 15
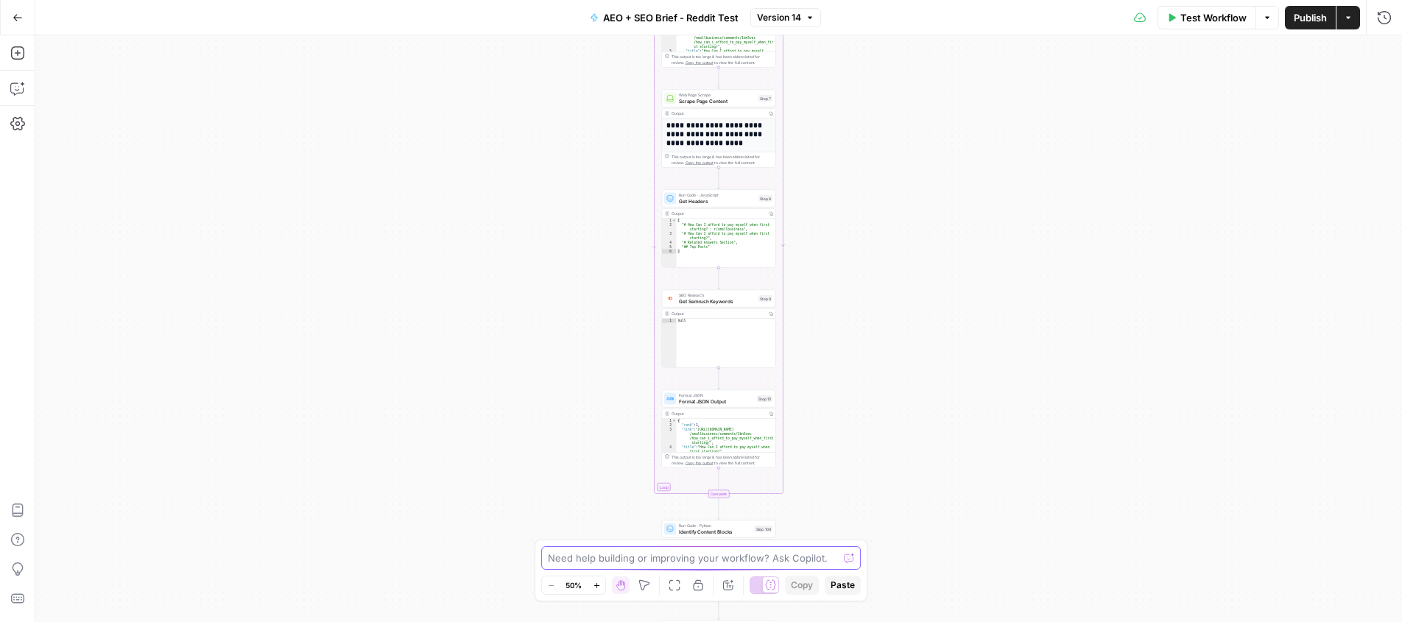
click at [598, 559] on textarea at bounding box center [693, 558] width 290 height 15
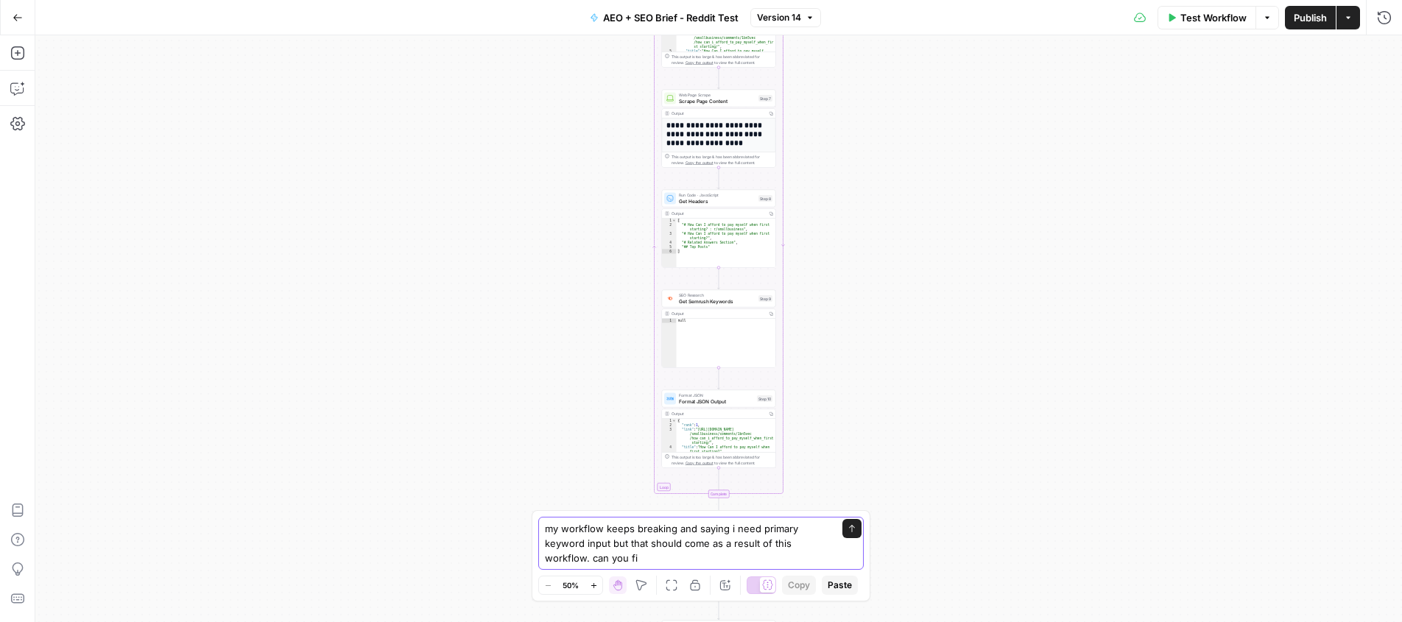
type textarea "my workflow keeps breaking and saying i need primary keyword input but that sho…"
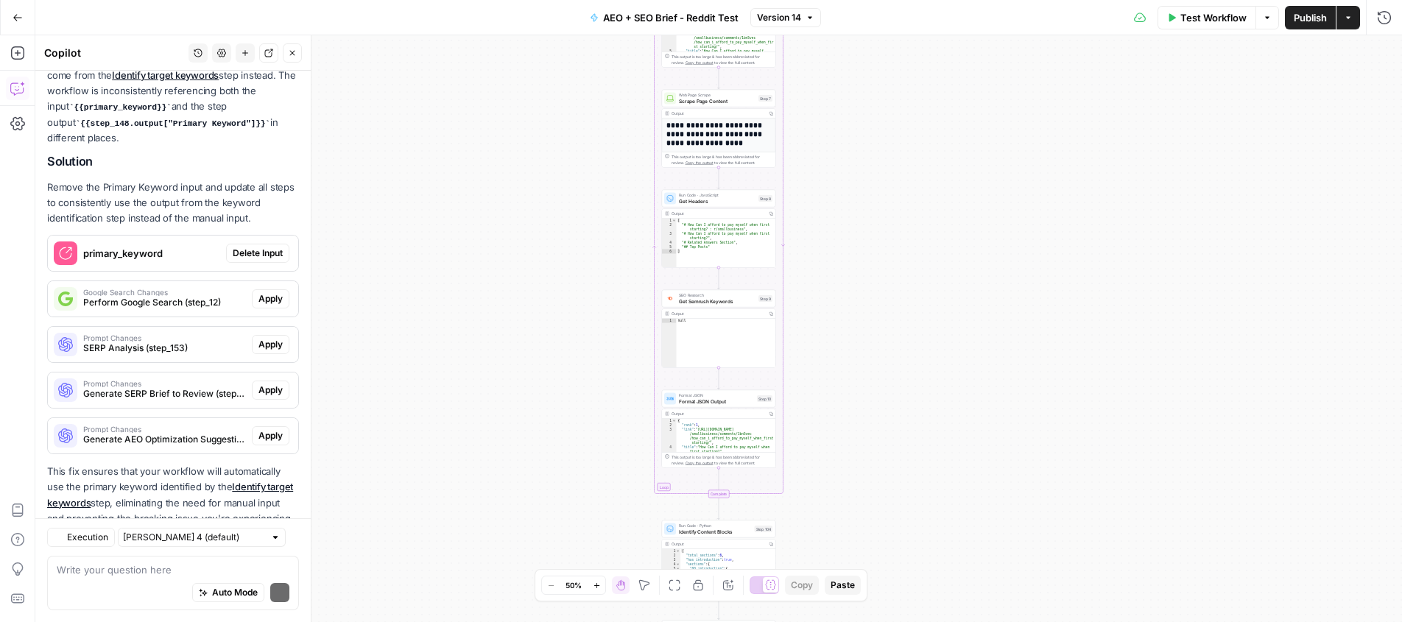
scroll to position [286, 0]
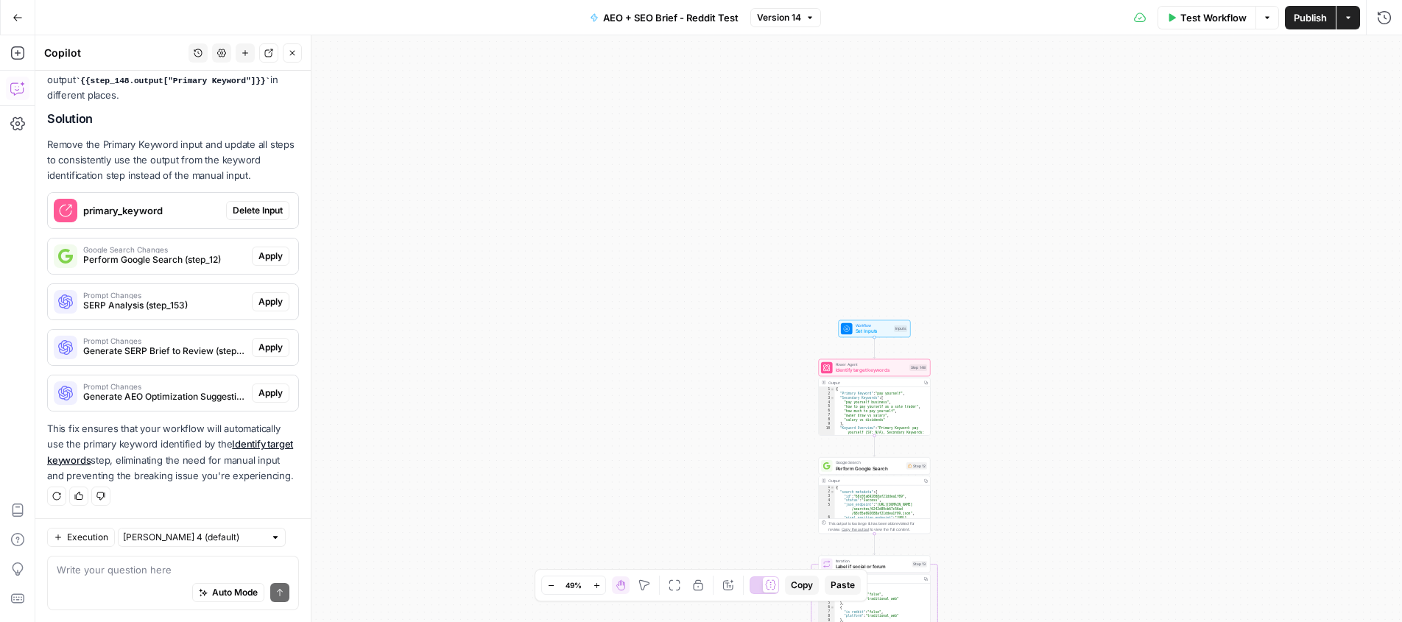
click at [250, 209] on span "Delete Input" at bounding box center [258, 210] width 50 height 13
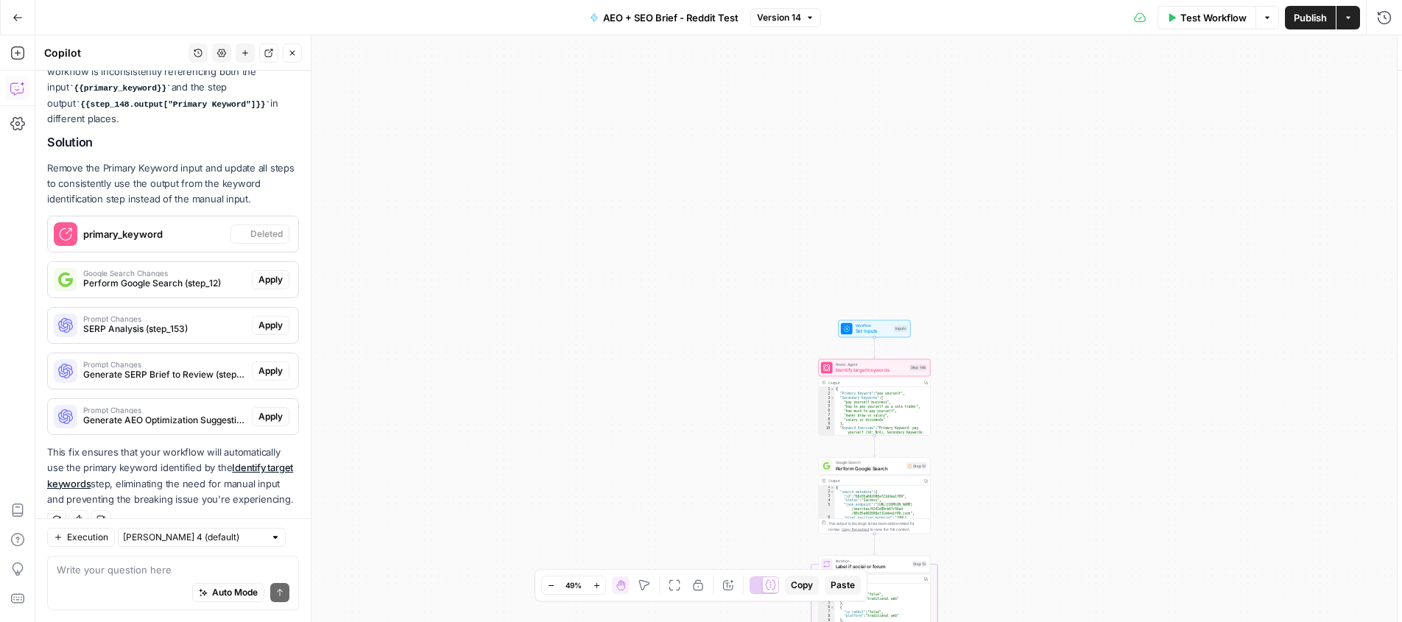
scroll to position [310, 0]
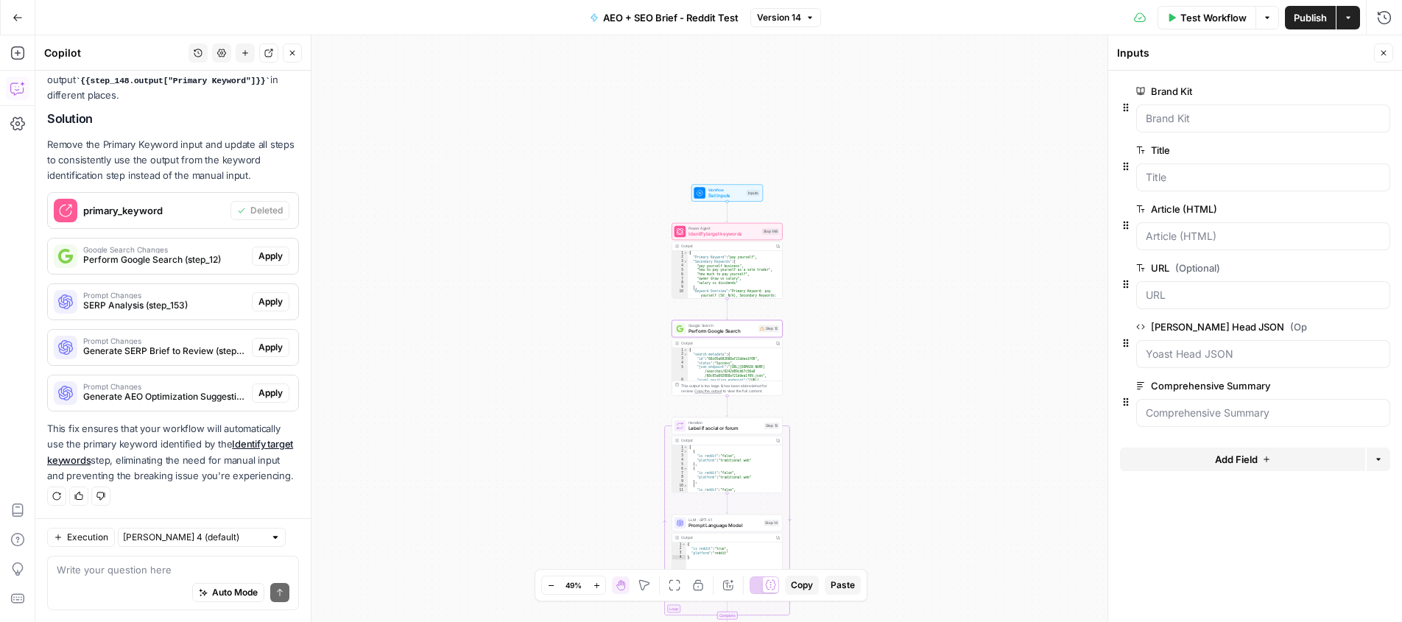
click at [216, 257] on span "Perform Google Search (step_12)" at bounding box center [164, 259] width 163 height 13
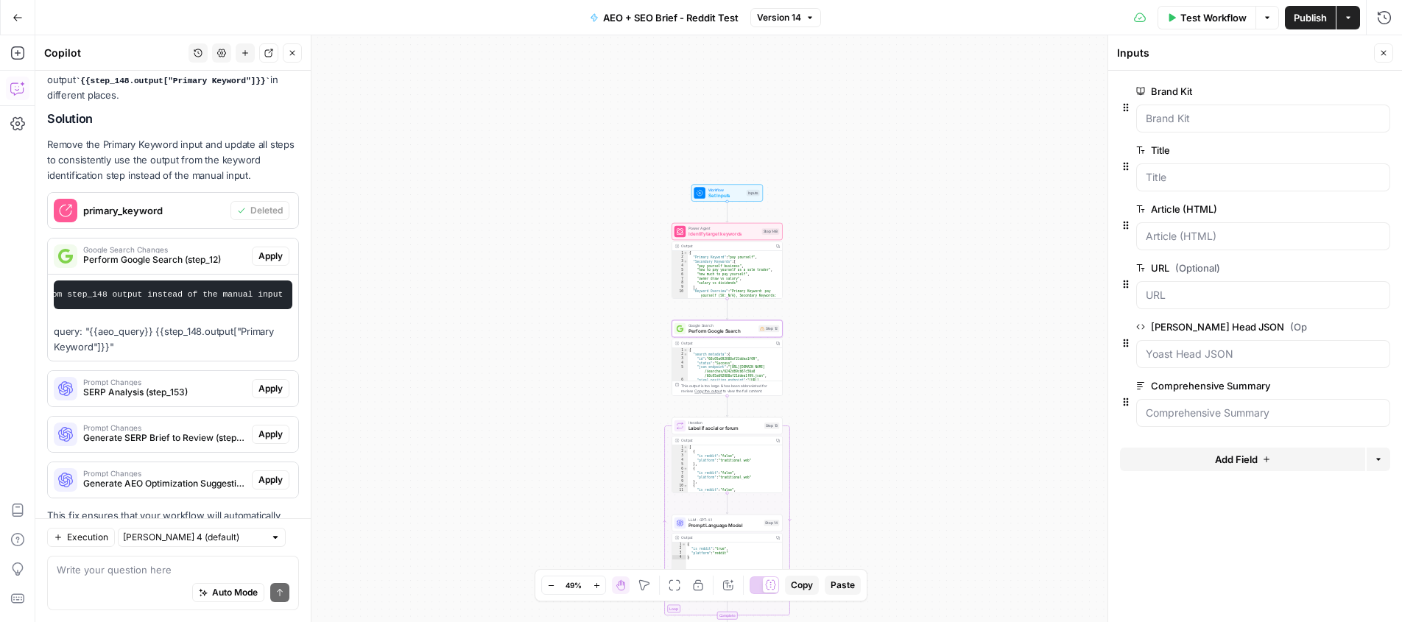
scroll to position [0, 0]
click at [268, 255] on span "Apply" at bounding box center [270, 256] width 24 height 13
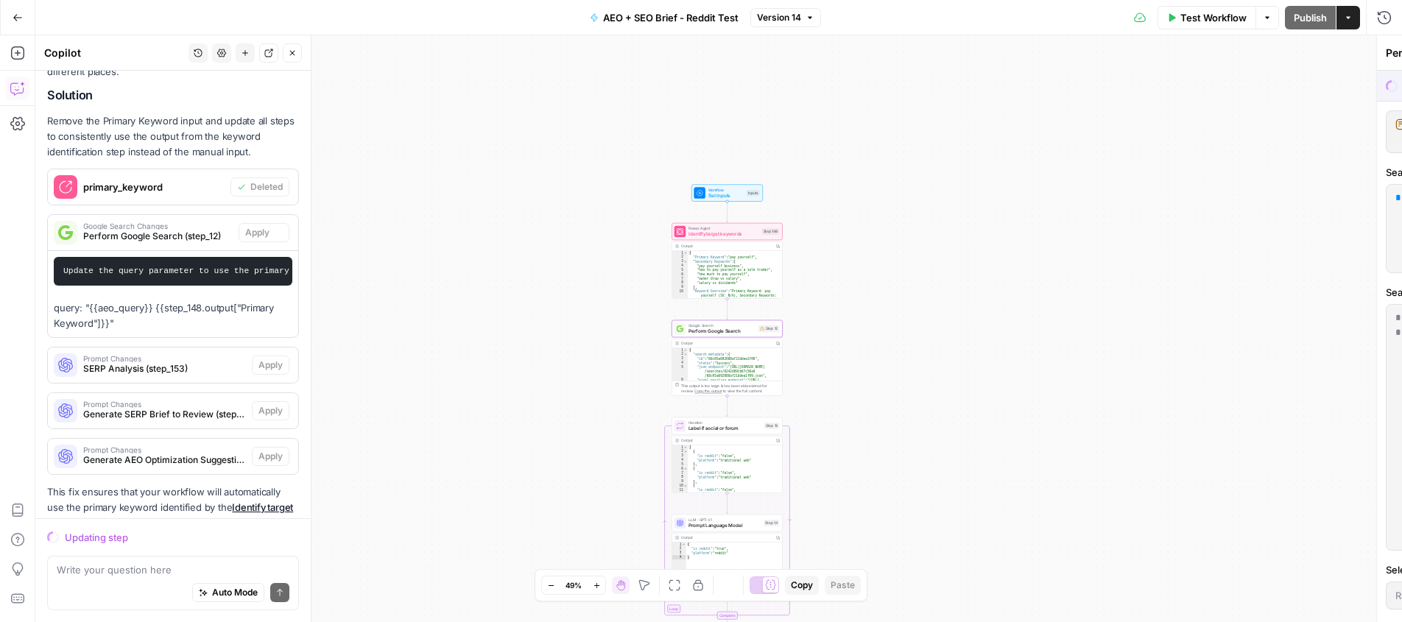
scroll to position [373, 0]
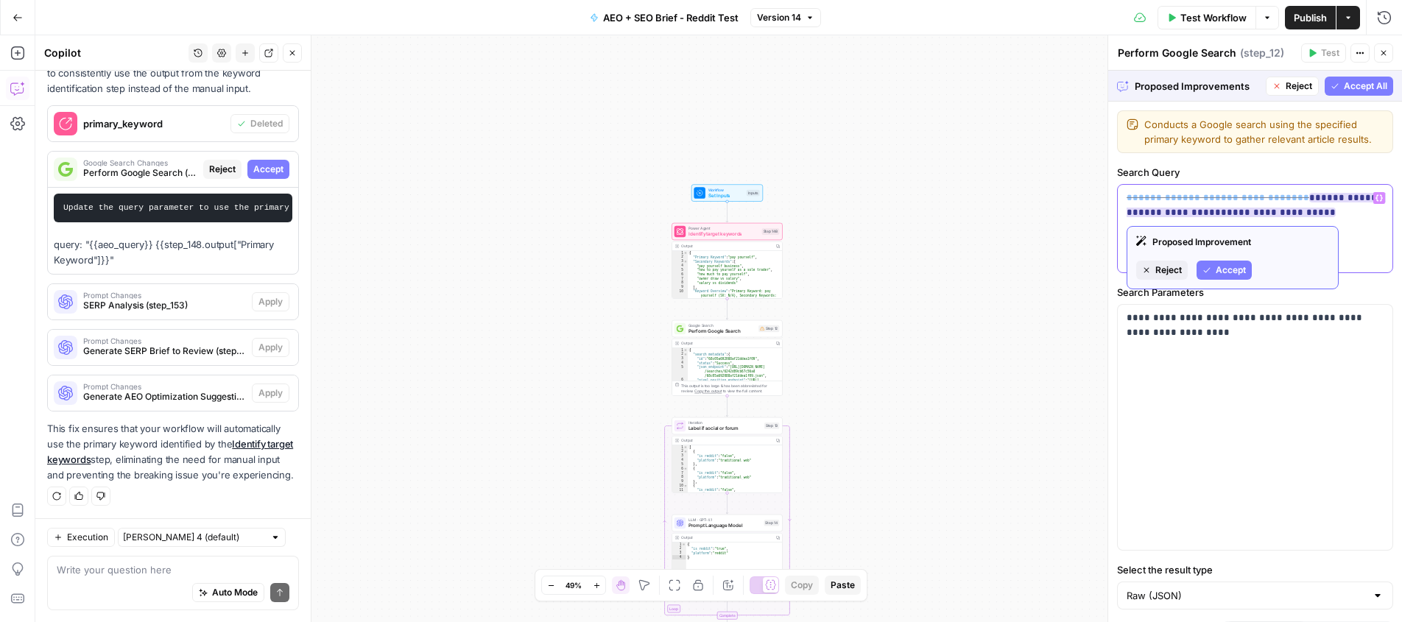
drag, startPoint x: 1352, startPoint y: 197, endPoint x: 1288, endPoint y: 195, distance: 64.1
click at [1288, 195] on ins "**********" at bounding box center [1255, 205] width 259 height 24
click at [1229, 267] on span "Accept" at bounding box center [1230, 270] width 30 height 13
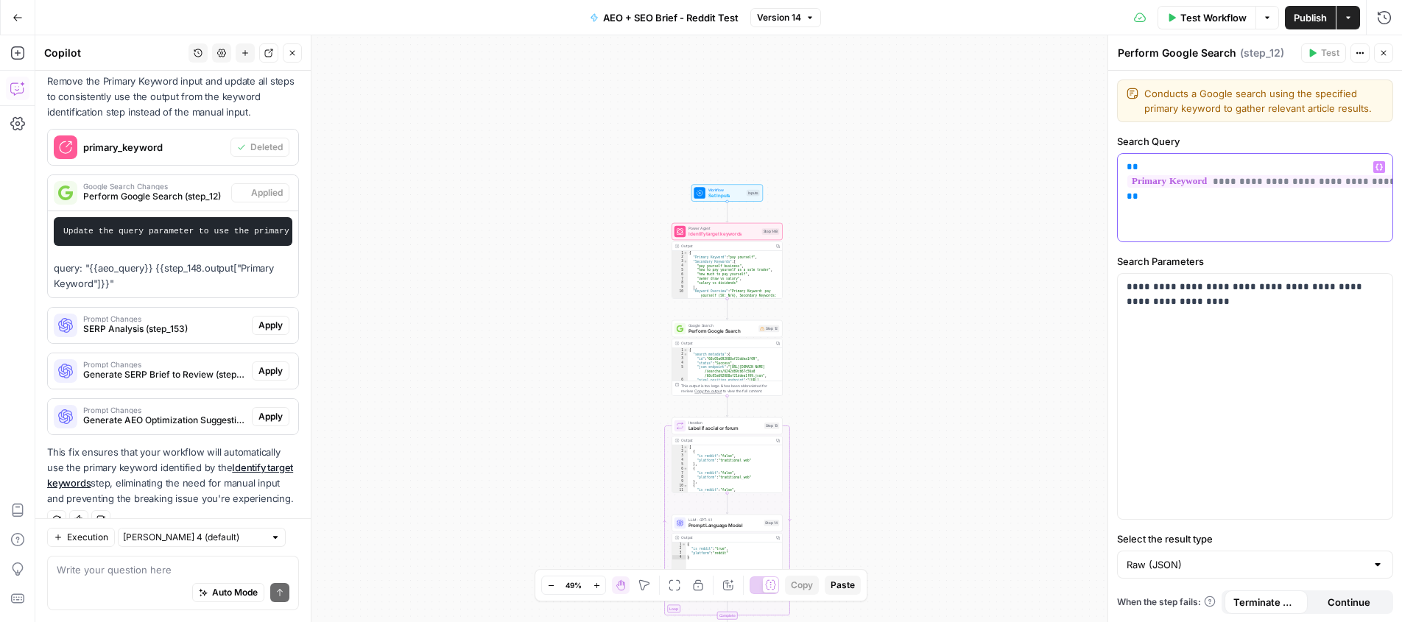
scroll to position [397, 0]
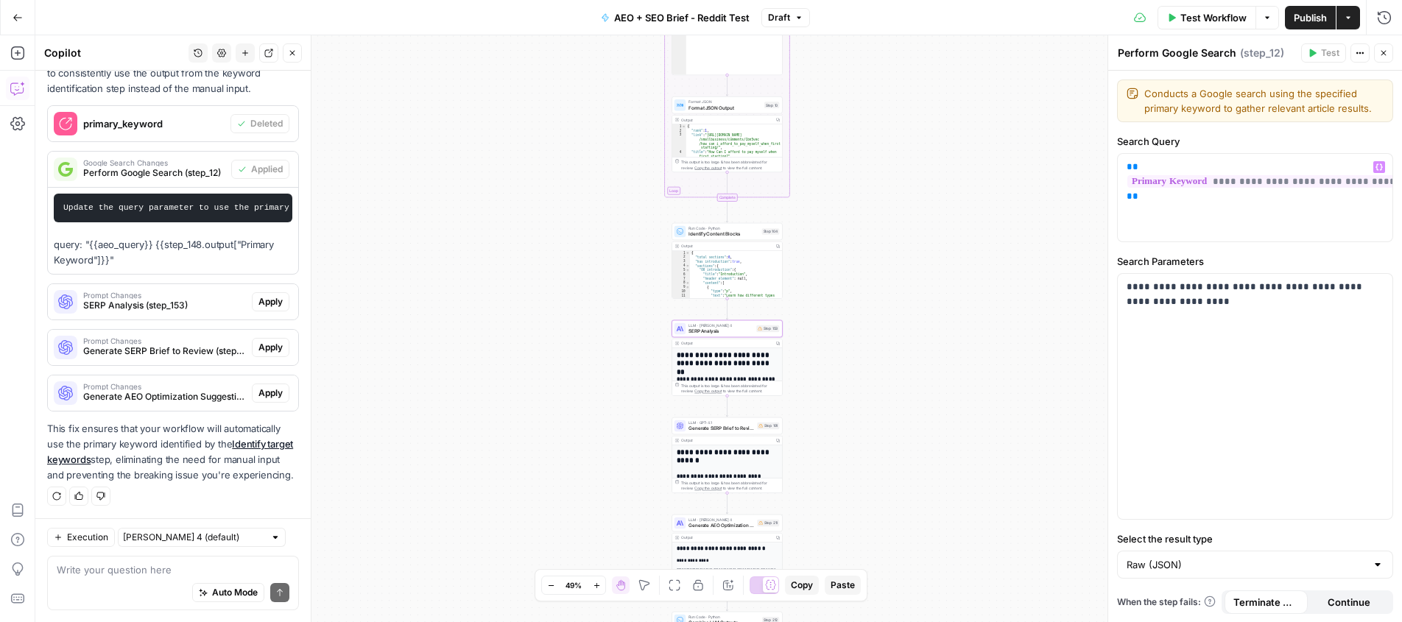
click at [272, 298] on span "Apply" at bounding box center [270, 301] width 24 height 13
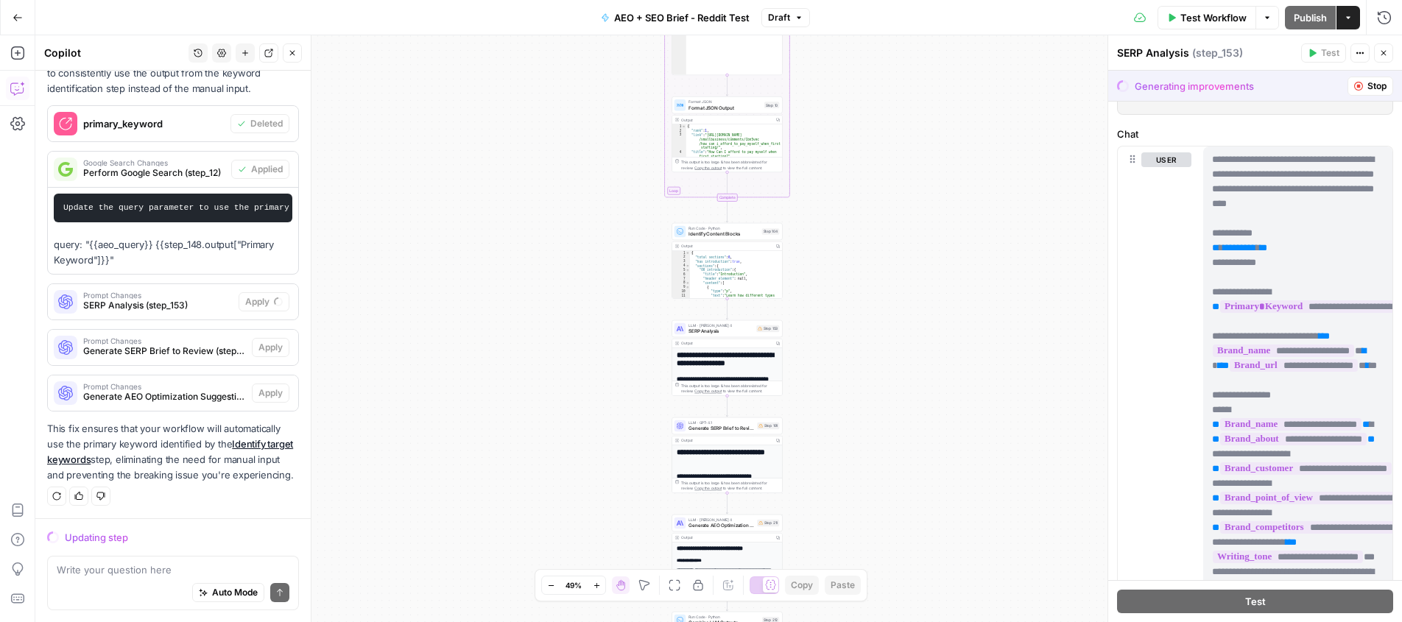
scroll to position [182, 0]
drag, startPoint x: 1282, startPoint y: 276, endPoint x: 1208, endPoint y: 247, distance: 79.3
click at [1208, 247] on div "**********" at bounding box center [1297, 446] width 189 height 600
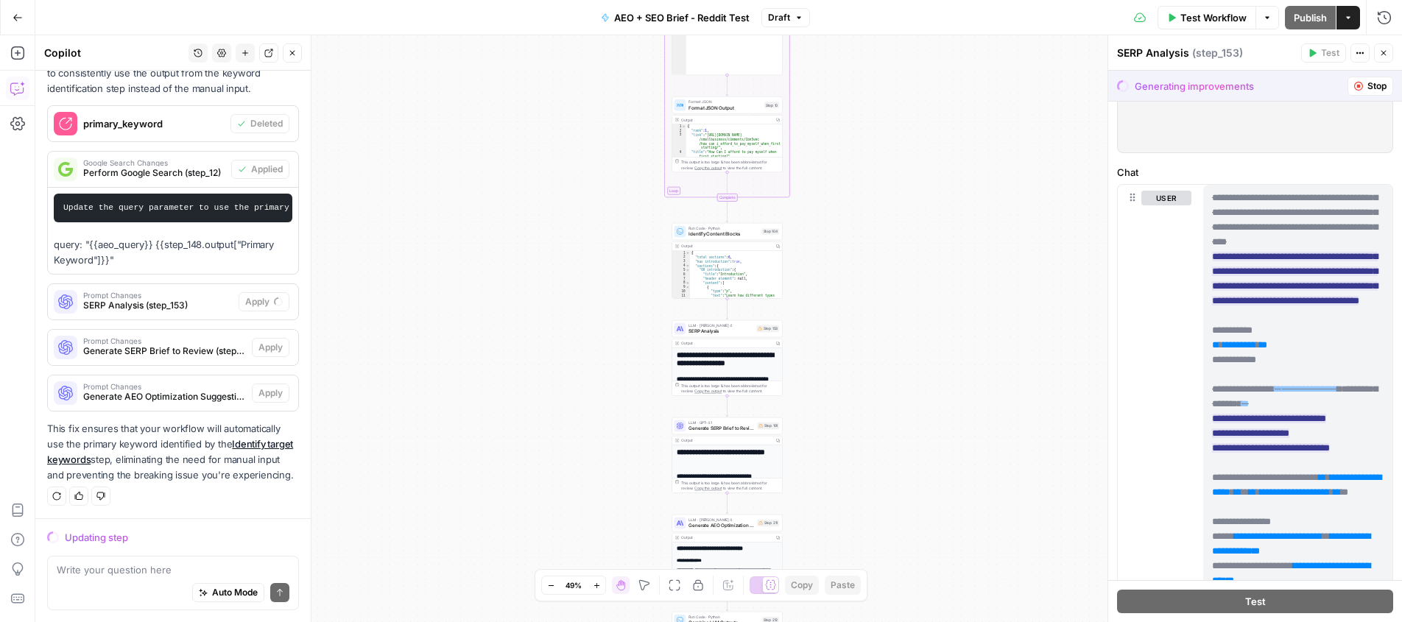
scroll to position [336, 0]
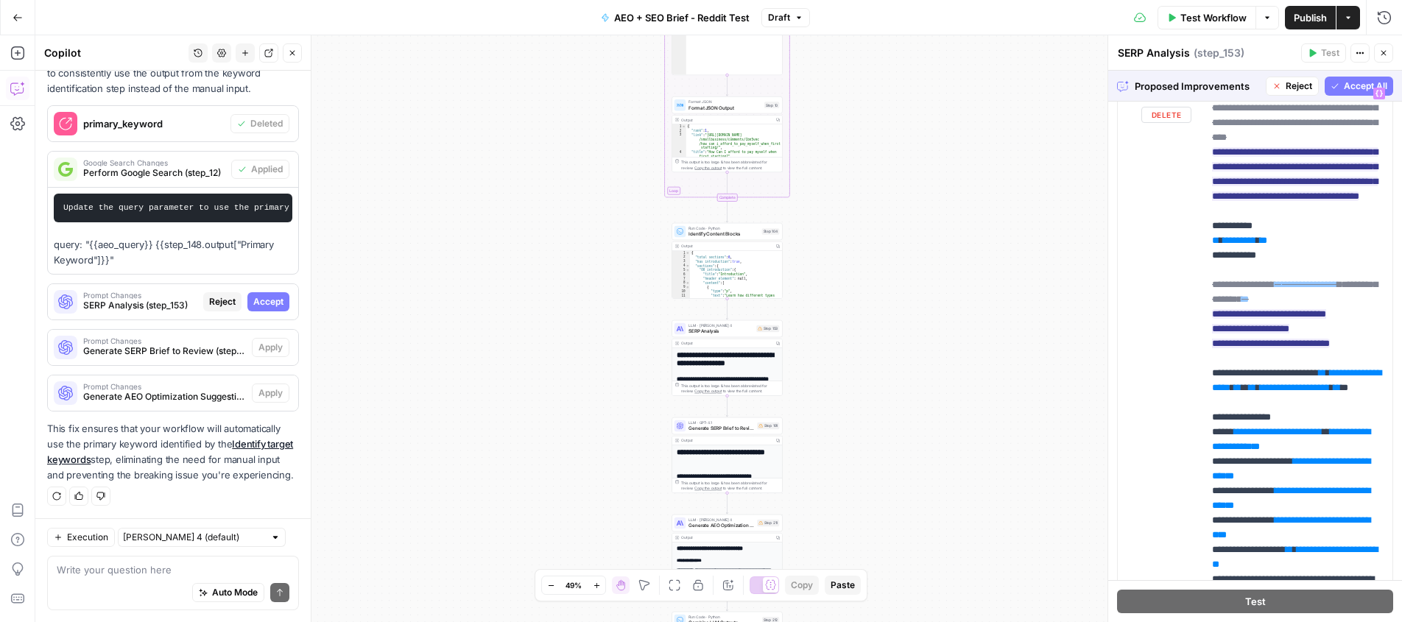
click at [1347, 80] on span "Accept All" at bounding box center [1364, 86] width 43 height 13
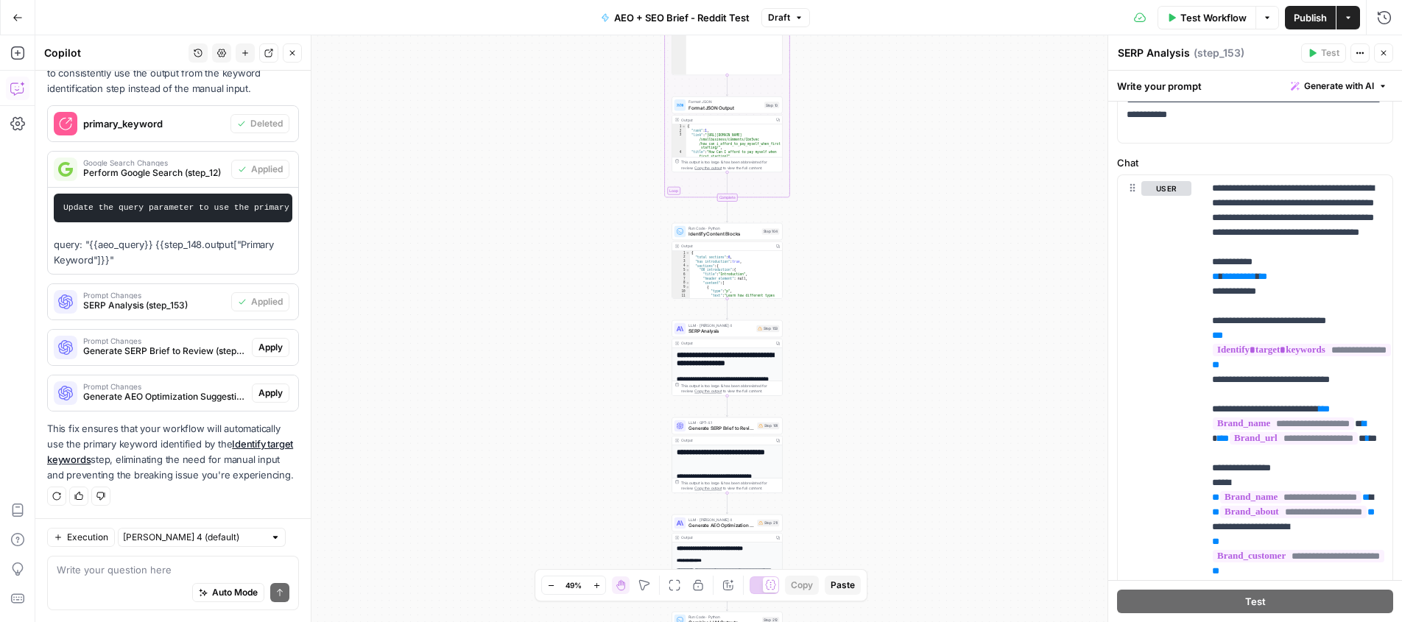
scroll to position [166, 0]
drag, startPoint x: 1251, startPoint y: 302, endPoint x: 1210, endPoint y: 280, distance: 46.4
click at [1210, 280] on div "**********" at bounding box center [1297, 476] width 189 height 600
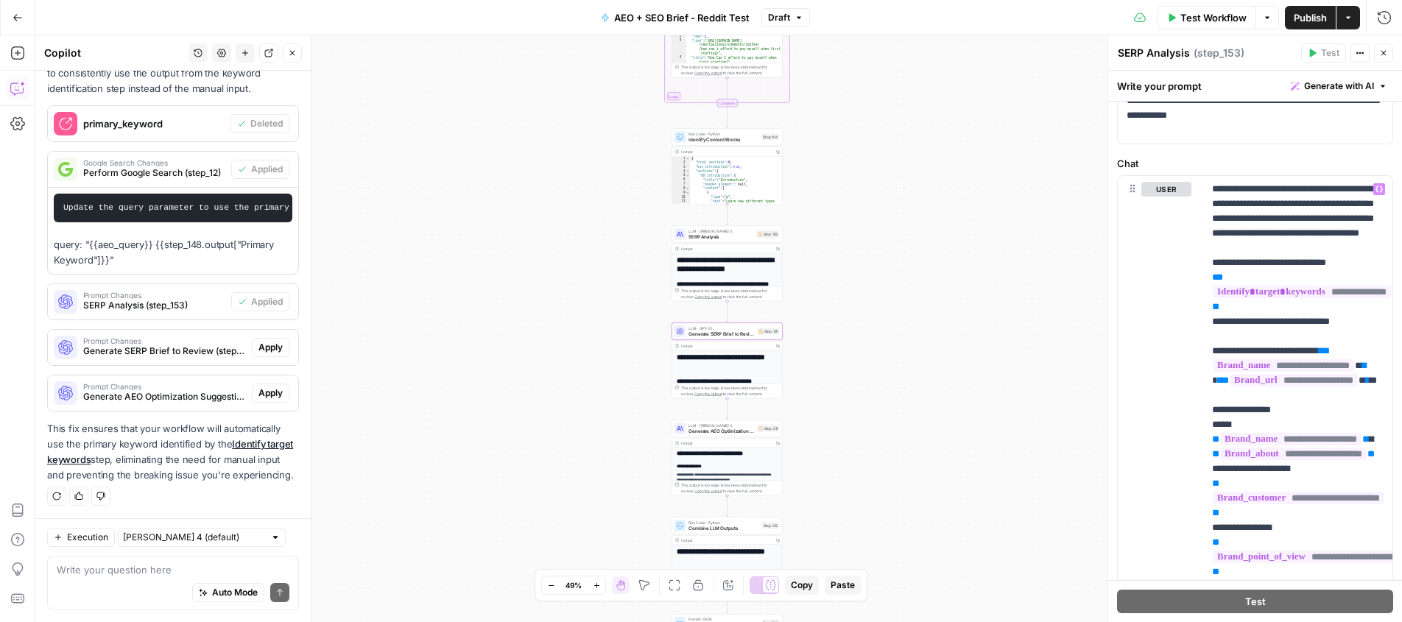
click at [266, 347] on span "Apply" at bounding box center [270, 347] width 24 height 13
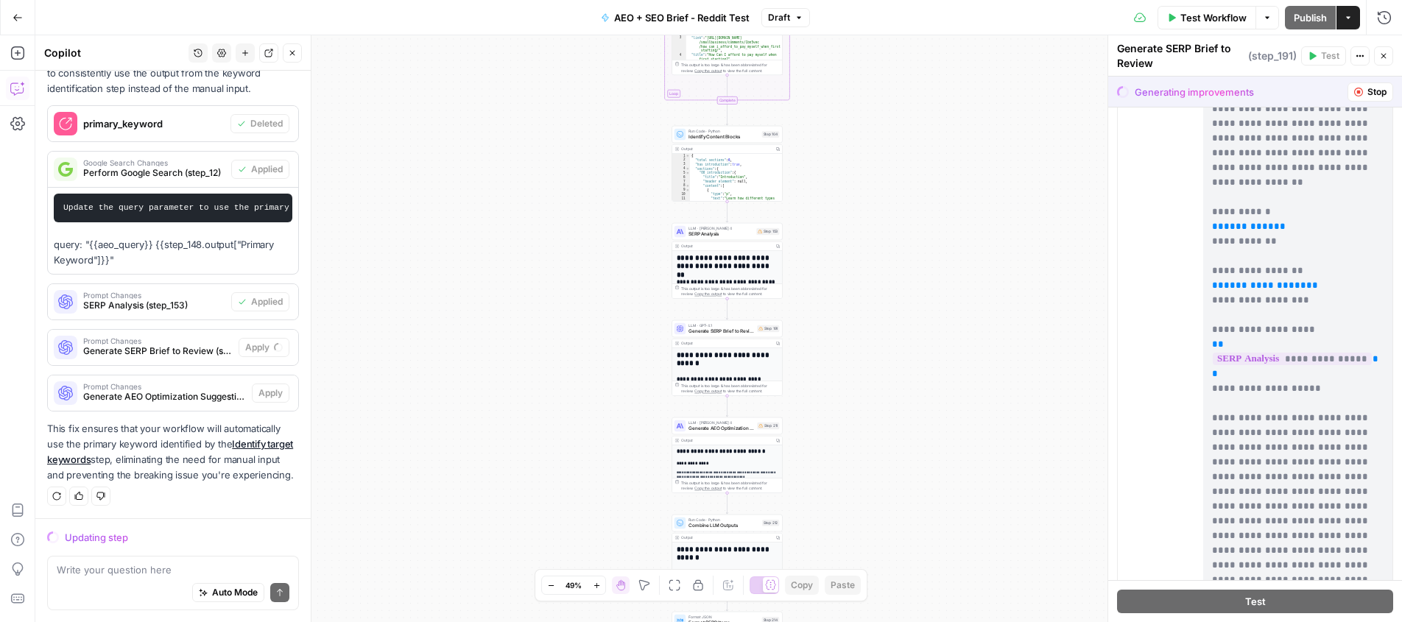
scroll to position [0, 0]
drag, startPoint x: 1235, startPoint y: 203, endPoint x: 1211, endPoint y: 199, distance: 24.6
click at [1212, 199] on p "**********" at bounding box center [1298, 344] width 172 height 515
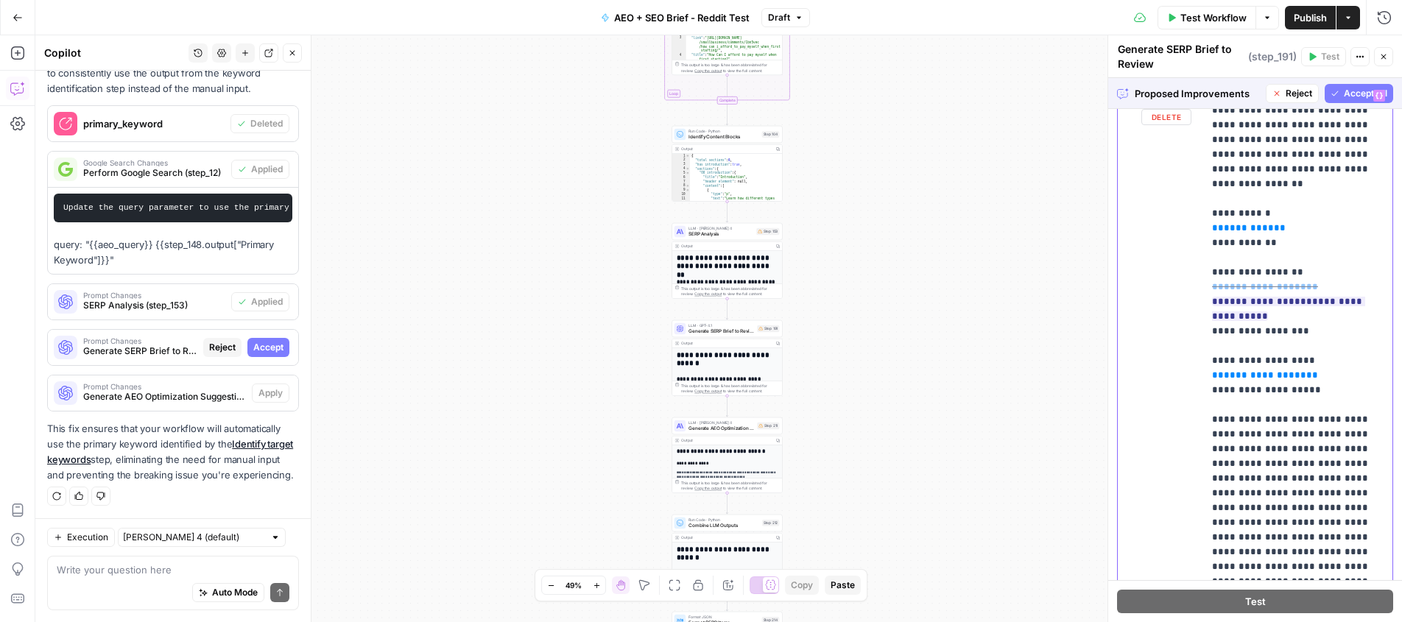
drag, startPoint x: 1263, startPoint y: 226, endPoint x: 1207, endPoint y: 201, distance: 61.3
click at [1207, 201] on div "**********" at bounding box center [1297, 360] width 189 height 557
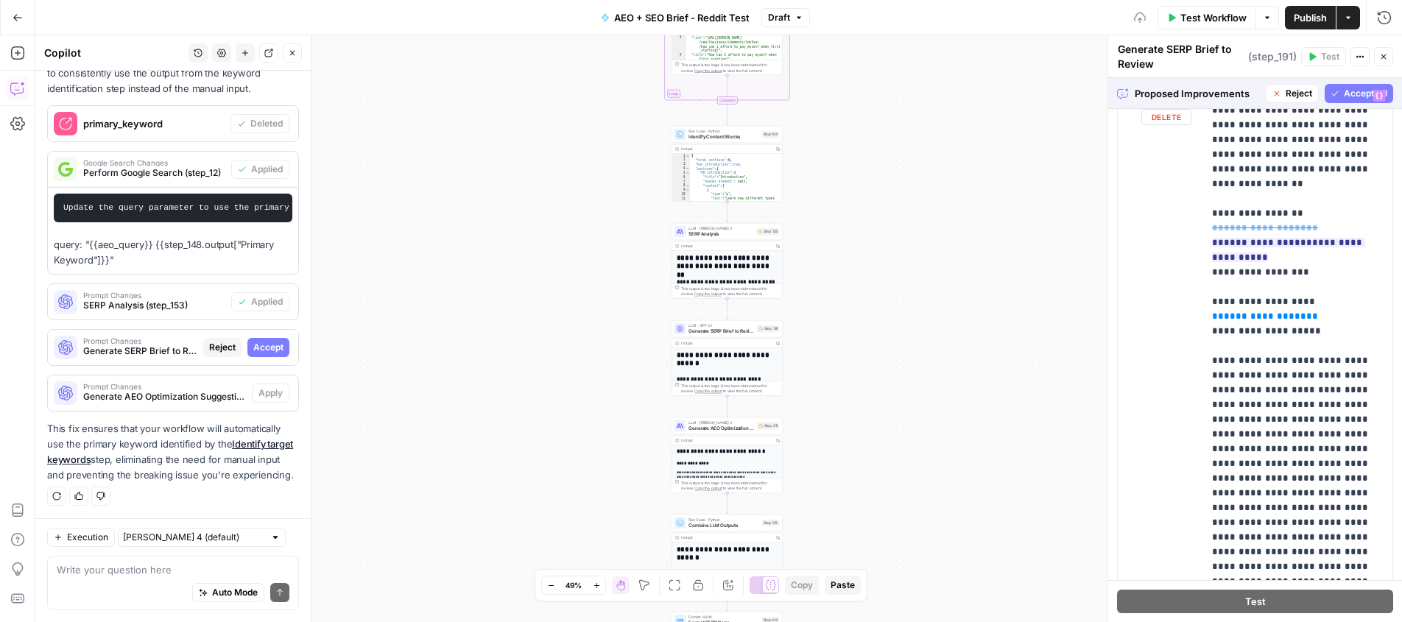
click at [1347, 91] on span "Accept All" at bounding box center [1364, 93] width 43 height 13
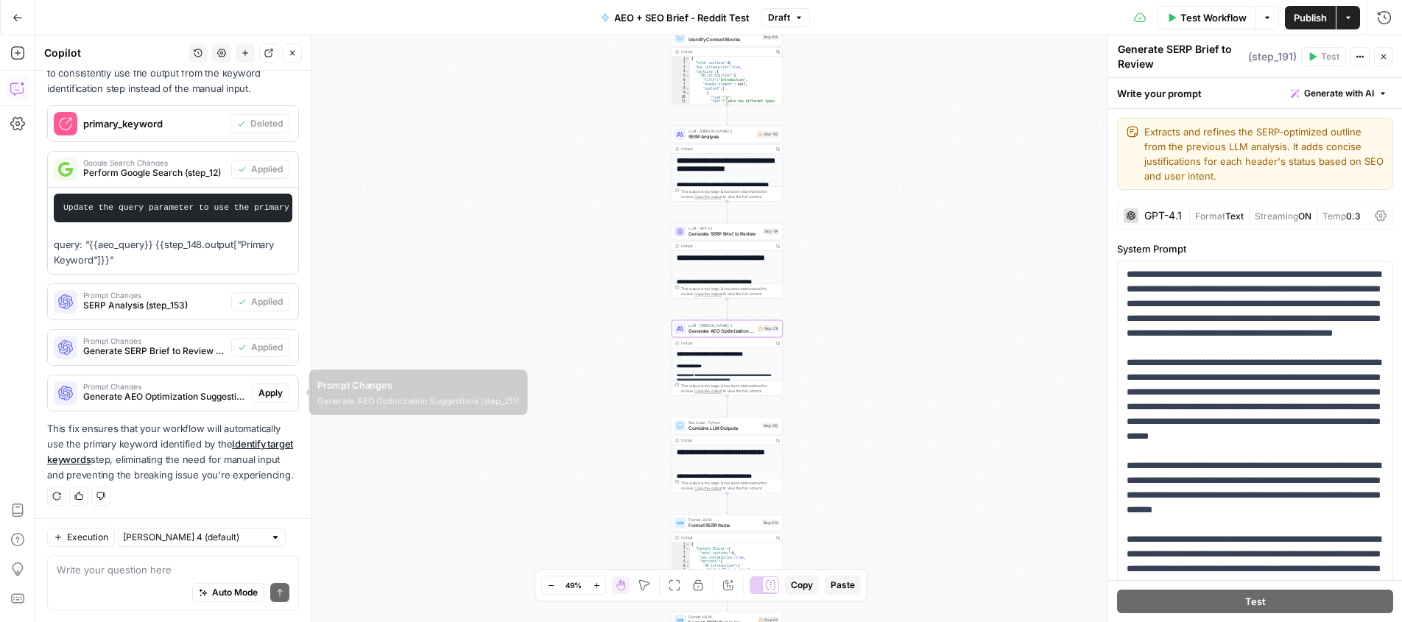
click at [264, 395] on span "Apply" at bounding box center [270, 392] width 24 height 13
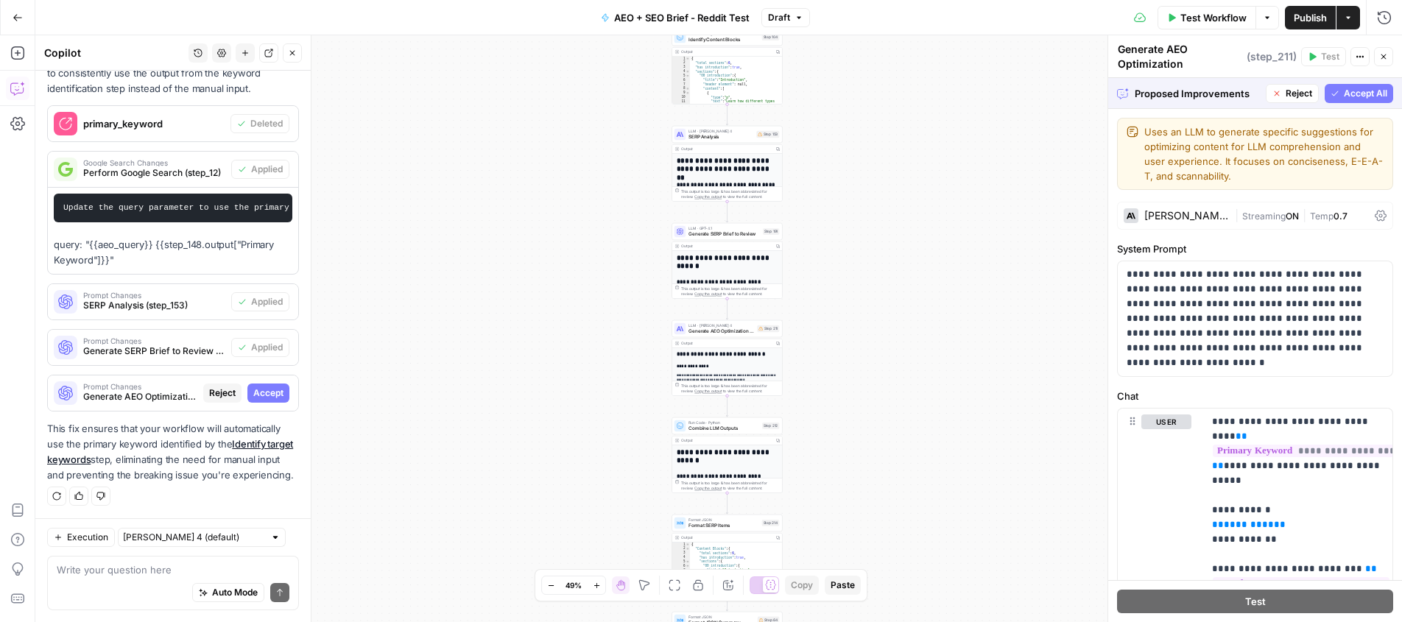
click at [1352, 91] on span "Accept All" at bounding box center [1364, 93] width 43 height 13
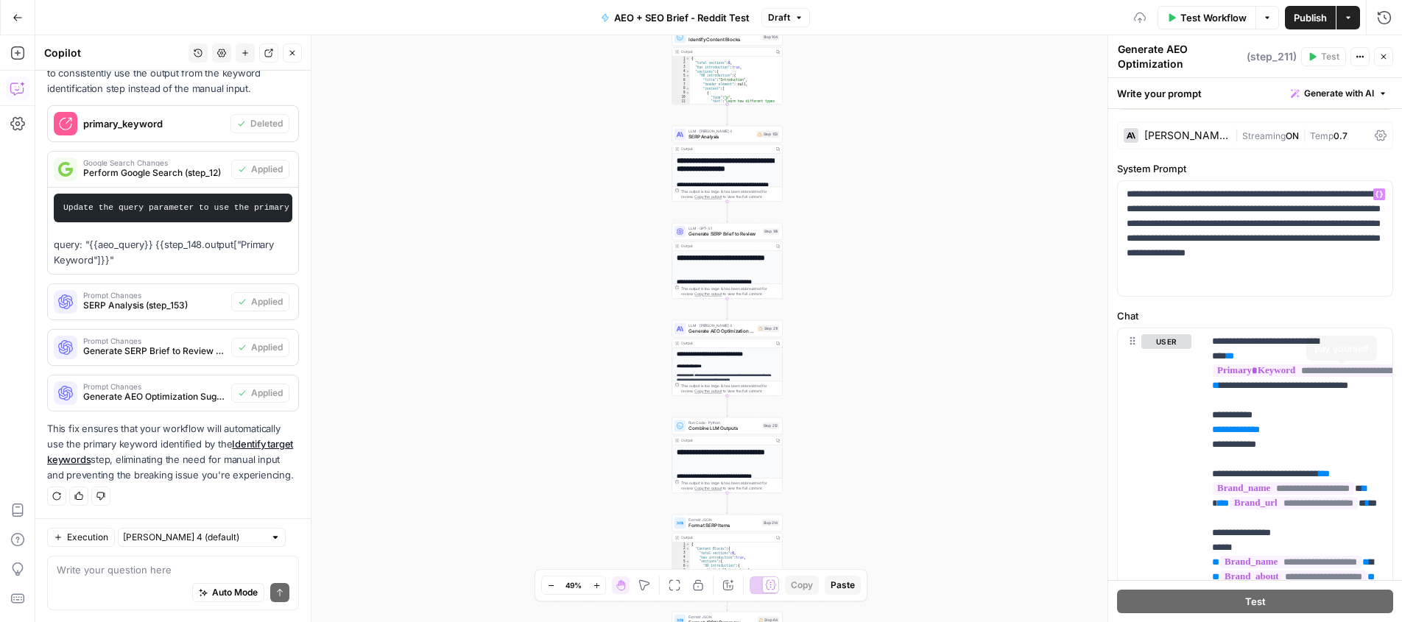
scroll to position [82, 0]
drag, startPoint x: 1289, startPoint y: 441, endPoint x: 1209, endPoint y: 412, distance: 85.2
click at [1209, 412] on div "**********" at bounding box center [1297, 627] width 189 height 600
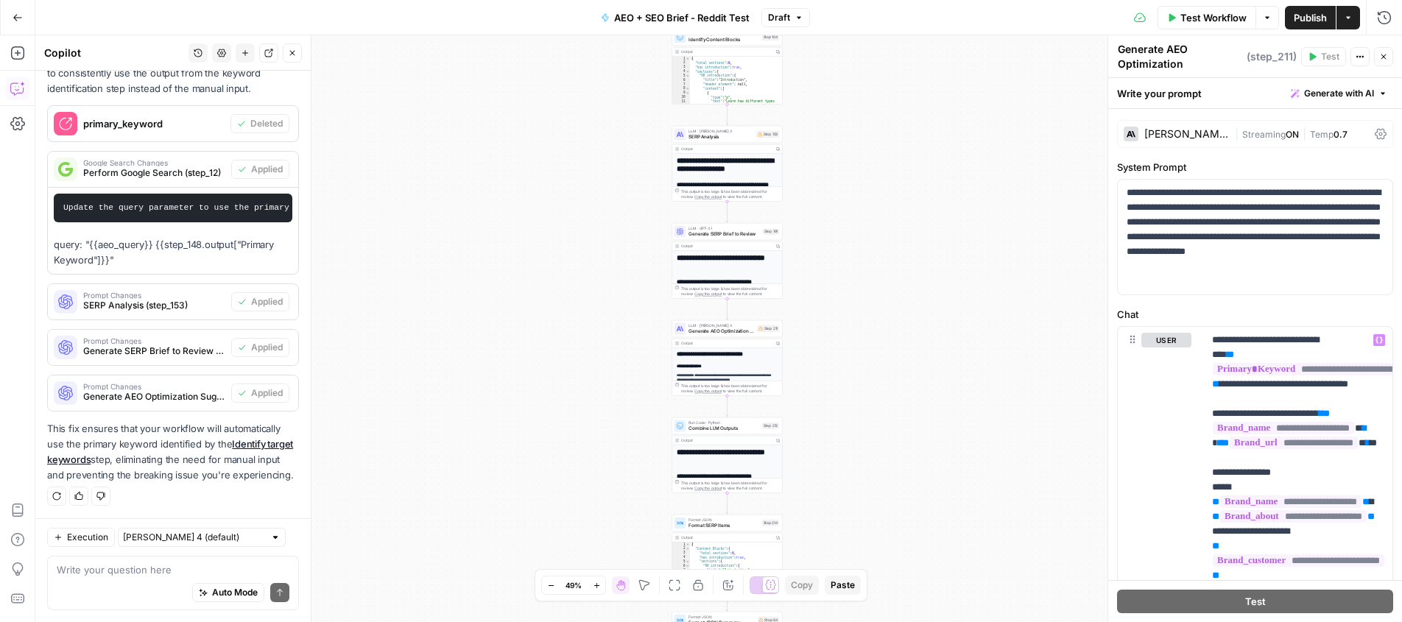
click at [1201, 21] on span "Test Workflow" at bounding box center [1213, 17] width 66 height 15
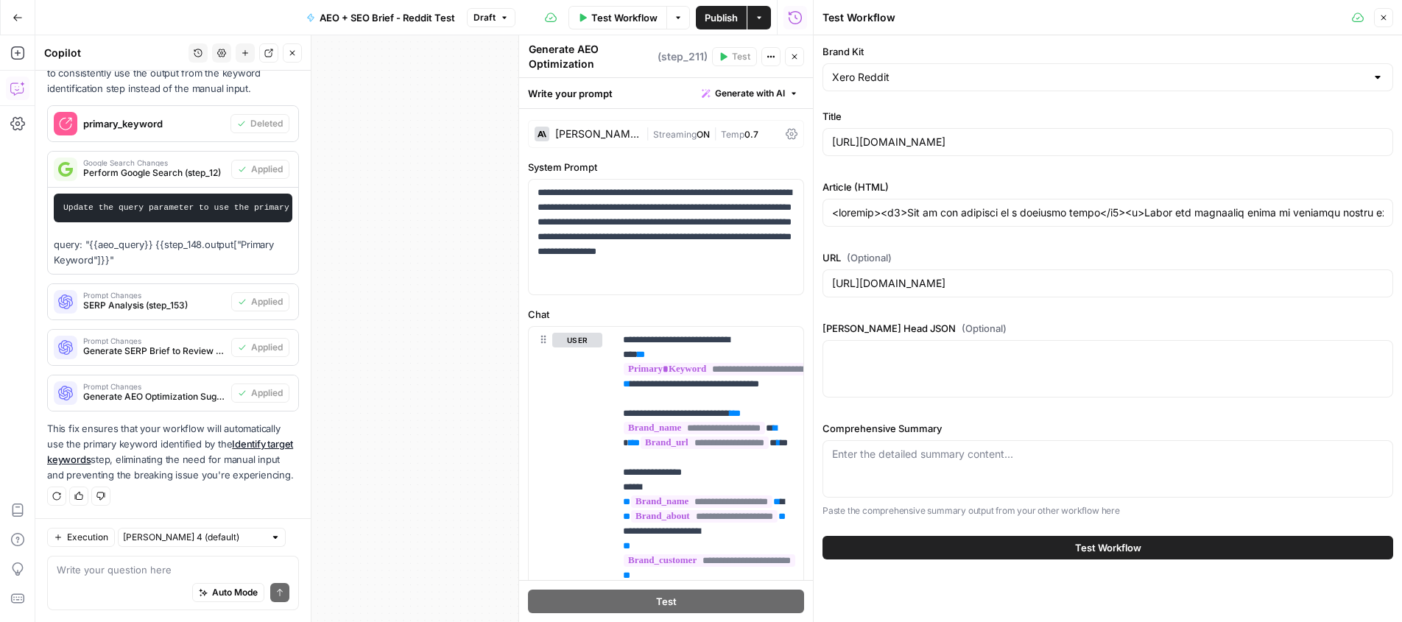
click at [986, 542] on button "Test Workflow" at bounding box center [1107, 548] width 571 height 24
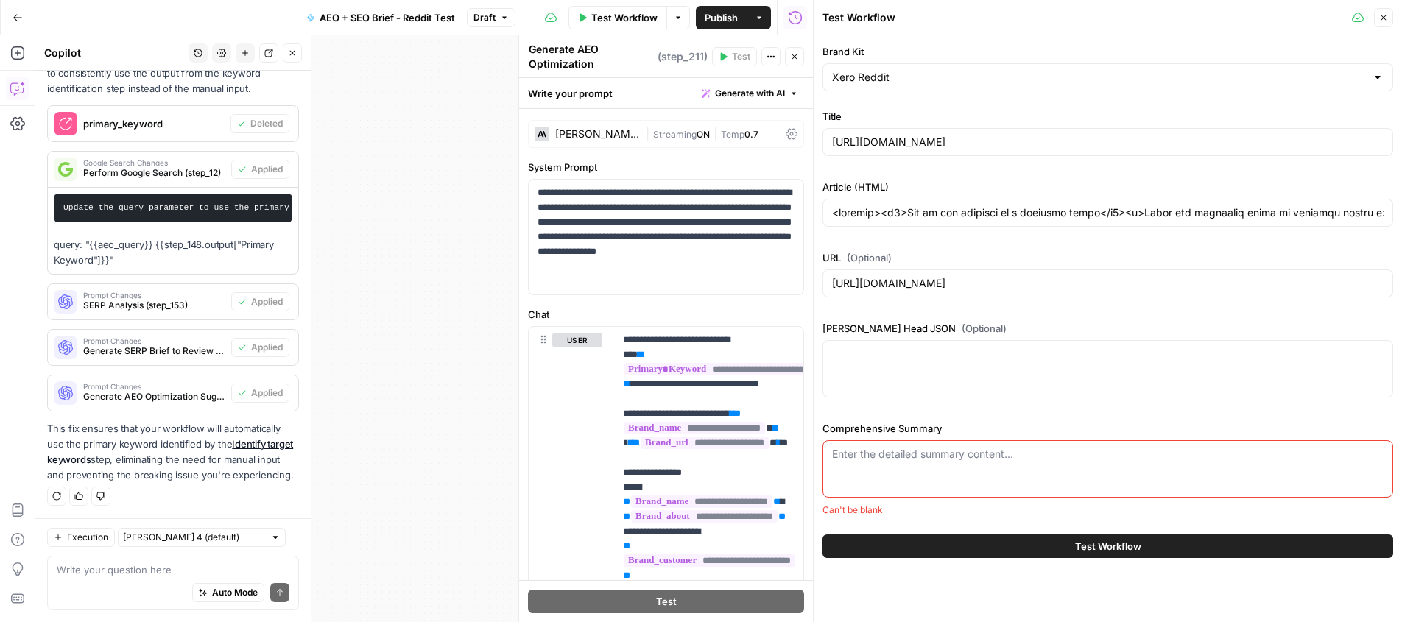
click at [956, 462] on div "Enter the detailed summary content..." at bounding box center [1107, 468] width 571 height 57
click at [1382, 15] on icon "button" at bounding box center [1383, 17] width 9 height 9
type input "<article><h1>How to pay yourself as a business owner</h1><p>Learn how different…"
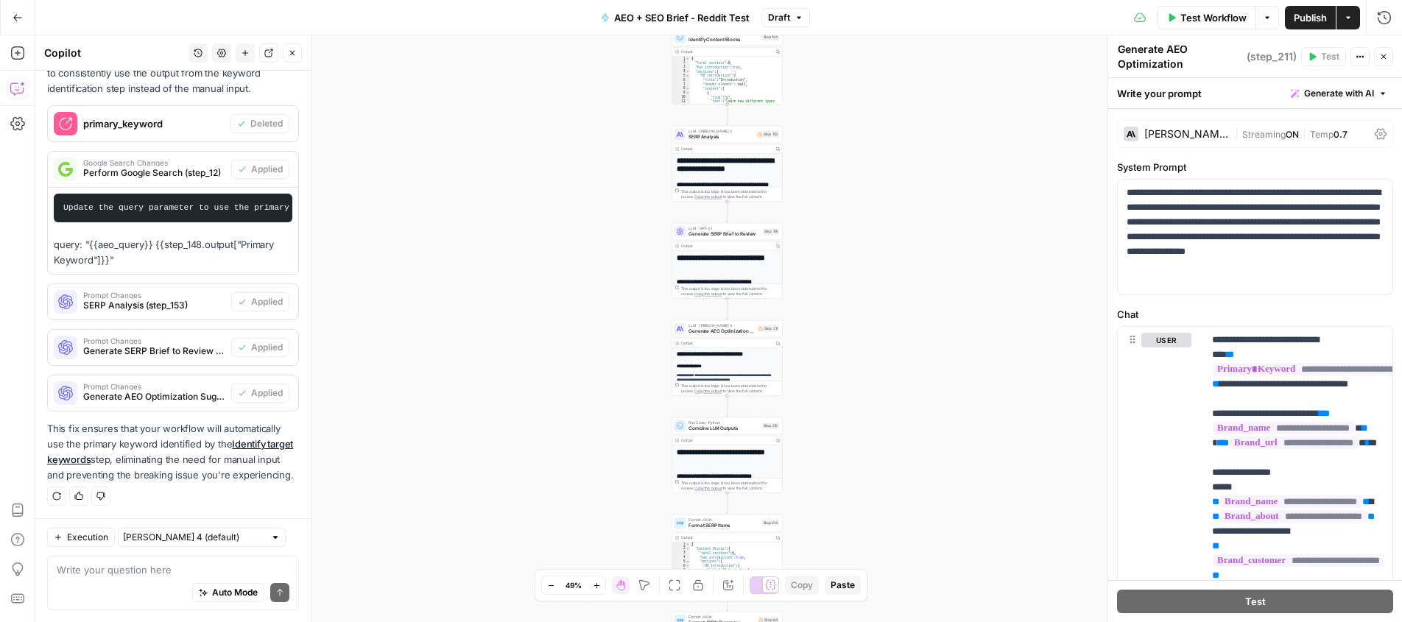
click at [1307, 16] on span "Publish" at bounding box center [1309, 17] width 33 height 15
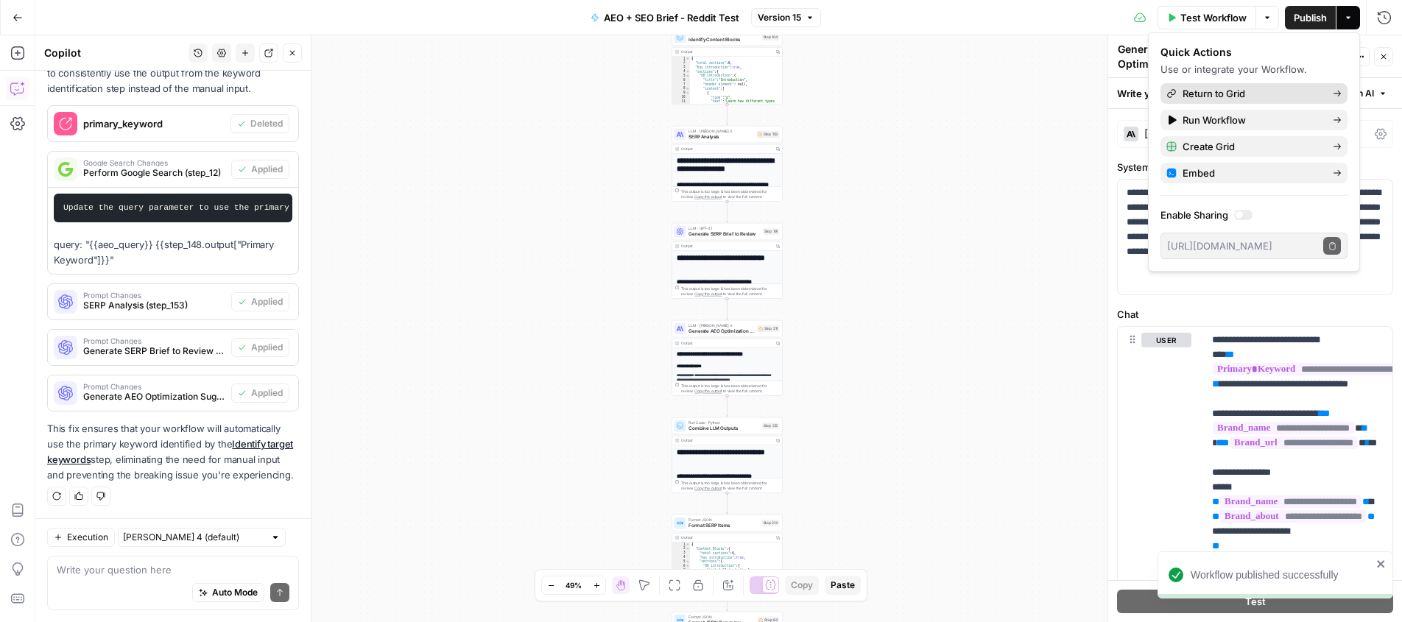
click at [1215, 95] on span "Return to Grid" at bounding box center [1251, 93] width 138 height 15
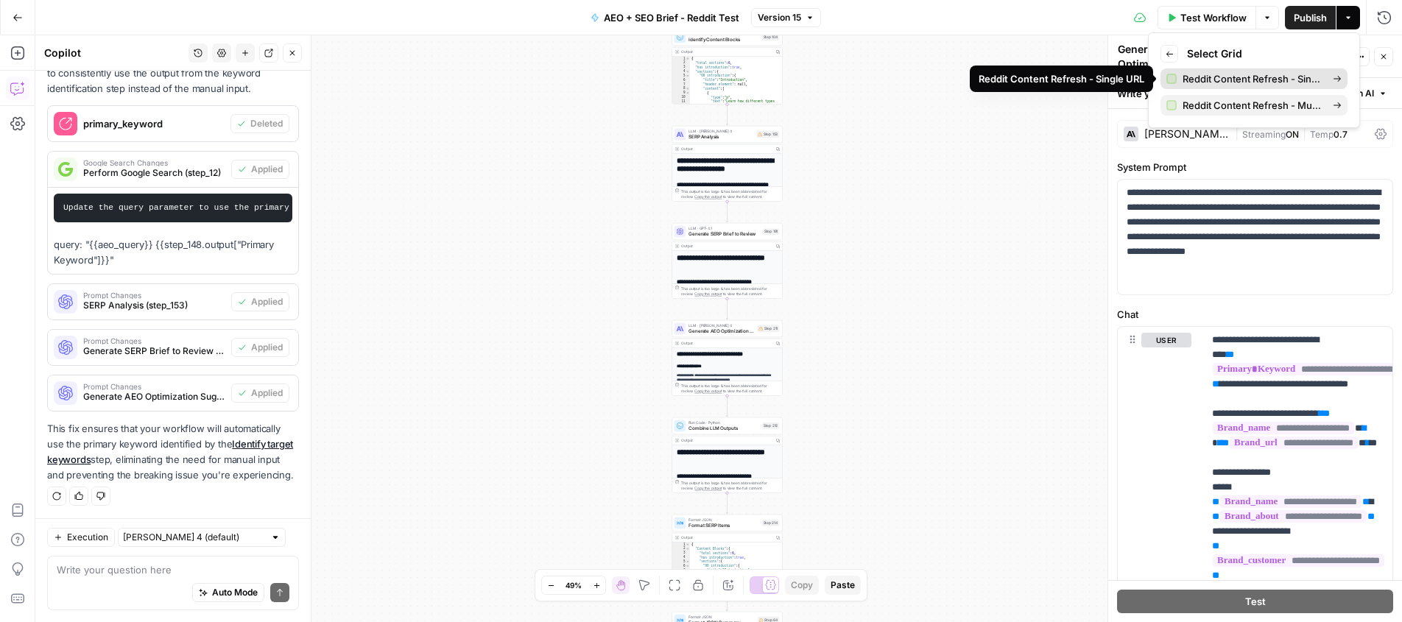
click at [1295, 76] on span "Reddit Content Refresh - Single URL" at bounding box center [1251, 78] width 138 height 15
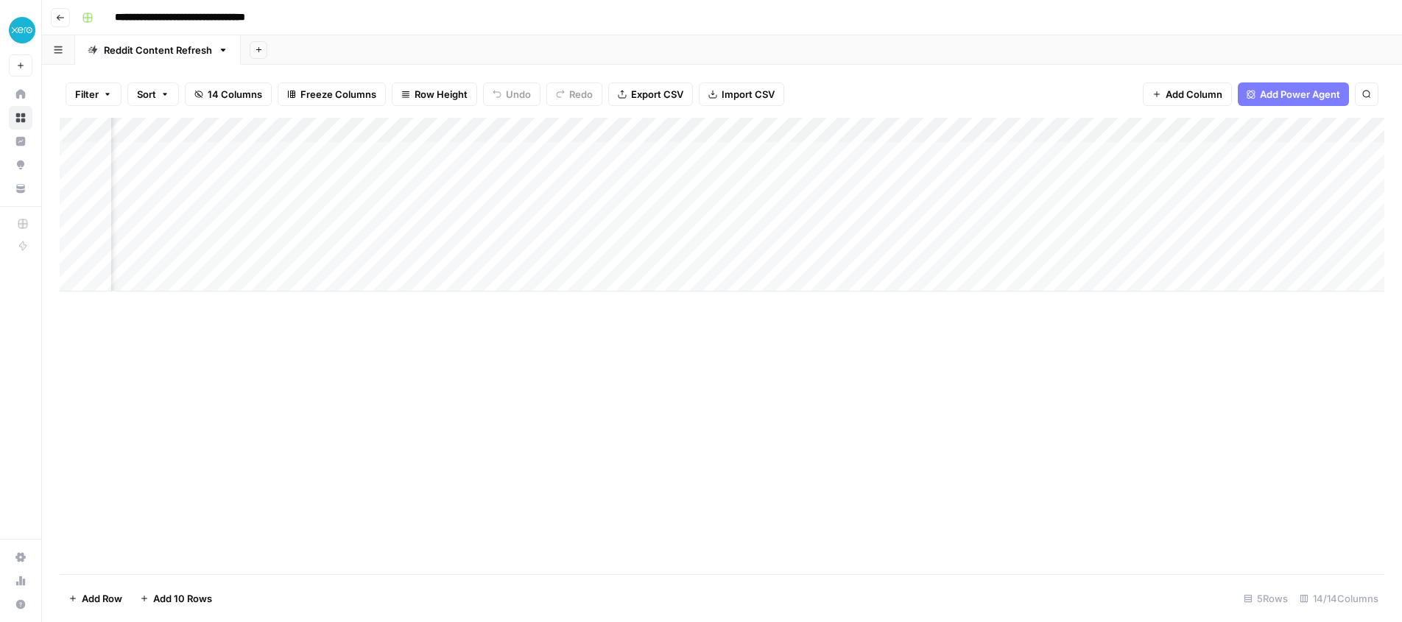
scroll to position [0, 295]
click at [787, 155] on div "Add Column" at bounding box center [722, 205] width 1324 height 174
click at [928, 129] on div "Add Column" at bounding box center [722, 205] width 1324 height 174
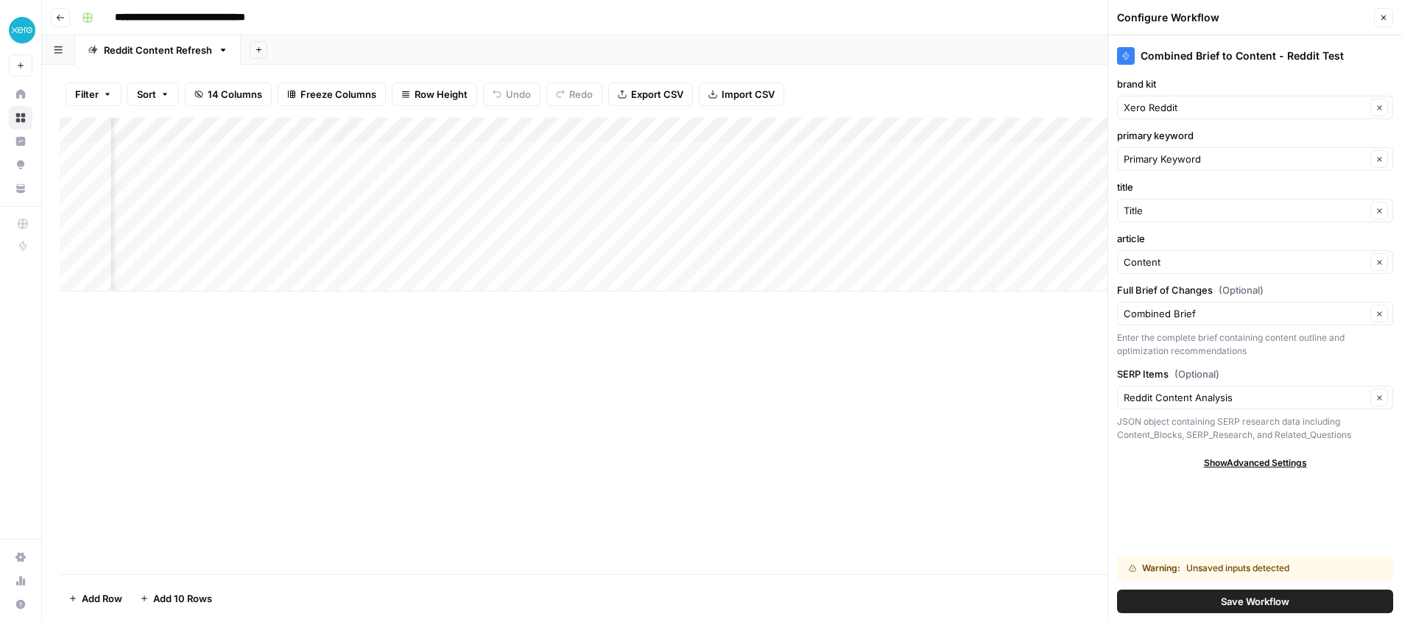
scroll to position [0, 762]
click at [935, 336] on div "Add Column" at bounding box center [722, 346] width 1324 height 456
click at [1246, 603] on span "Save Workflow" at bounding box center [1255, 601] width 68 height 15
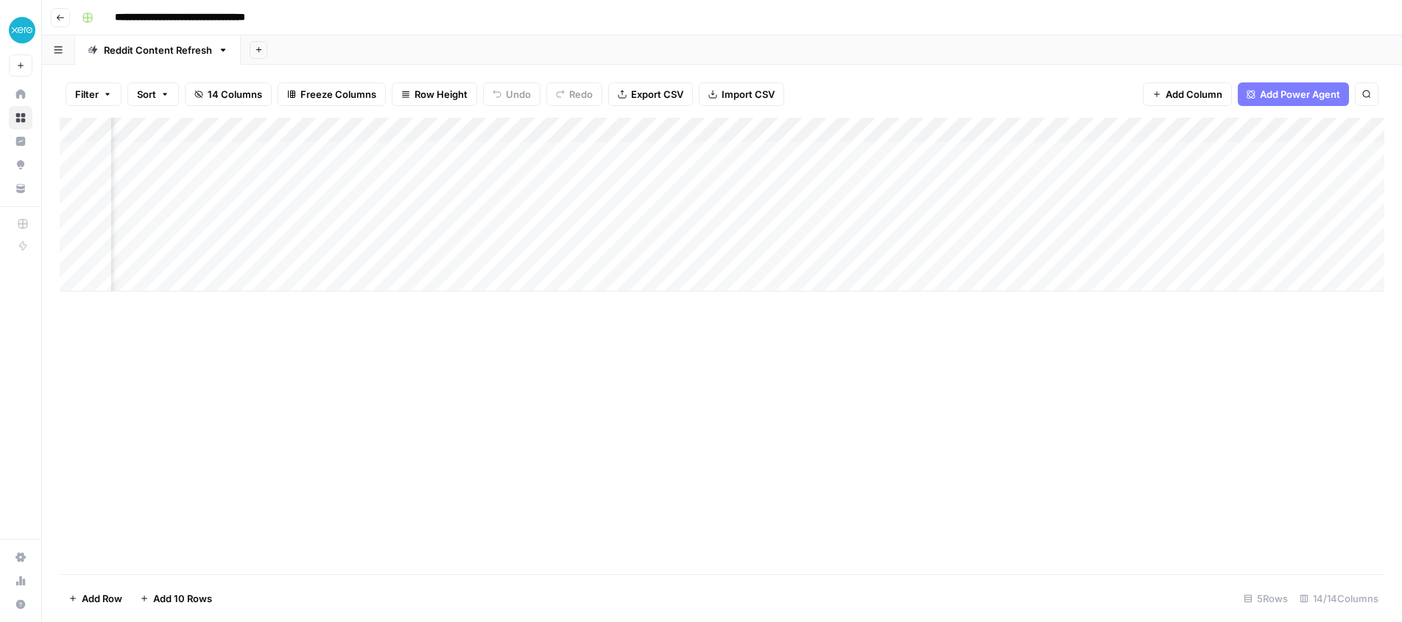
click at [1026, 128] on div "Add Column" at bounding box center [722, 205] width 1324 height 174
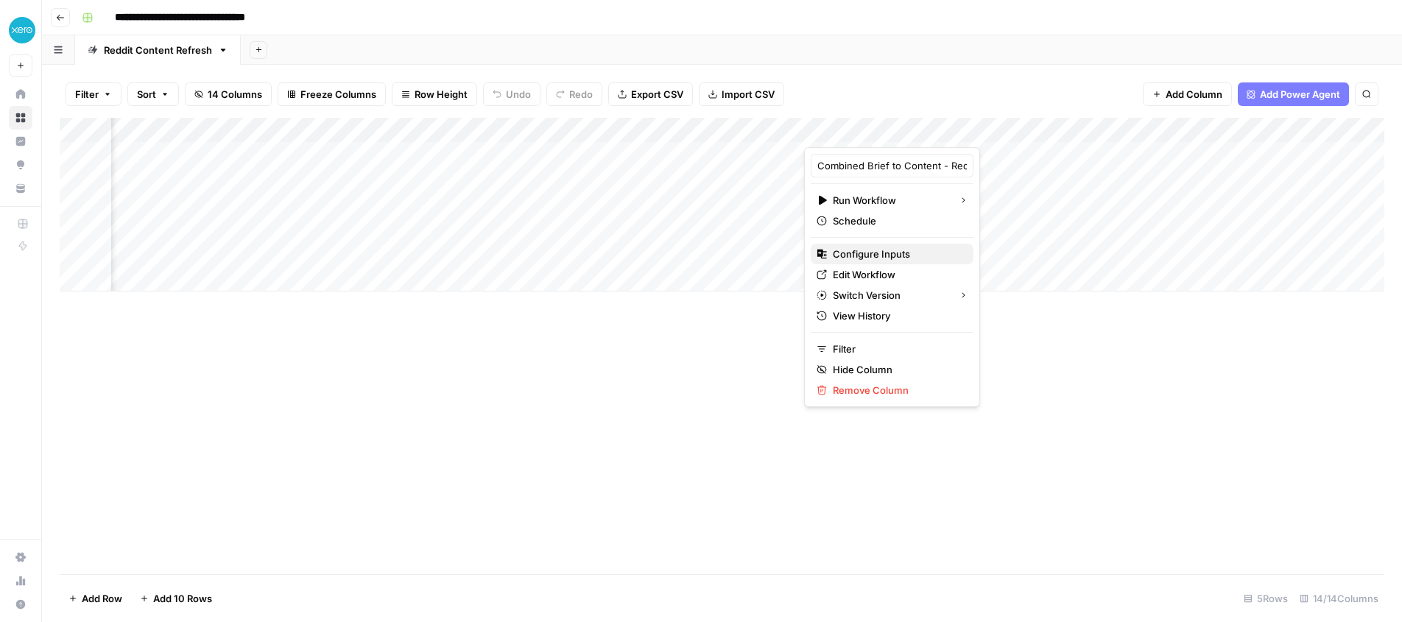
click at [874, 250] on span "Configure Inputs" at bounding box center [897, 254] width 129 height 15
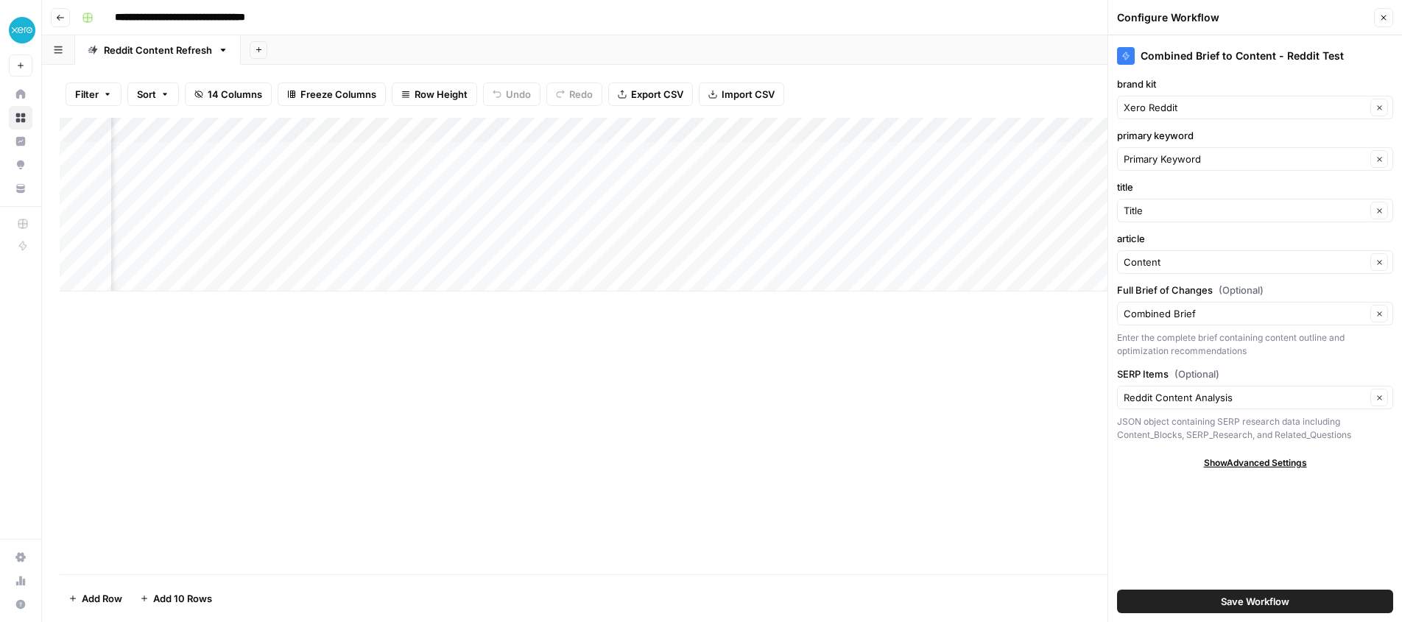
click at [1212, 599] on button "Save Workflow" at bounding box center [1255, 602] width 276 height 24
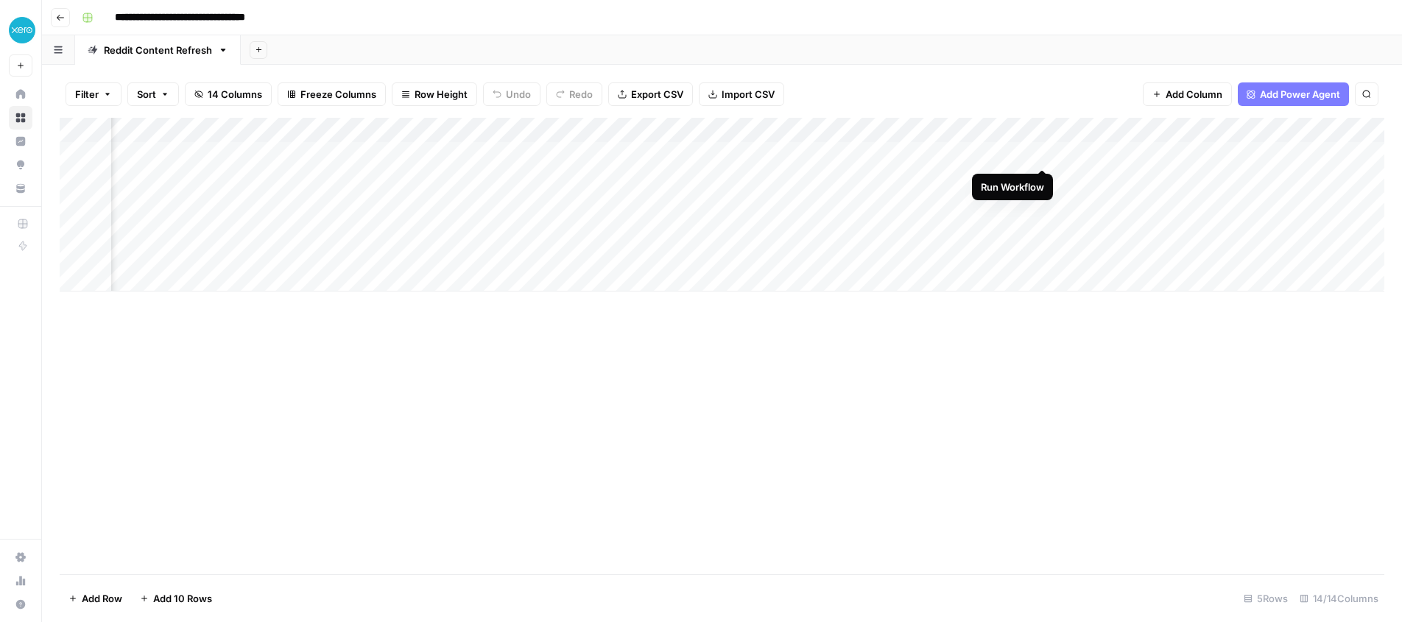
click at [1039, 152] on div "Add Column" at bounding box center [722, 205] width 1324 height 174
click at [1025, 132] on div "Add Column" at bounding box center [722, 205] width 1324 height 174
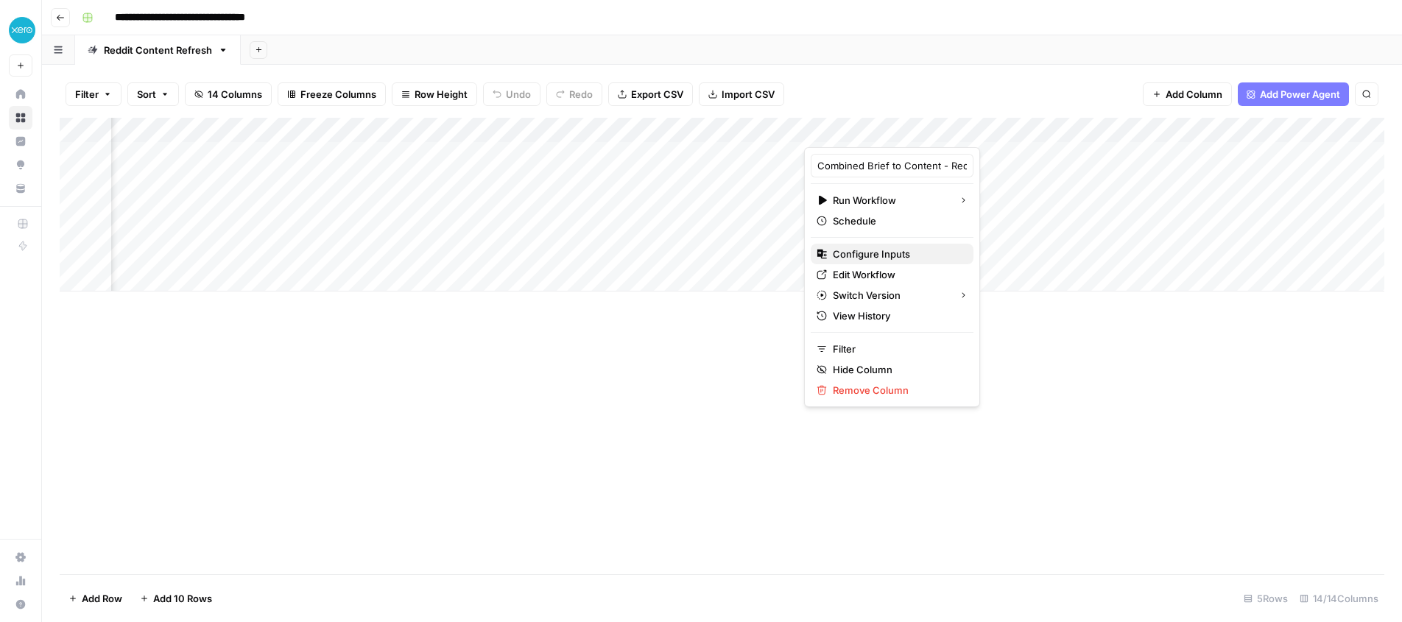
click at [885, 249] on span "Configure Inputs" at bounding box center [897, 254] width 129 height 15
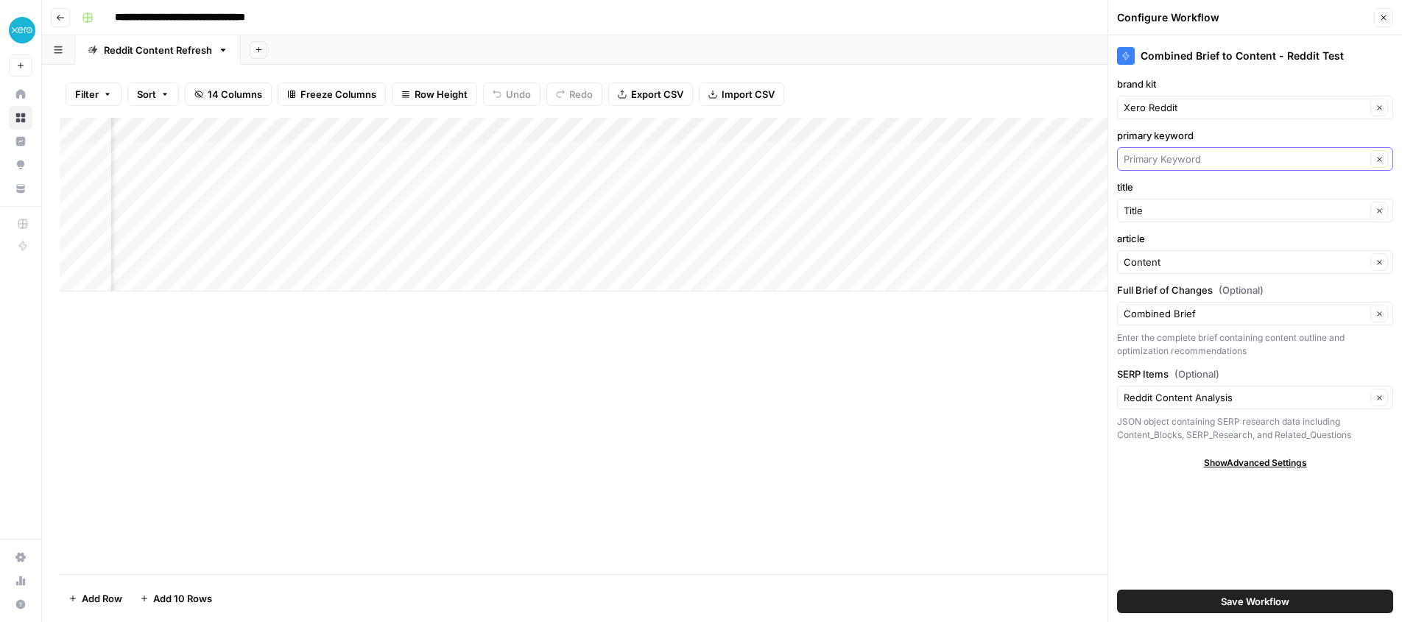
click at [1195, 154] on input "primary keyword" at bounding box center [1244, 159] width 242 height 15
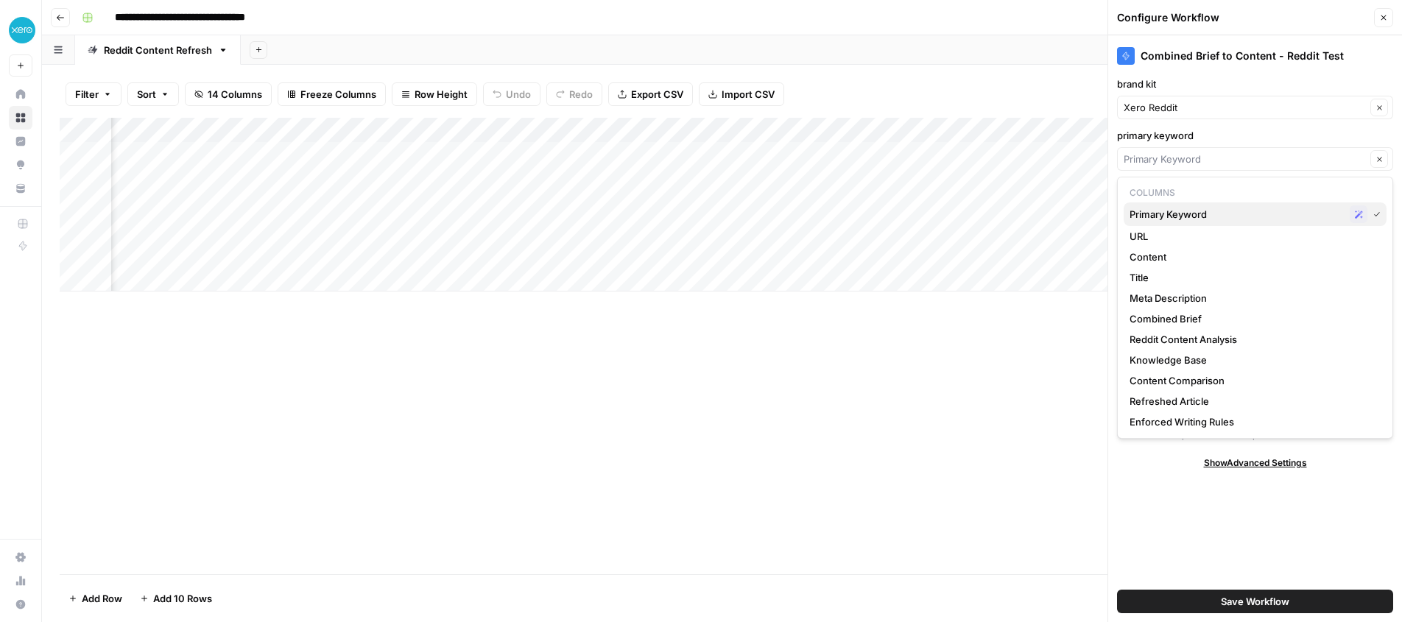
click at [1199, 216] on span "Primary Keyword" at bounding box center [1236, 214] width 214 height 15
type input "Primary Keyword"
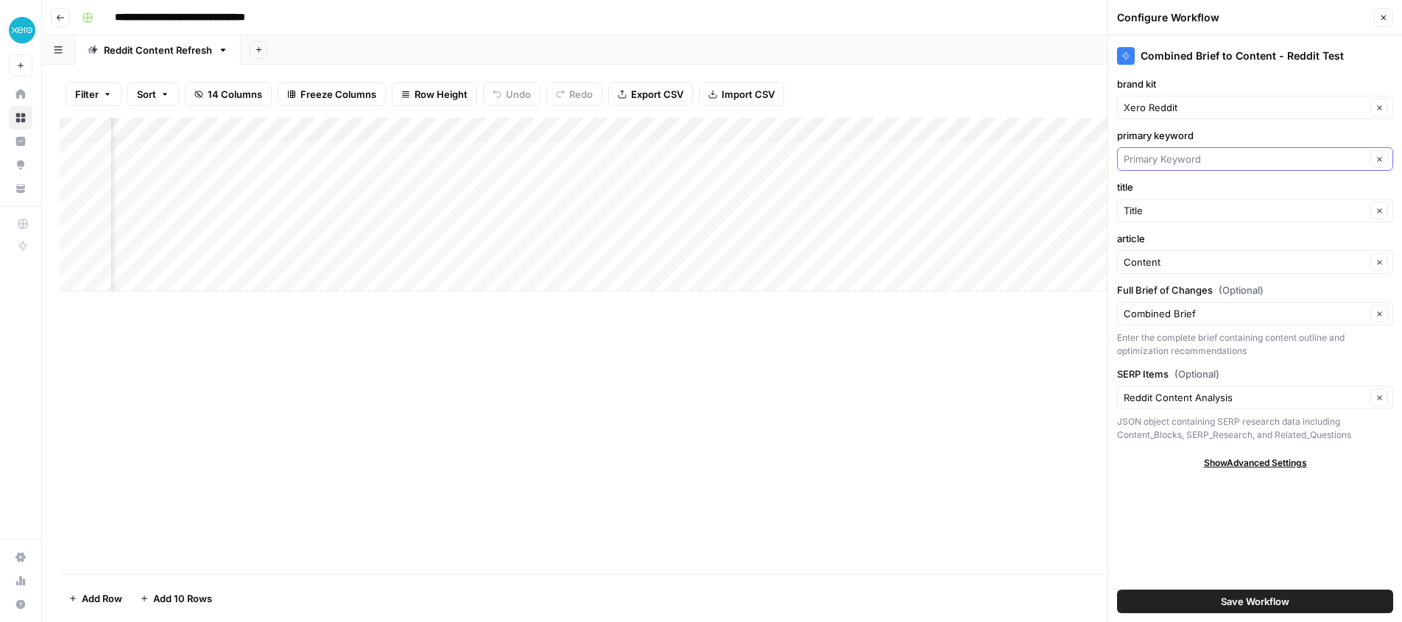
click at [1186, 152] on input "primary keyword" at bounding box center [1244, 159] width 242 height 15
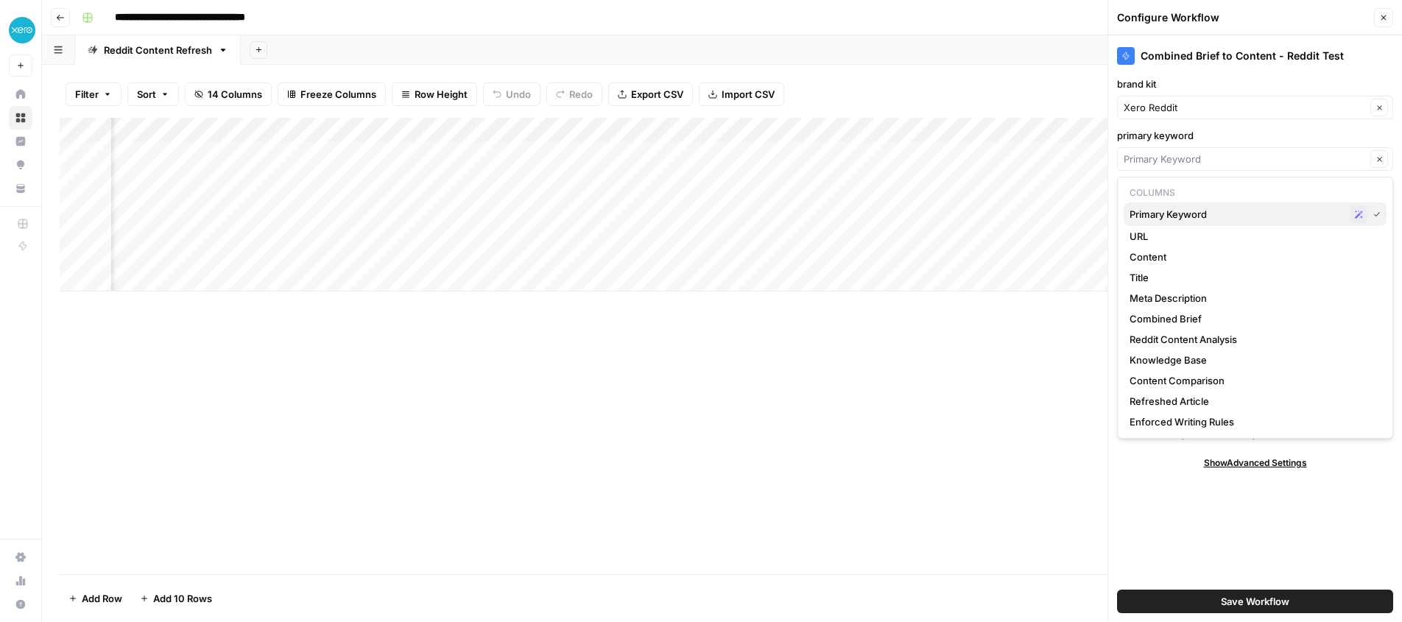
click at [1180, 216] on span "Primary Keyword" at bounding box center [1236, 214] width 214 height 15
type input "Primary Keyword"
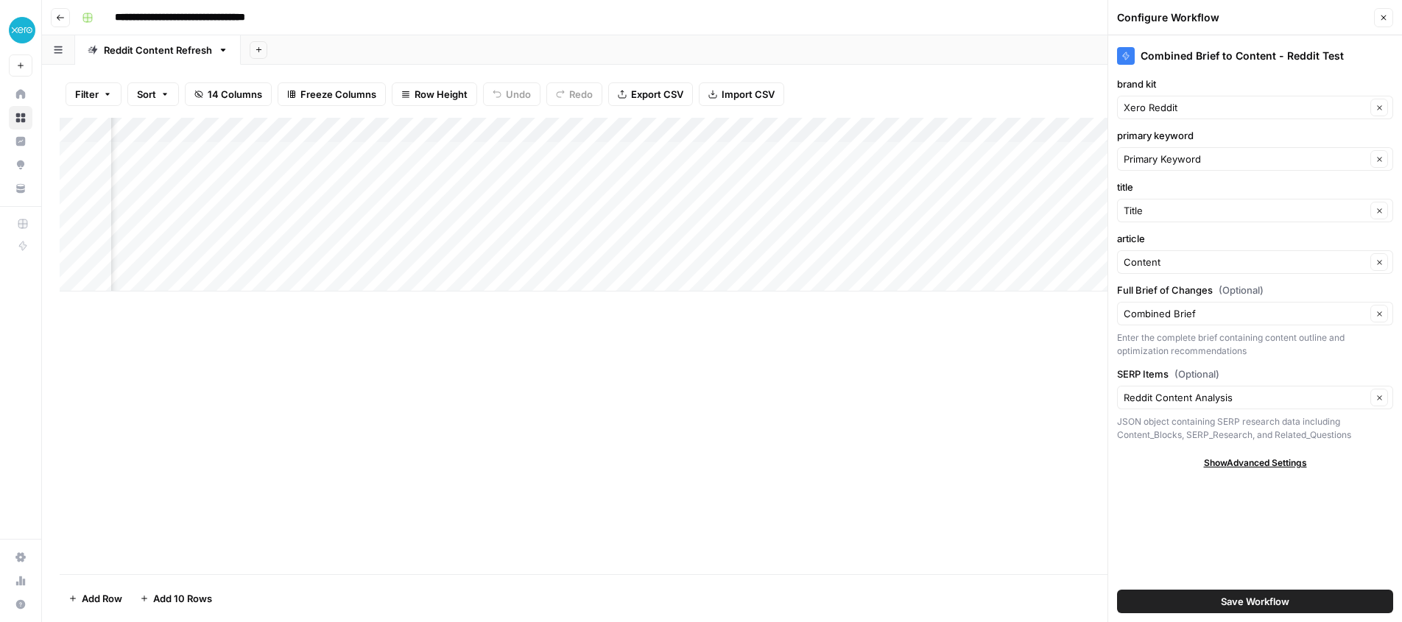
click at [389, 151] on div "Add Column" at bounding box center [722, 205] width 1324 height 174
click at [640, 127] on div "Add Column" at bounding box center [722, 205] width 1324 height 174
click at [592, 169] on input "Primary Keyword" at bounding box center [604, 165] width 149 height 15
click at [486, 129] on div "Add Column" at bounding box center [722, 205] width 1324 height 174
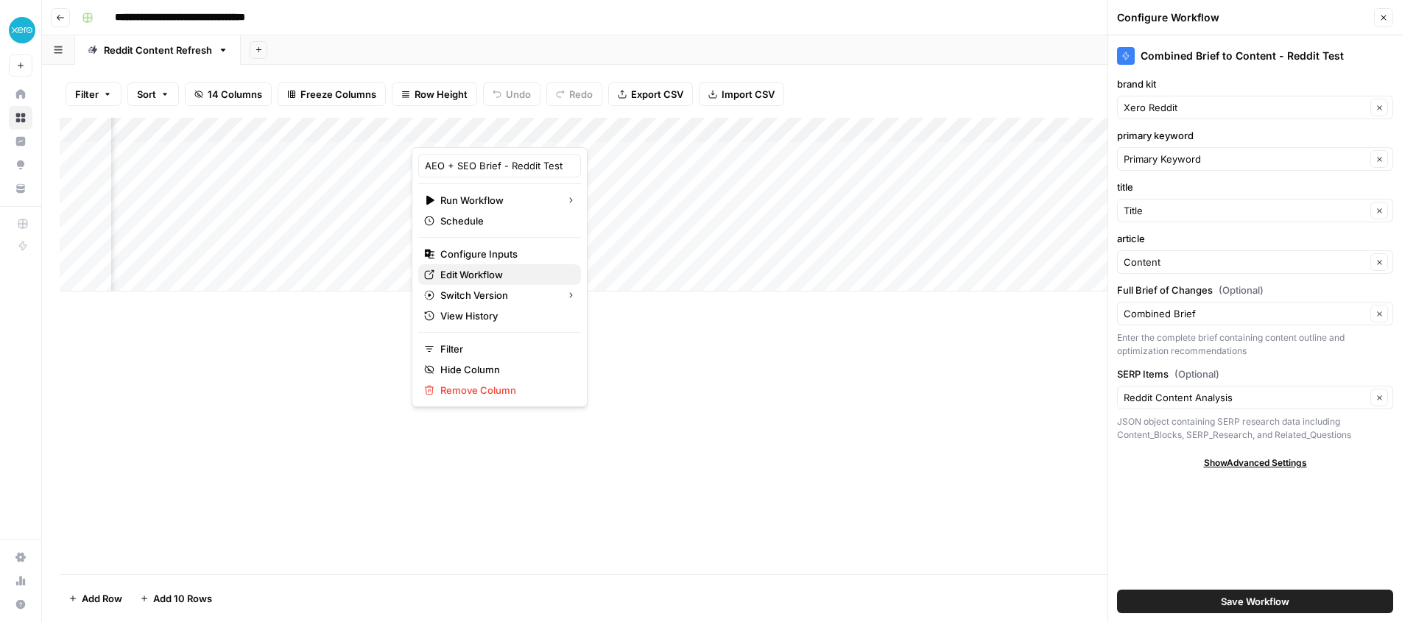
click at [491, 272] on span "Edit Workflow" at bounding box center [504, 274] width 129 height 15
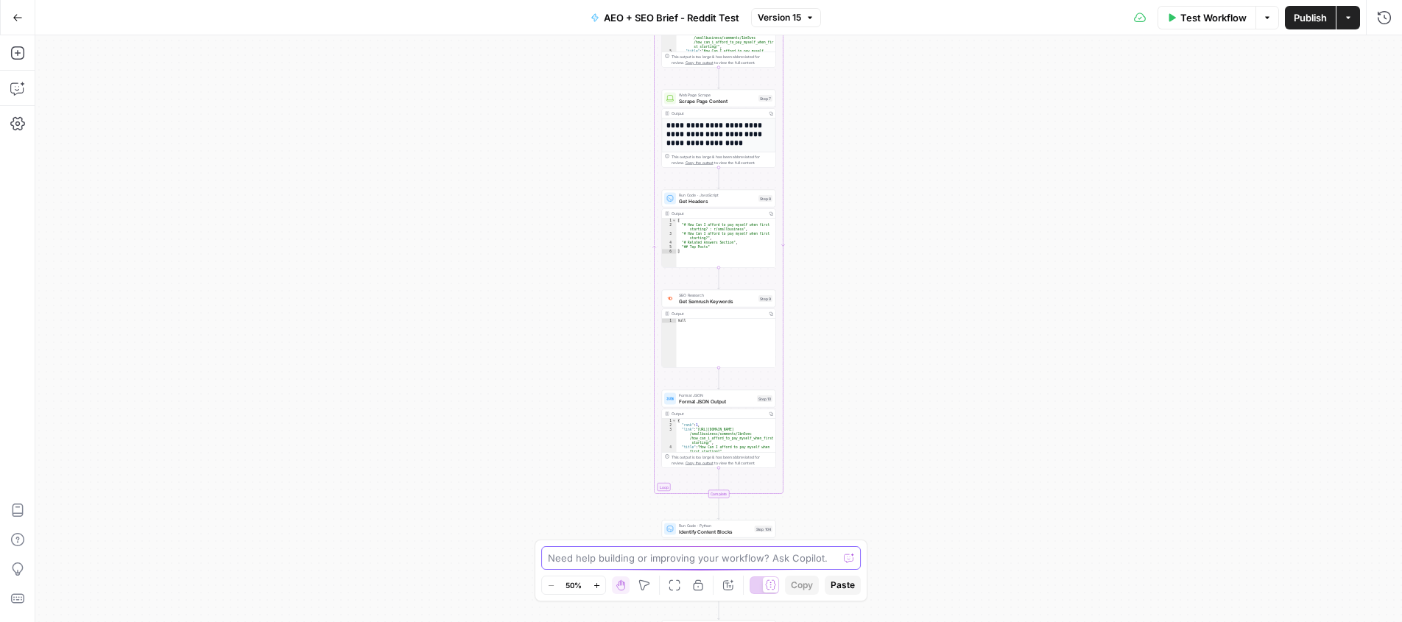
click at [665, 556] on textarea at bounding box center [693, 558] width 290 height 15
type textarea "this workflow doesn't output a primary keyword. it needs to"
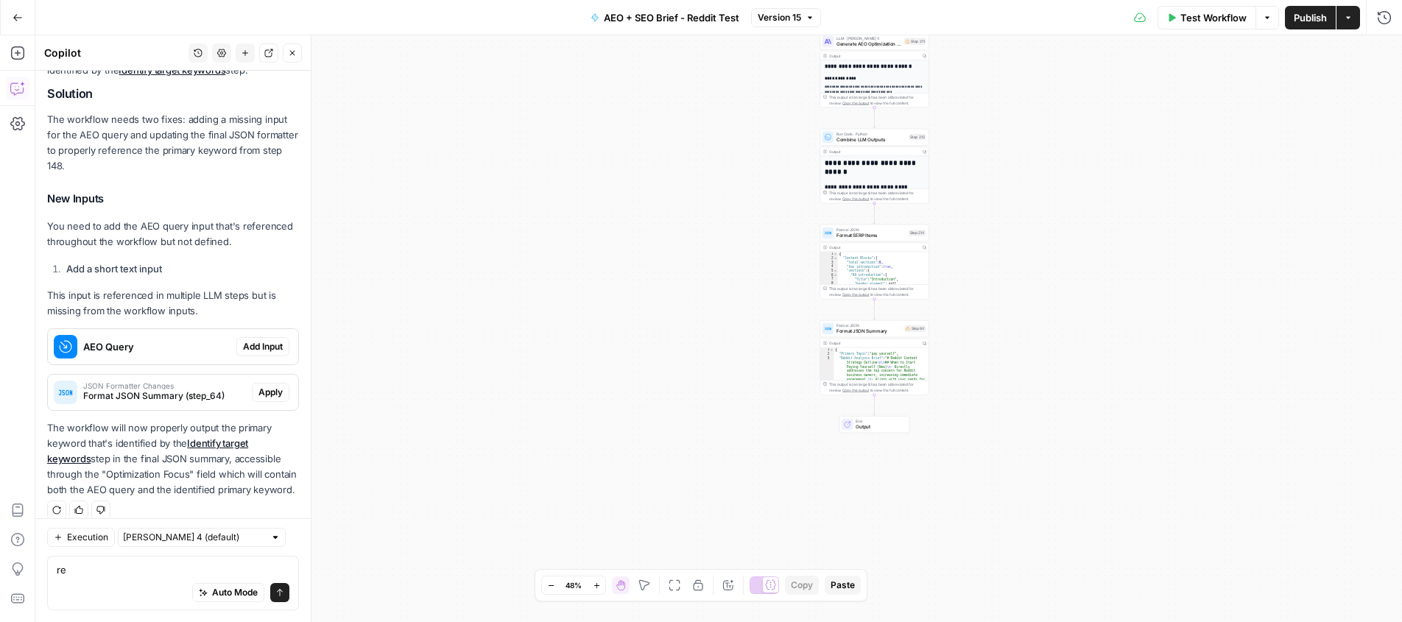
scroll to position [234, 0]
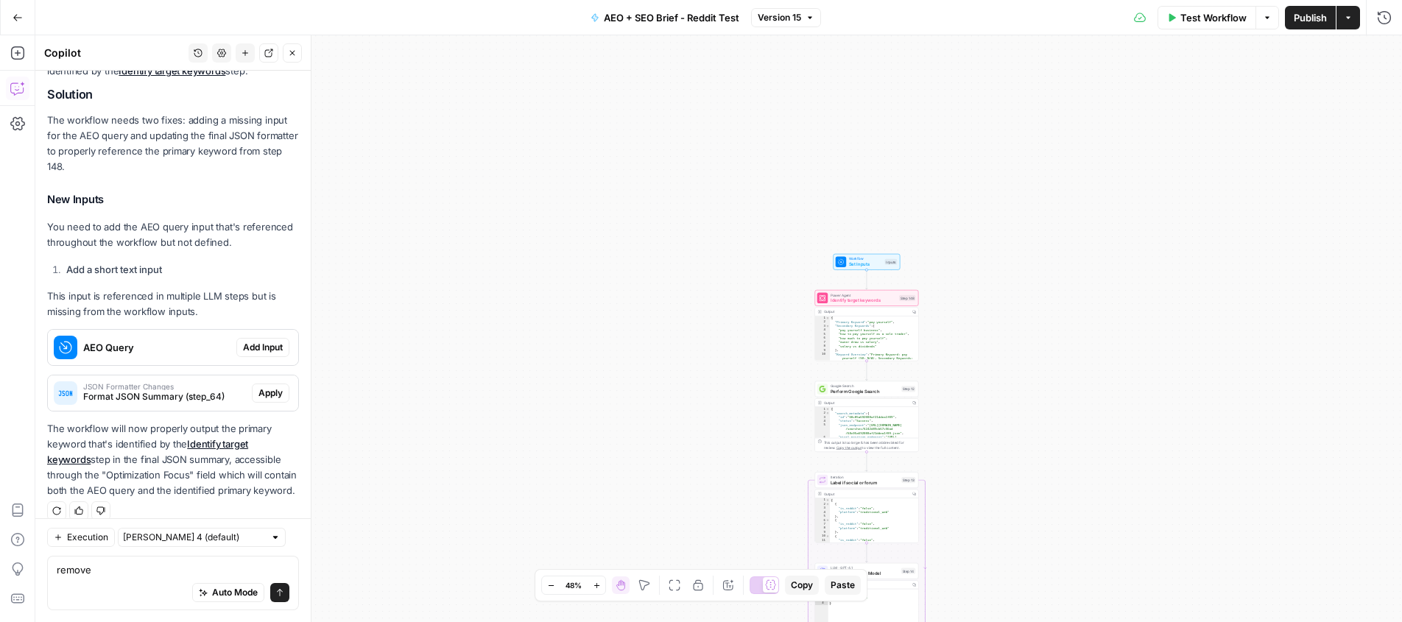
type textarea "remove"
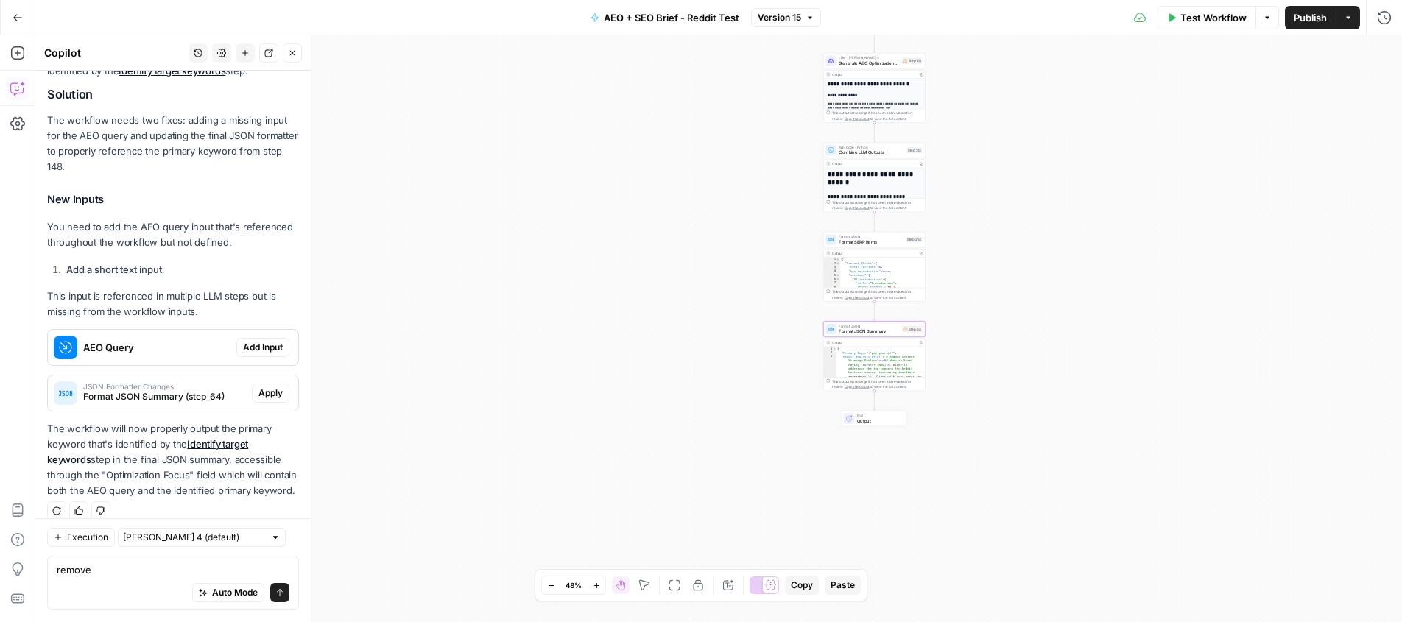
click at [271, 386] on span "Apply" at bounding box center [270, 392] width 24 height 13
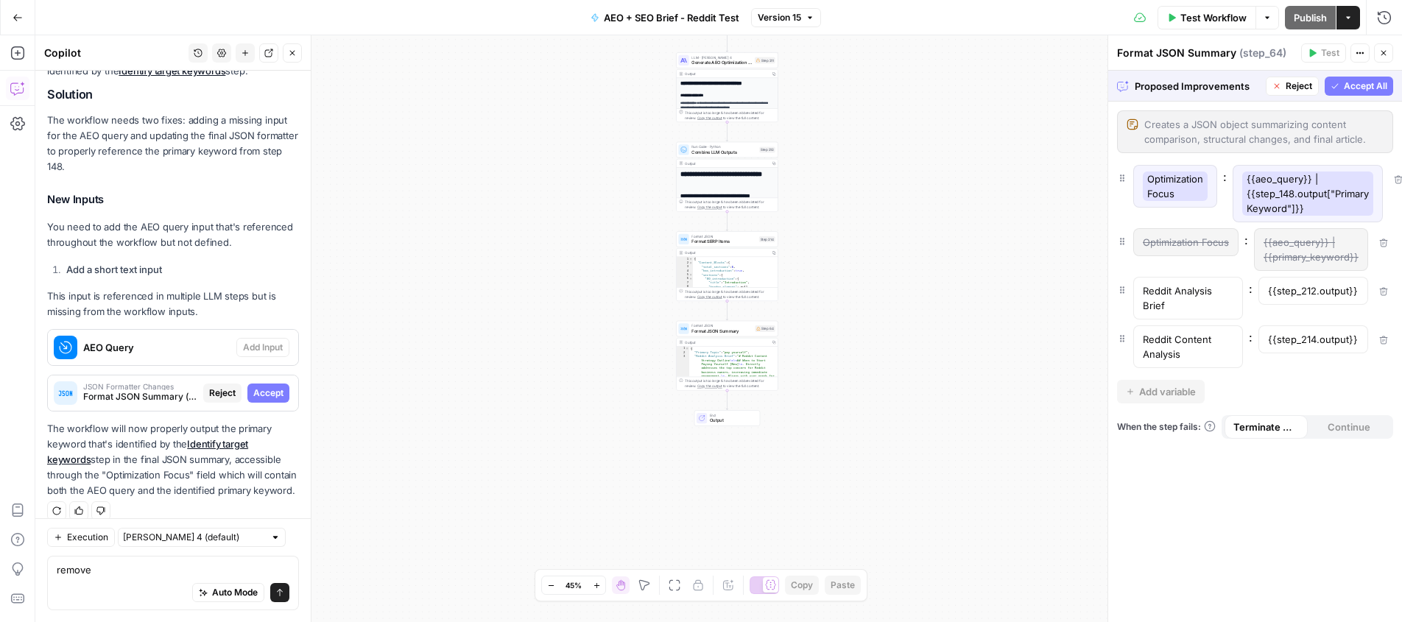
click at [1173, 191] on p "Optimization Focus" at bounding box center [1175, 186] width 65 height 29
click at [1335, 88] on icon "button" at bounding box center [1334, 86] width 9 height 9
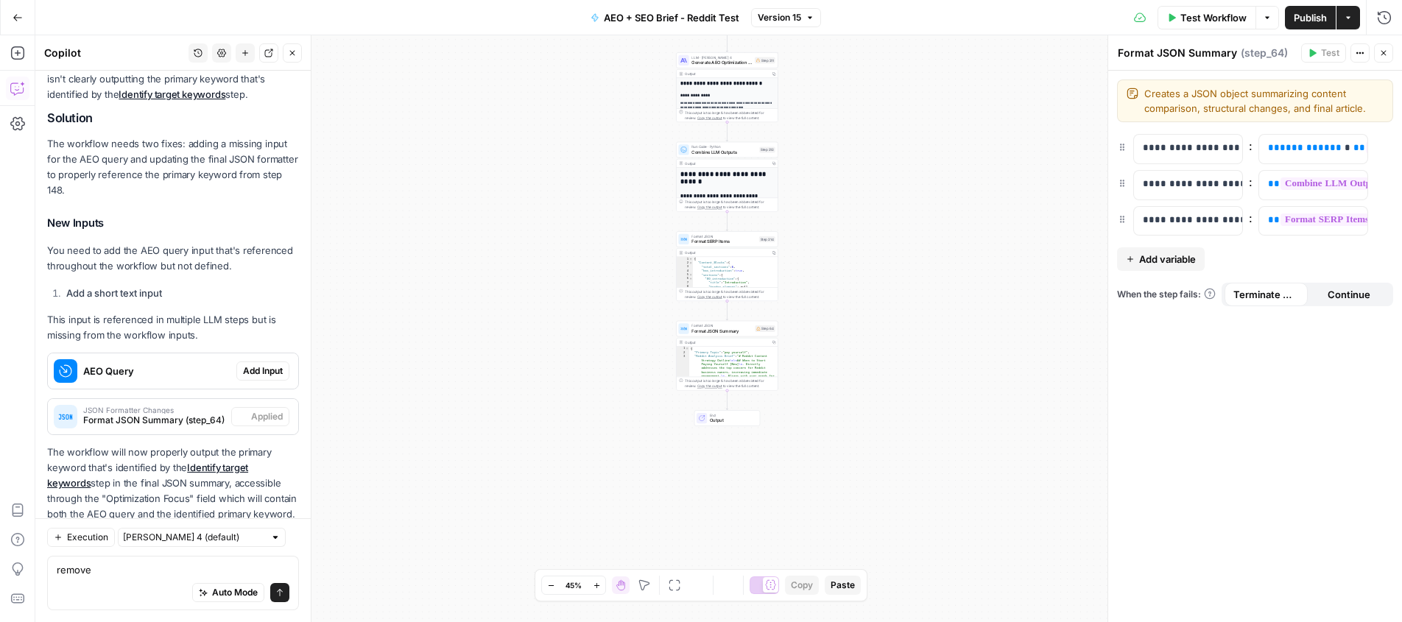
scroll to position [258, 0]
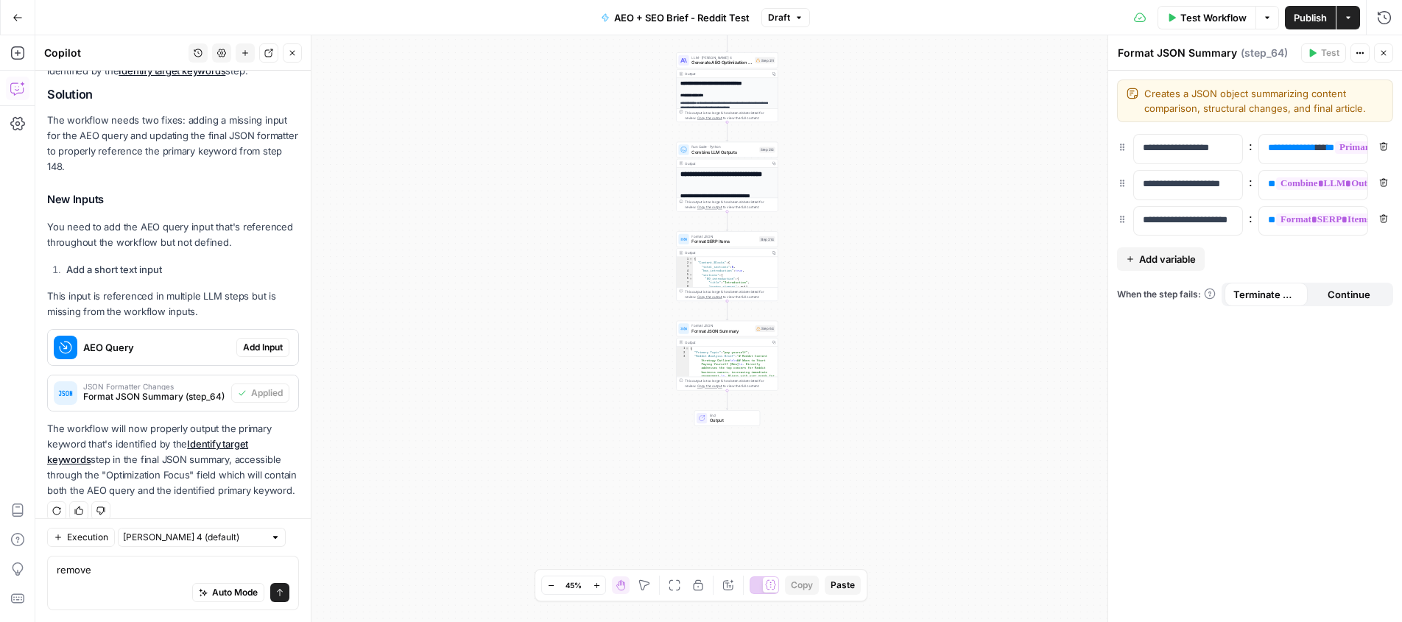
click at [1307, 17] on span "Publish" at bounding box center [1309, 17] width 33 height 15
click at [1183, 141] on p "**********" at bounding box center [1188, 148] width 91 height 15
click at [1183, 141] on p "**********" at bounding box center [1176, 148] width 67 height 15
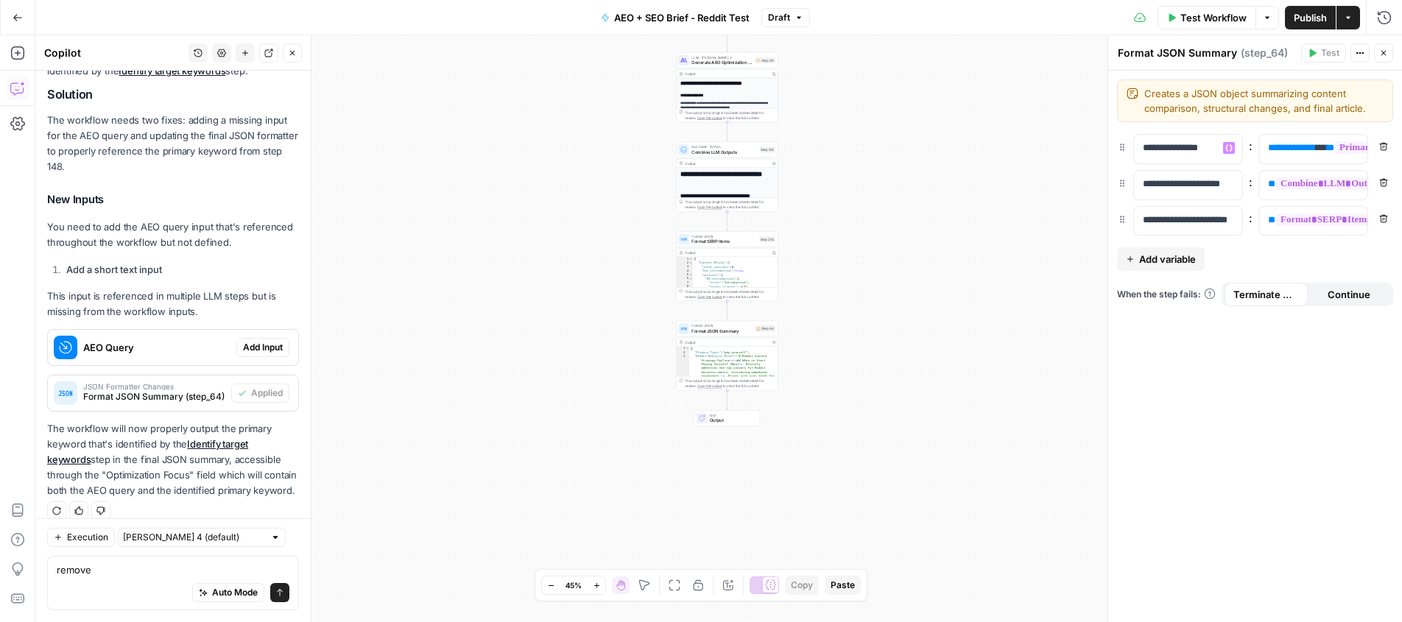
click at [1279, 128] on div "**********" at bounding box center [1255, 346] width 294 height 551
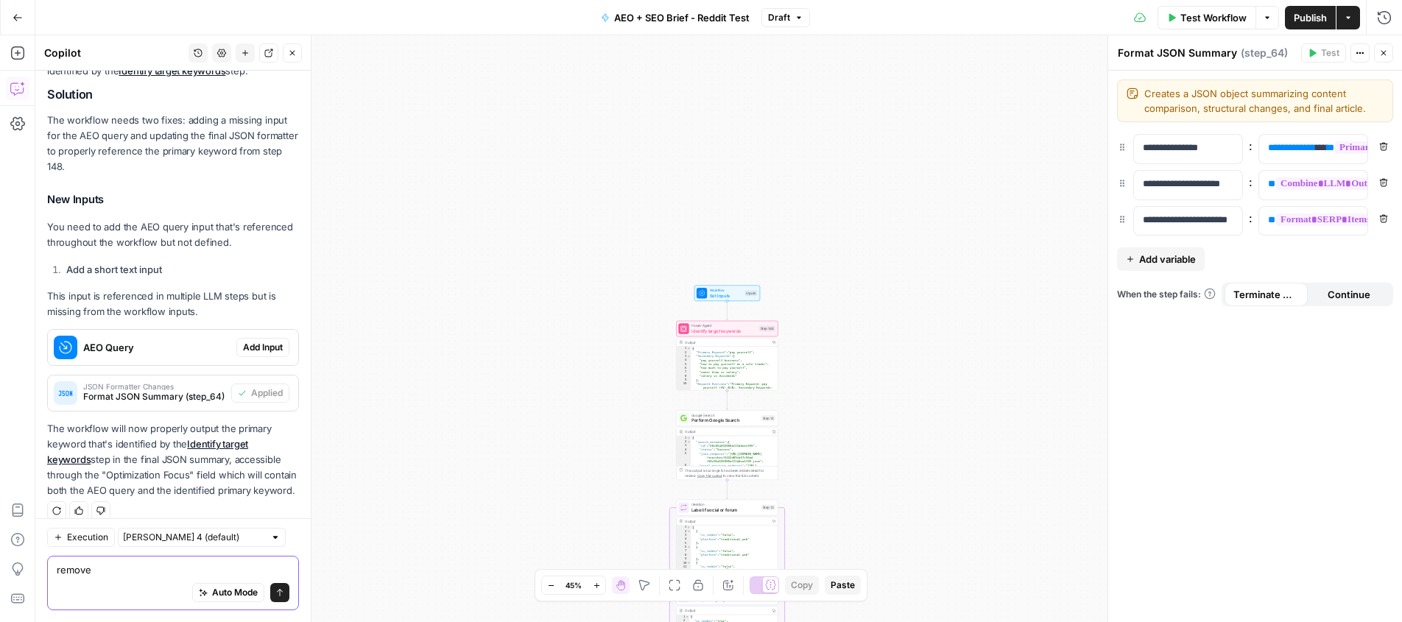
click at [115, 568] on textarea "remove" at bounding box center [173, 569] width 233 height 15
drag, startPoint x: 112, startPoint y: 570, endPoint x: 43, endPoint y: 564, distance: 69.4
click at [43, 564] on div "Execution [PERSON_NAME] 4 (default) remove remove Auto Mode Send" at bounding box center [172, 570] width 275 height 104
type textarea "change optimization focus to be primary keyword"
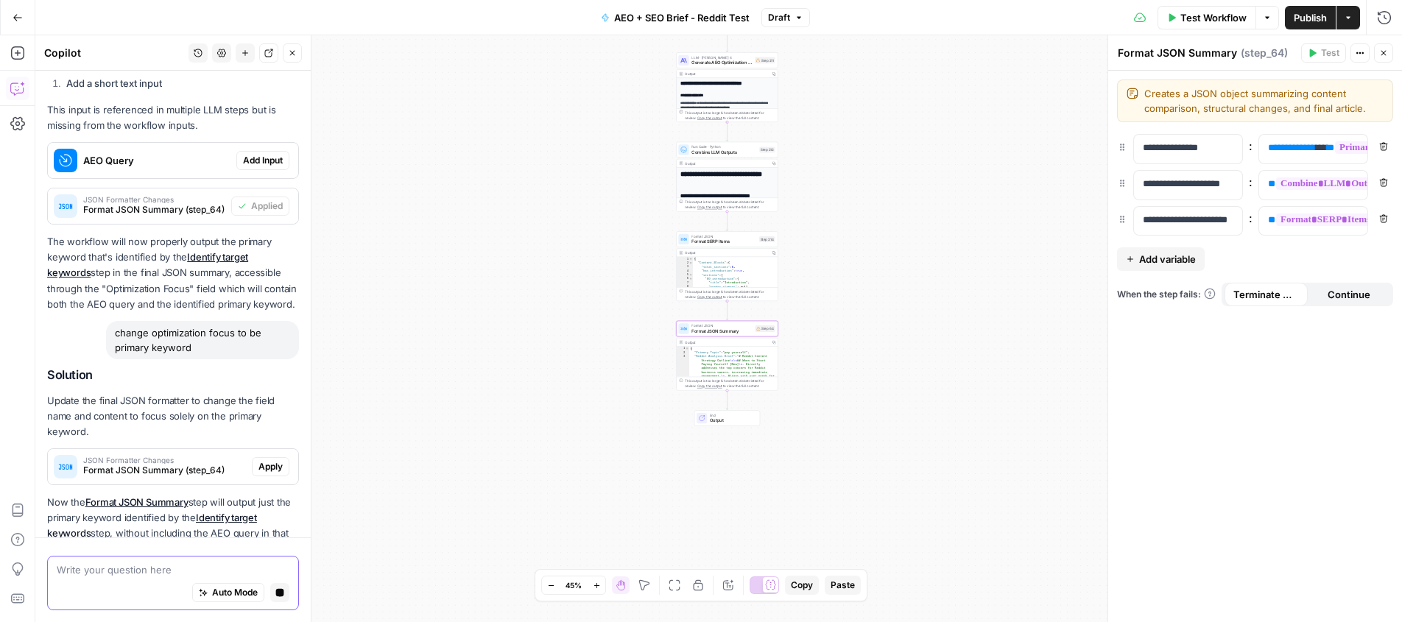
scroll to position [487, 0]
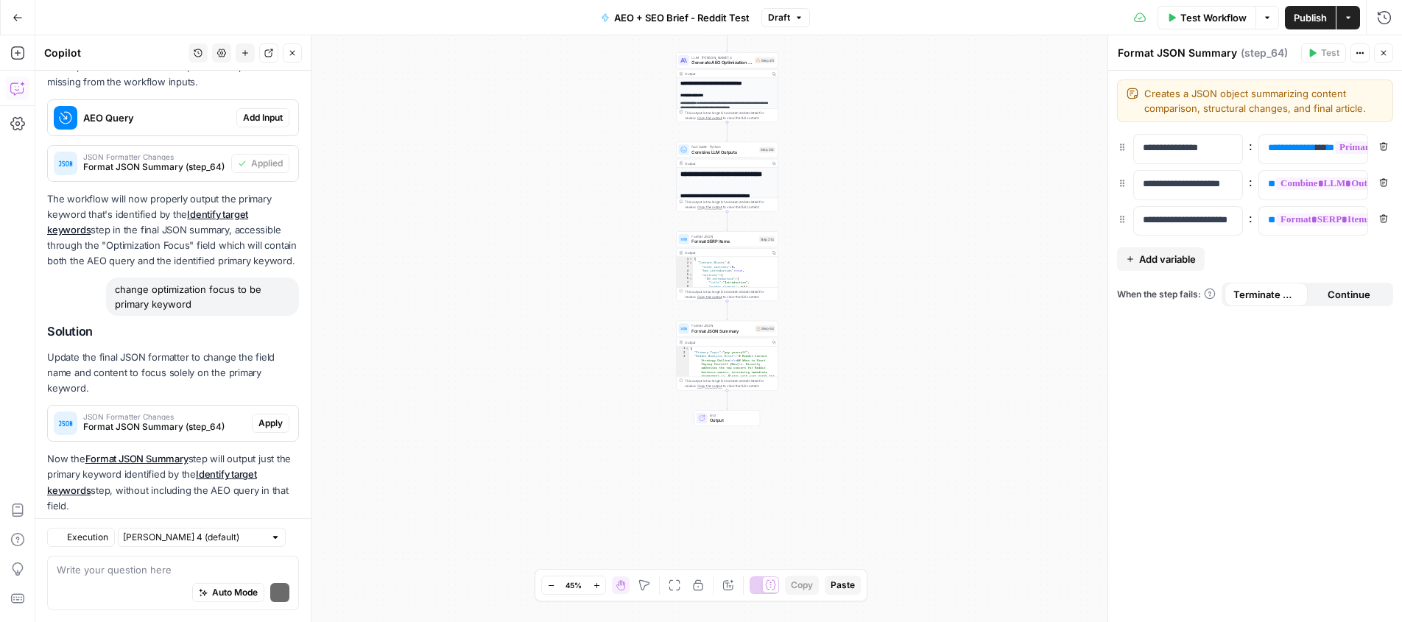
click at [267, 451] on p "Now the Format JSON Summary step will output just the primary keyword identifie…" at bounding box center [173, 482] width 252 height 63
click at [269, 417] on span "Apply" at bounding box center [270, 423] width 24 height 13
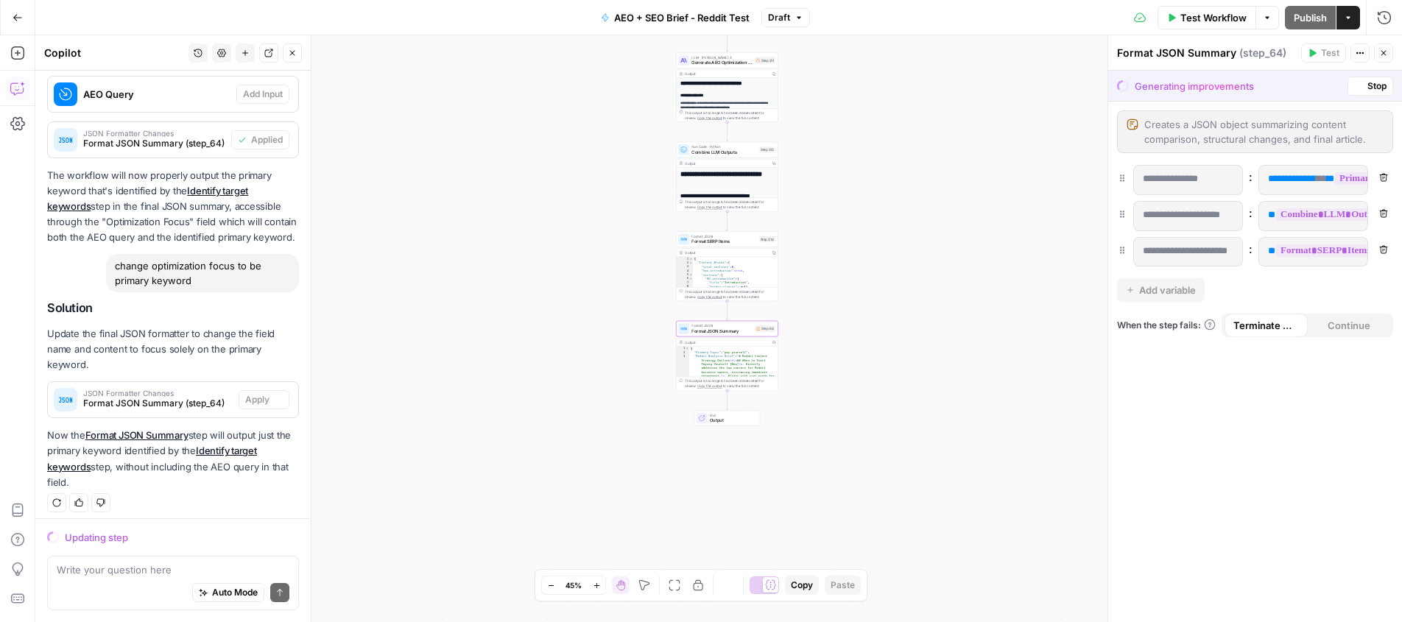
scroll to position [464, 0]
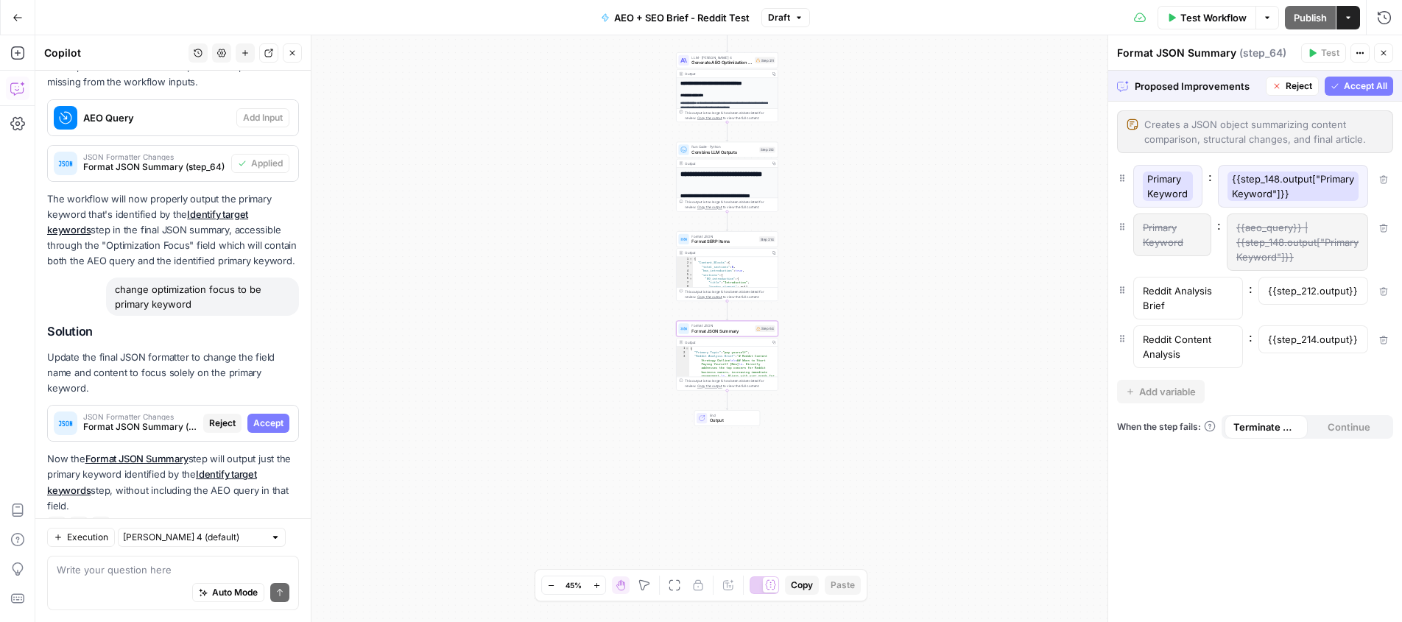
click at [268, 417] on span "Accept" at bounding box center [268, 423] width 30 height 13
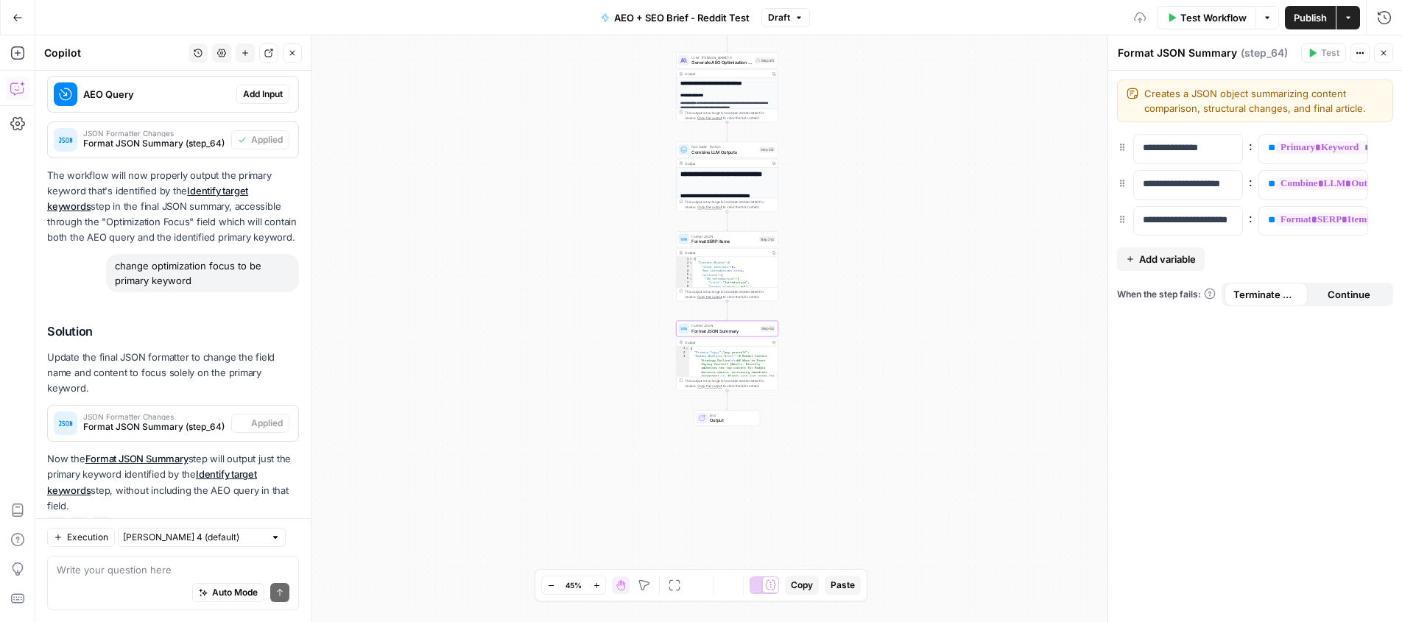
scroll to position [511, 0]
click at [1311, 16] on span "Publish" at bounding box center [1309, 17] width 33 height 15
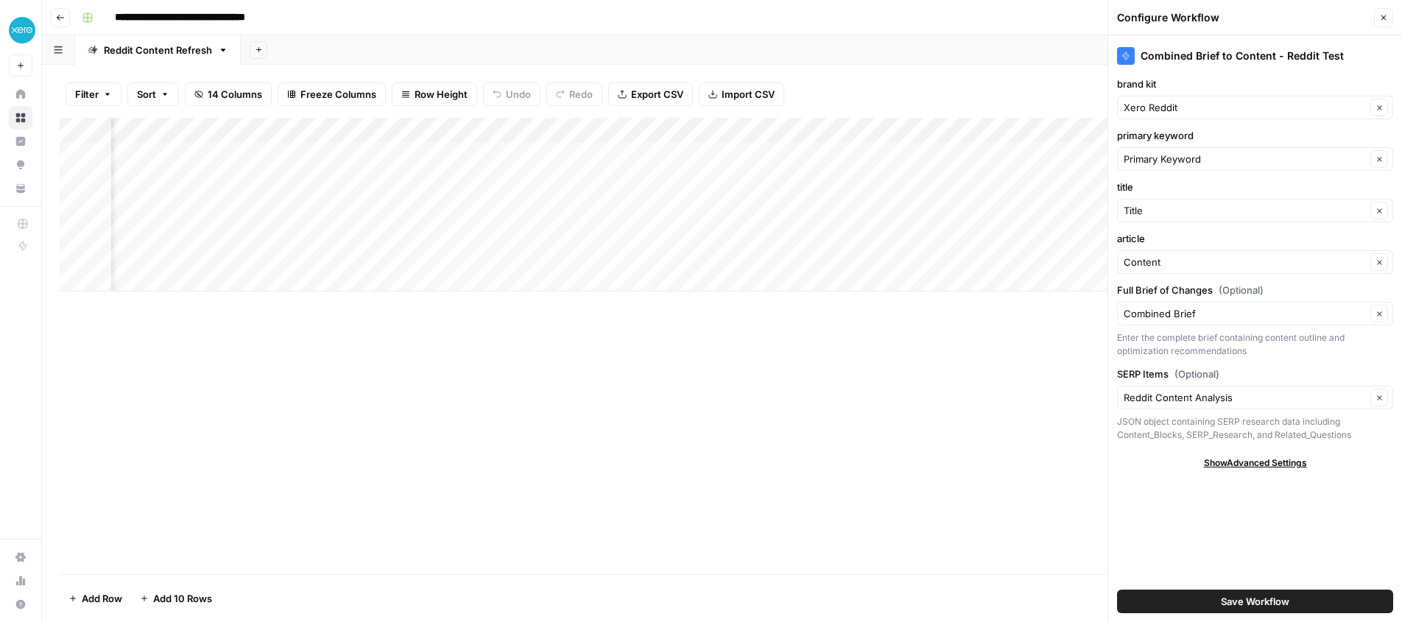
scroll to position [0, 721]
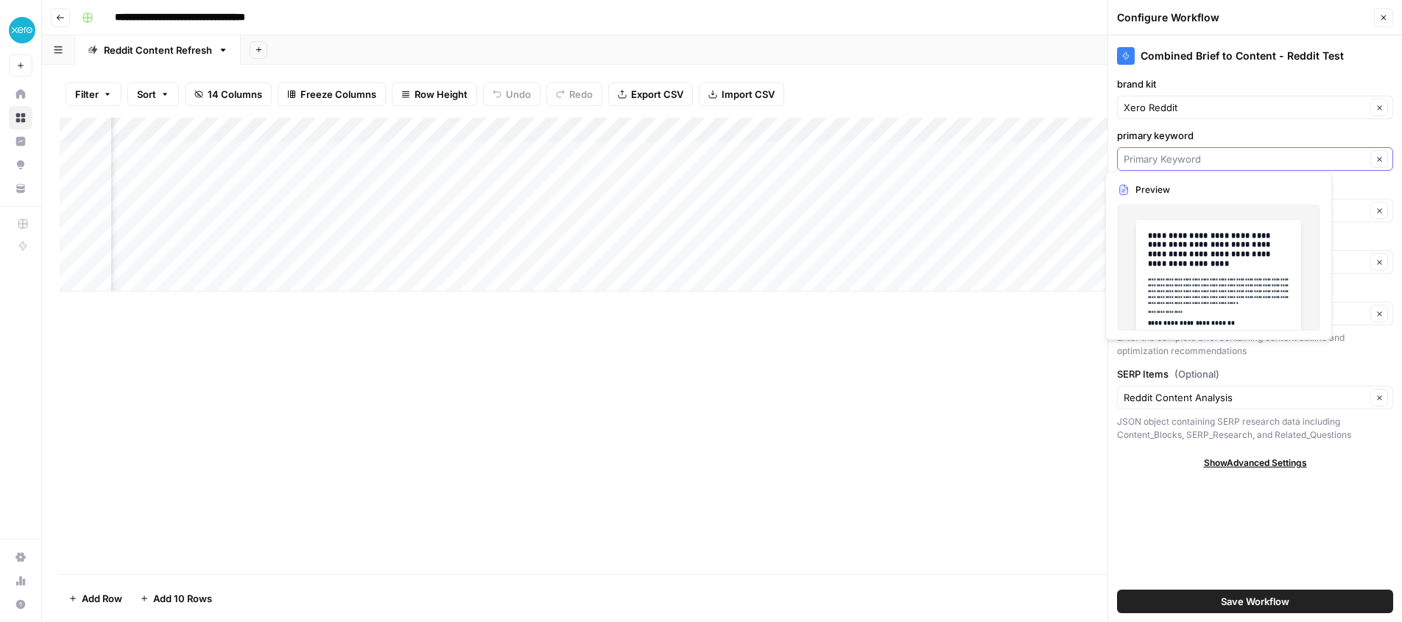
click at [1179, 158] on input "primary keyword" at bounding box center [1244, 159] width 242 height 15
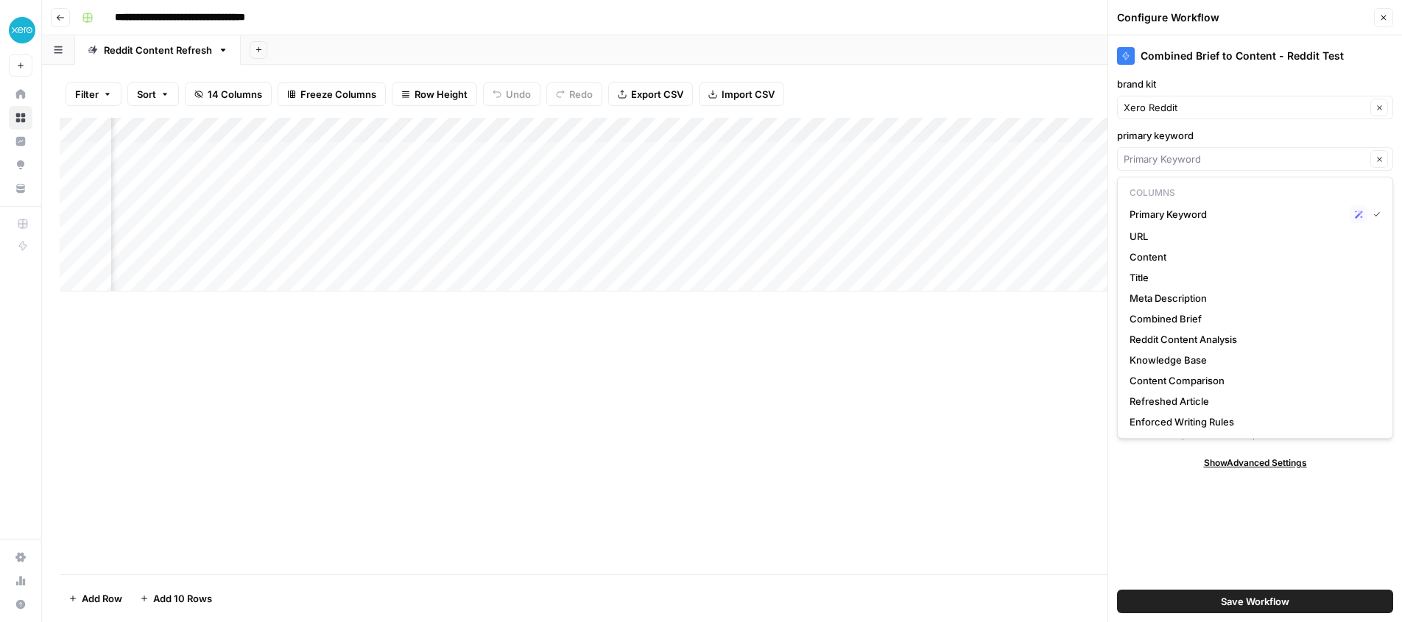
type input "Primary Keyword"
click at [442, 121] on div "Add Column" at bounding box center [722, 205] width 1324 height 174
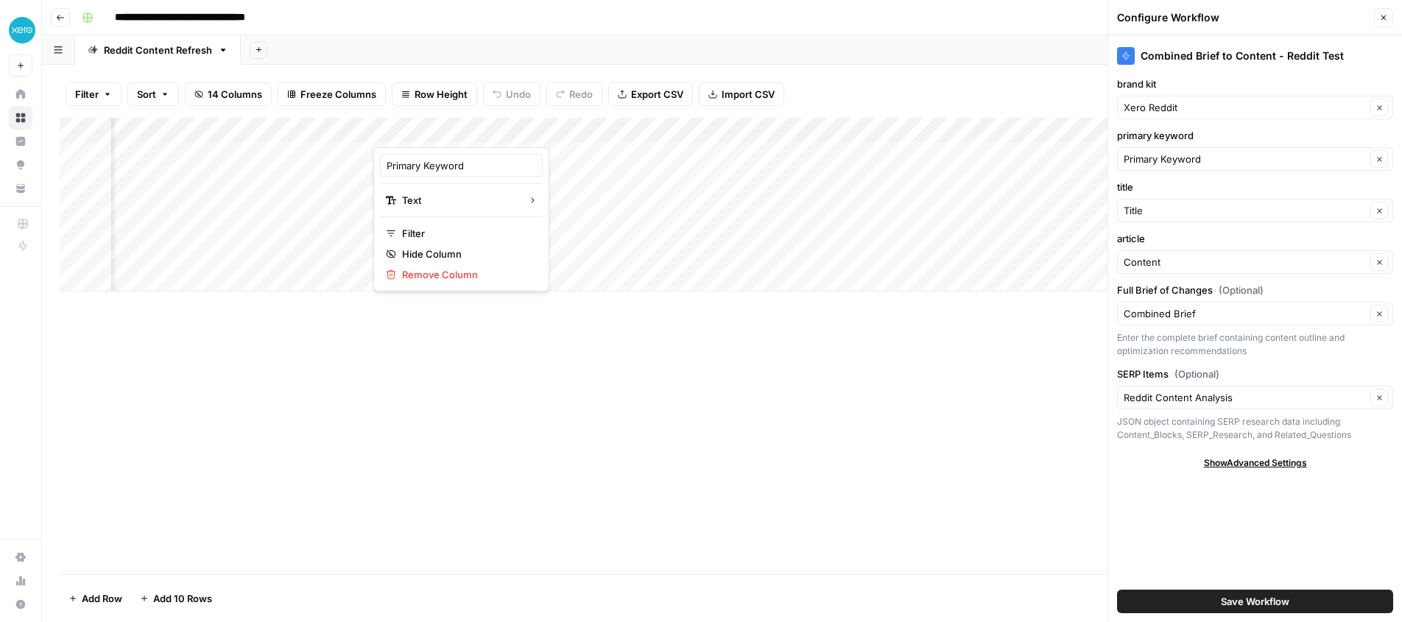
click at [494, 130] on div at bounding box center [439, 132] width 133 height 29
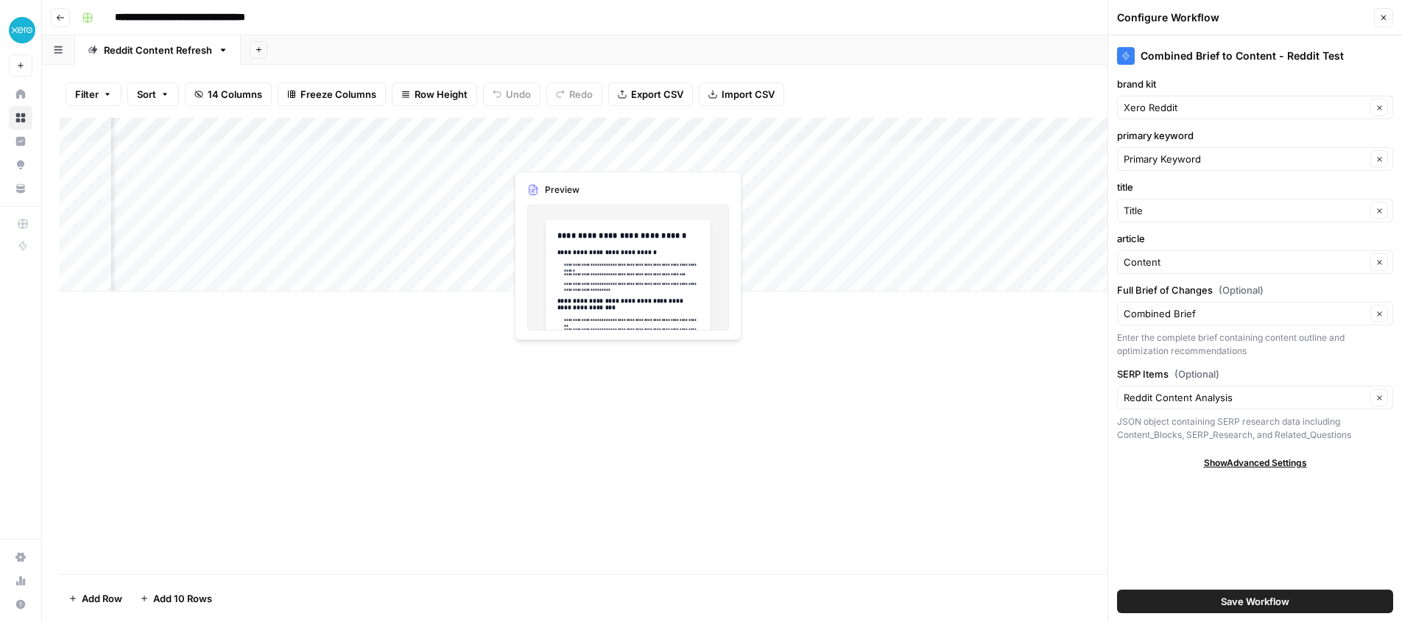
click at [561, 156] on div "Add Column" at bounding box center [722, 205] width 1324 height 174
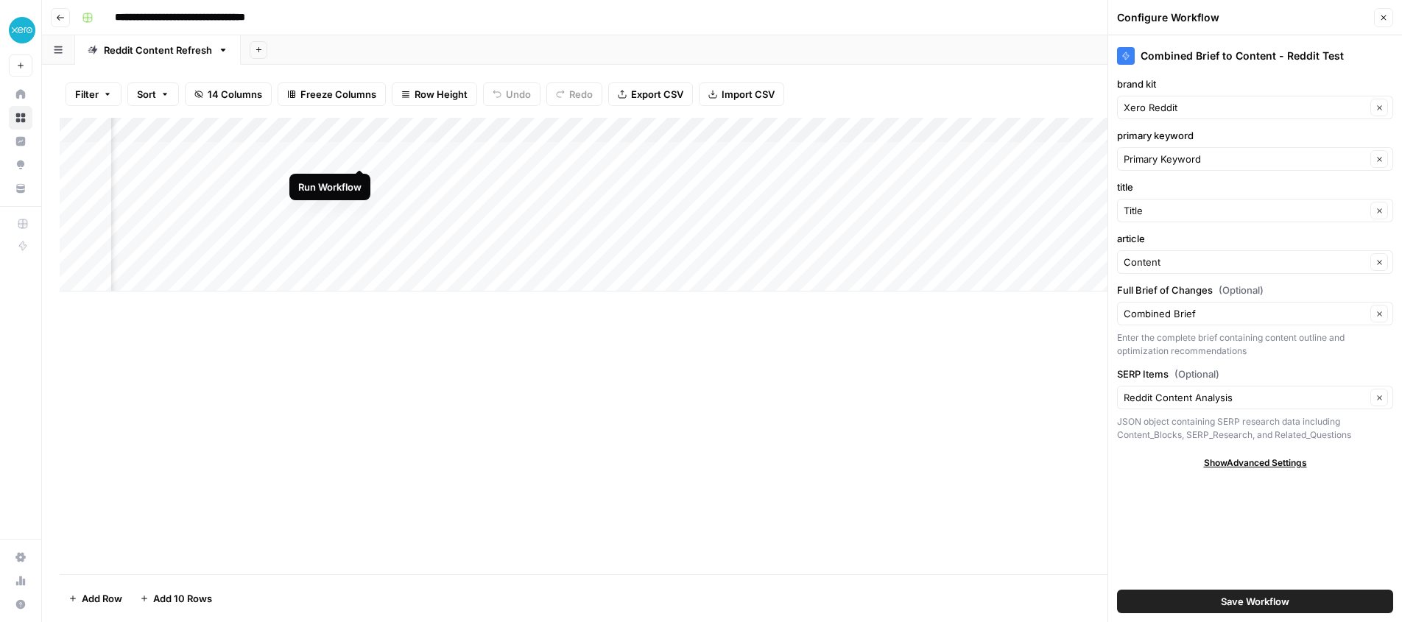
click at [358, 152] on div "Add Column" at bounding box center [722, 205] width 1324 height 174
click at [359, 152] on div "Add Column" at bounding box center [722, 205] width 1324 height 174
click at [492, 128] on div "Add Column" at bounding box center [722, 205] width 1324 height 174
click at [458, 272] on span "Remove Column" at bounding box center [466, 274] width 129 height 15
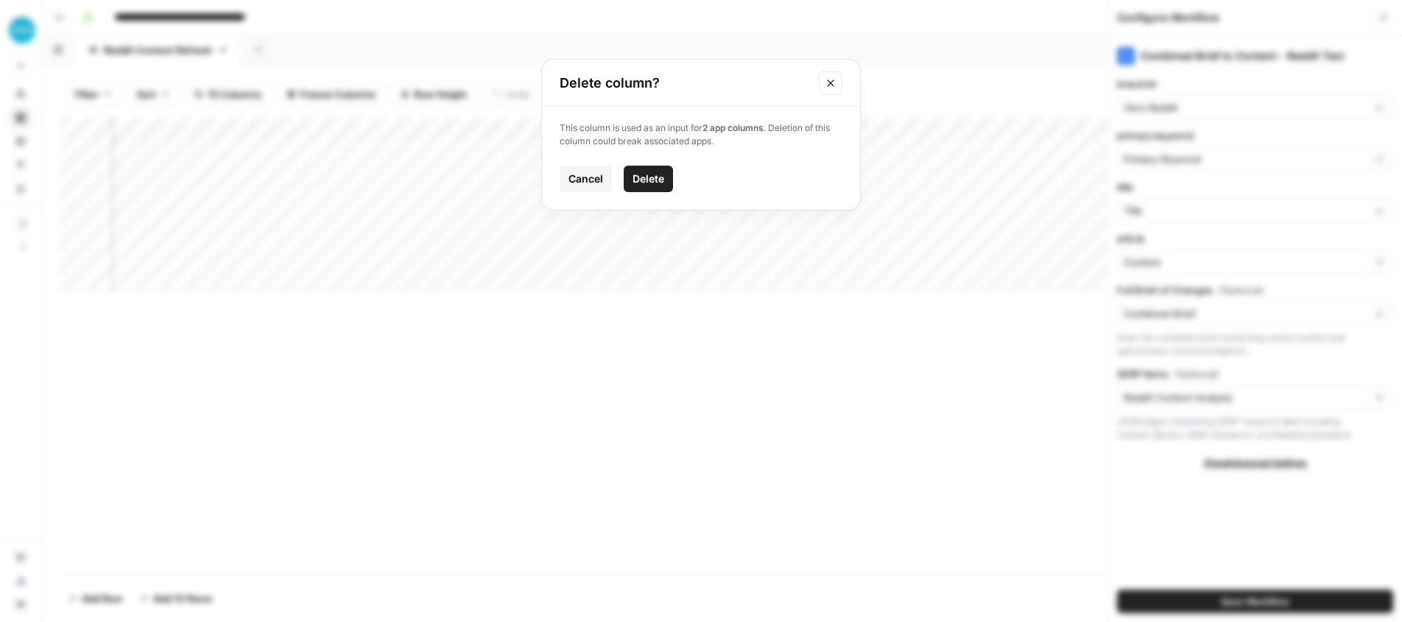
click at [648, 177] on span "Delete" at bounding box center [648, 179] width 32 height 15
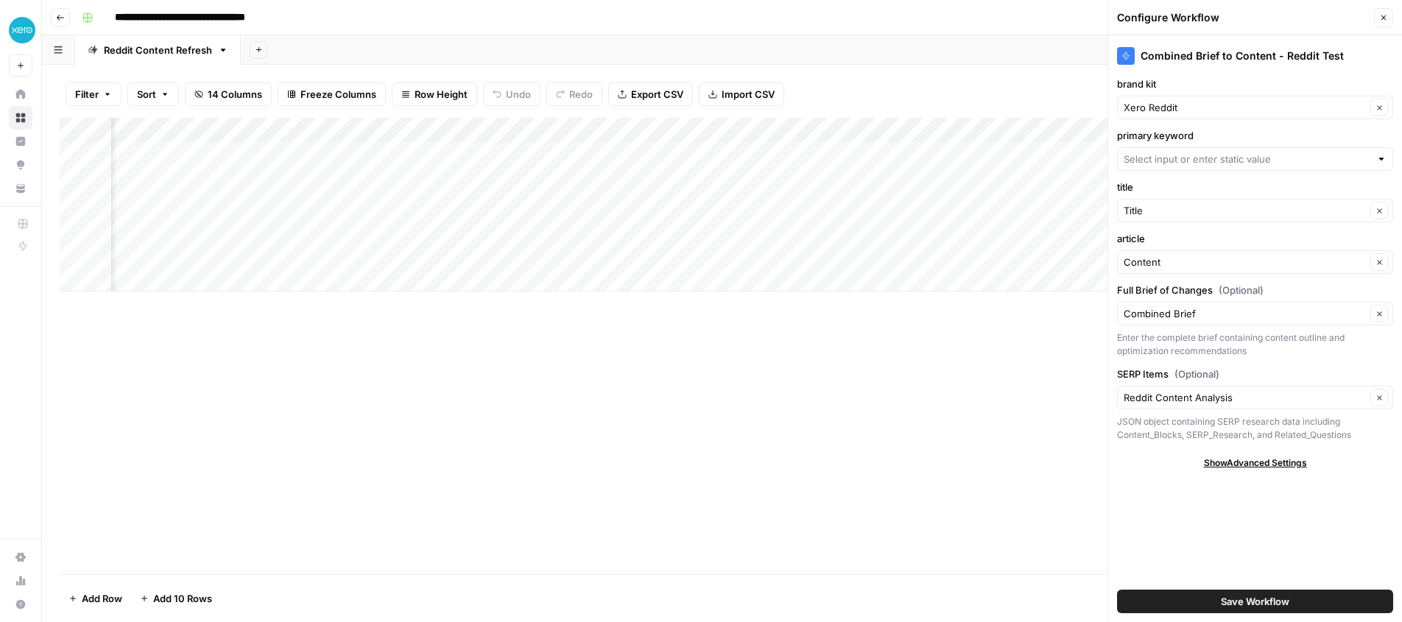
drag, startPoint x: 745, startPoint y: 128, endPoint x: 440, endPoint y: 129, distance: 304.8
click at [440, 129] on div "Add Column" at bounding box center [722, 205] width 1324 height 174
click at [897, 129] on div "Add Column" at bounding box center [722, 205] width 1324 height 174
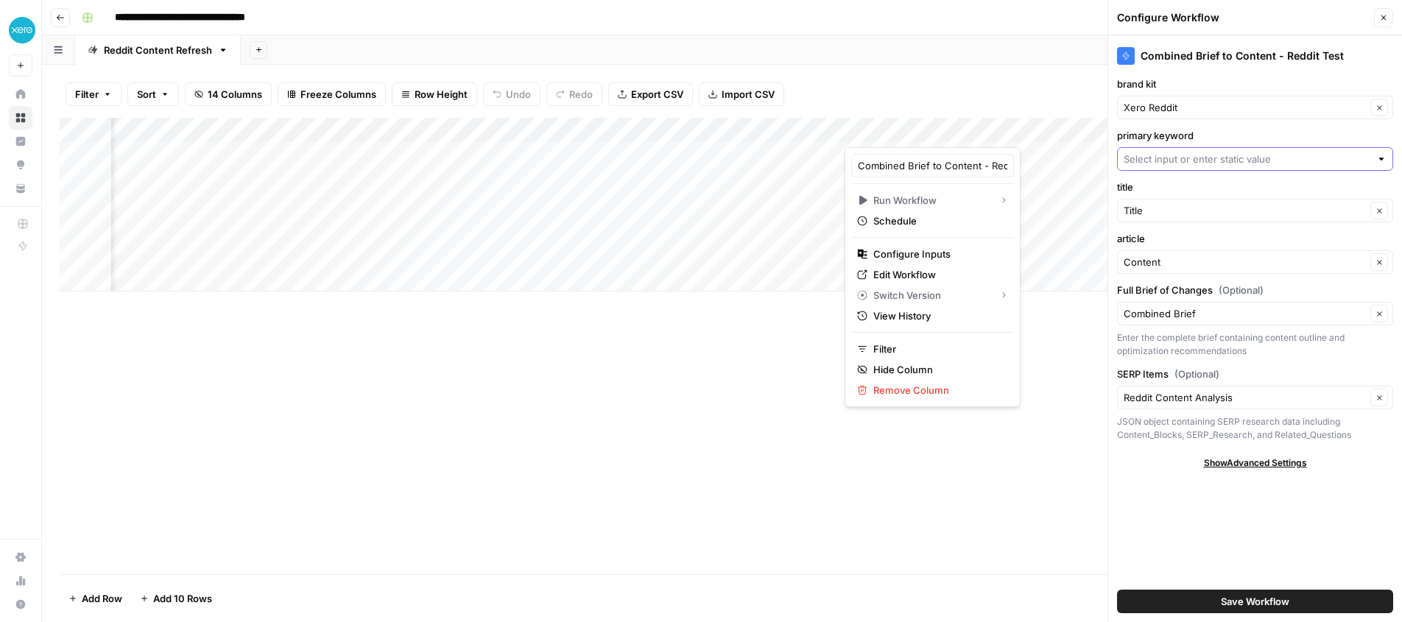
click at [1184, 158] on input "primary keyword" at bounding box center [1246, 159] width 247 height 15
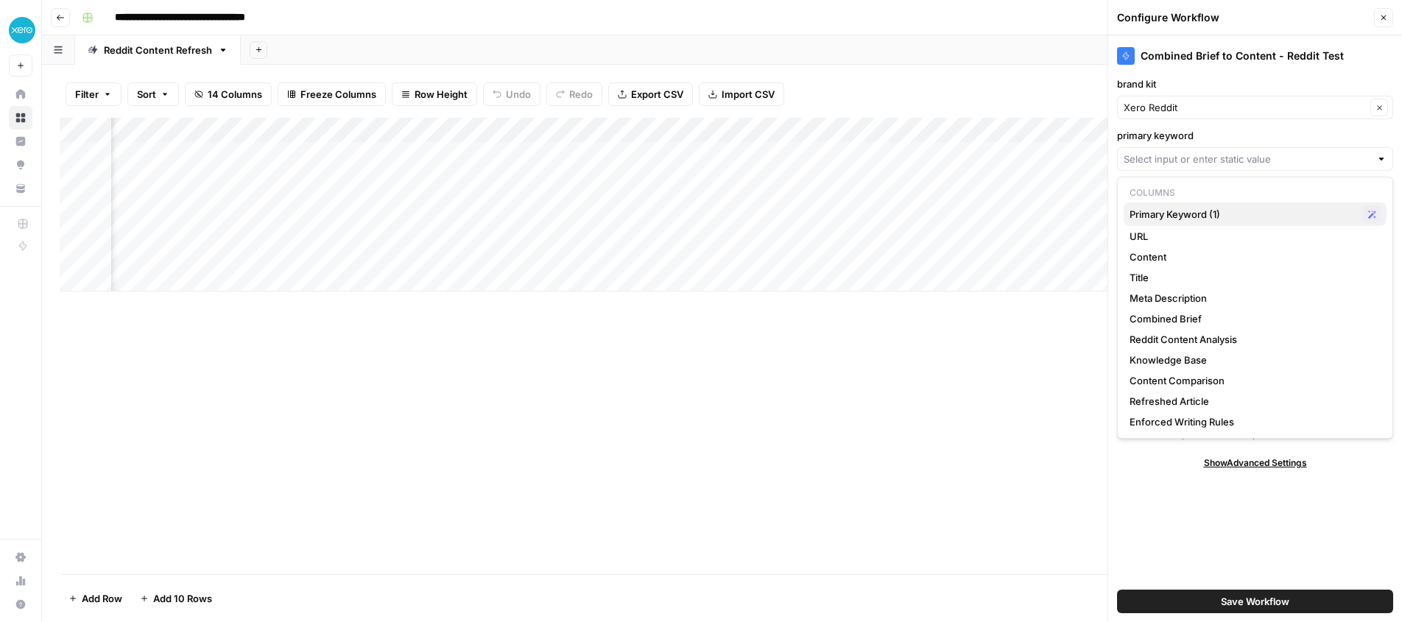
click at [1179, 212] on span "Primary Keyword (1)" at bounding box center [1242, 214] width 227 height 15
type input "Primary Keyword (1)"
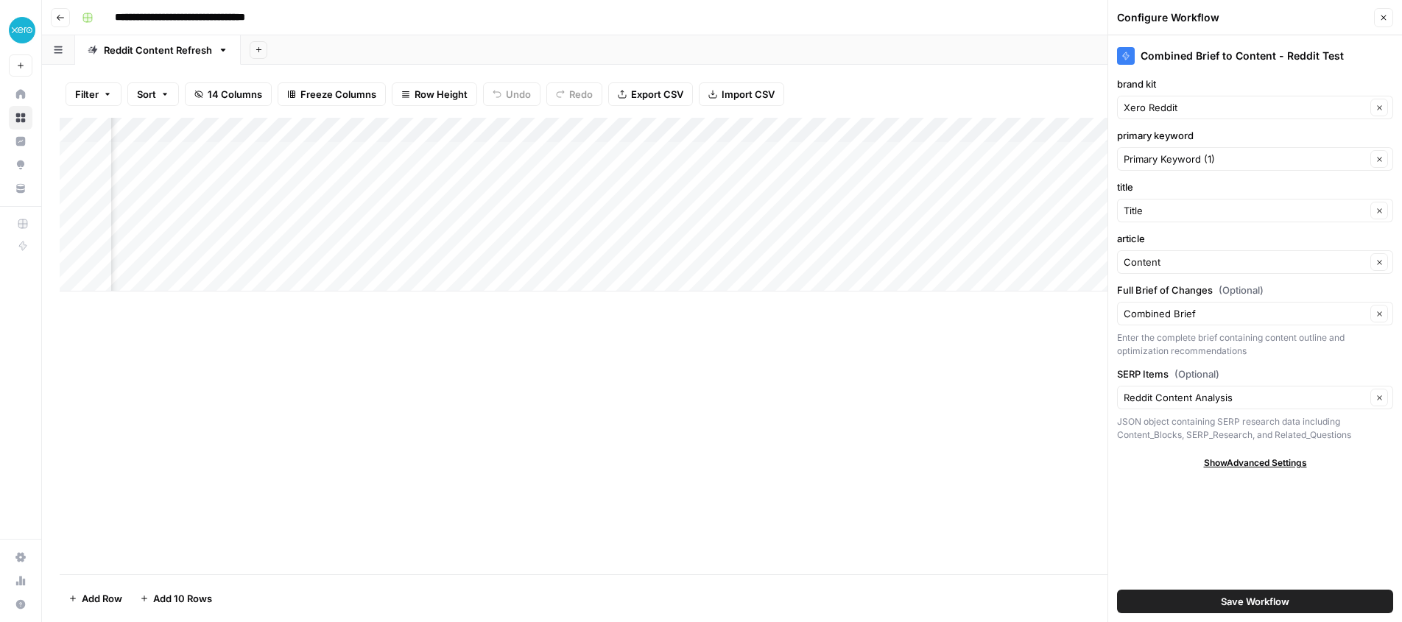
click at [1221, 606] on span "Save Workflow" at bounding box center [1255, 601] width 68 height 15
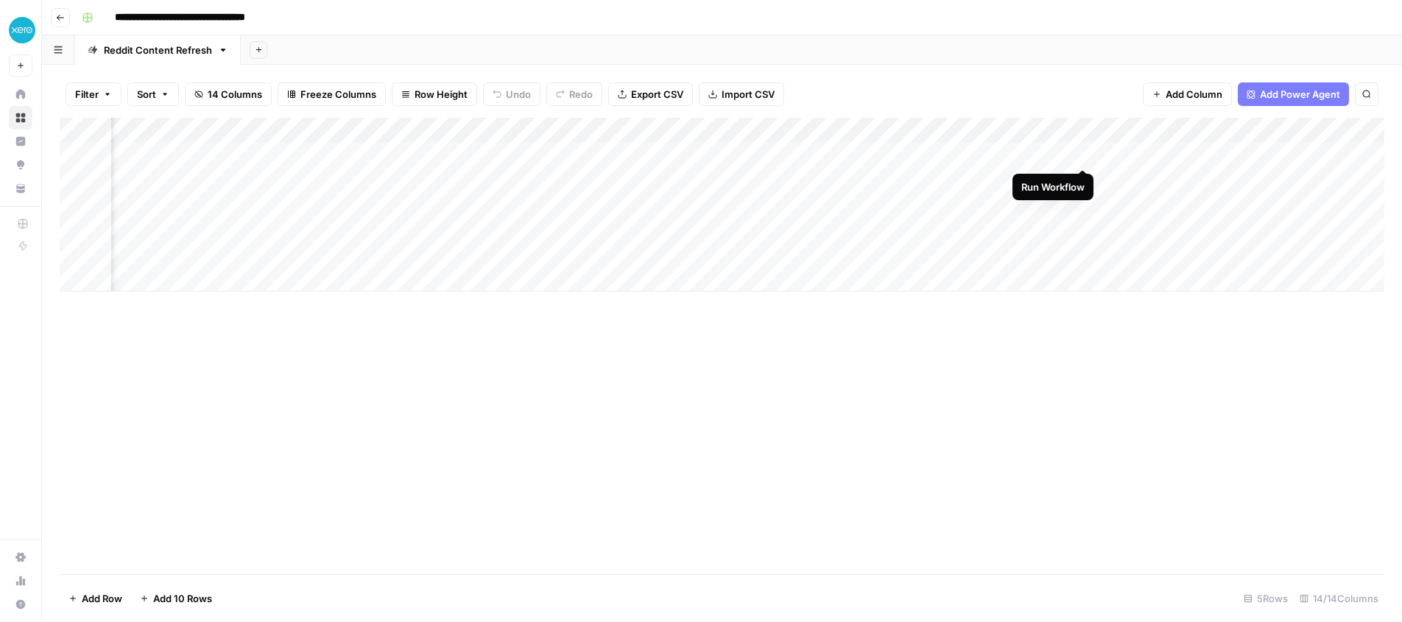
click at [1081, 151] on div "Add Column" at bounding box center [722, 205] width 1324 height 174
click at [1002, 151] on div "Add Column" at bounding box center [722, 205] width 1324 height 174
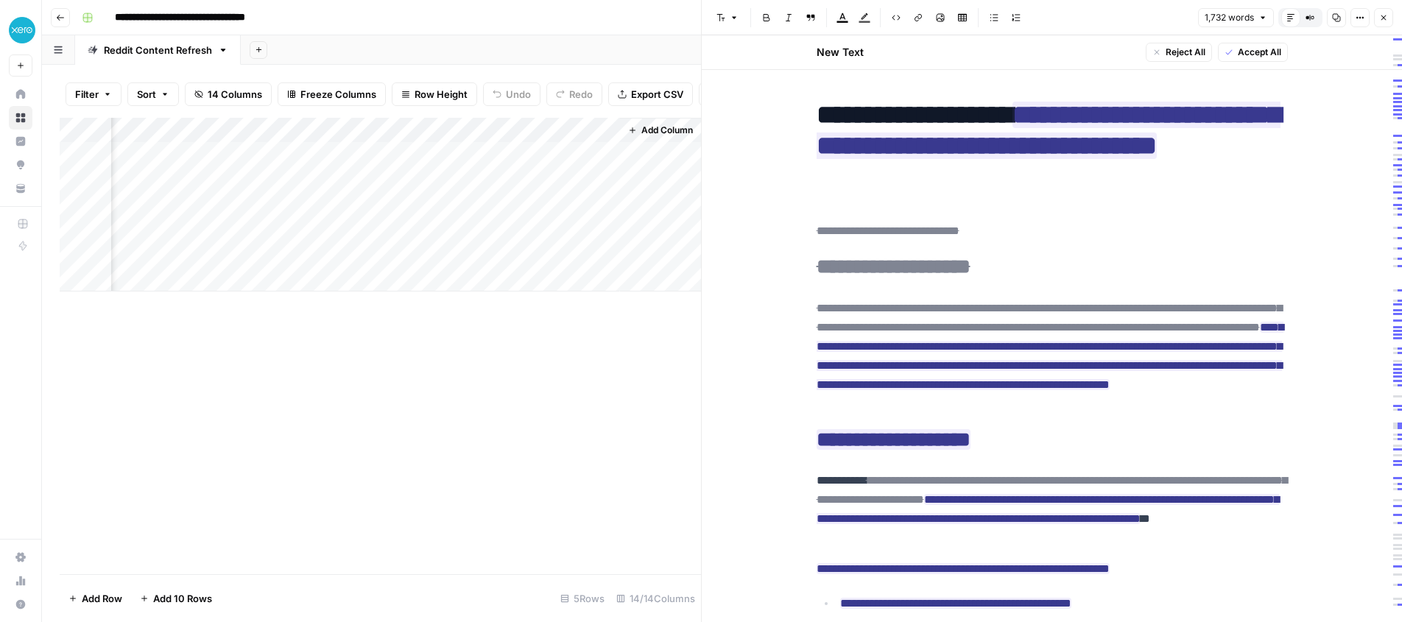
click at [340, 131] on div "Add Column" at bounding box center [380, 205] width 641 height 174
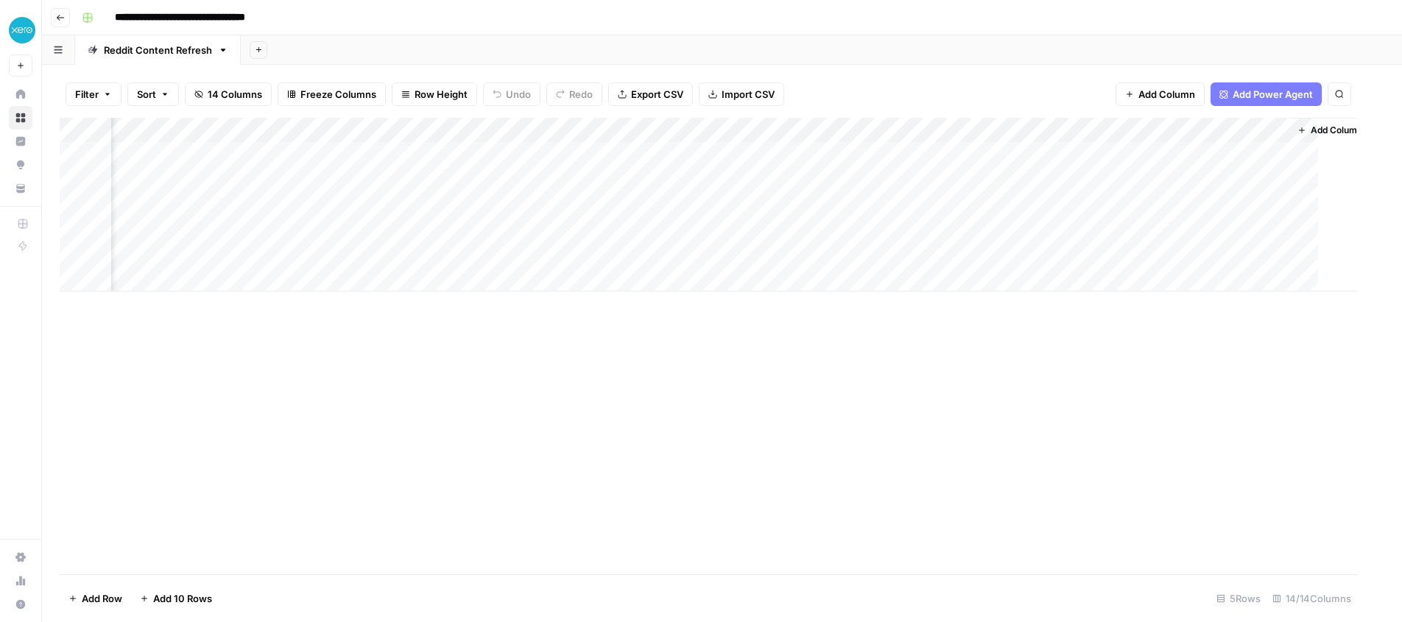
scroll to position [0, 896]
click at [892, 130] on div "Add Column" at bounding box center [722, 205] width 1324 height 174
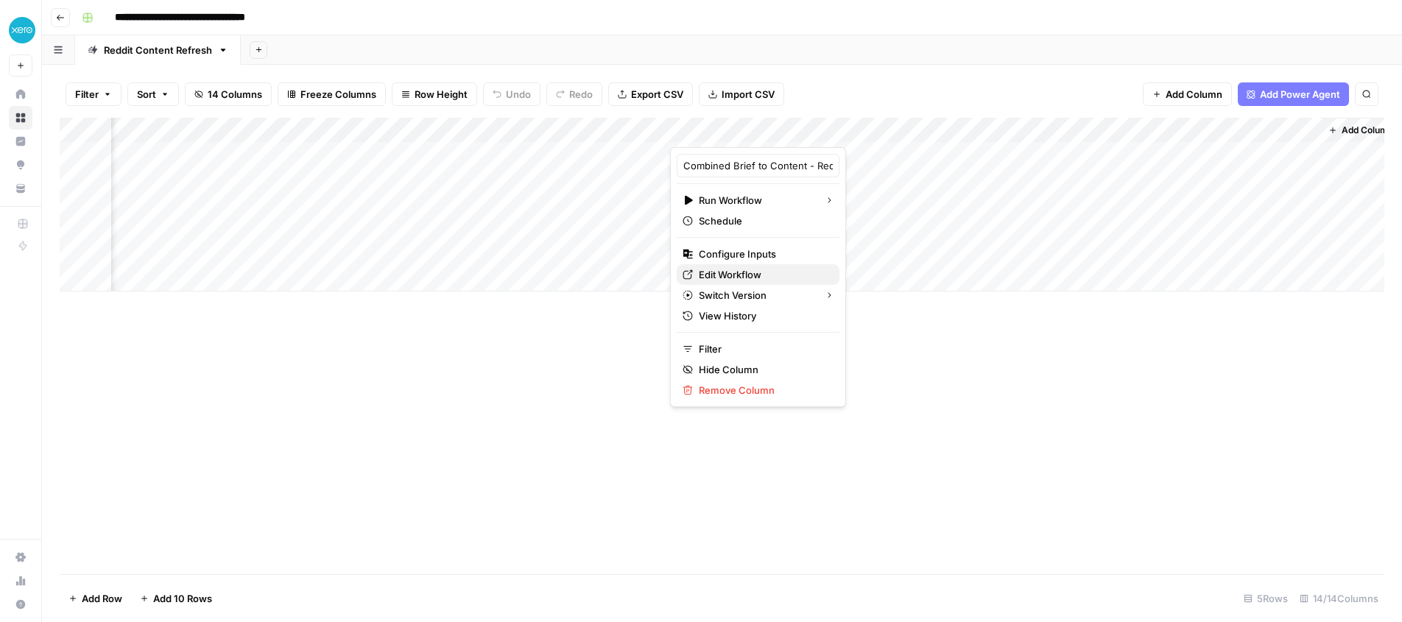
click at [708, 276] on span "Edit Workflow" at bounding box center [763, 274] width 129 height 15
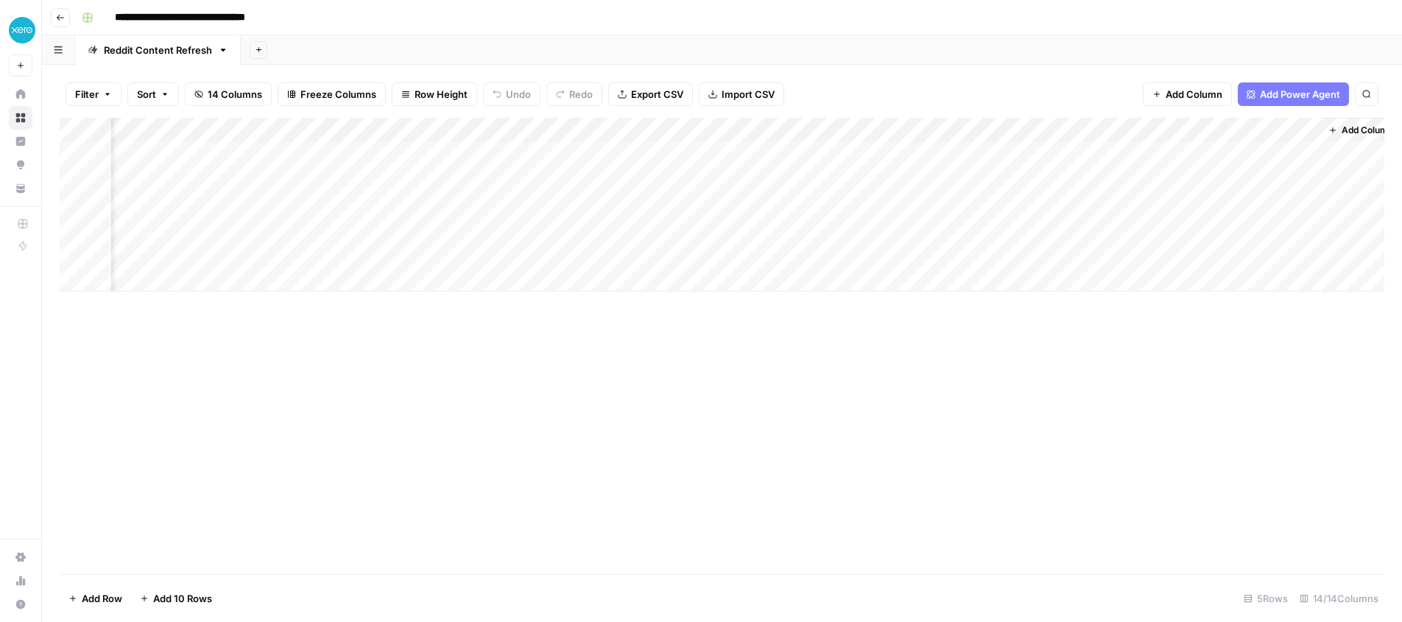
click at [891, 128] on div "Add Column" at bounding box center [722, 205] width 1324 height 174
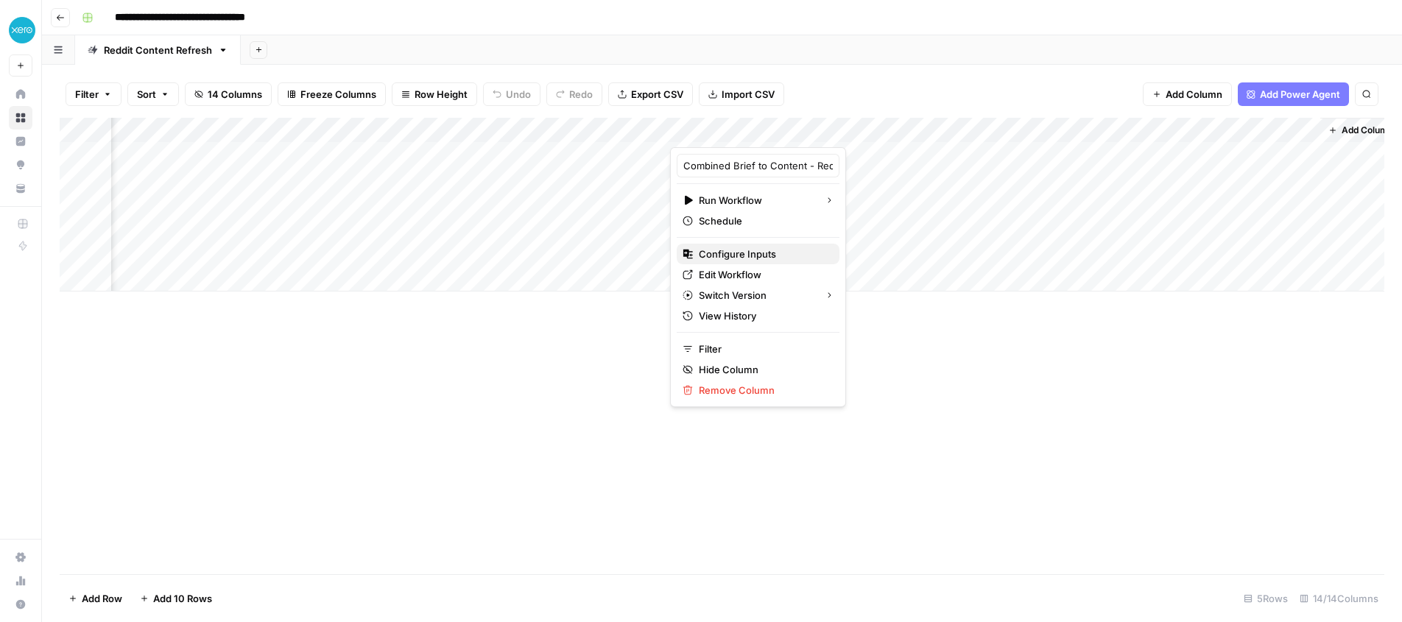
click at [738, 250] on span "Configure Inputs" at bounding box center [763, 254] width 129 height 15
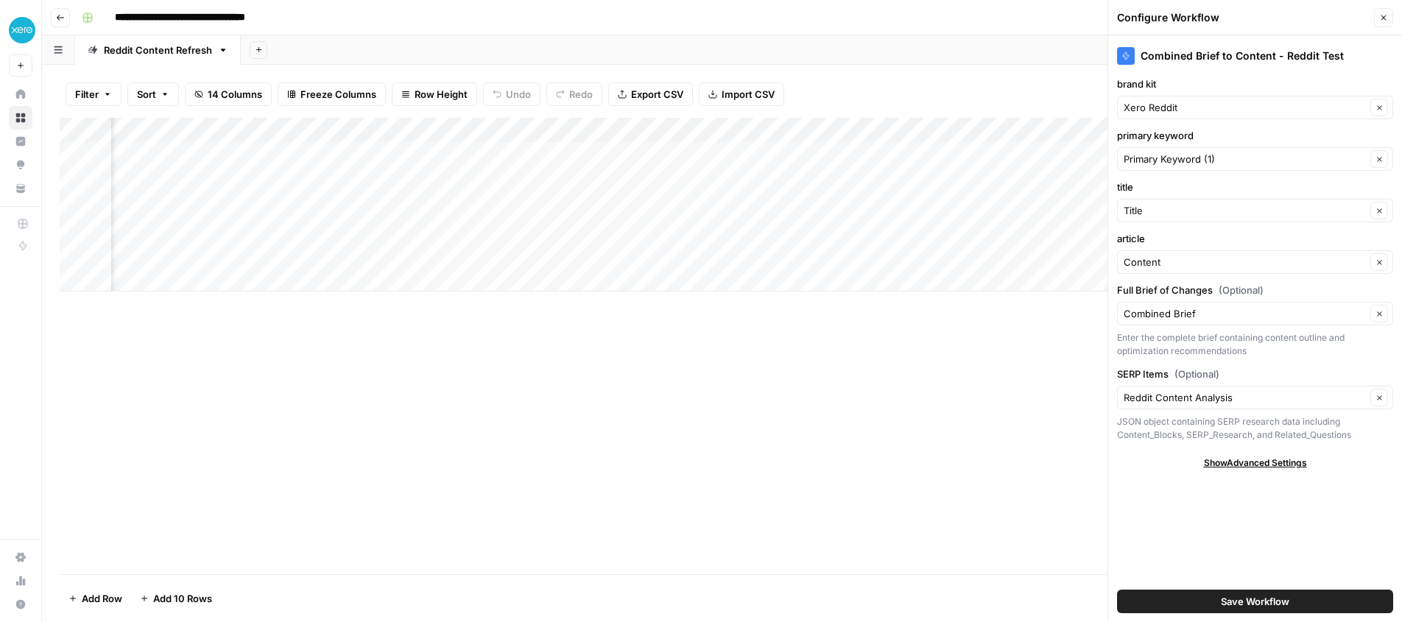
click at [1371, 15] on div "Configure Workflow Close" at bounding box center [1255, 17] width 276 height 19
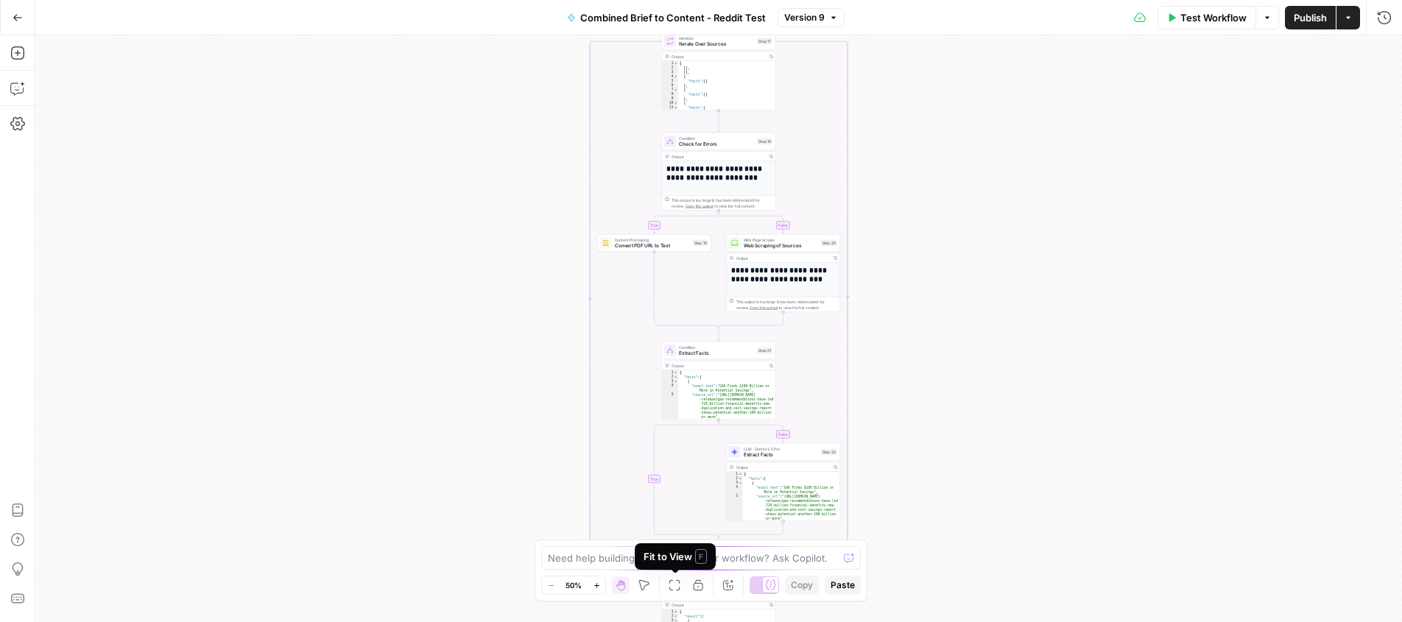
click at [662, 557] on div "Fit to View F" at bounding box center [674, 556] width 63 height 15
click at [763, 559] on textarea at bounding box center [693, 558] width 290 height 15
type textarea "where can i adjust the writing rules"
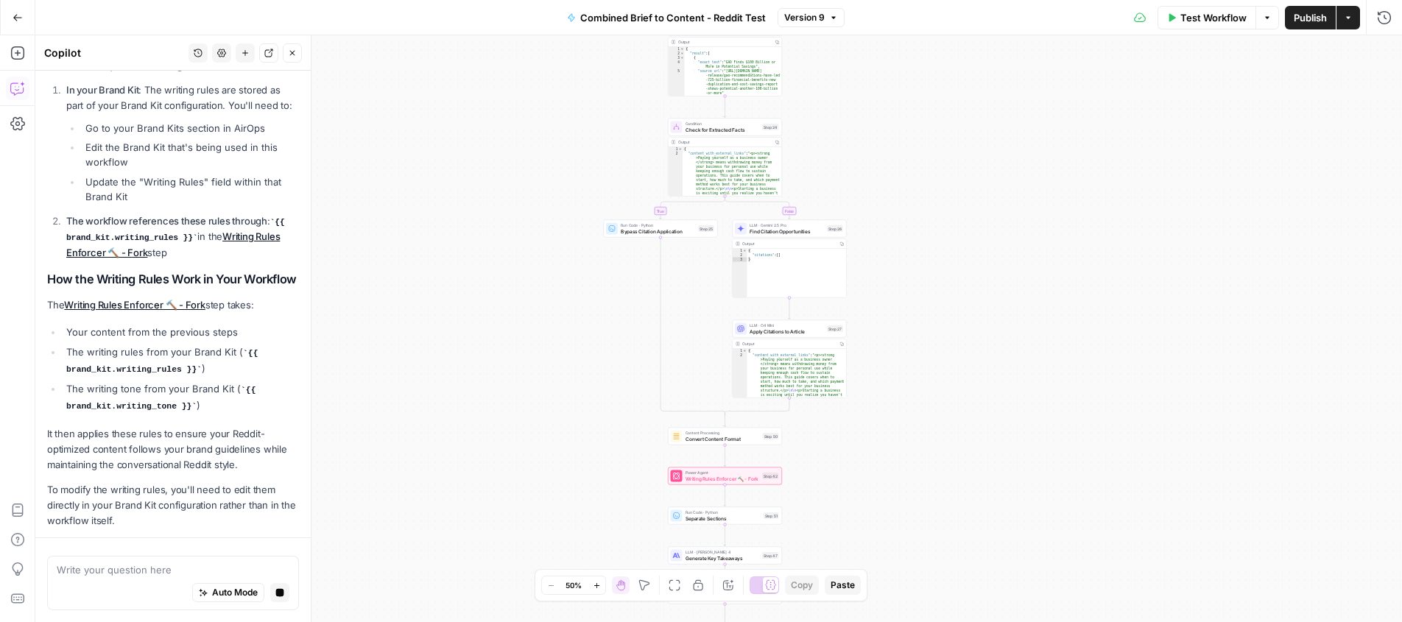
scroll to position [317, 0]
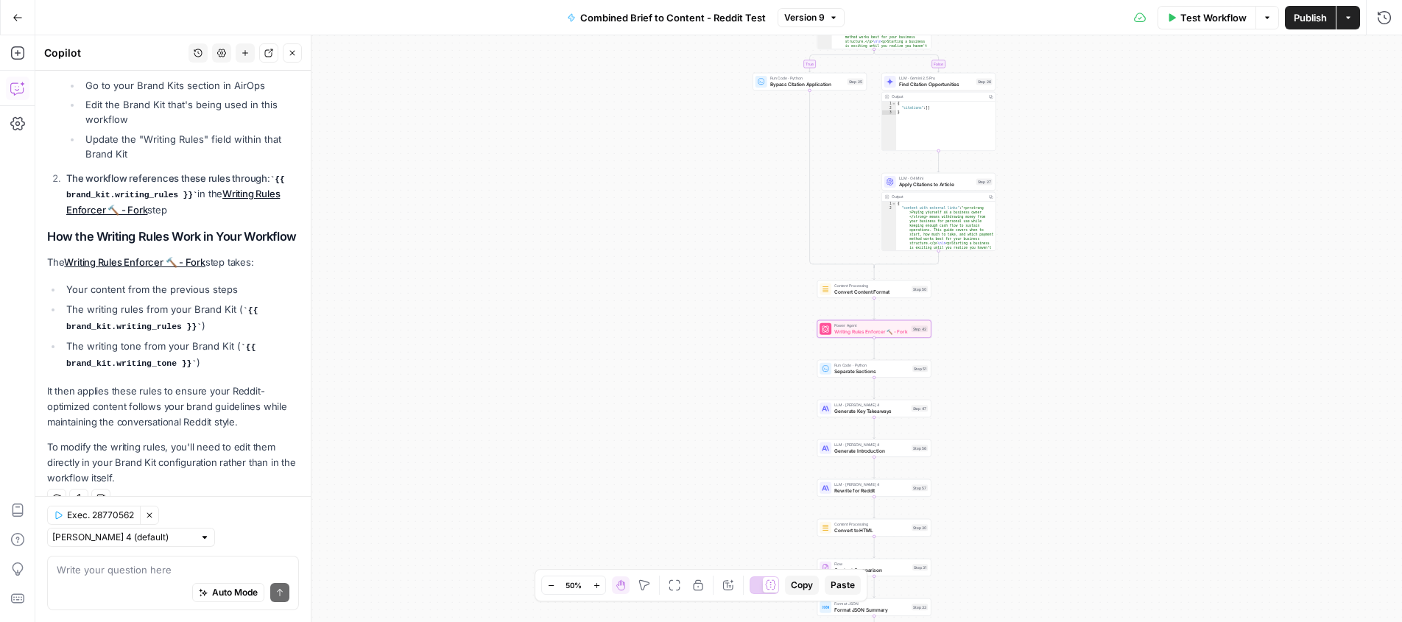
click at [136, 259] on link "Writing Rules Enforcer 🔨 - Fork" at bounding box center [134, 262] width 141 height 12
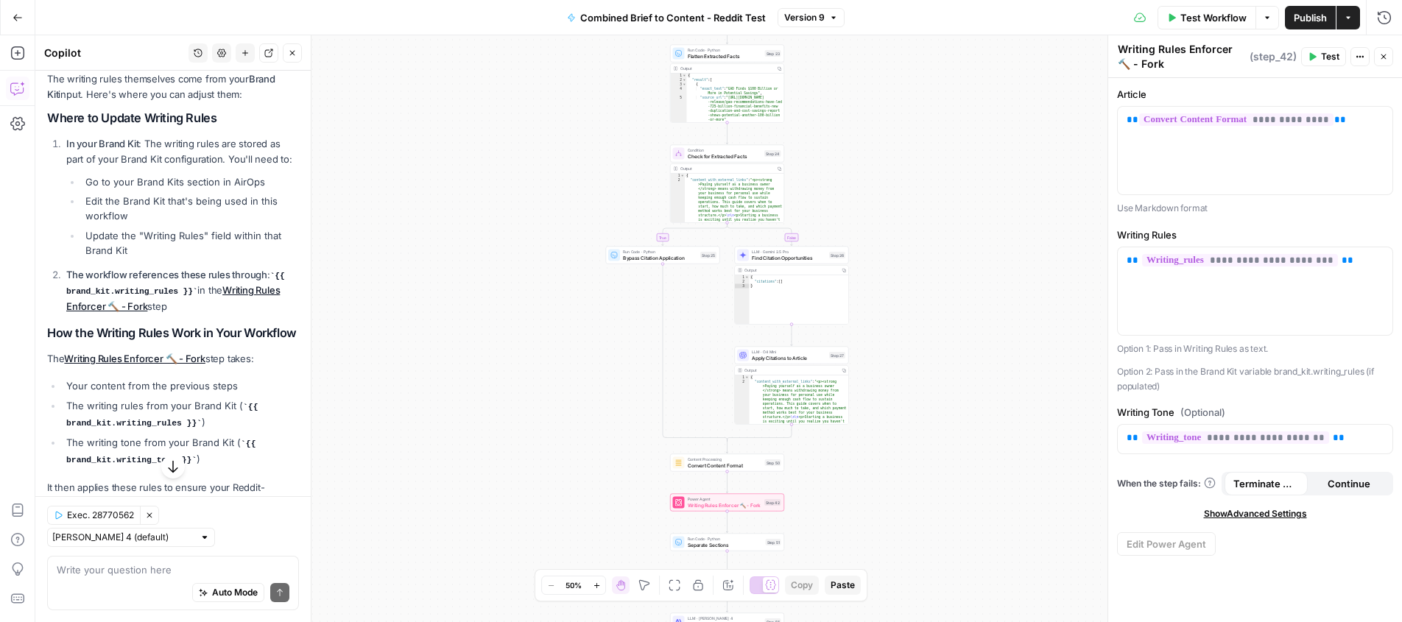
scroll to position [5, 0]
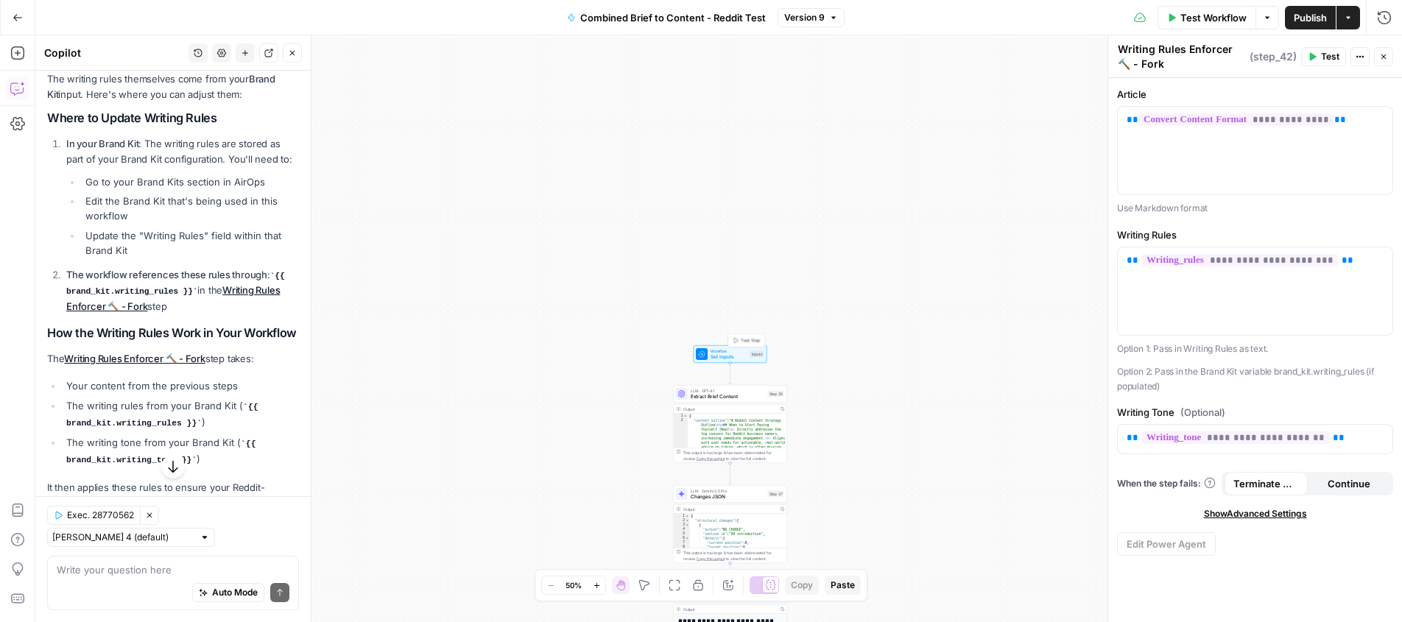
click at [726, 357] on span "Set Inputs" at bounding box center [728, 356] width 37 height 7
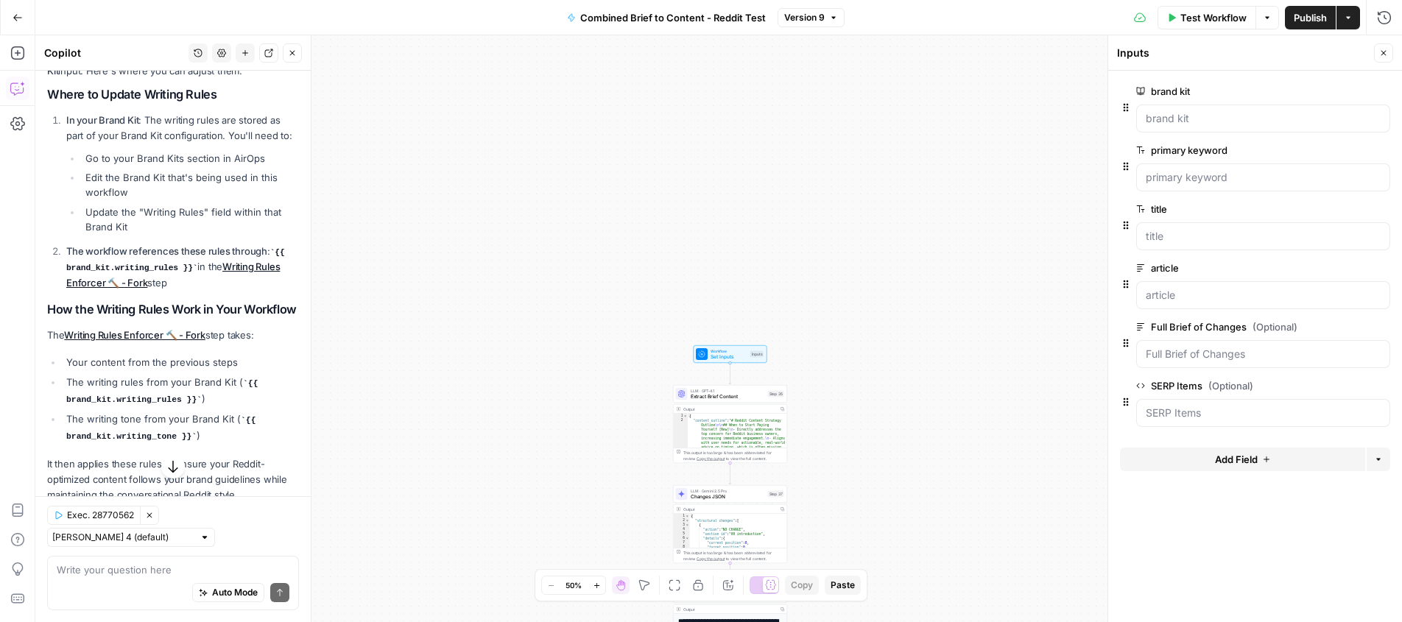
scroll to position [270, 0]
click at [15, 21] on icon "button" at bounding box center [18, 18] width 10 height 10
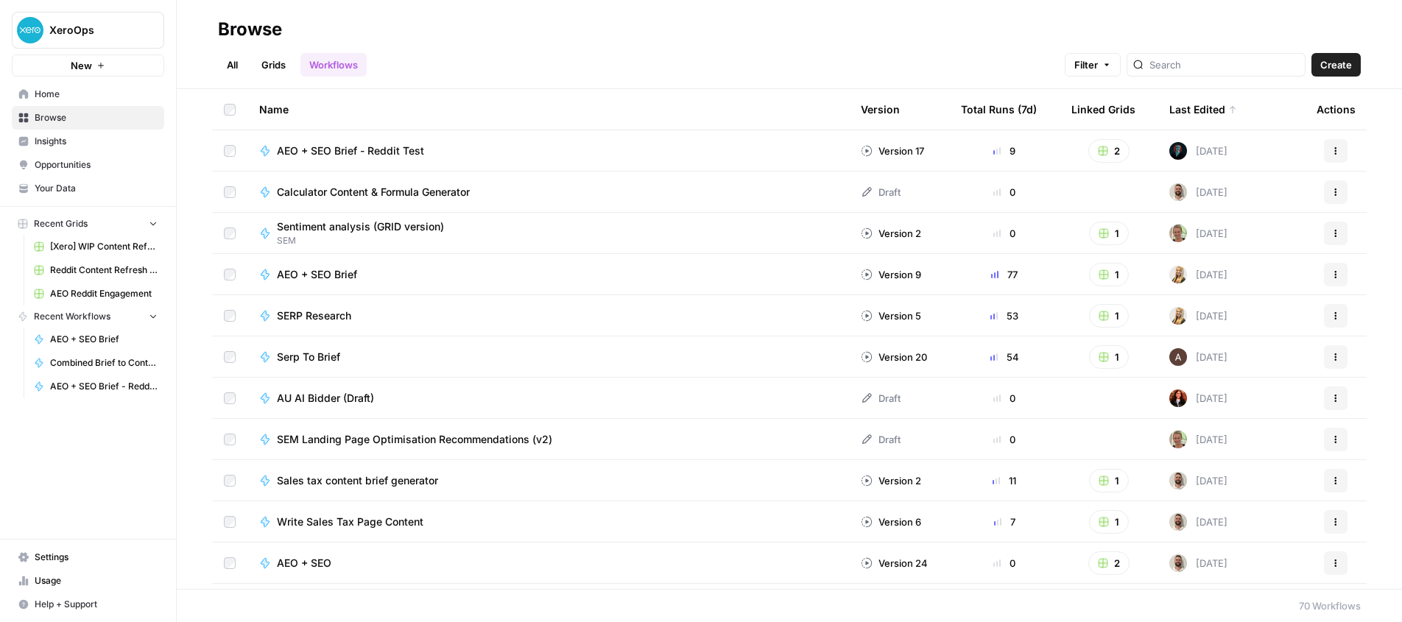
click at [54, 197] on link "Your Data" at bounding box center [88, 189] width 152 height 24
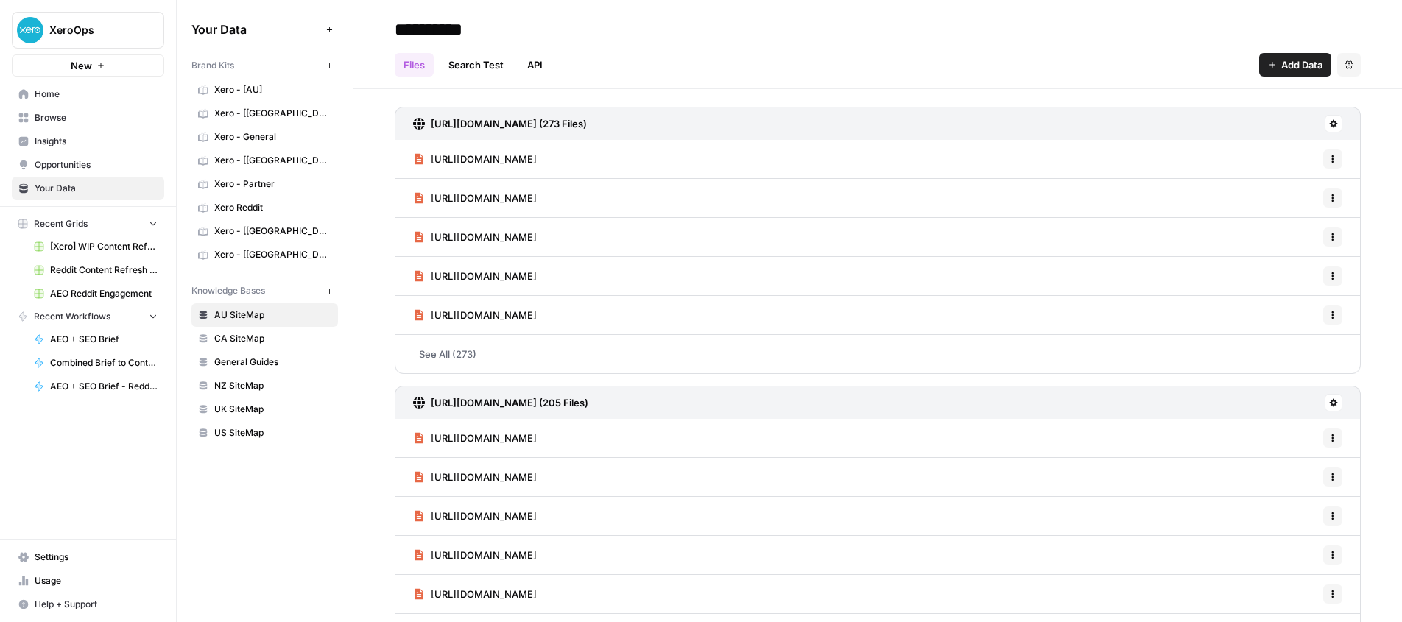
click at [260, 204] on span "Xero Reddit" at bounding box center [272, 207] width 117 height 13
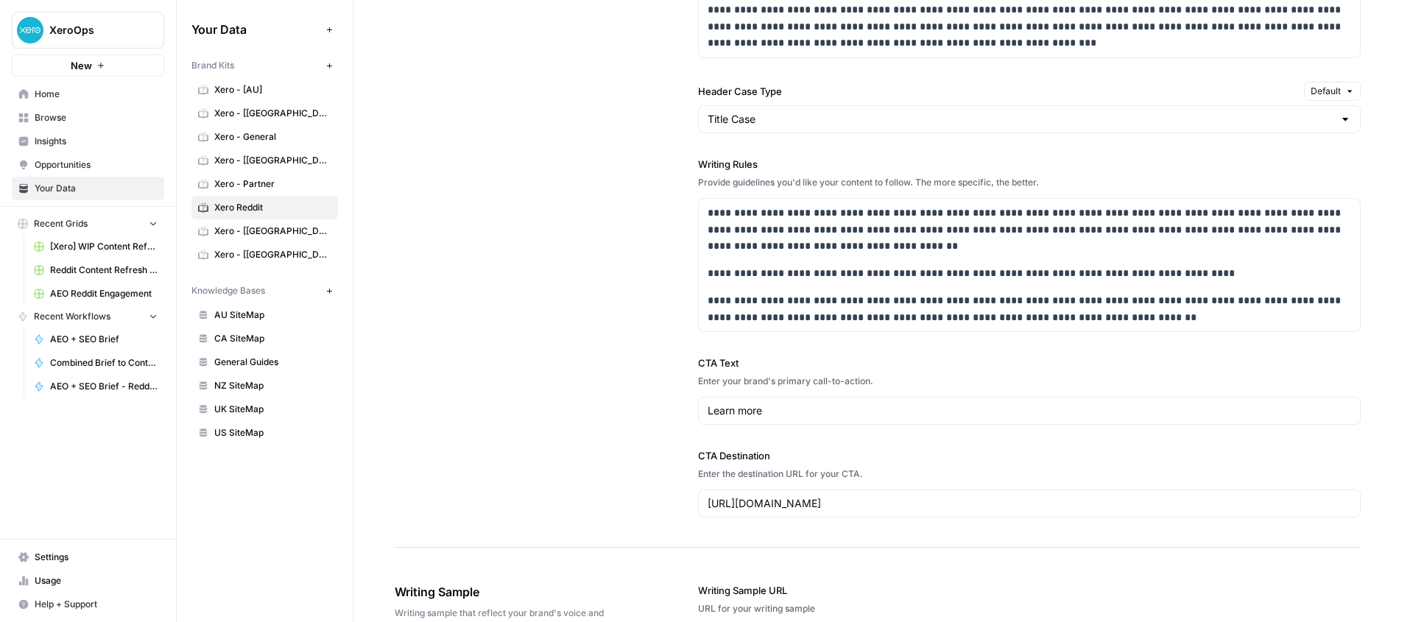
scroll to position [1332, 0]
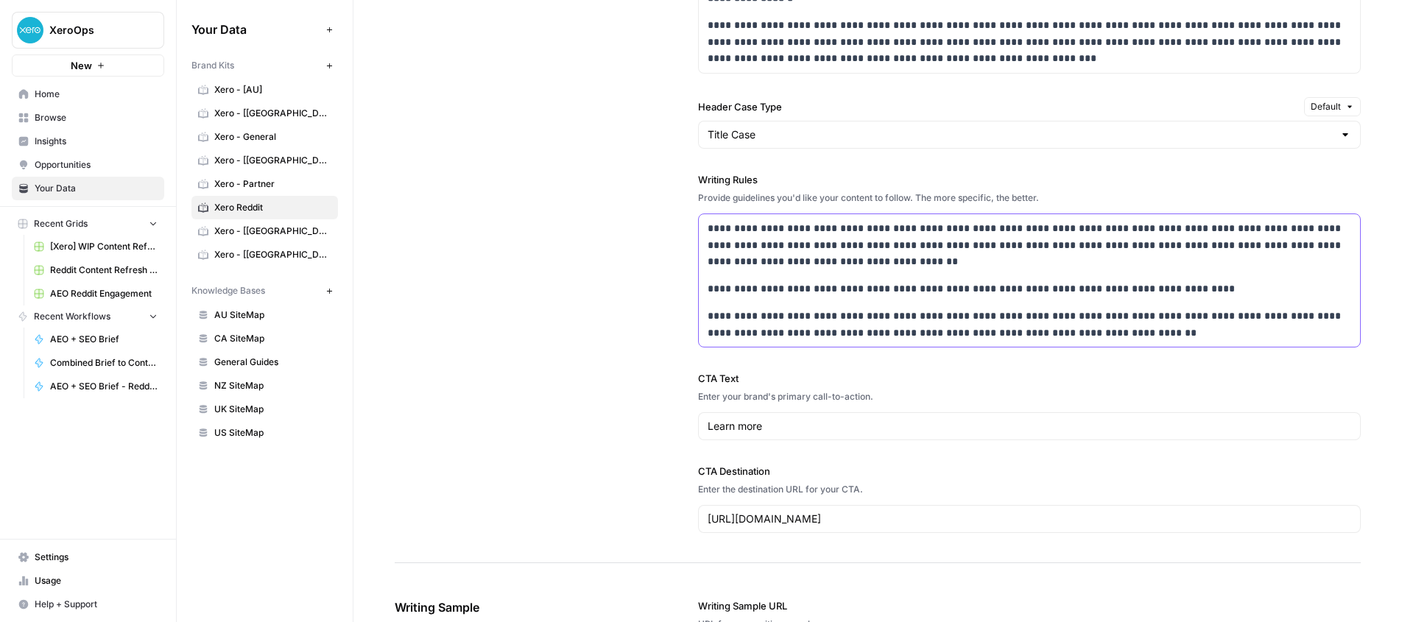
click at [769, 241] on p "**********" at bounding box center [1028, 245] width 643 height 50
click at [790, 262] on p "**********" at bounding box center [1028, 245] width 643 height 50
click at [844, 286] on p "**********" at bounding box center [1028, 288] width 643 height 17
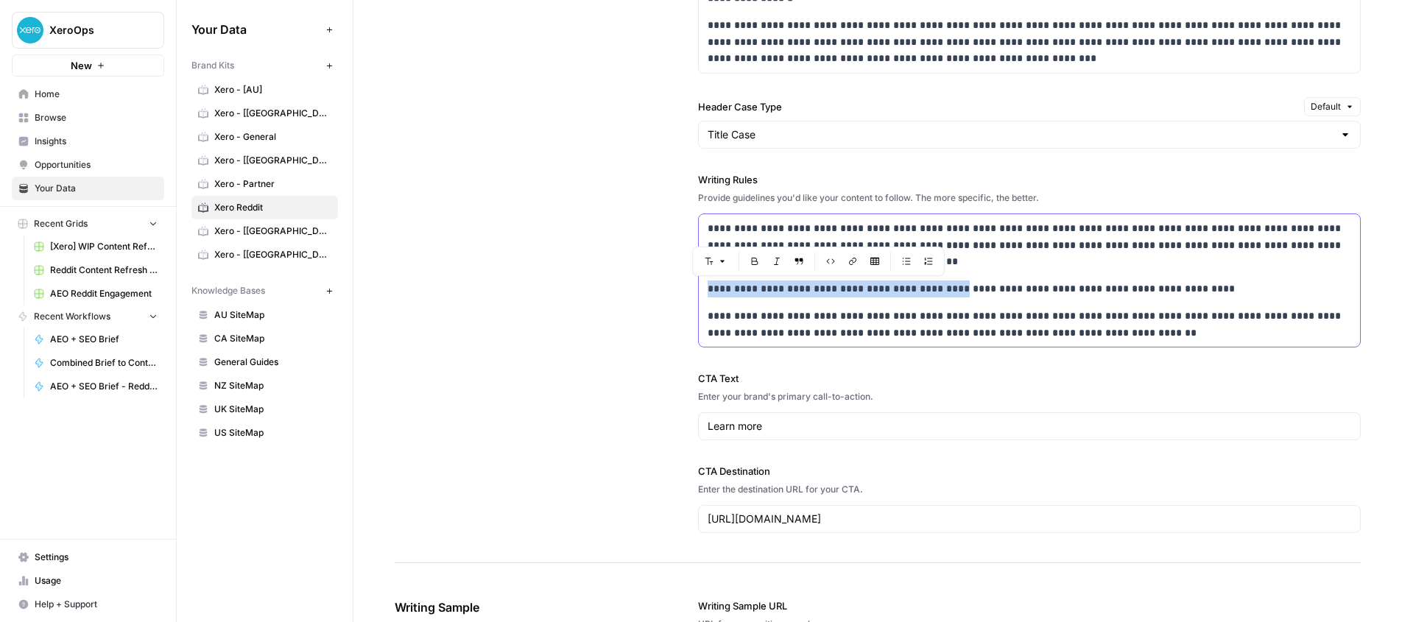
drag, startPoint x: 707, startPoint y: 289, endPoint x: 936, endPoint y: 290, distance: 229.7
click at [936, 290] on p "**********" at bounding box center [1028, 288] width 643 height 17
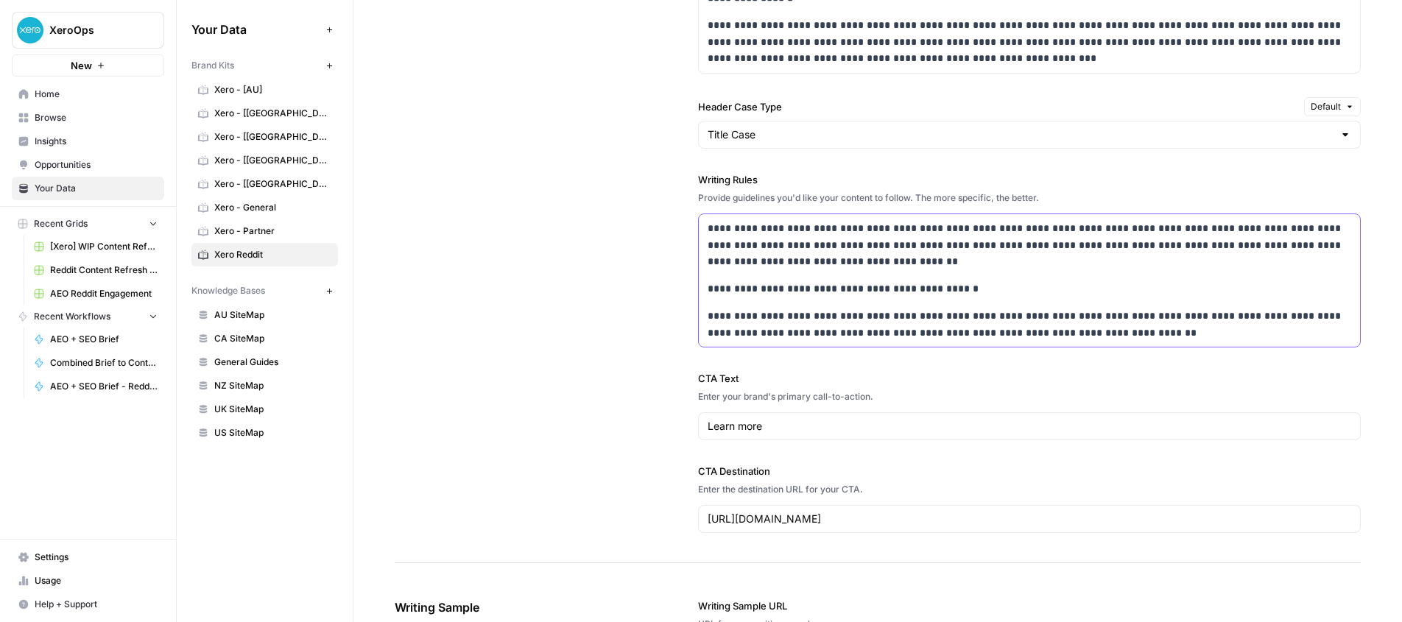
click at [725, 272] on div "**********" at bounding box center [1029, 280] width 661 height 133
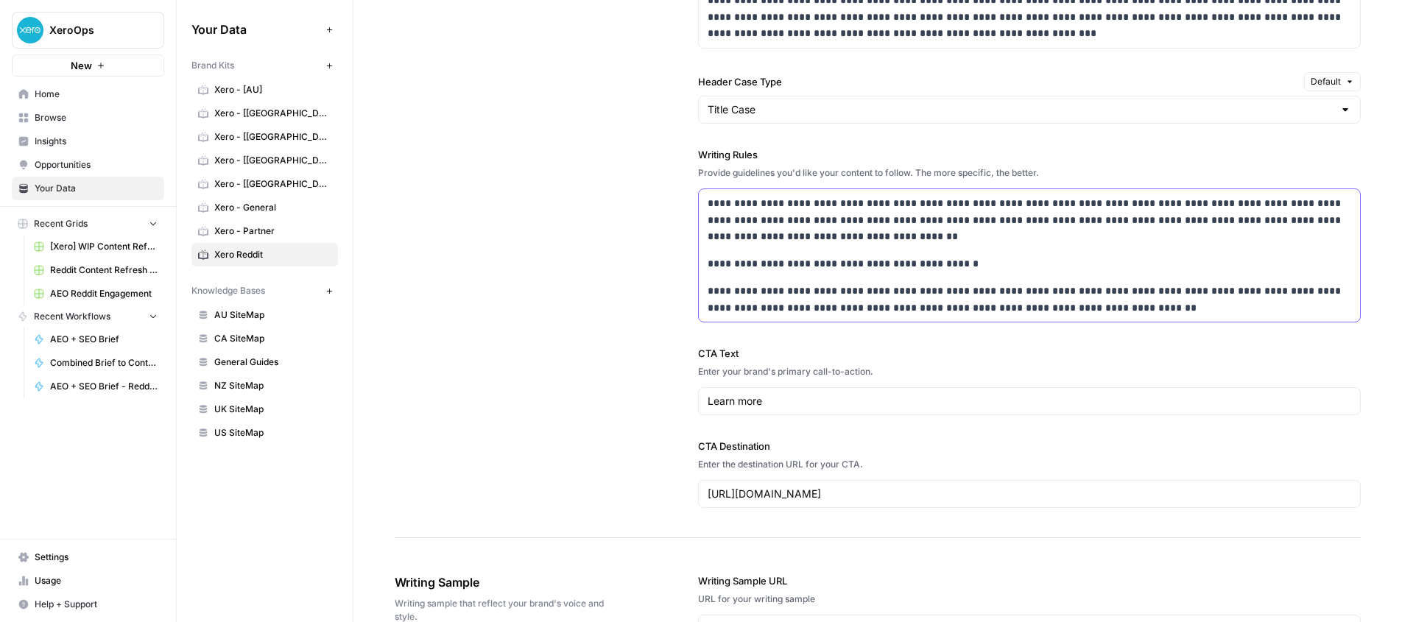
scroll to position [1359, 0]
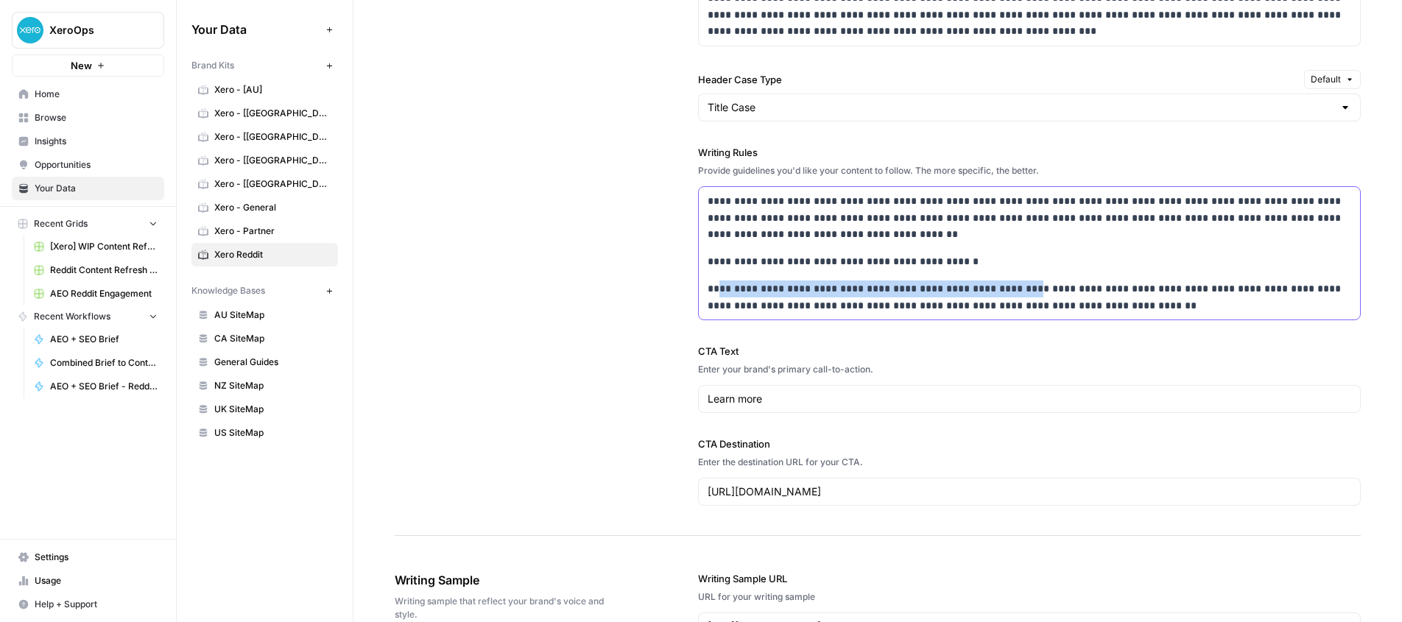
drag, startPoint x: 727, startPoint y: 291, endPoint x: 1021, endPoint y: 285, distance: 293.8
click at [1029, 286] on p "**********" at bounding box center [1028, 297] width 643 height 34
click at [944, 283] on p "**********" at bounding box center [1028, 297] width 643 height 34
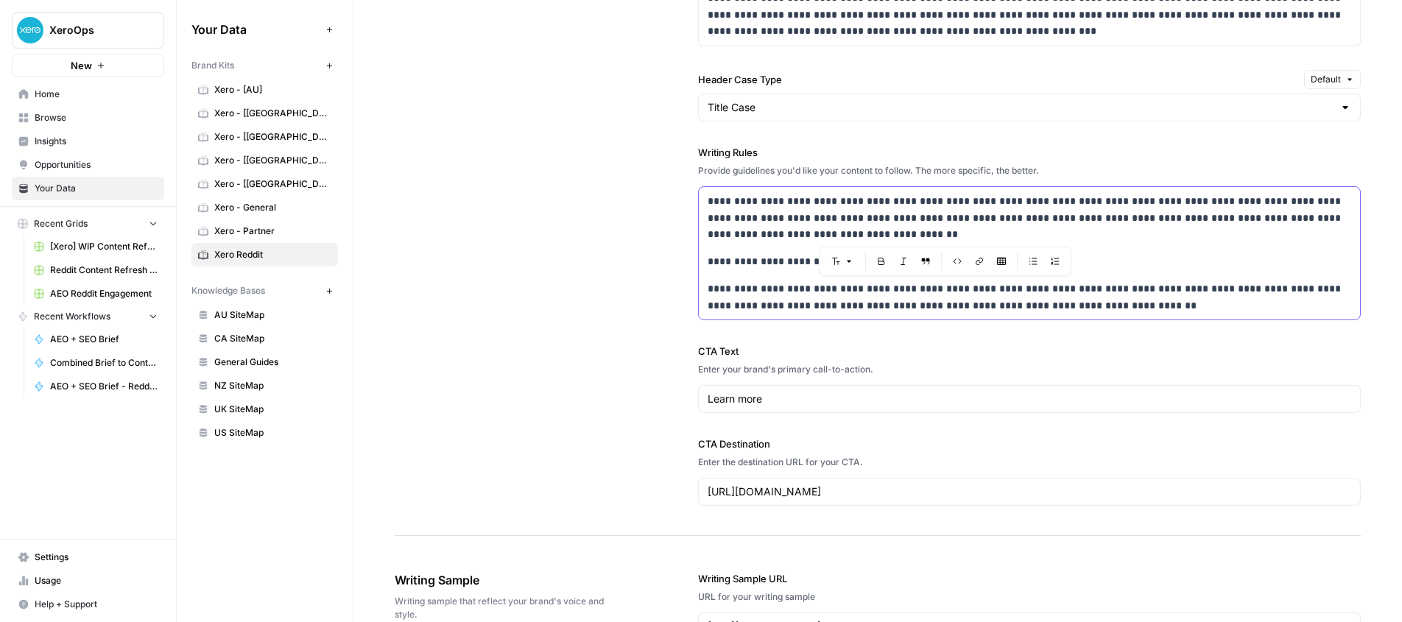
click at [950, 290] on p "**********" at bounding box center [1028, 297] width 643 height 34
click at [1131, 303] on p "**********" at bounding box center [1028, 297] width 643 height 34
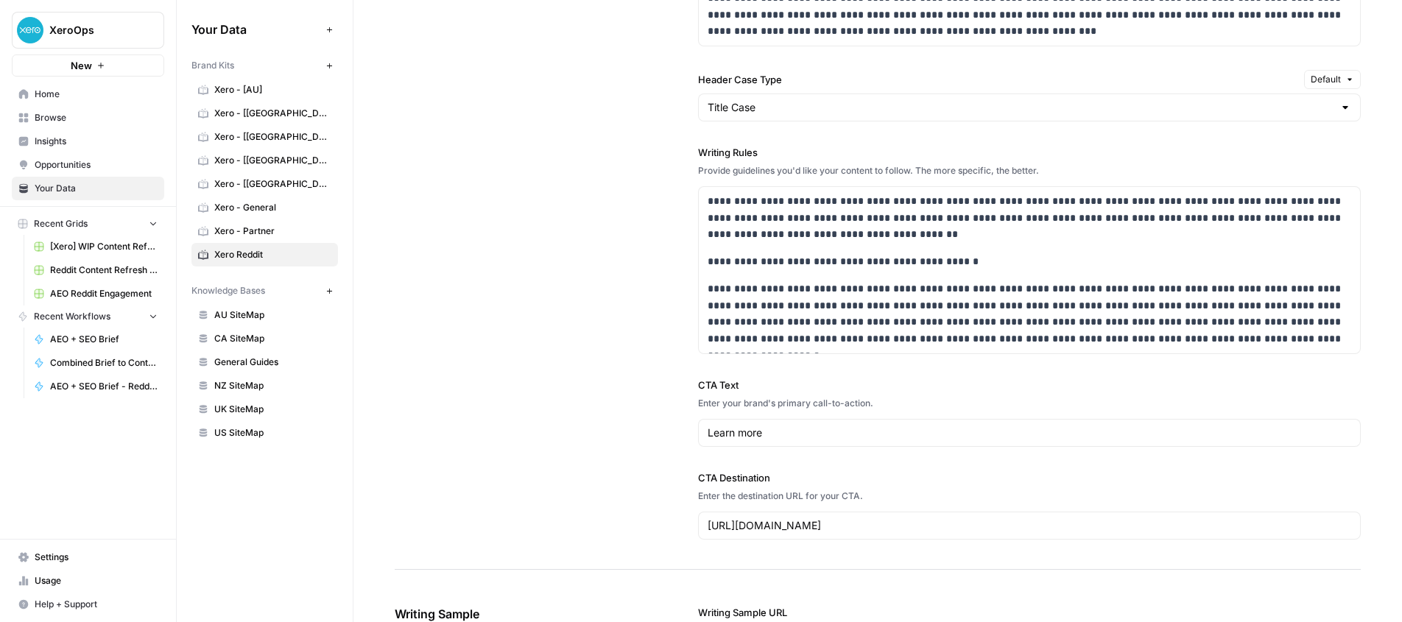
click at [633, 301] on div "**********" at bounding box center [878, 78] width 966 height 981
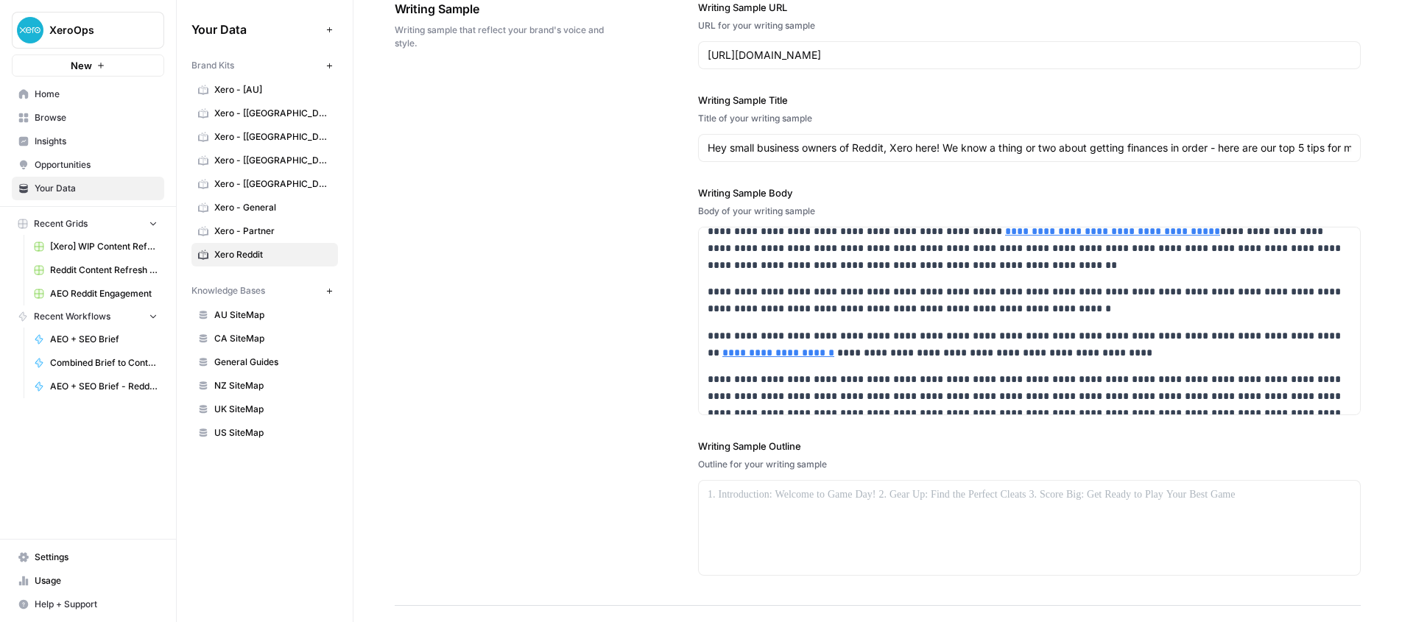
scroll to position [2063, 0]
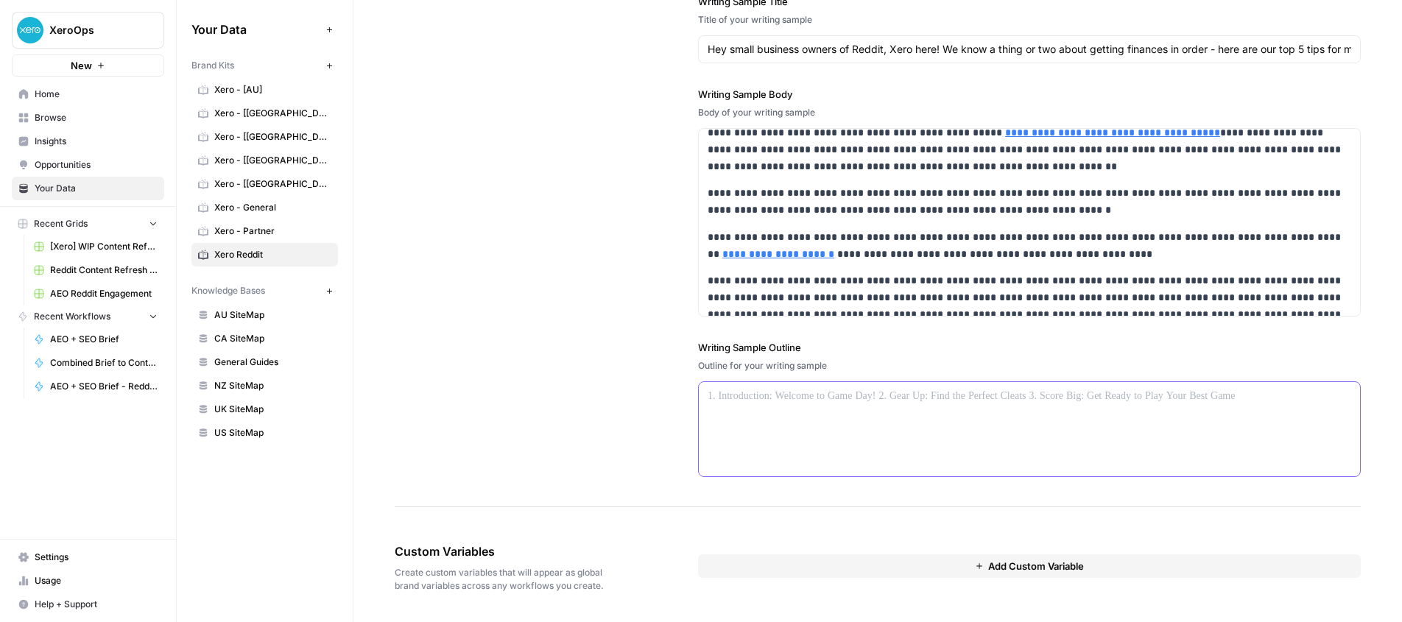
click at [741, 395] on p at bounding box center [1028, 396] width 643 height 17
click at [995, 273] on p "**********" at bounding box center [1028, 314] width 643 height 84
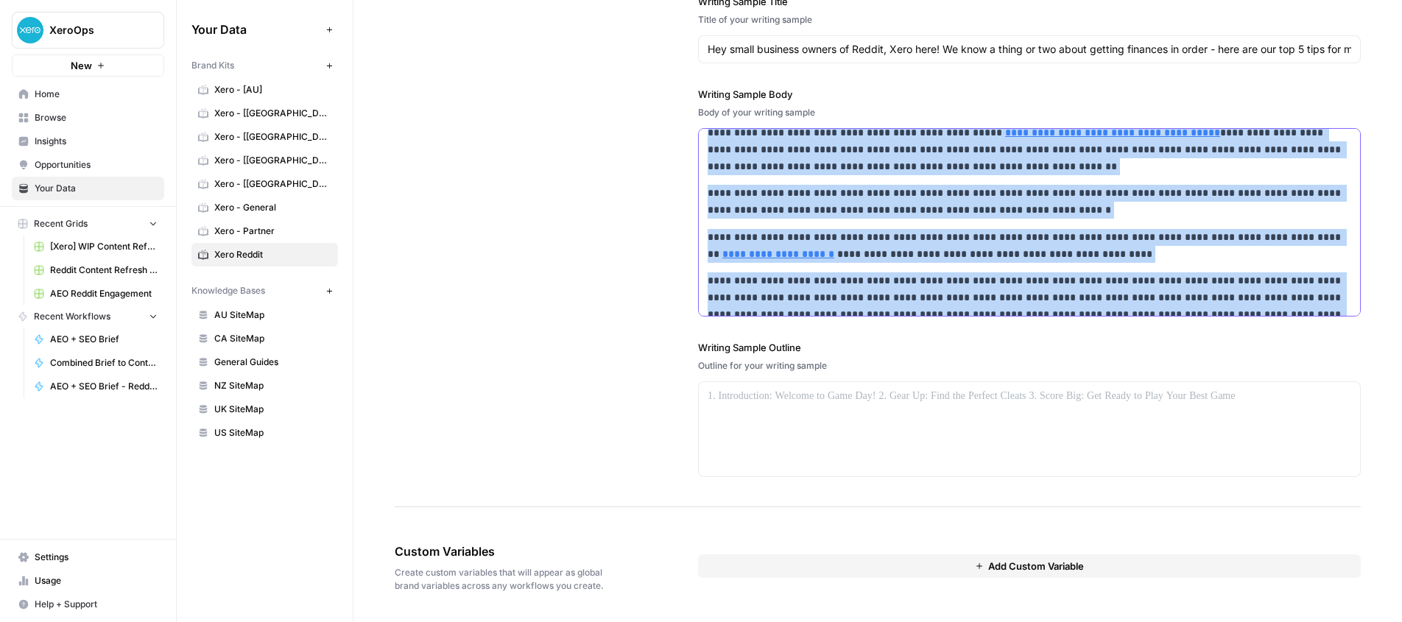
copy div "**********"
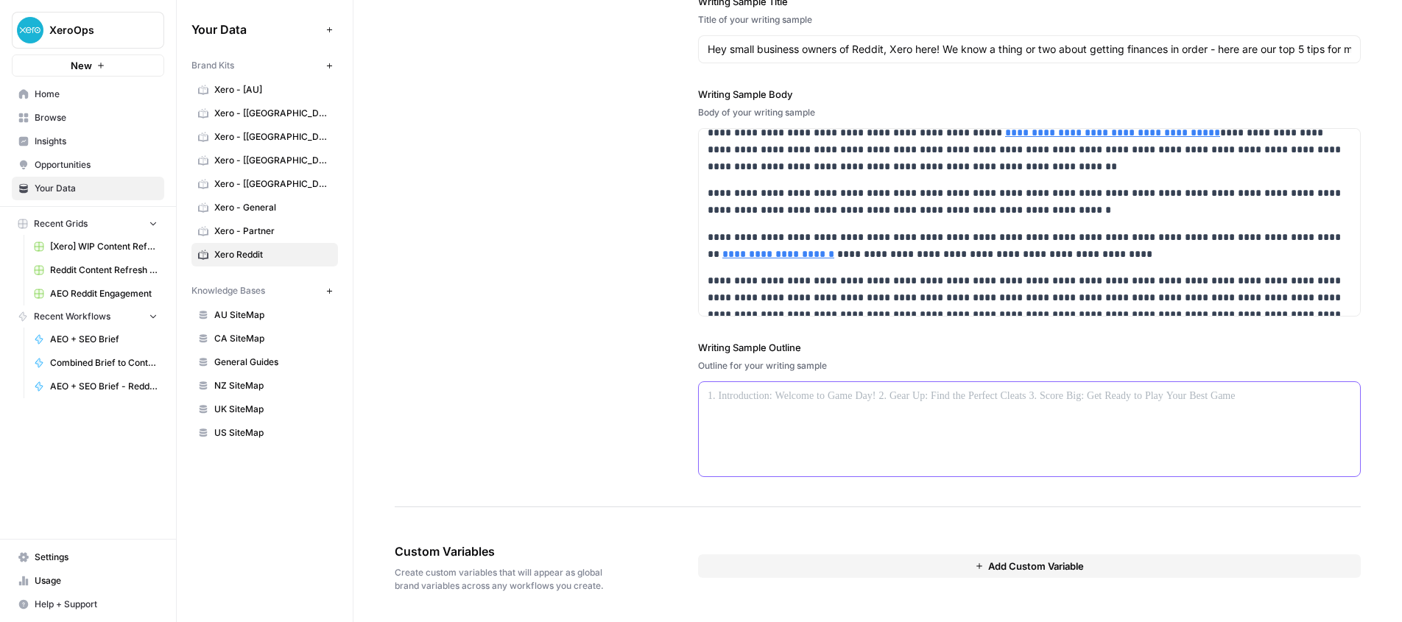
click at [746, 395] on p at bounding box center [1028, 396] width 643 height 17
click at [266, 225] on span "Xero - Partner" at bounding box center [272, 231] width 117 height 13
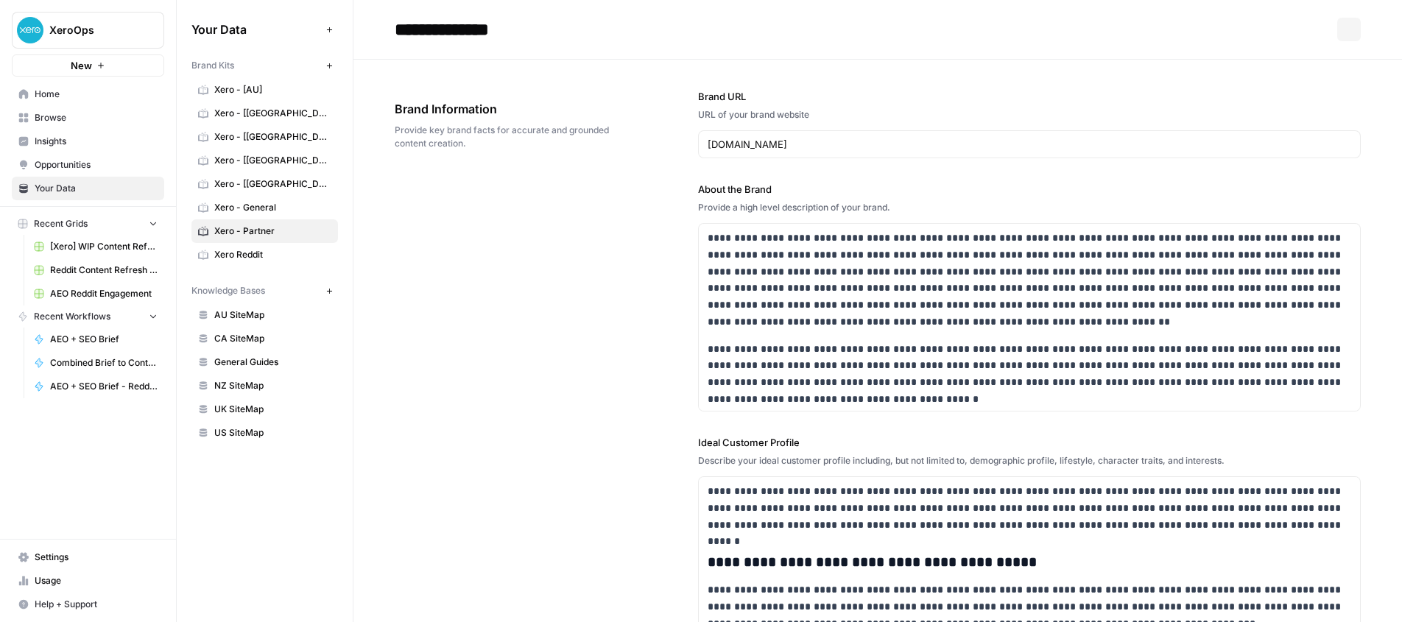
click at [251, 203] on span "Xero - General" at bounding box center [272, 207] width 117 height 13
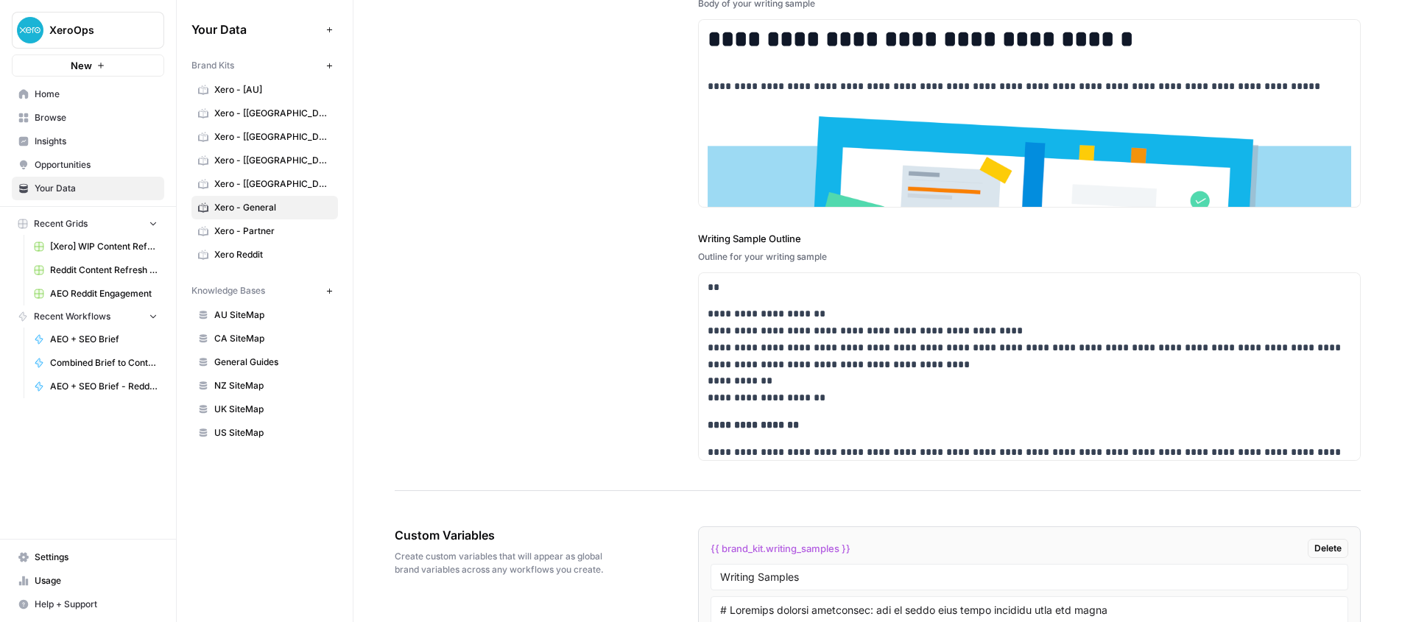
scroll to position [2241, 0]
drag, startPoint x: 812, startPoint y: 306, endPoint x: 747, endPoint y: 294, distance: 65.7
click at [812, 306] on p "**********" at bounding box center [1028, 355] width 643 height 101
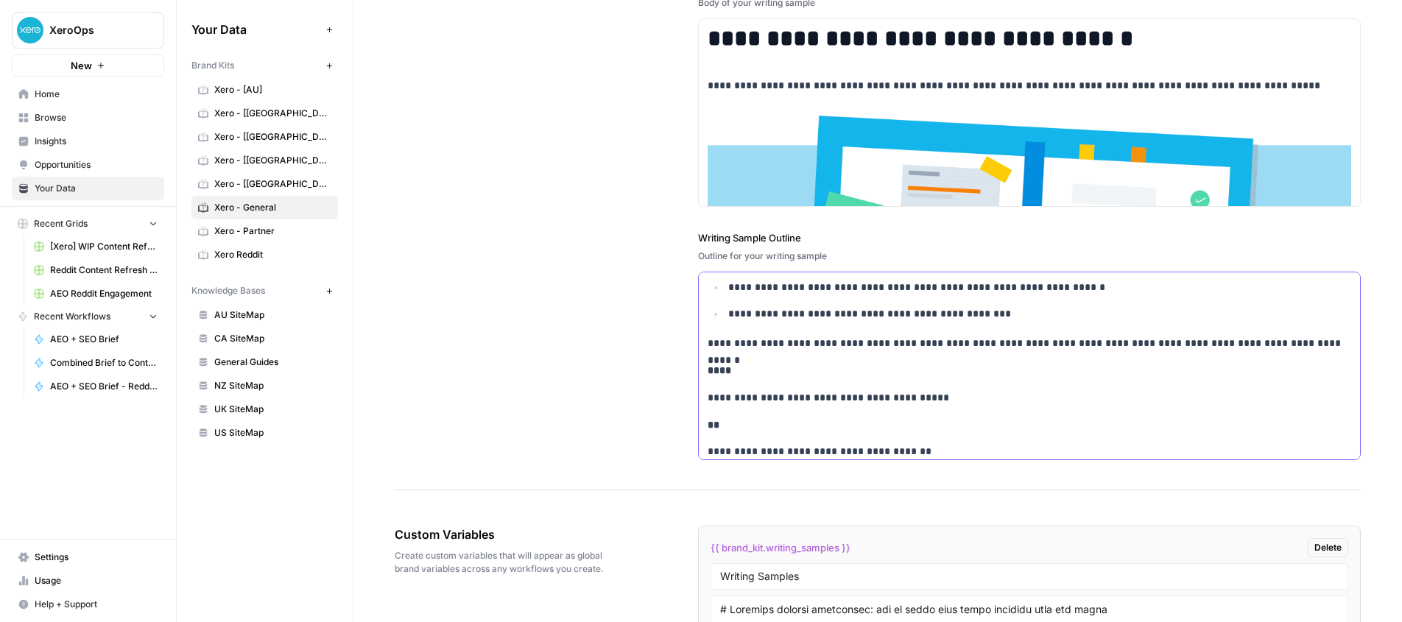
scroll to position [3167, 0]
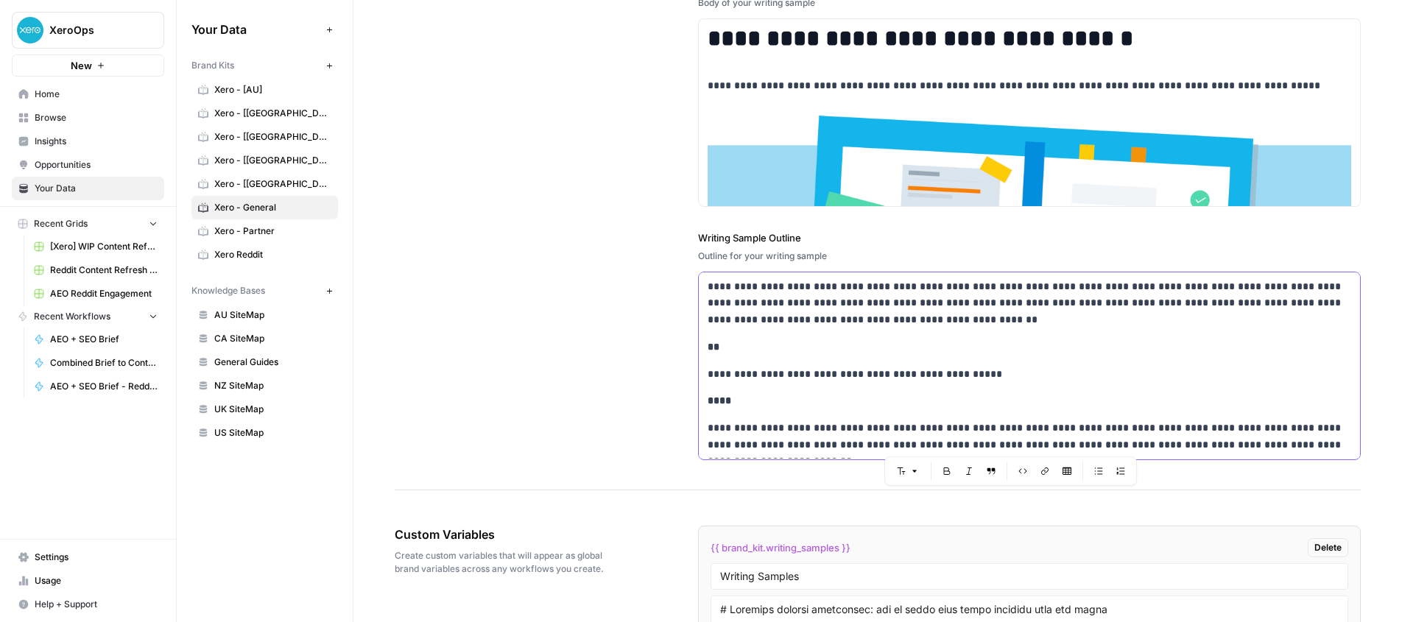
drag, startPoint x: 702, startPoint y: 281, endPoint x: 1340, endPoint y: 448, distance: 658.9
copy div "**********"
click at [236, 256] on span "Xero Reddit" at bounding box center [272, 254] width 117 height 13
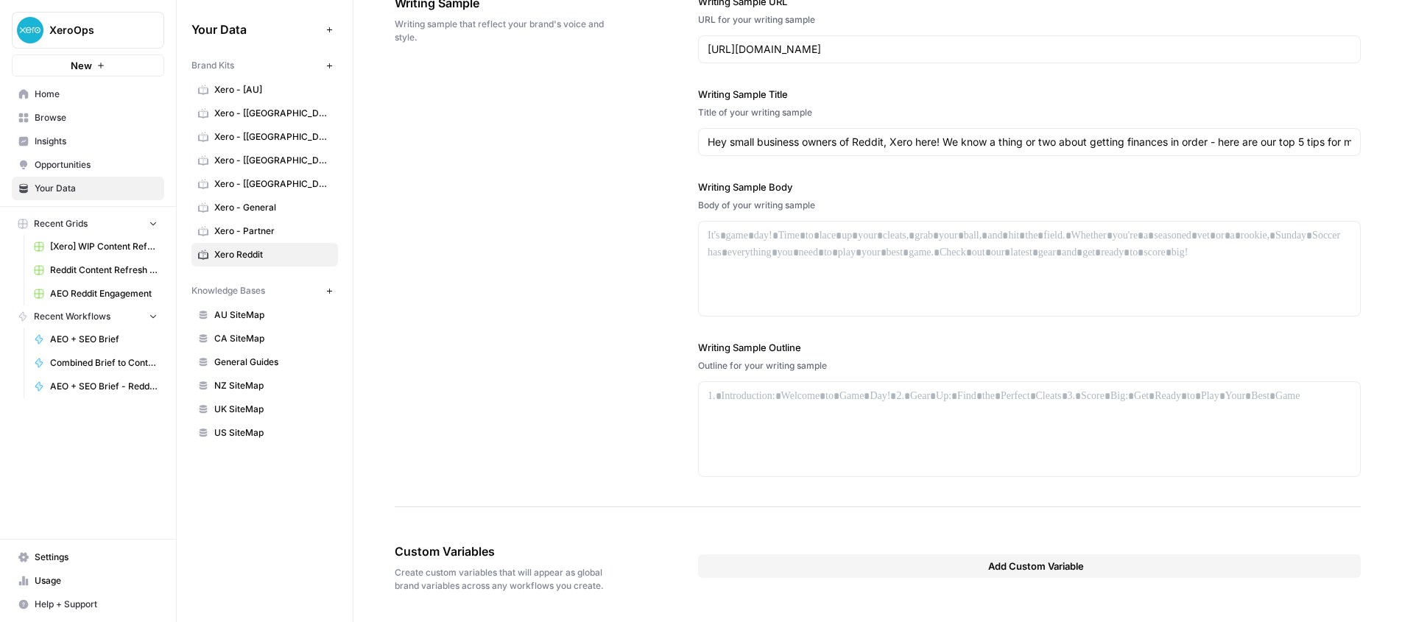
scroll to position [2063, 0]
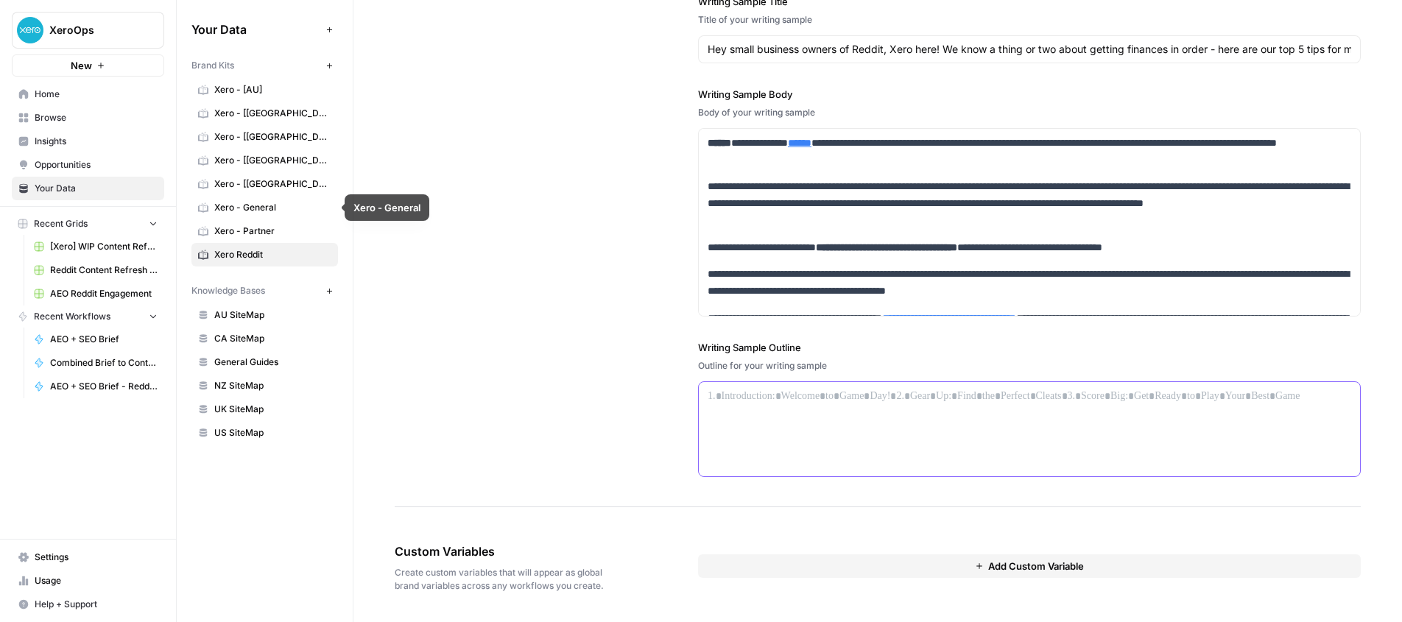
click at [735, 402] on p at bounding box center [1028, 396] width 643 height 17
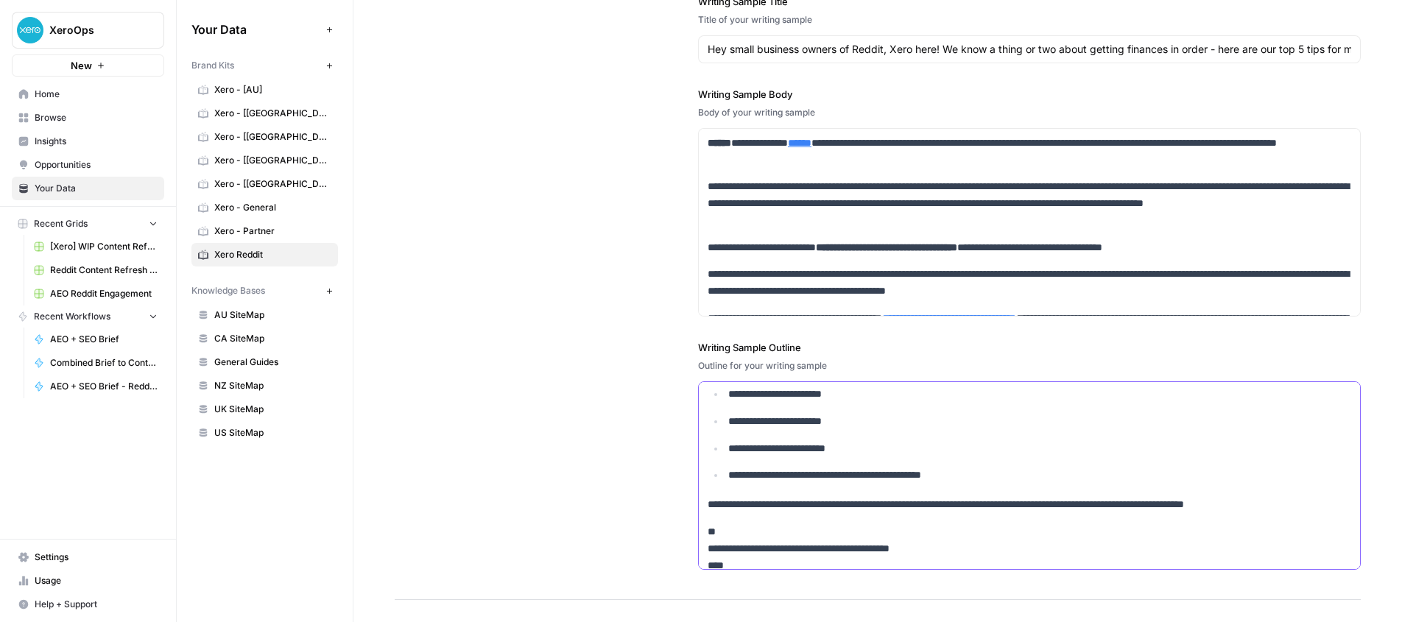
scroll to position [0, 0]
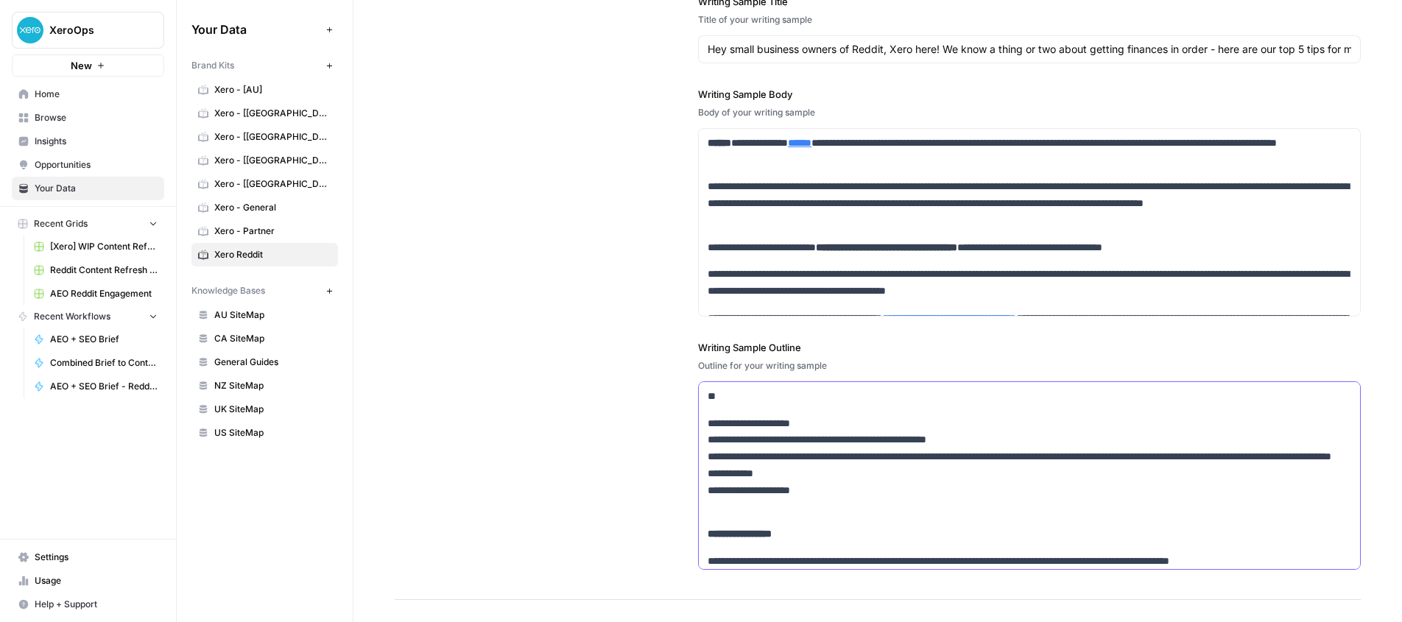
click at [712, 423] on p "**********" at bounding box center [1028, 465] width 643 height 101
drag, startPoint x: 774, startPoint y: 439, endPoint x: 998, endPoint y: 442, distance: 224.5
click at [998, 442] on p "**********" at bounding box center [1028, 465] width 643 height 101
click at [999, 442] on p "**********" at bounding box center [1028, 465] width 643 height 101
drag, startPoint x: 814, startPoint y: 535, endPoint x: 710, endPoint y: 495, distance: 111.1
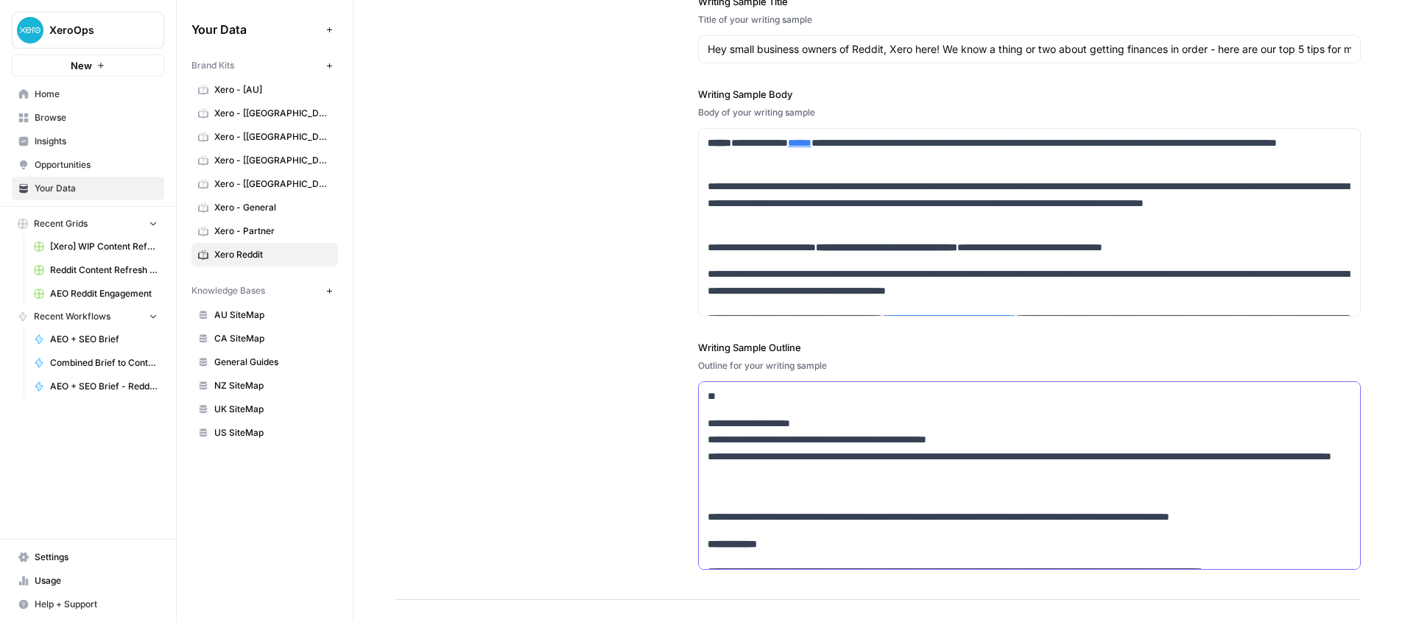
click at [806, 518] on p "**********" at bounding box center [1028, 517] width 643 height 17
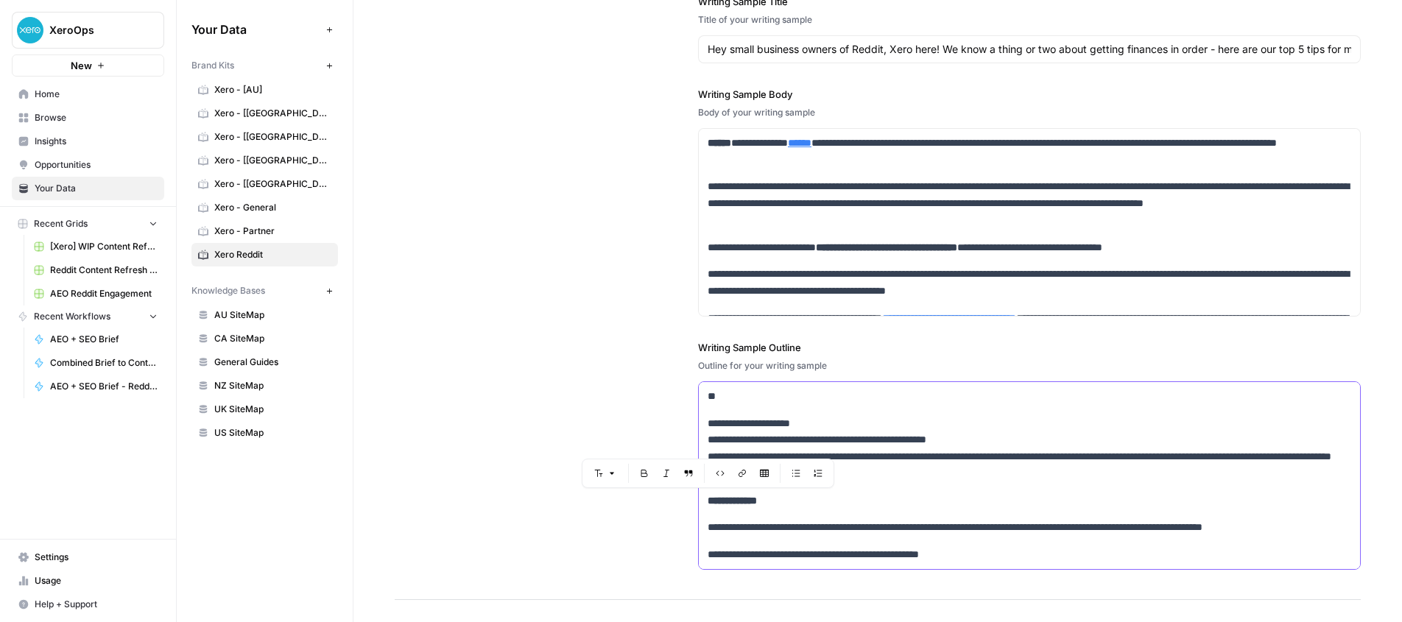
drag, startPoint x: 703, startPoint y: 500, endPoint x: 1001, endPoint y: 554, distance: 302.9
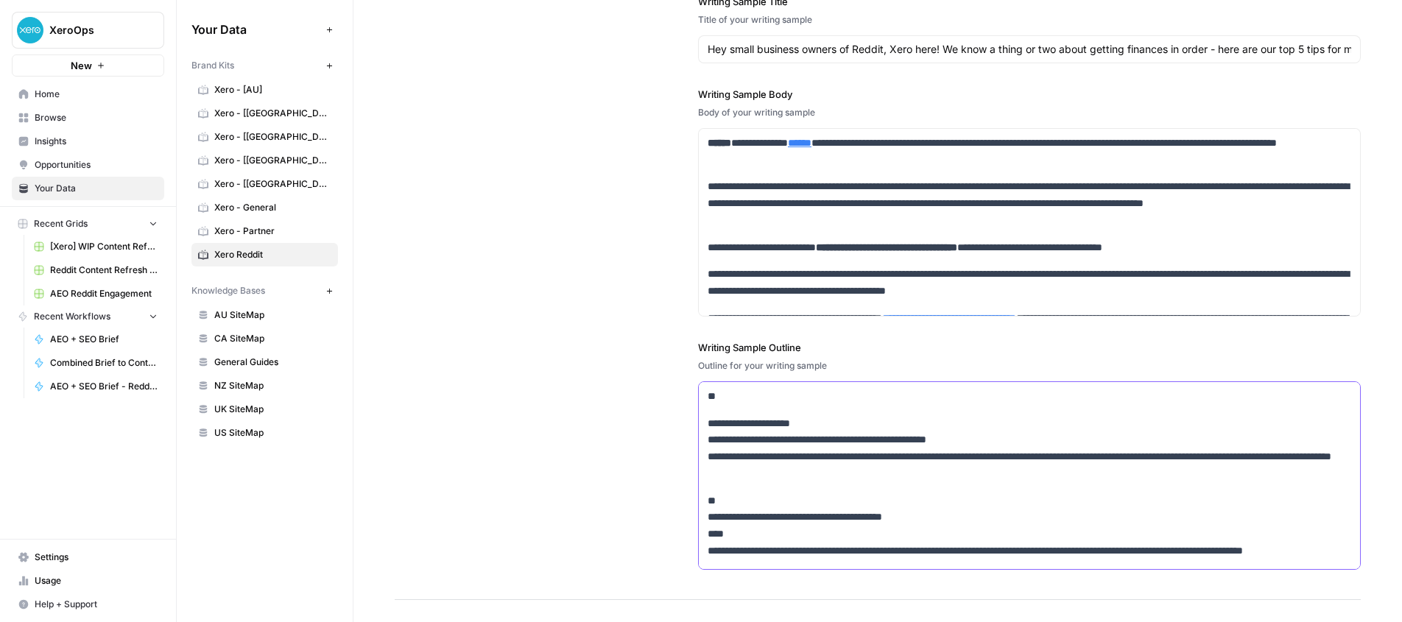
click at [986, 422] on p "**********" at bounding box center [1028, 448] width 643 height 67
drag, startPoint x: 706, startPoint y: 395, endPoint x: 952, endPoint y: 475, distance: 258.6
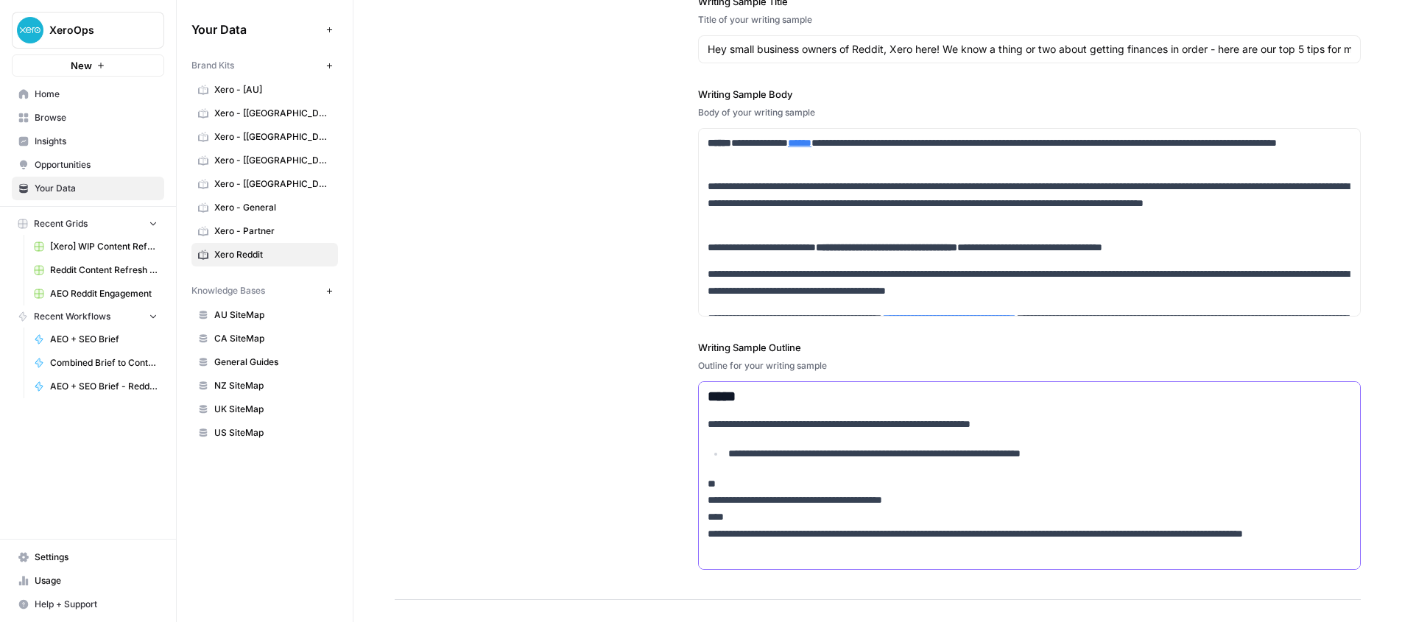
drag, startPoint x: 883, startPoint y: 425, endPoint x: 911, endPoint y: 424, distance: 28.0
click at [883, 425] on p "**********" at bounding box center [1028, 424] width 643 height 17
click at [901, 424] on p "**********" at bounding box center [1028, 424] width 643 height 17
click at [834, 453] on p "**********" at bounding box center [1039, 453] width 623 height 17
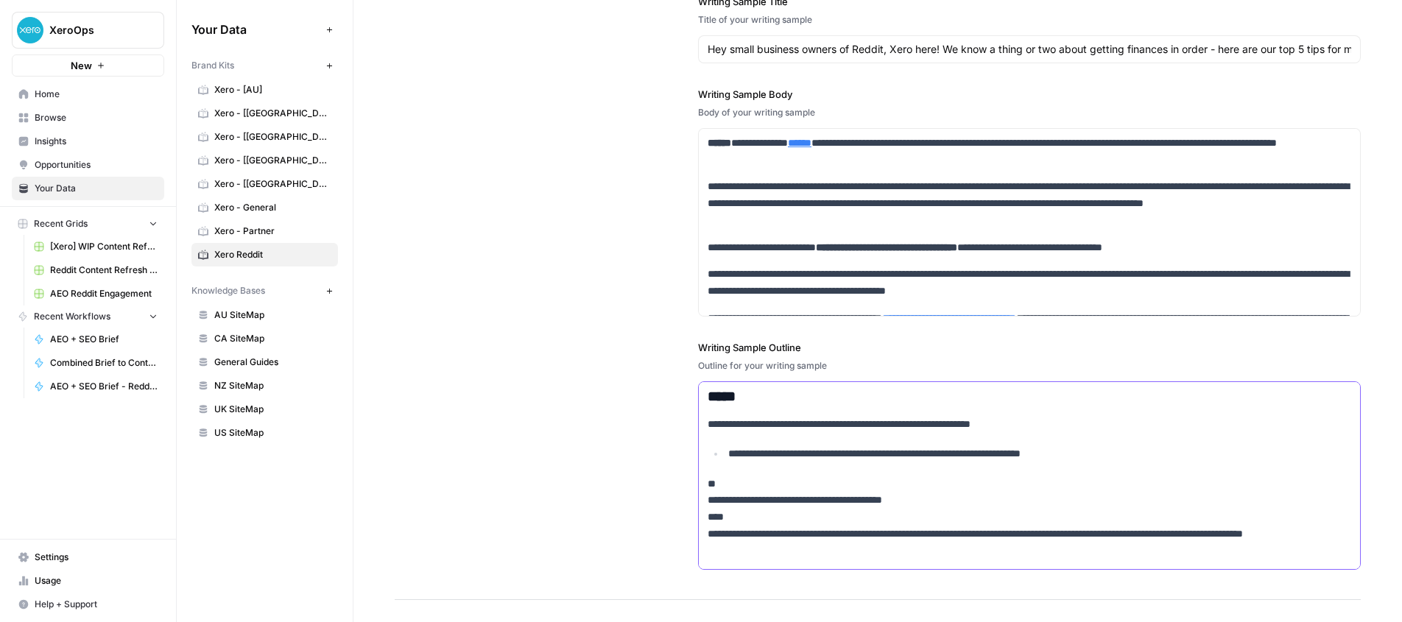
click at [834, 453] on p "**********" at bounding box center [1039, 453] width 623 height 17
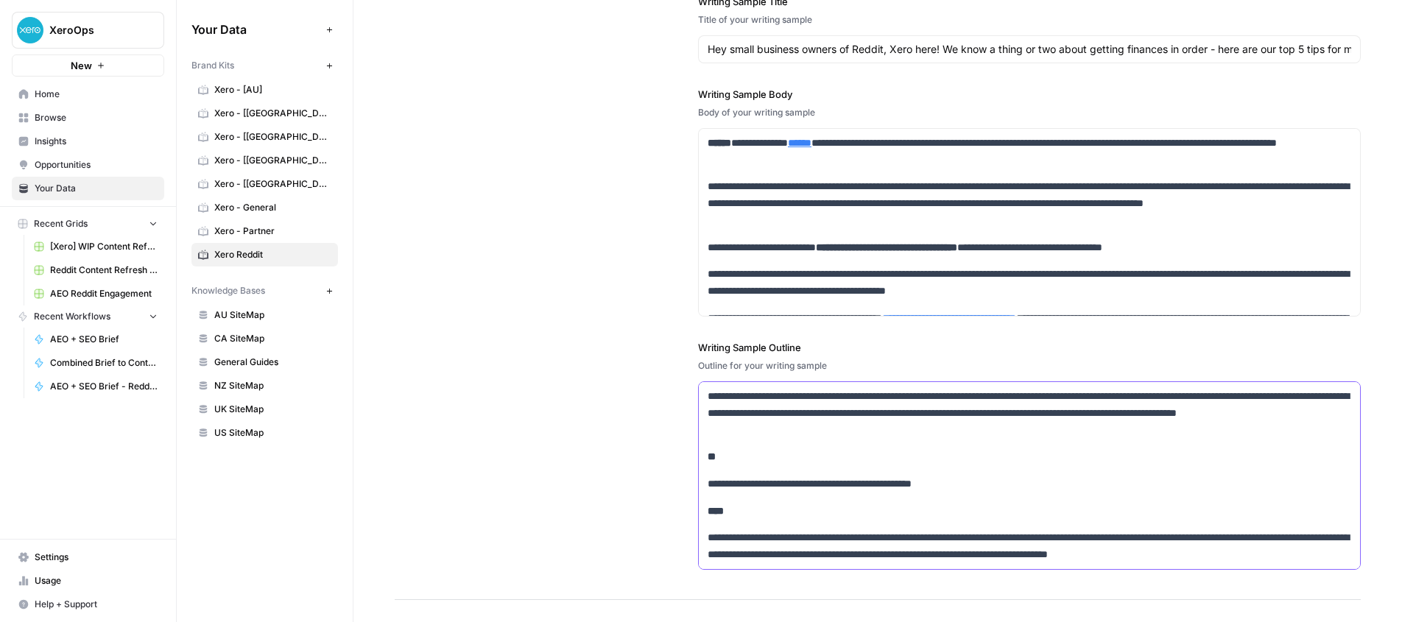
scroll to position [2155, 0]
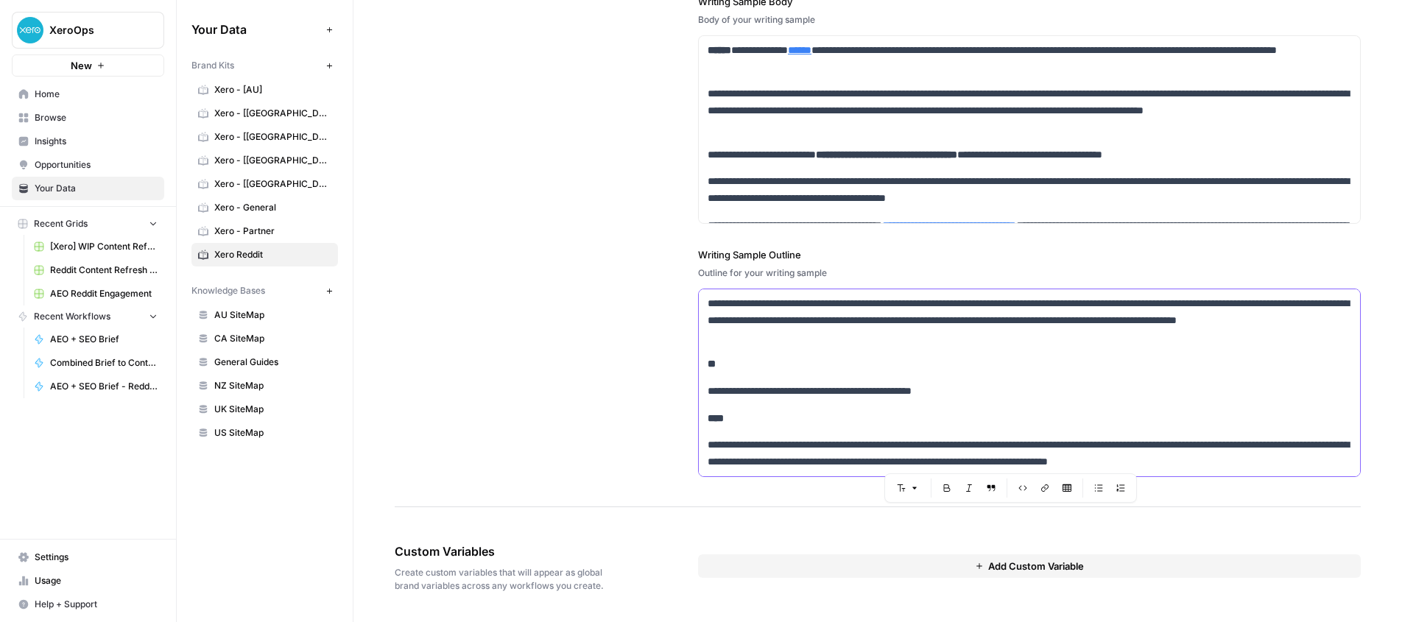
drag, startPoint x: 704, startPoint y: 451, endPoint x: 1053, endPoint y: 681, distance: 417.7
click at [1053, 621] on html "**********" at bounding box center [701, 311] width 1402 height 622
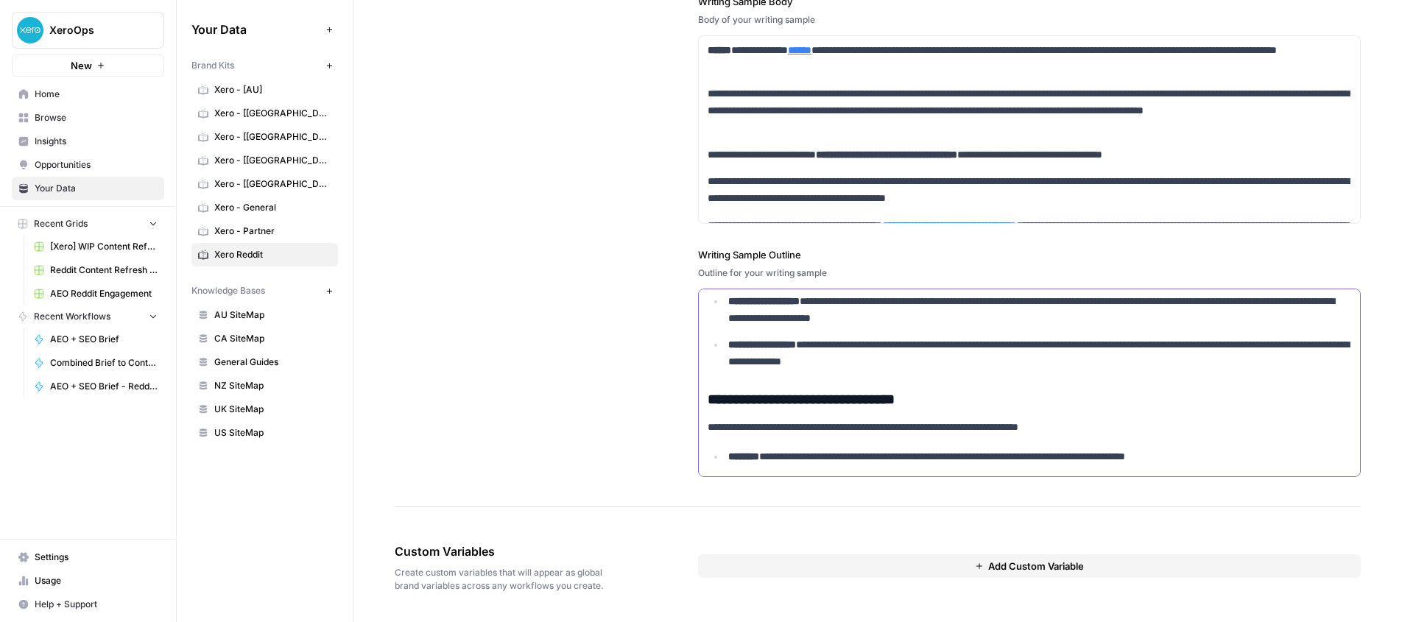
click at [779, 458] on p "**********" at bounding box center [1039, 456] width 623 height 17
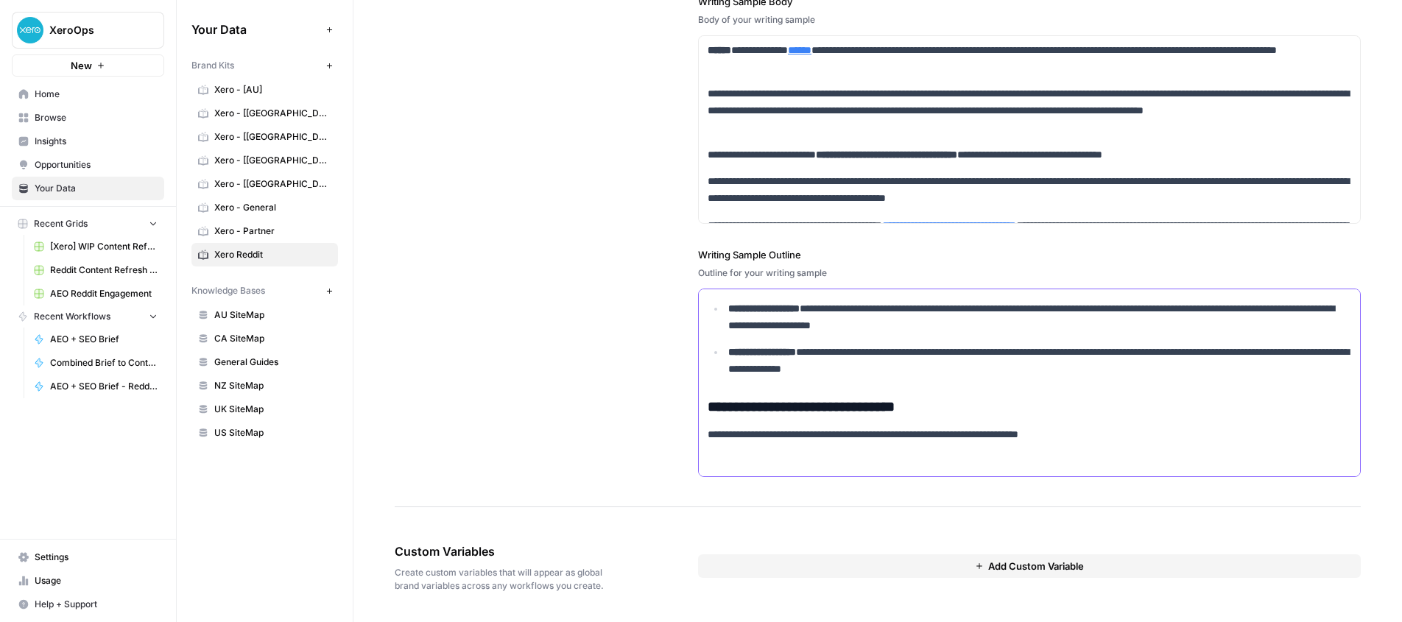
scroll to position [980, 0]
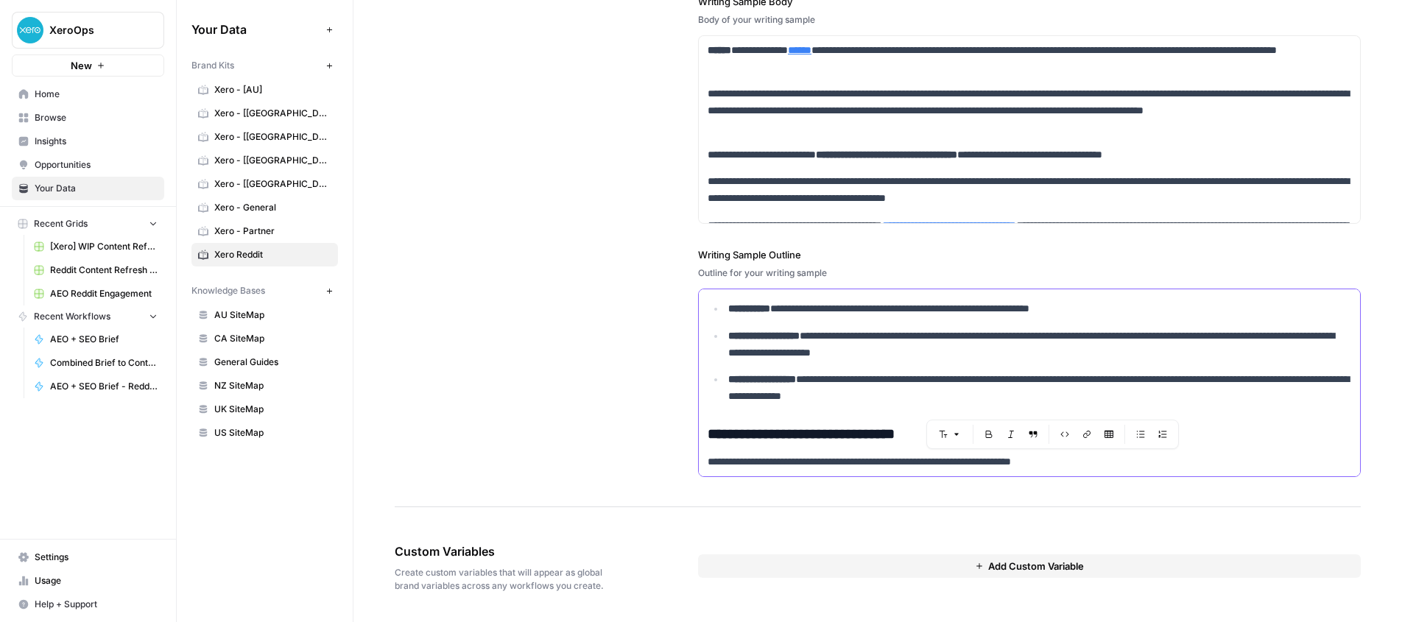
drag, startPoint x: 1100, startPoint y: 462, endPoint x: 1011, endPoint y: 462, distance: 88.3
click at [1011, 462] on p "**********" at bounding box center [1028, 461] width 643 height 17
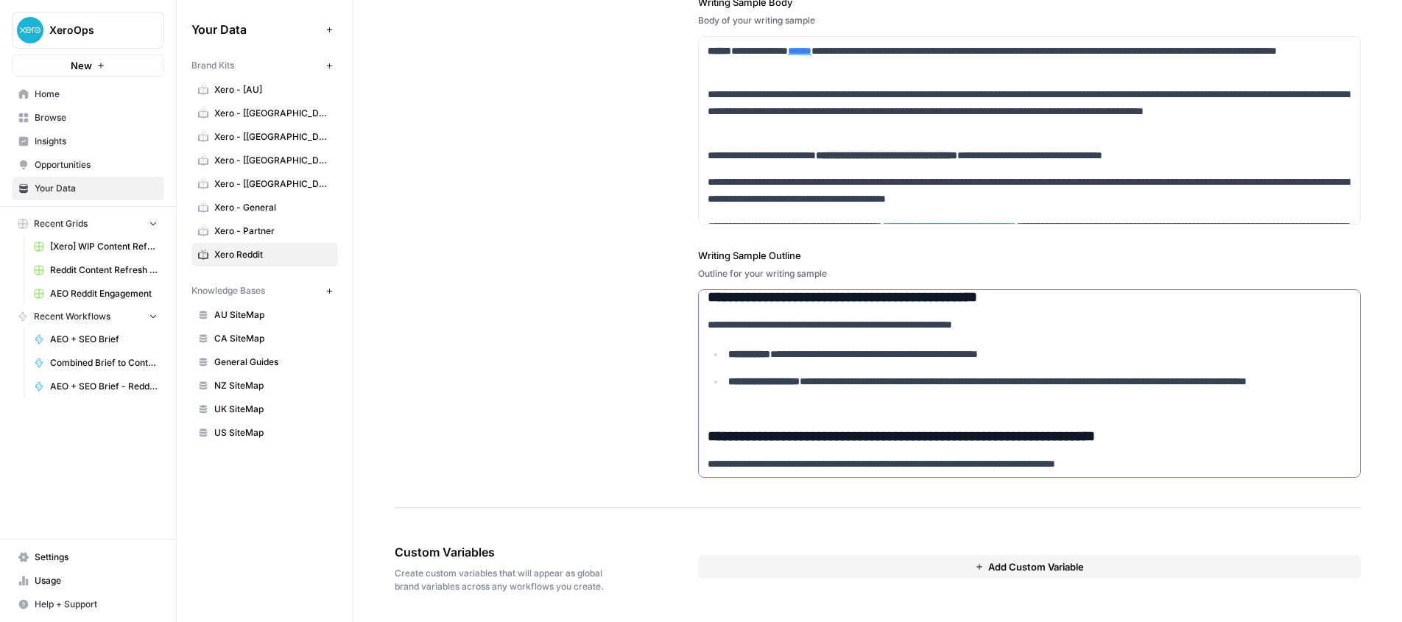
scroll to position [429, 0]
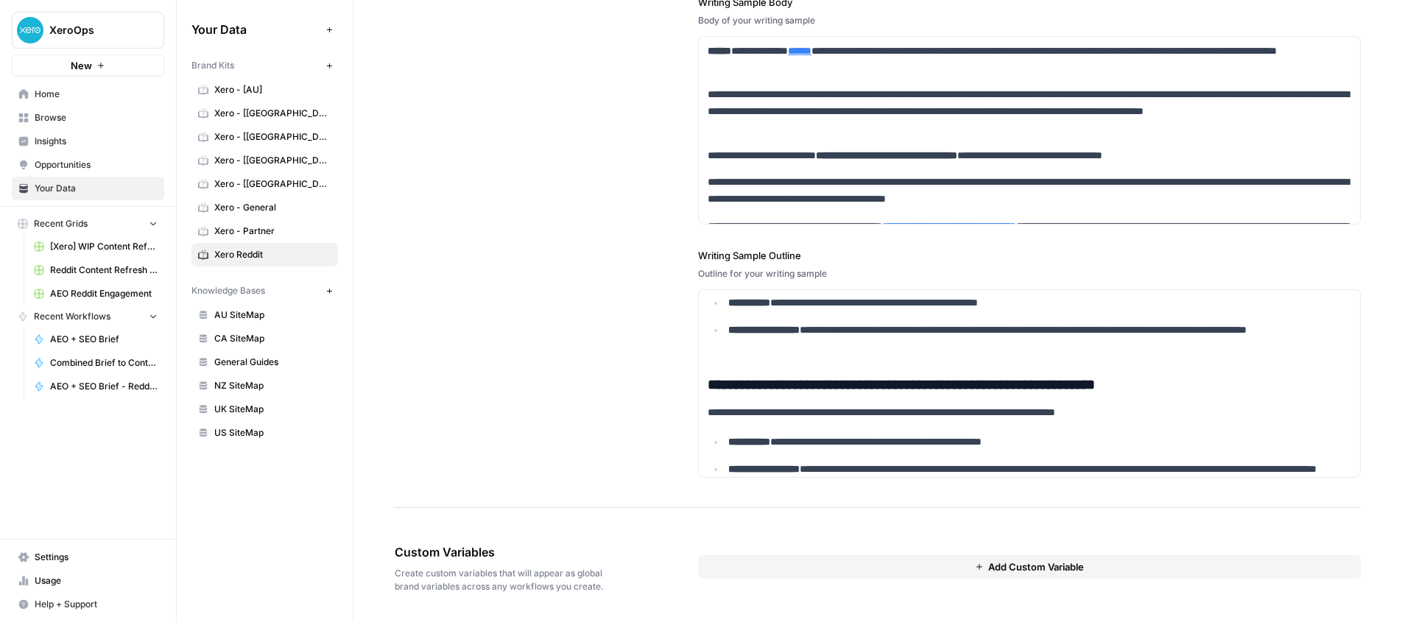
click at [590, 334] on div "**********" at bounding box center [878, 144] width 966 height 728
click at [70, 113] on span "Browse" at bounding box center [96, 117] width 123 height 13
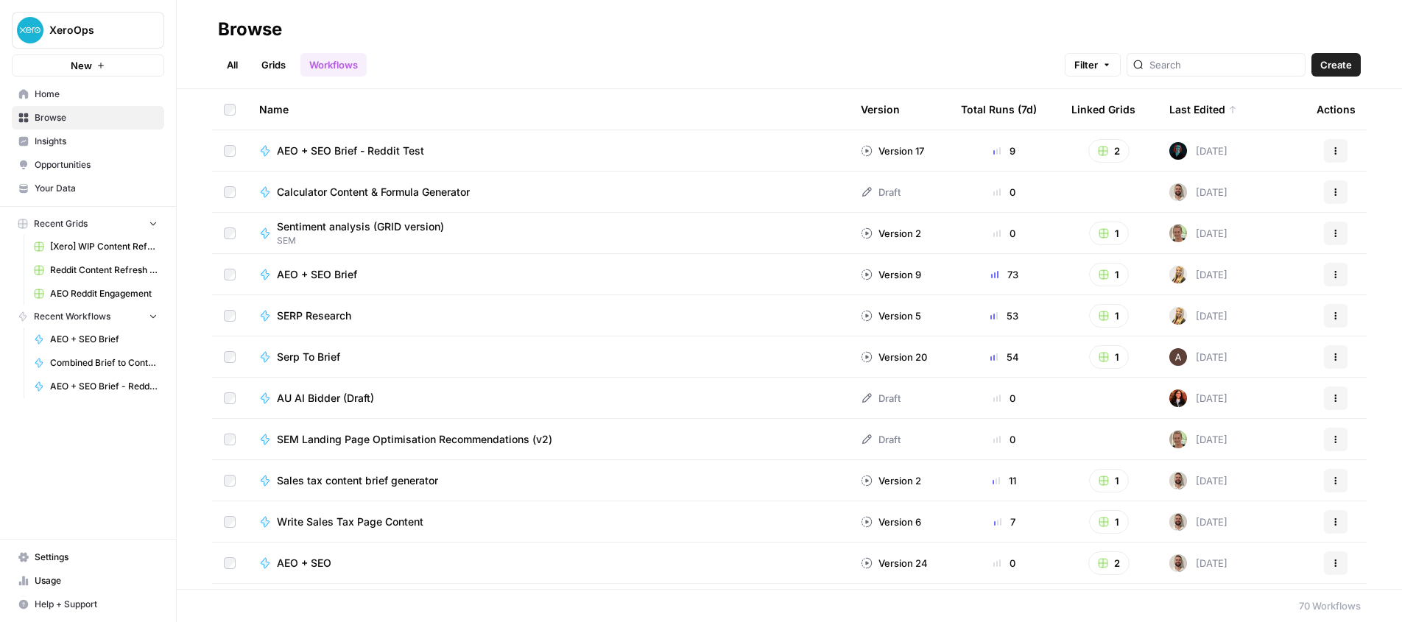
click at [283, 64] on link "Grids" at bounding box center [273, 65] width 42 height 24
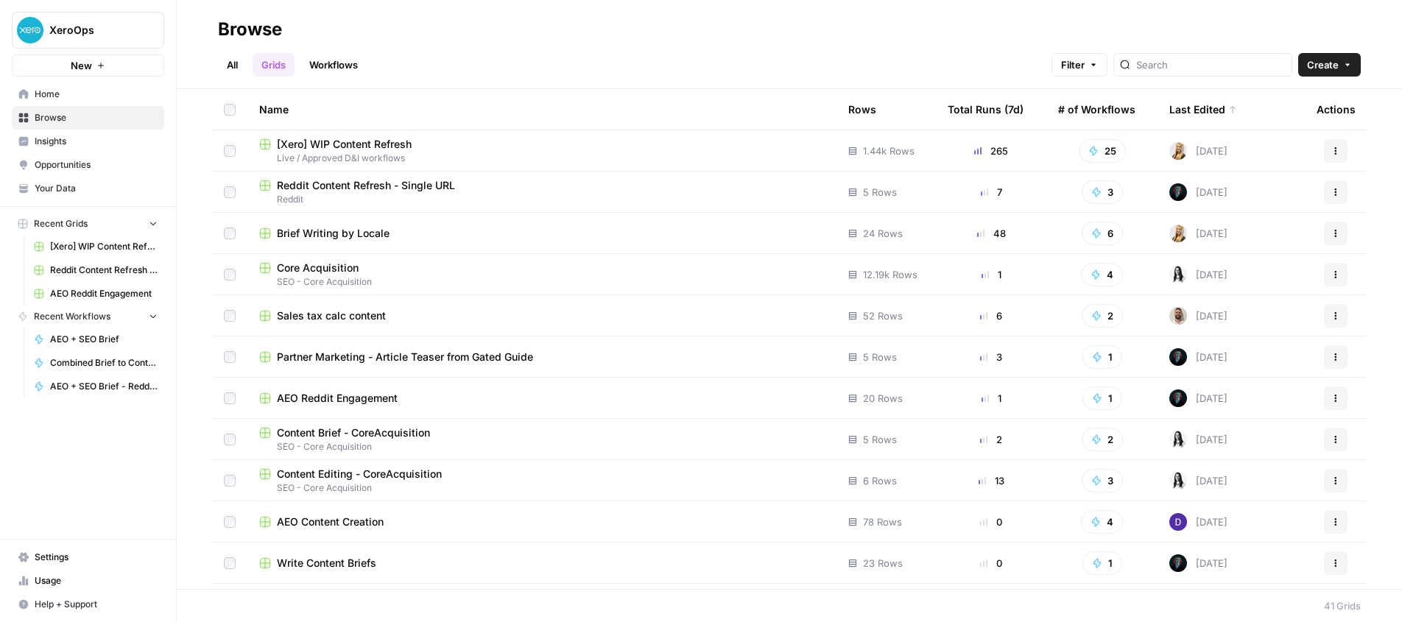
click at [519, 186] on div "Reddit Content Refresh - Single URL" at bounding box center [541, 185] width 565 height 15
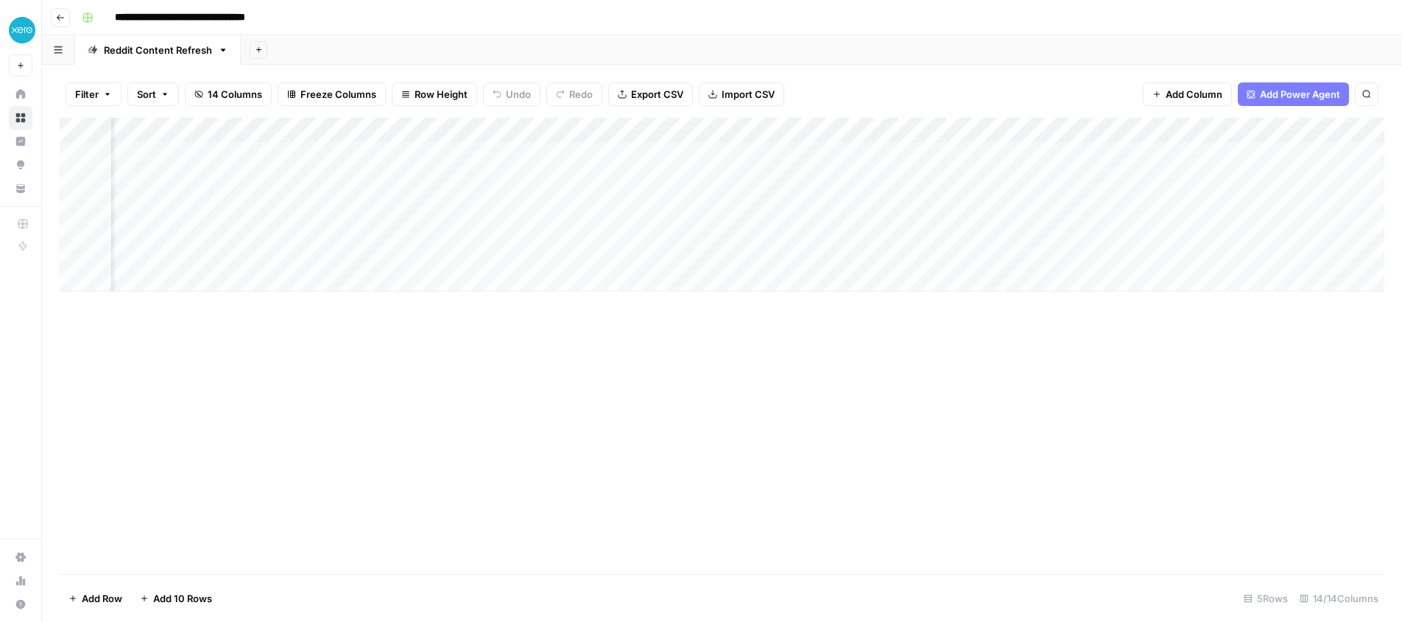
scroll to position [0, 129]
click at [922, 129] on div "Add Column" at bounding box center [722, 205] width 1324 height 174
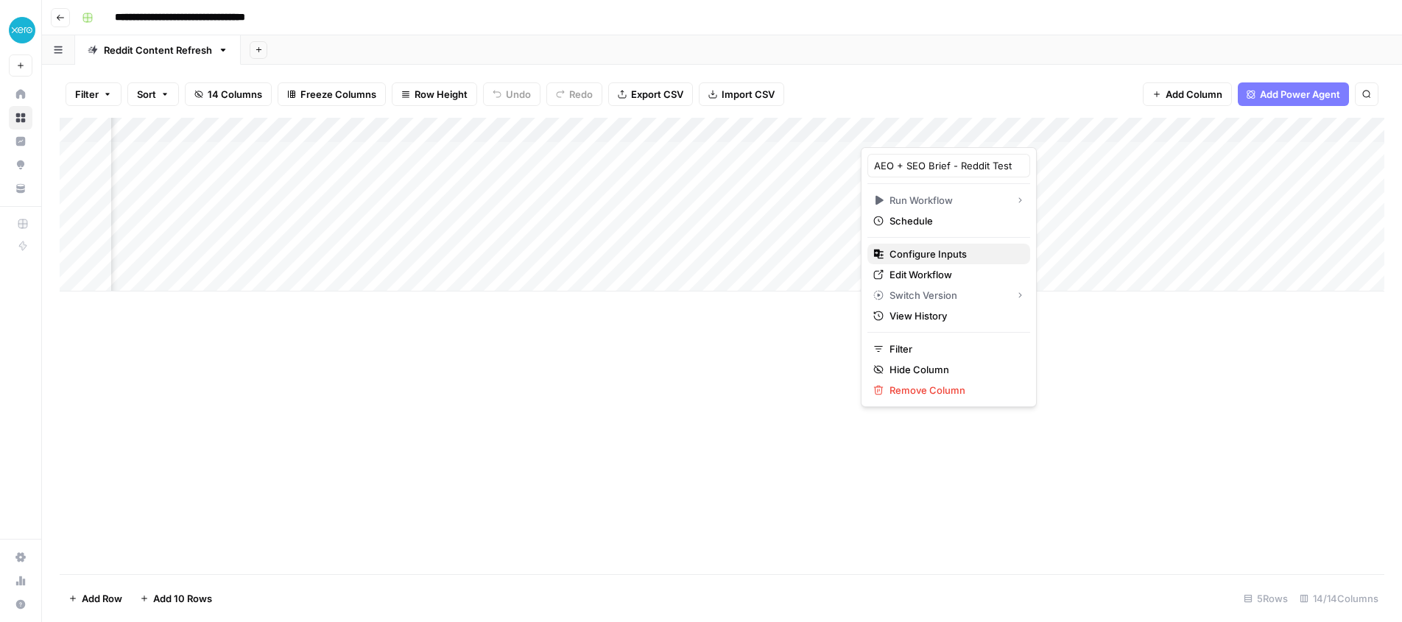
click at [922, 252] on span "Configure Inputs" at bounding box center [953, 254] width 129 height 15
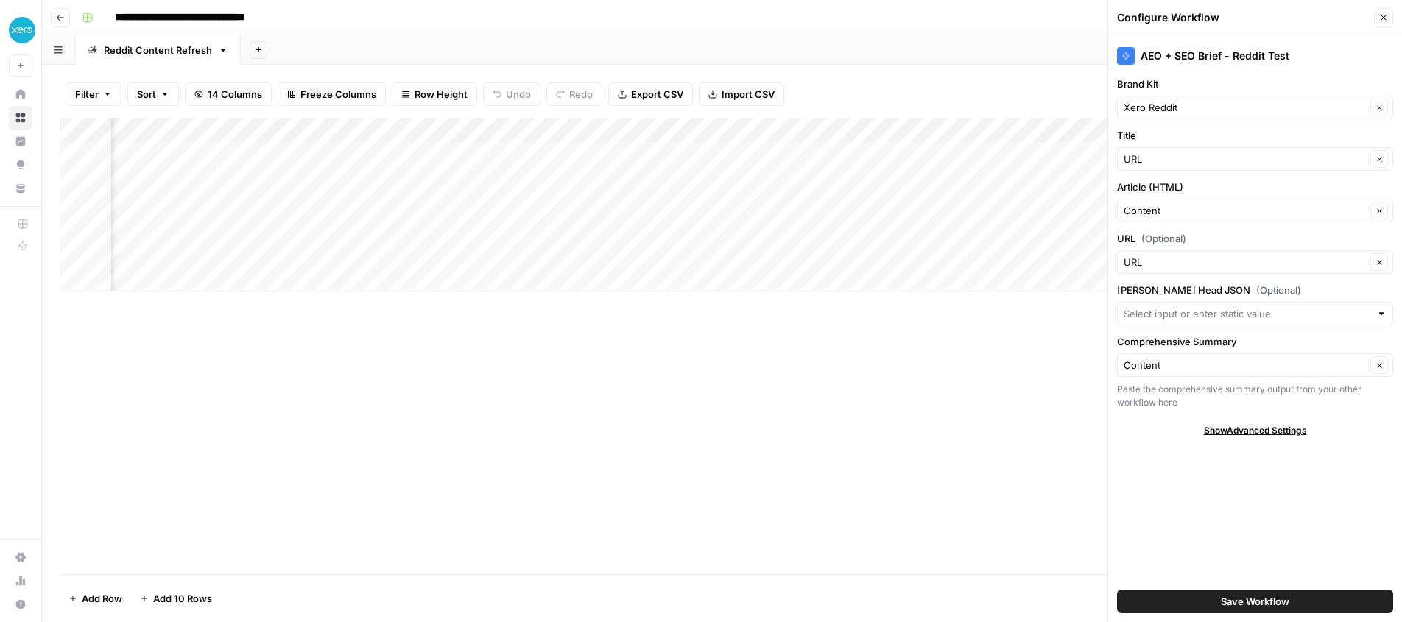
click at [1224, 598] on span "Save Workflow" at bounding box center [1255, 601] width 68 height 15
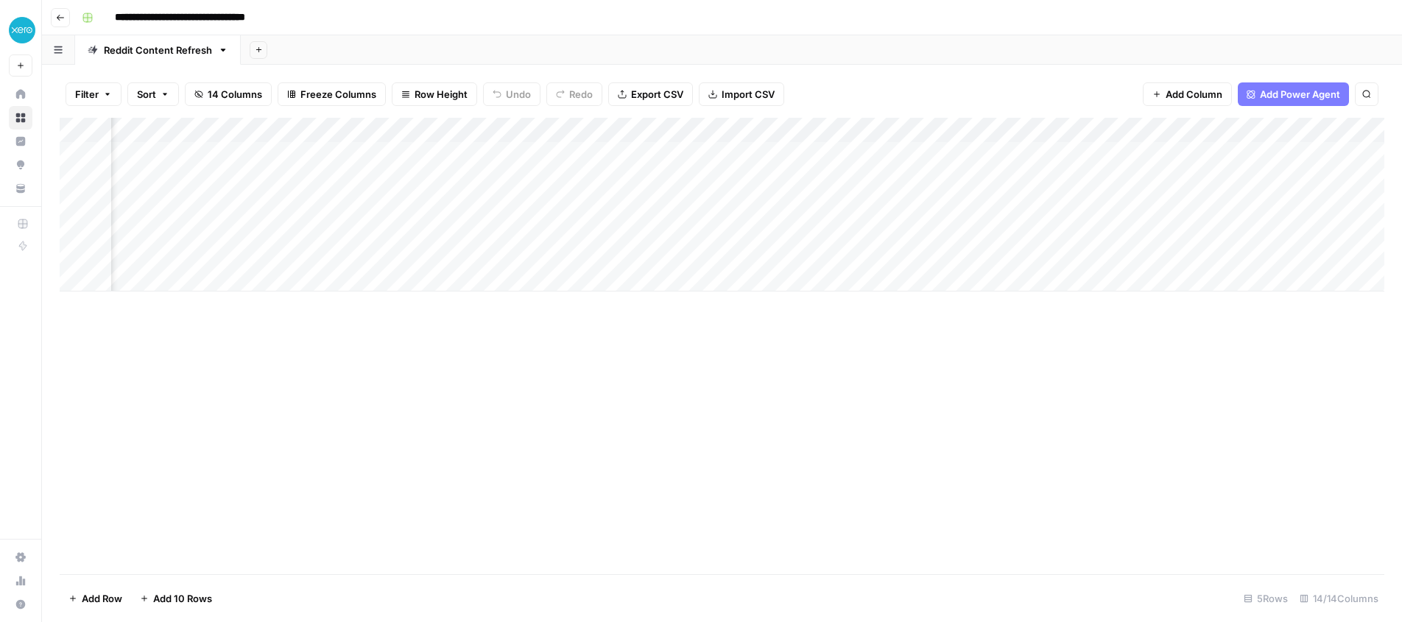
scroll to position [0, 622]
click at [1183, 155] on div "Add Column" at bounding box center [722, 205] width 1324 height 174
click at [1004, 155] on div "Add Column" at bounding box center [722, 205] width 1324 height 174
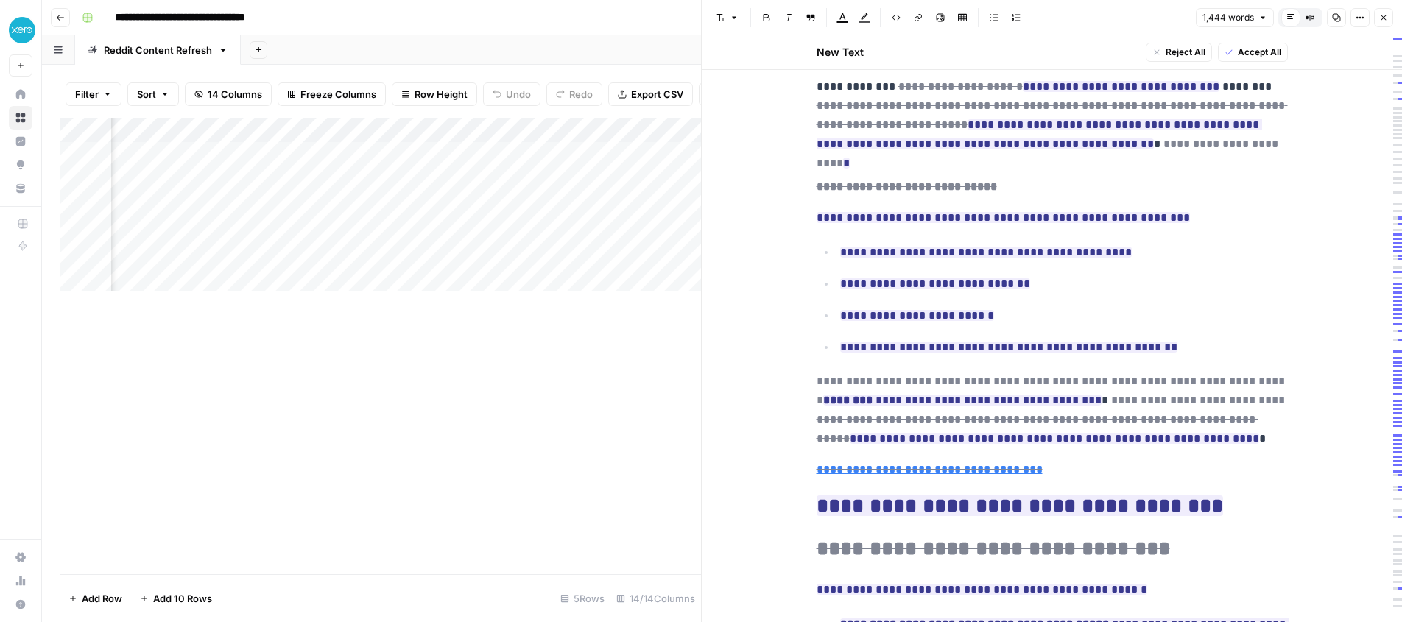
scroll to position [1371, 0]
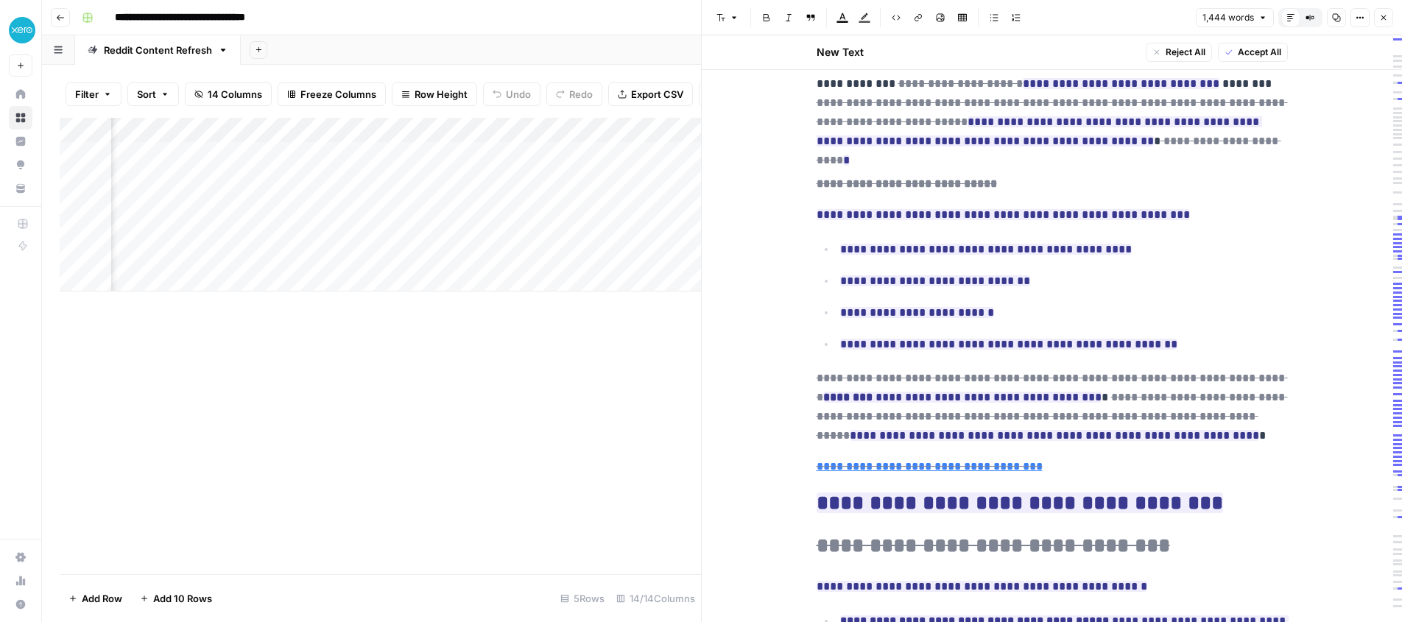
drag, startPoint x: 1388, startPoint y: 15, endPoint x: 1264, endPoint y: 104, distance: 152.4
click at [1388, 15] on button "Close" at bounding box center [1383, 17] width 19 height 19
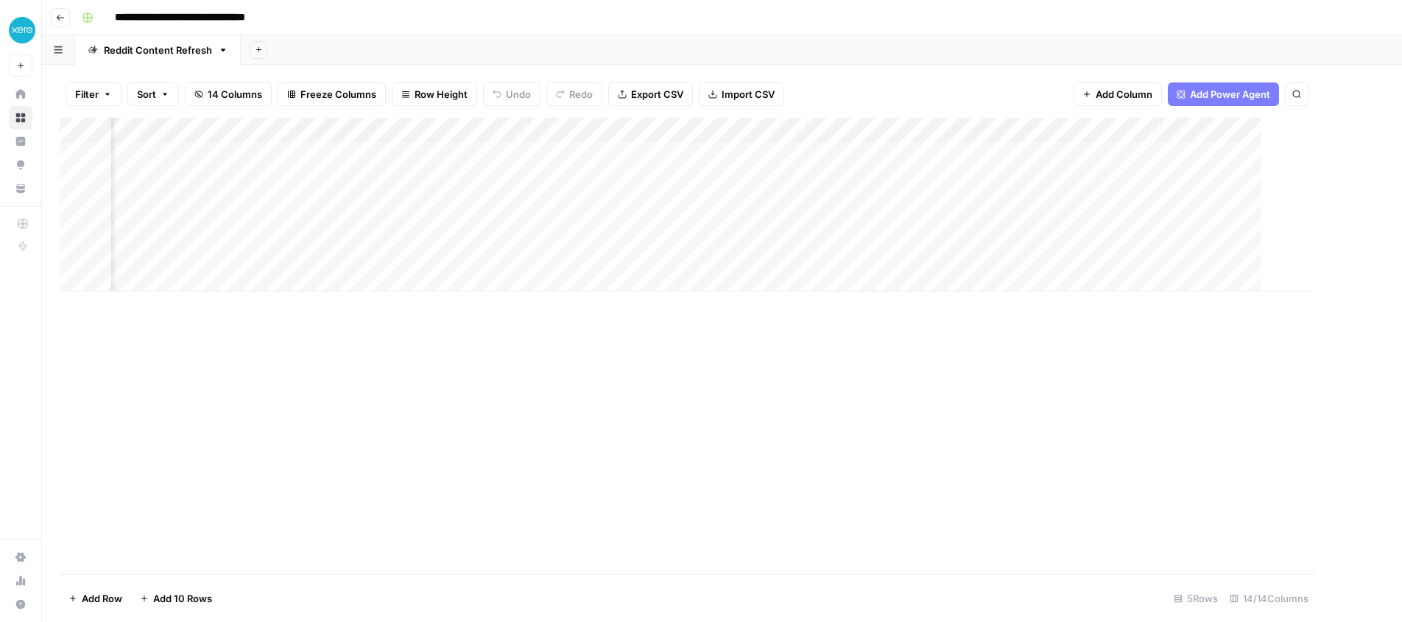
scroll to position [0, 896]
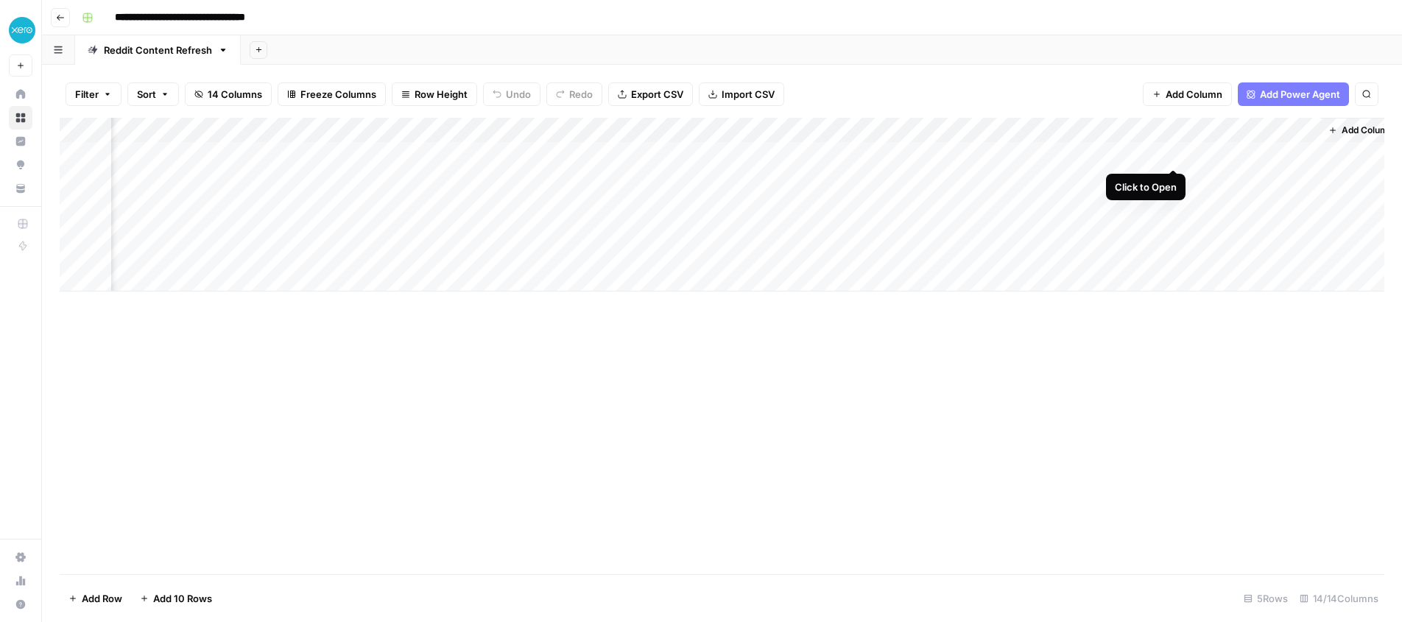
click at [1172, 152] on div "Add Column" at bounding box center [722, 205] width 1324 height 174
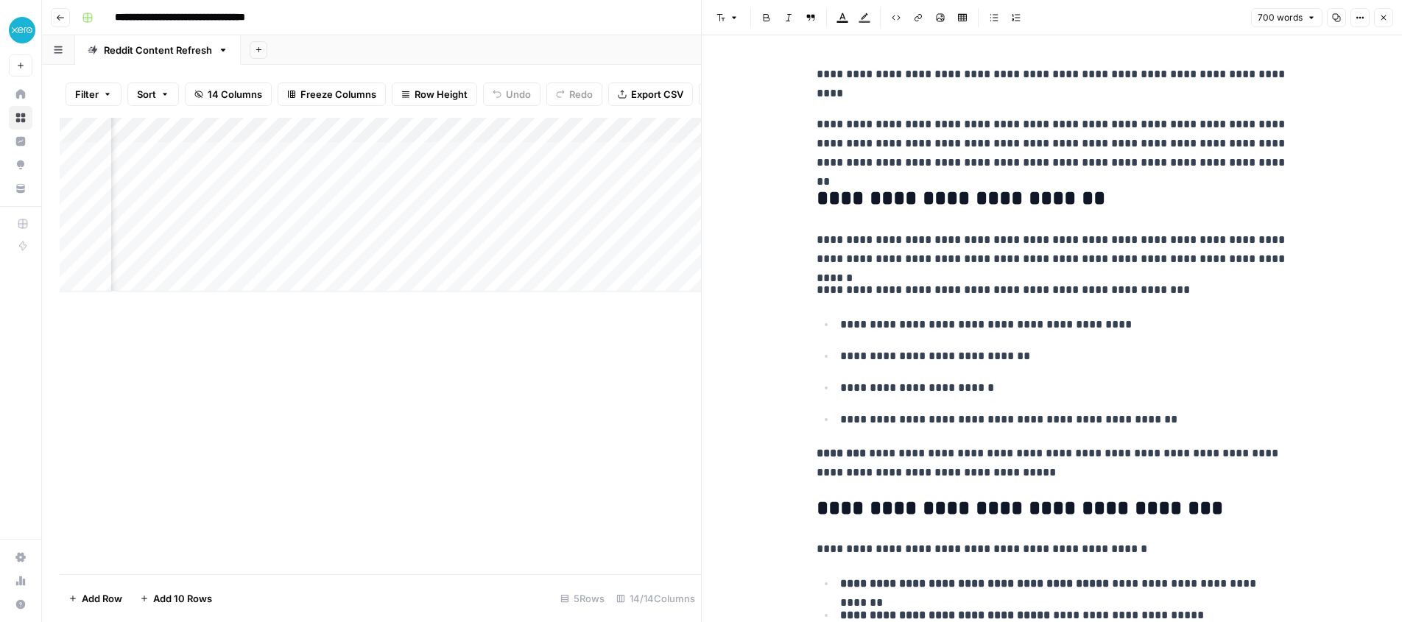
click at [1339, 18] on icon "button" at bounding box center [1336, 18] width 8 height 8
